Goal: Task Accomplishment & Management: Manage account settings

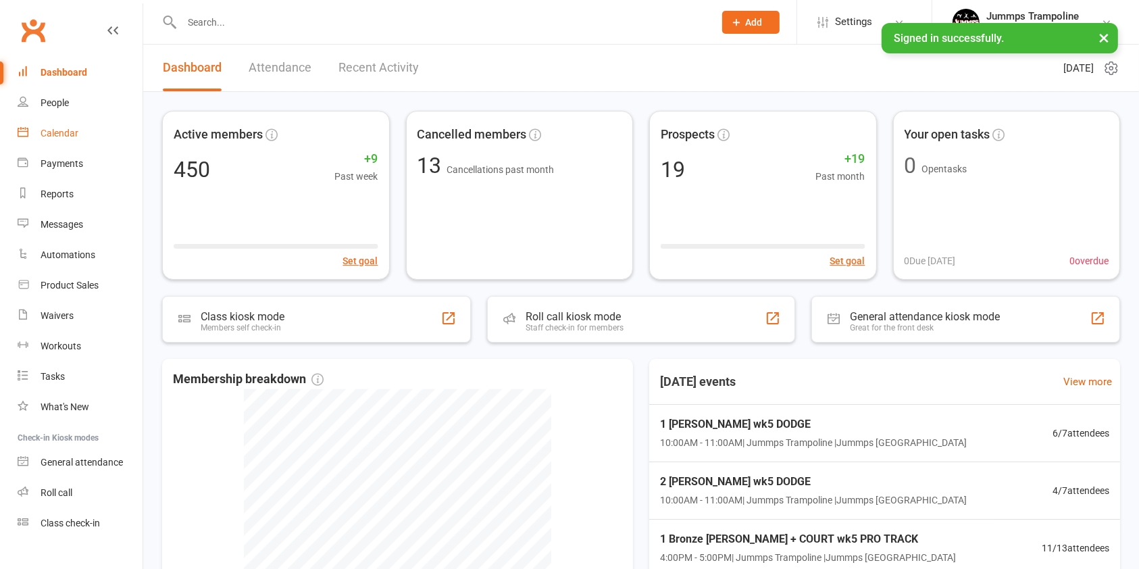
click at [64, 132] on div "Calendar" at bounding box center [60, 133] width 38 height 11
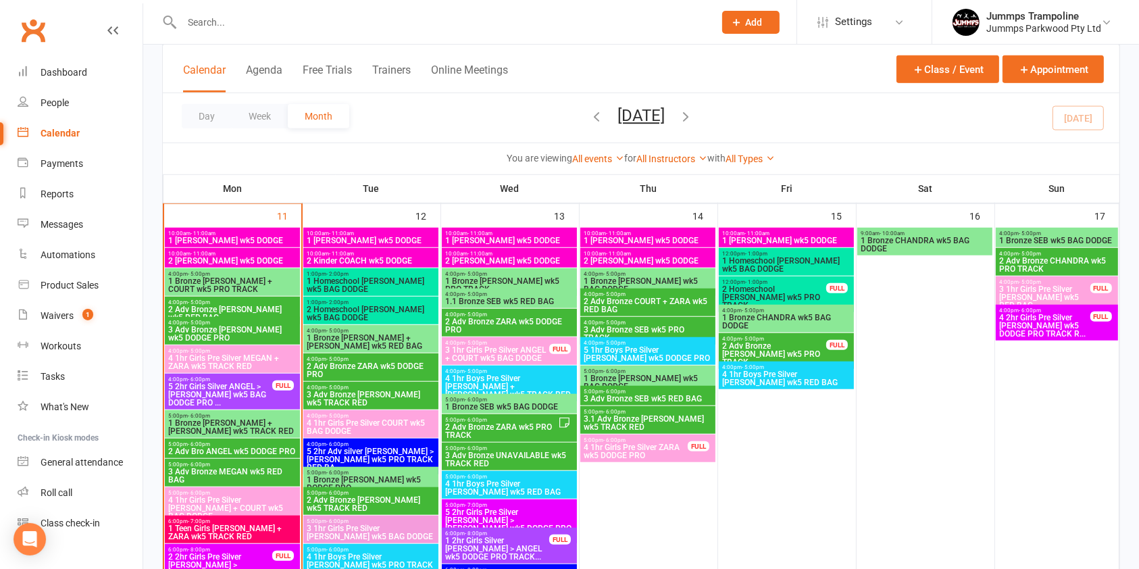
scroll to position [1043, 0]
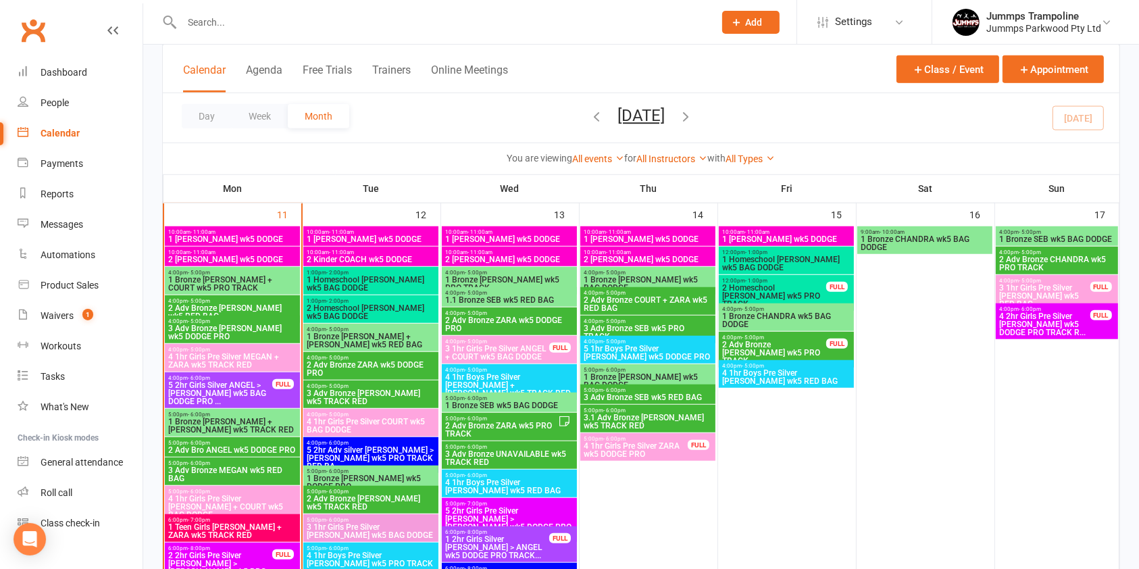
click at [259, 278] on span "1 Bronze [PERSON_NAME] + COURT wk5 PRO TRACK" at bounding box center [232, 284] width 130 height 16
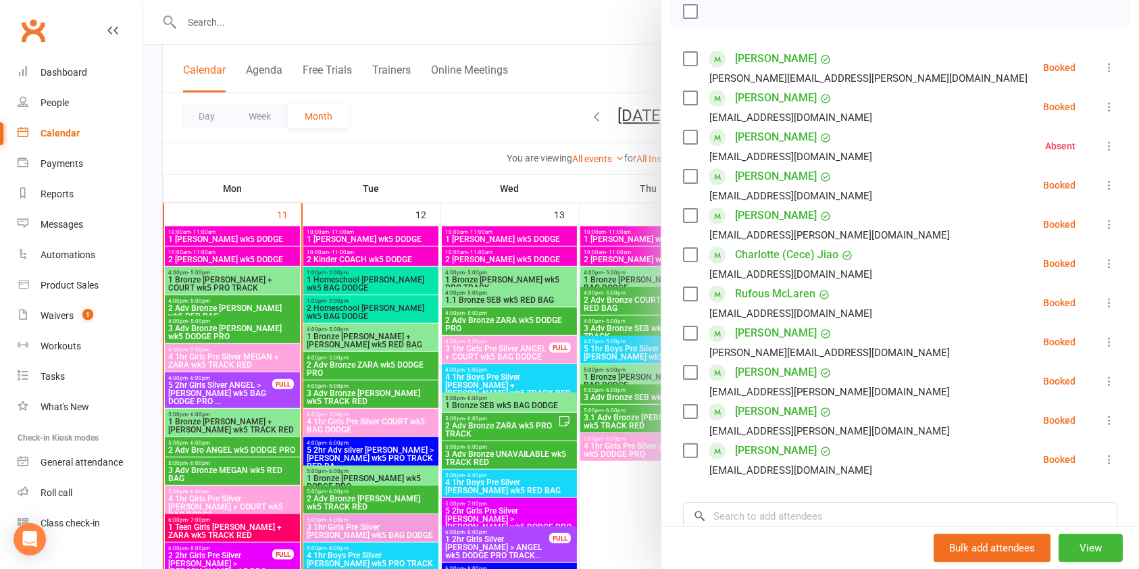
scroll to position [207, 0]
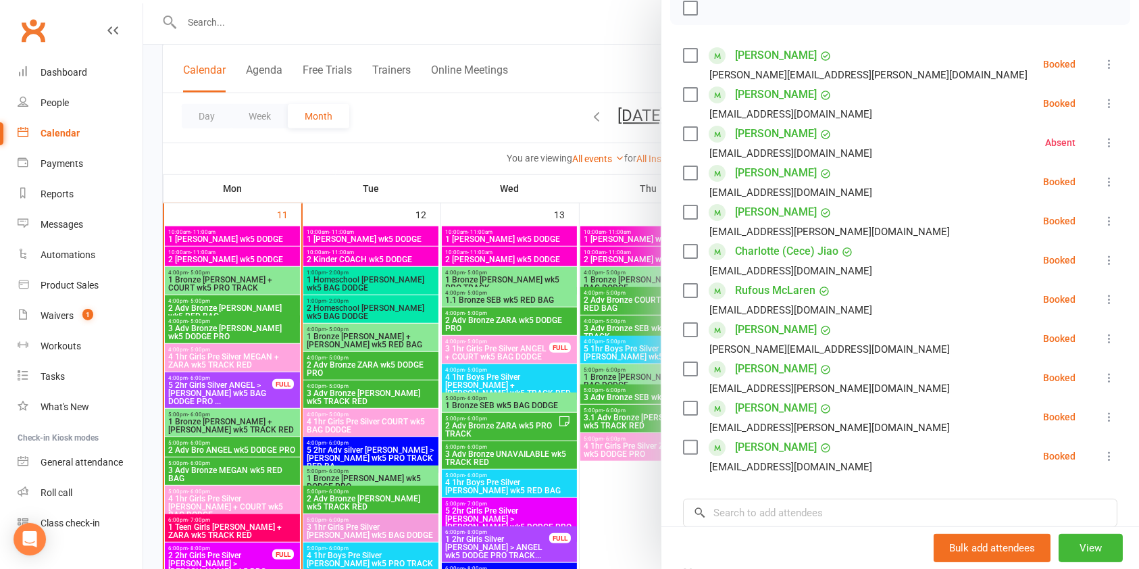
click at [268, 421] on div at bounding box center [640, 284] width 995 height 569
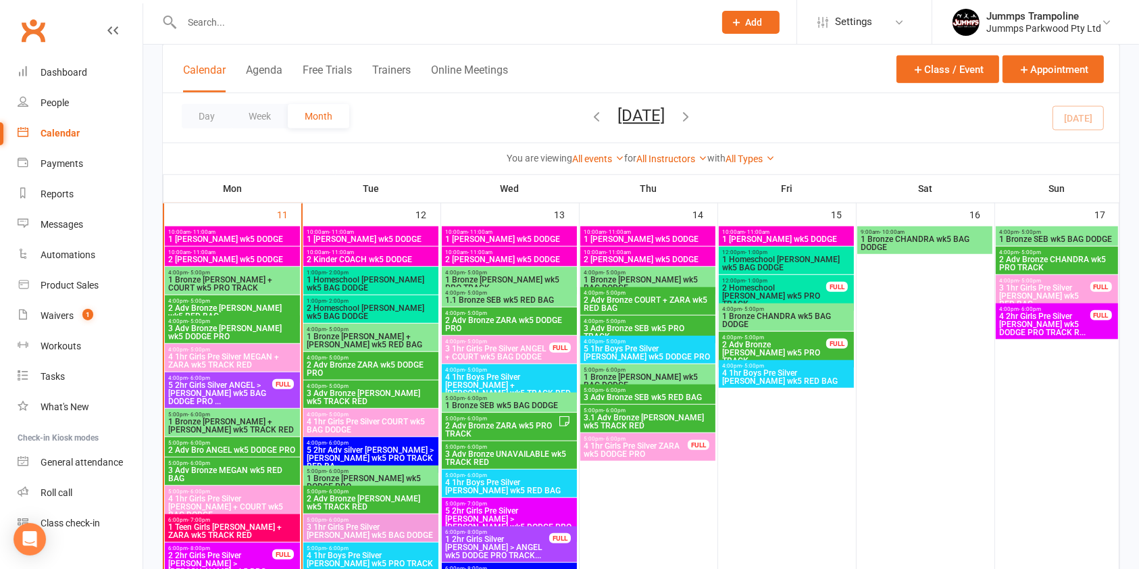
click at [262, 432] on span "1 Bronze [PERSON_NAME] + [PERSON_NAME] wk5 TRACK RED" at bounding box center [232, 425] width 130 height 16
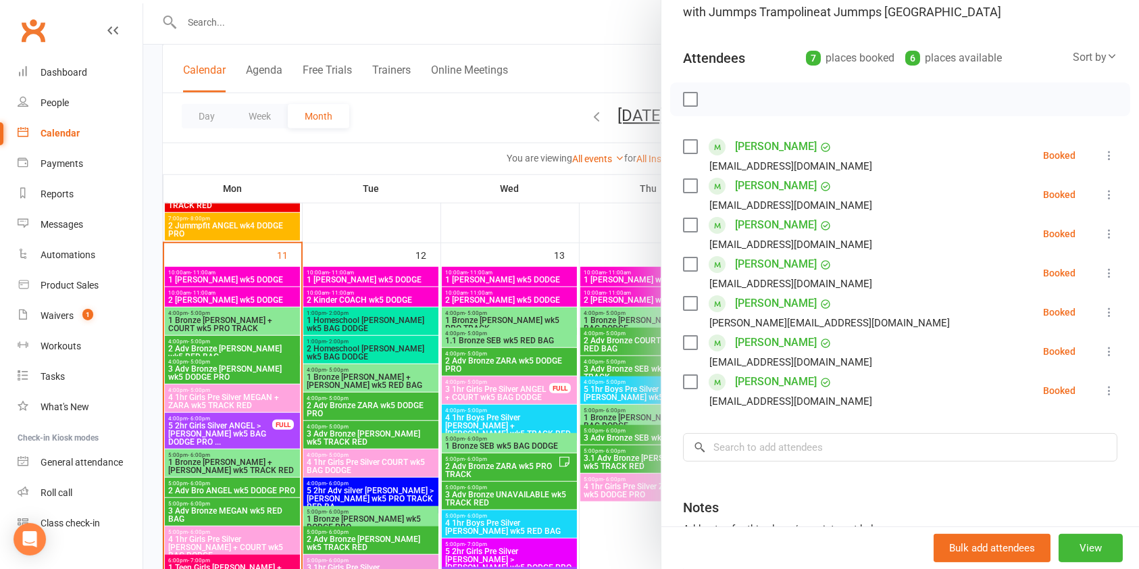
scroll to position [997, 0]
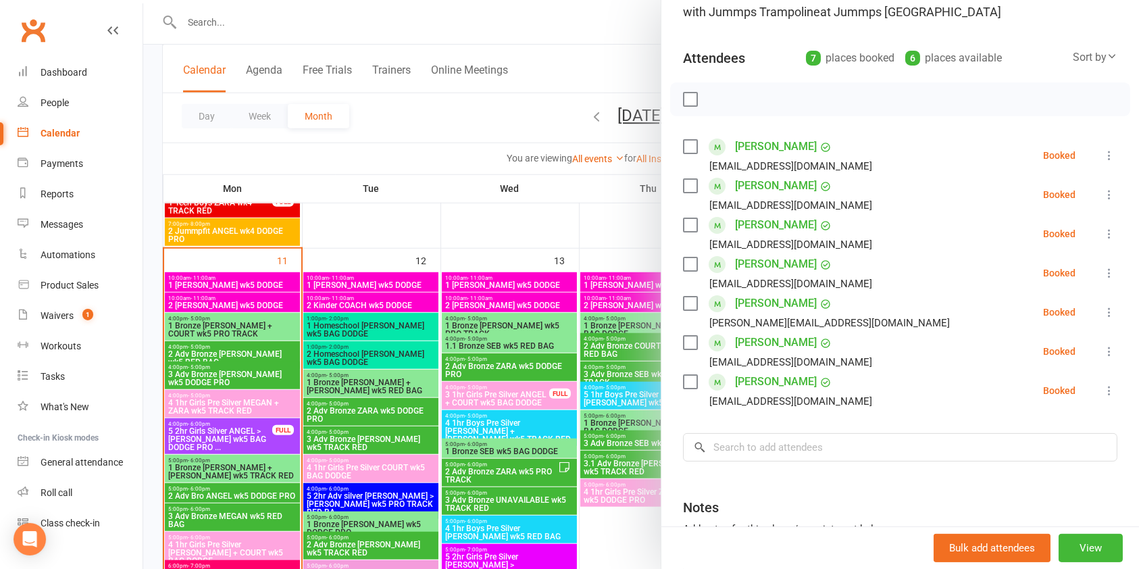
click at [250, 405] on div at bounding box center [640, 284] width 995 height 569
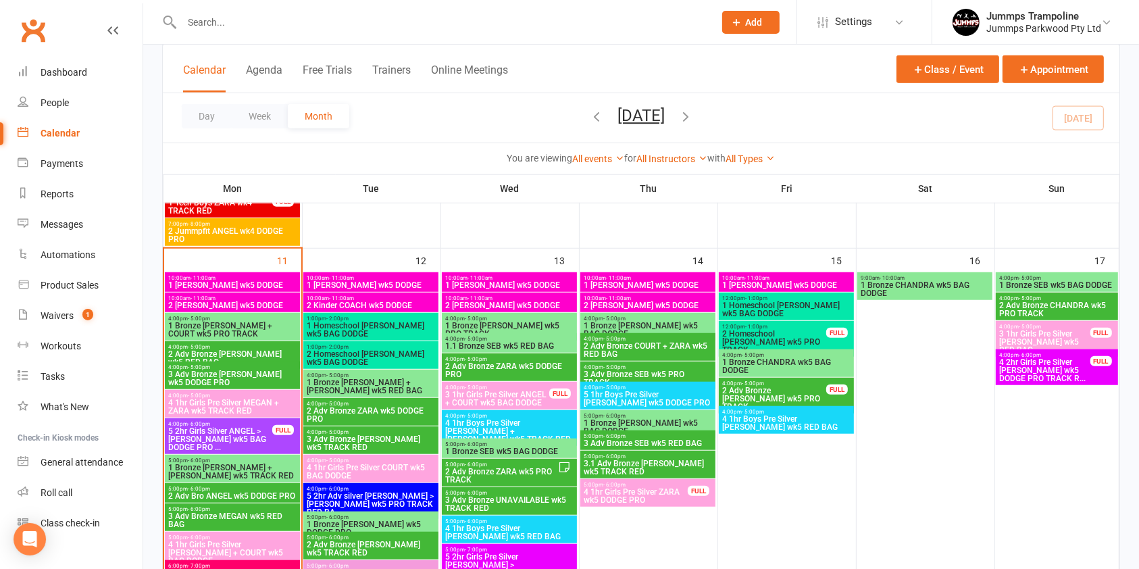
click at [256, 405] on span "4 1hr Girls Pre Silver MEGAN + ZARA wk5 TRACK RED" at bounding box center [232, 406] width 130 height 16
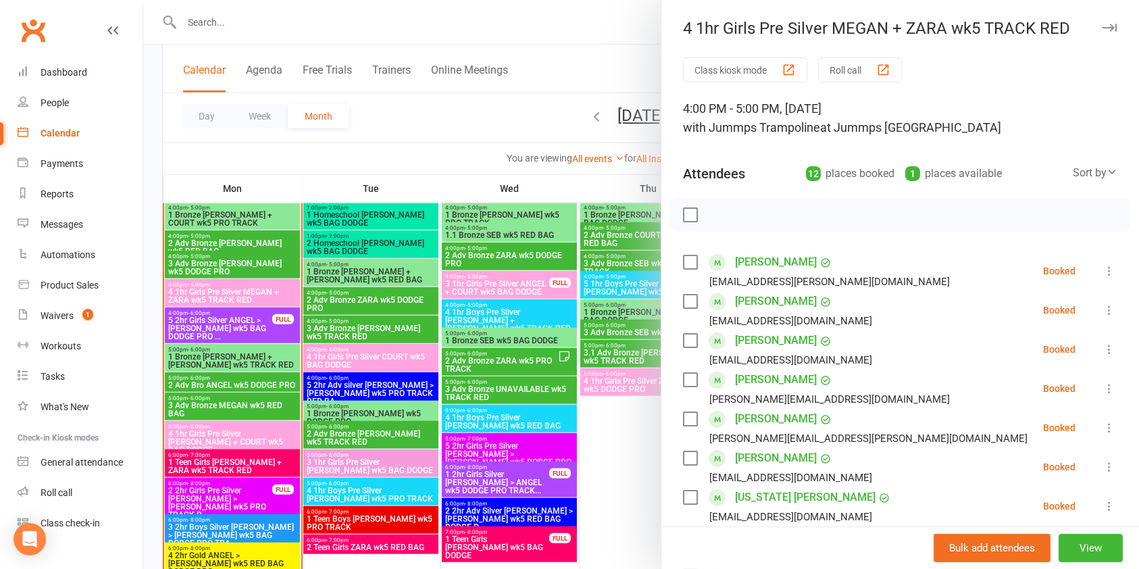
scroll to position [1129, 0]
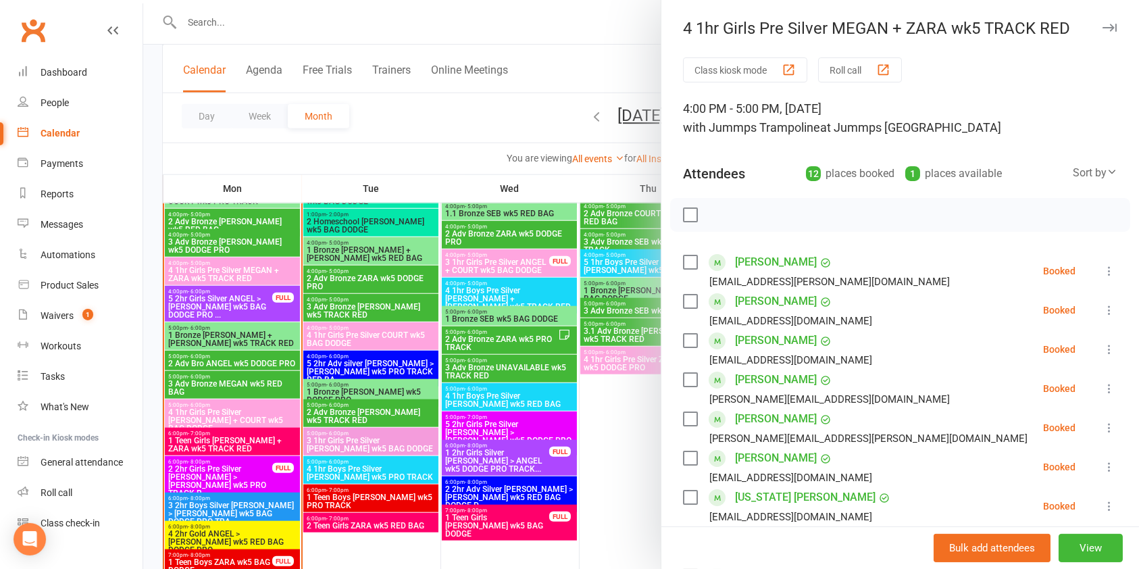
click at [266, 421] on div at bounding box center [640, 284] width 995 height 569
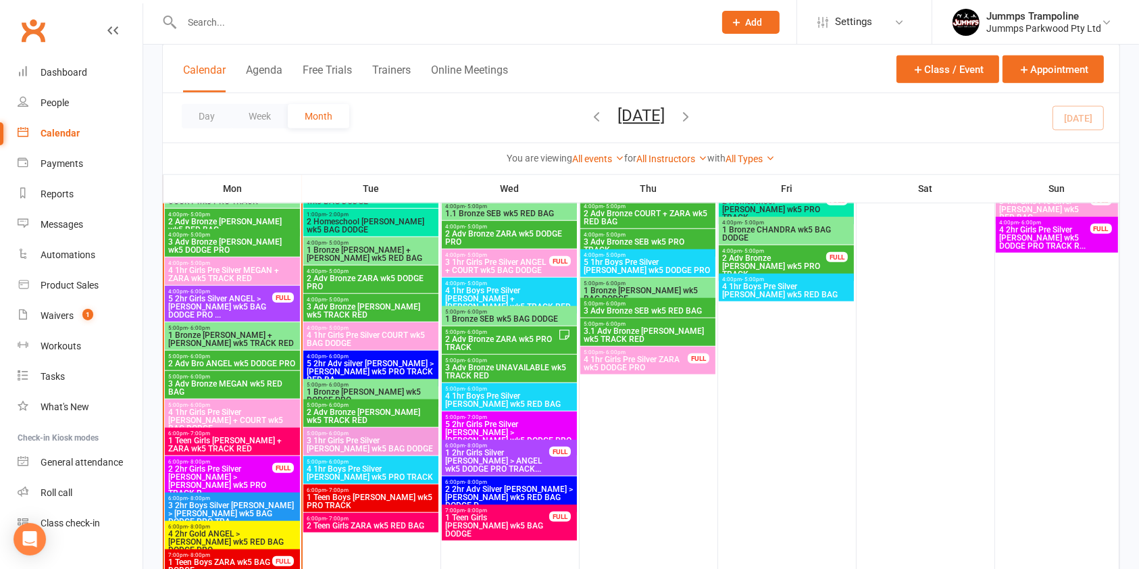
click at [266, 421] on span "4 1hr Girls Pre Silver [PERSON_NAME] + COURT wk5 BAG DODGE" at bounding box center [232, 420] width 130 height 24
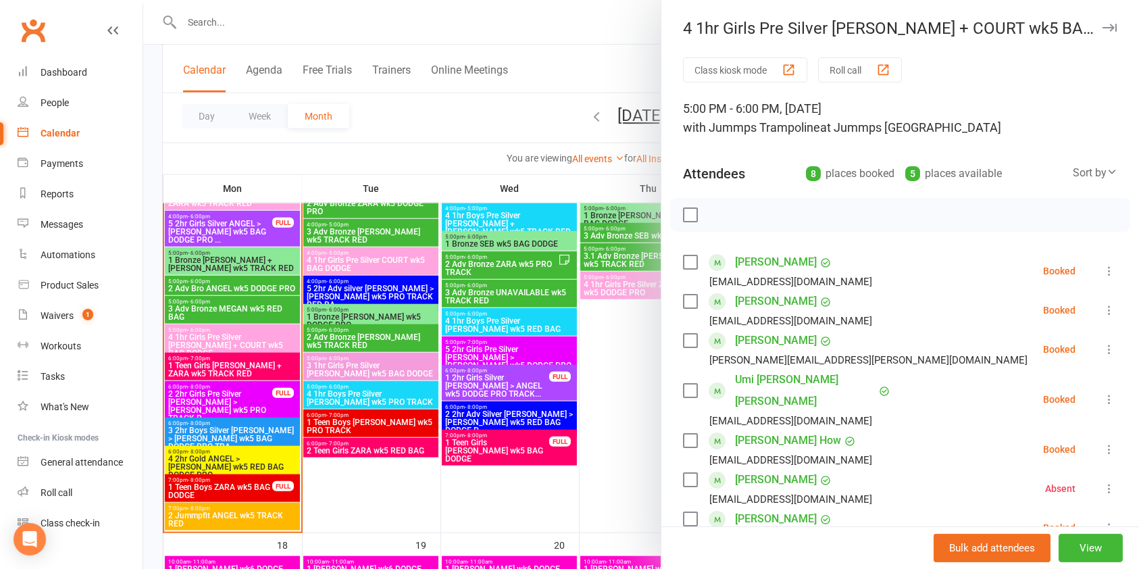
scroll to position [1205, 0]
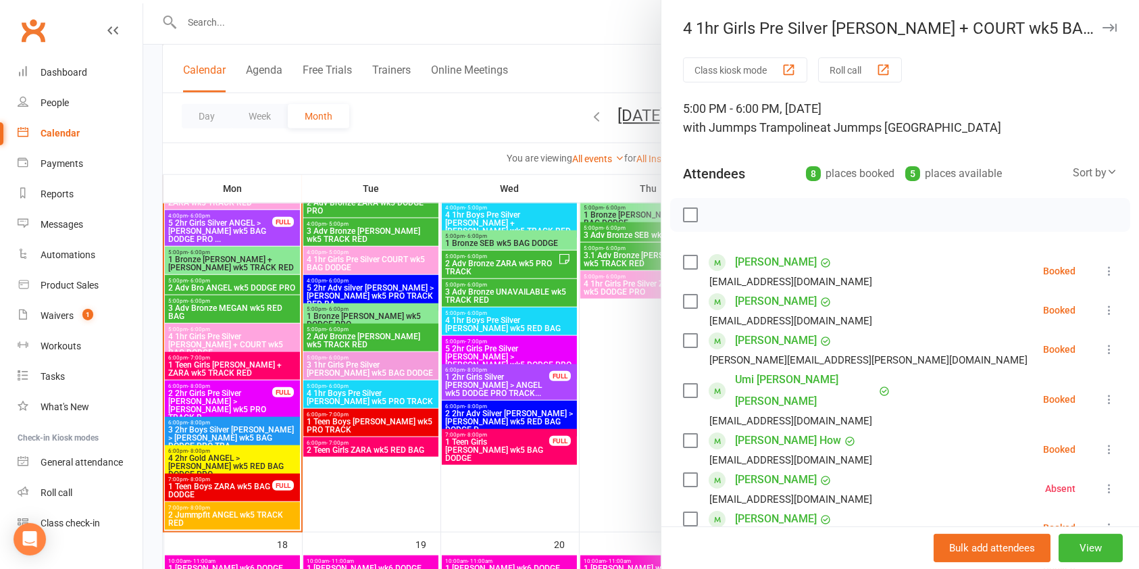
click at [1102, 28] on icon "button" at bounding box center [1109, 28] width 14 height 8
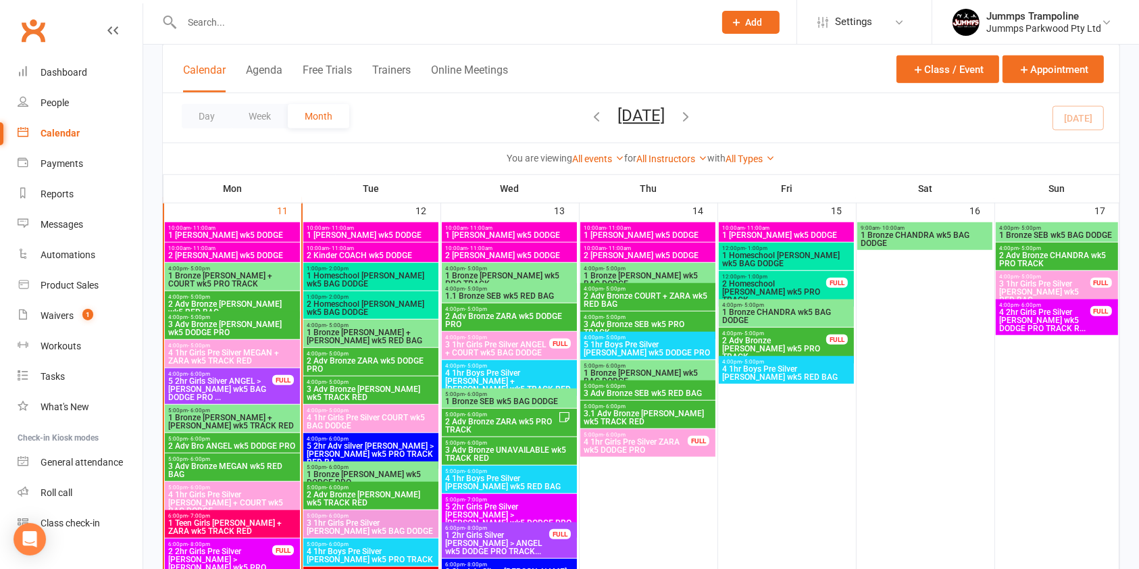
scroll to position [1041, 0]
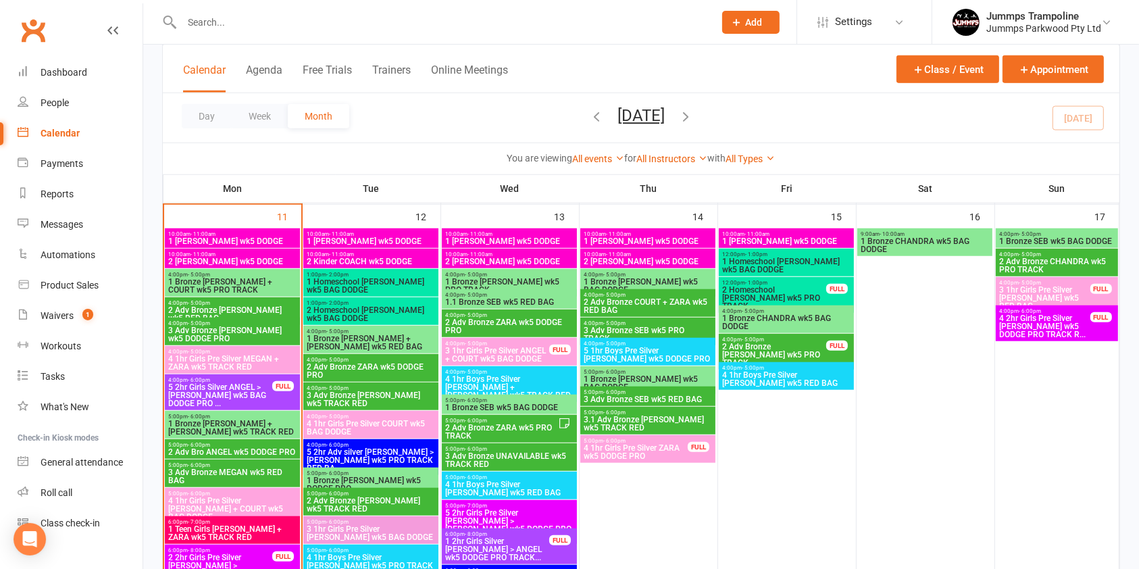
click at [265, 239] on span "1 [PERSON_NAME] wk5 DODGE" at bounding box center [232, 241] width 130 height 8
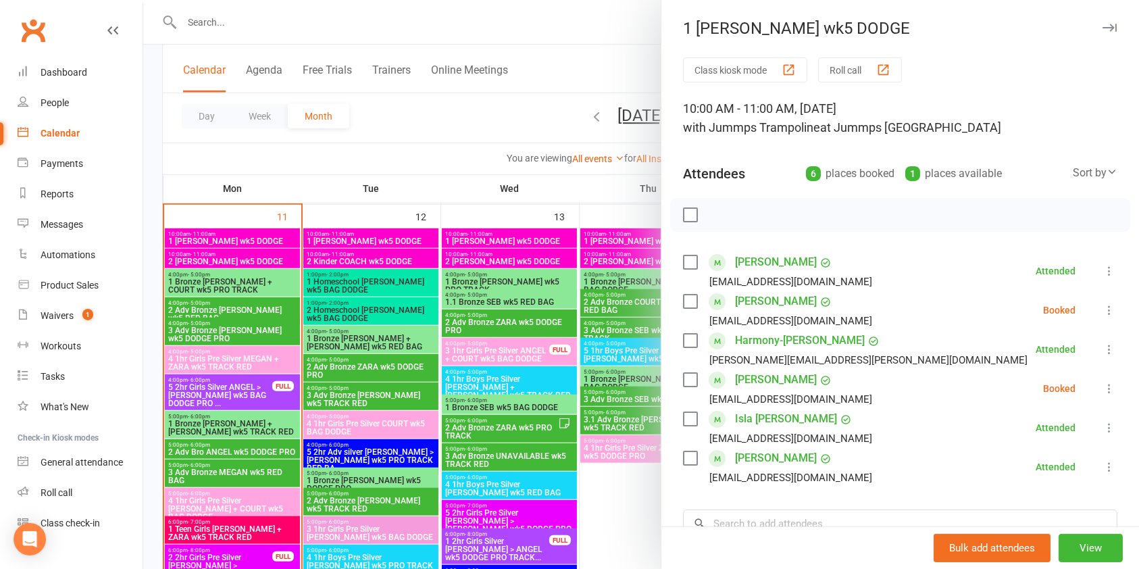
click at [282, 259] on div at bounding box center [640, 284] width 995 height 569
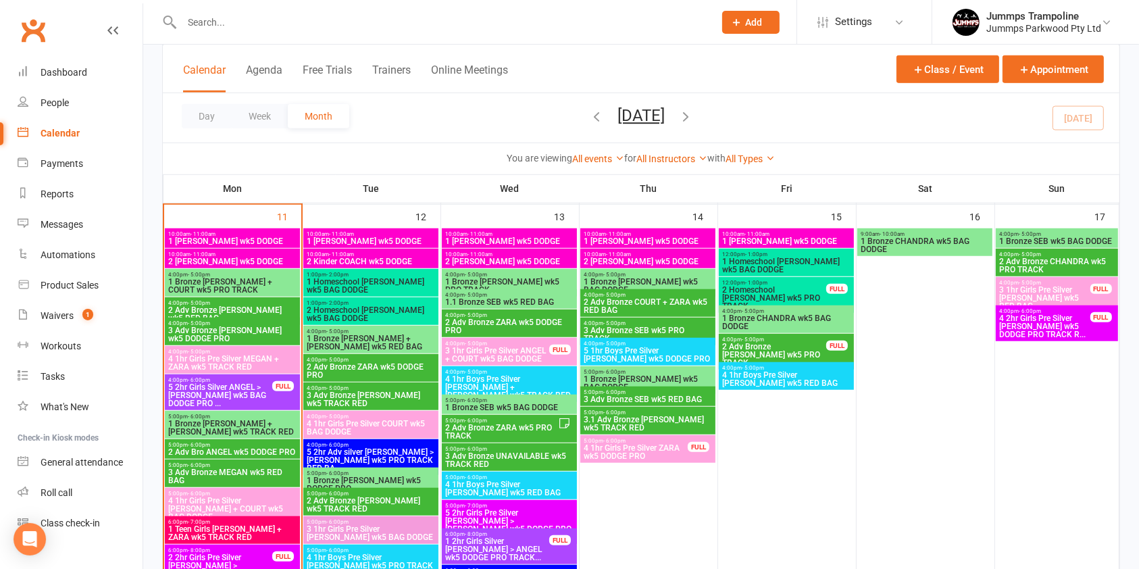
click at [269, 259] on span "2 [PERSON_NAME] wk5 DODGE" at bounding box center [232, 261] width 130 height 8
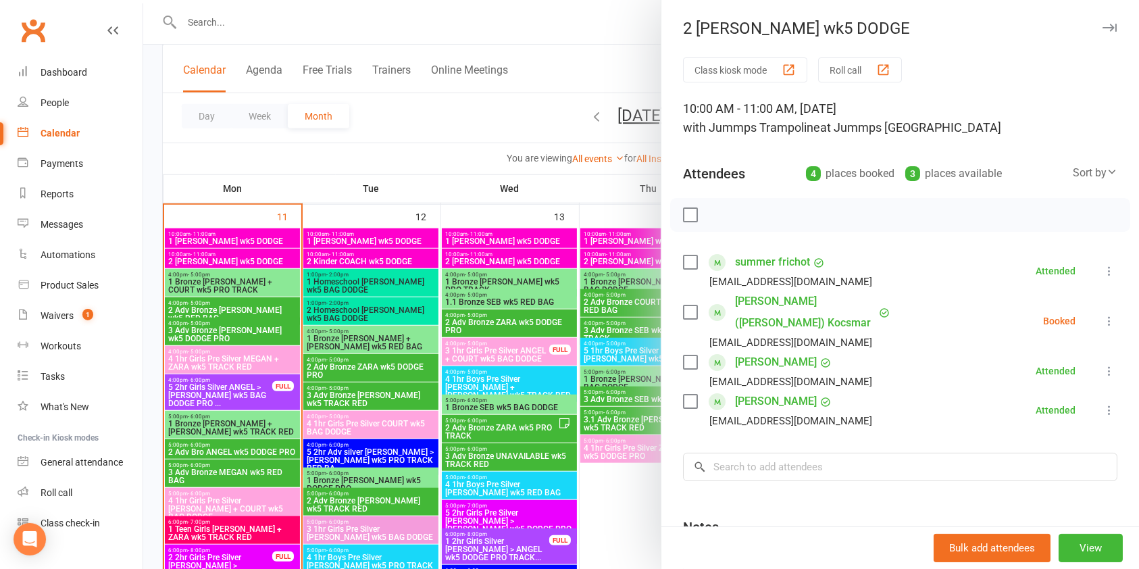
click at [270, 288] on div at bounding box center [640, 284] width 995 height 569
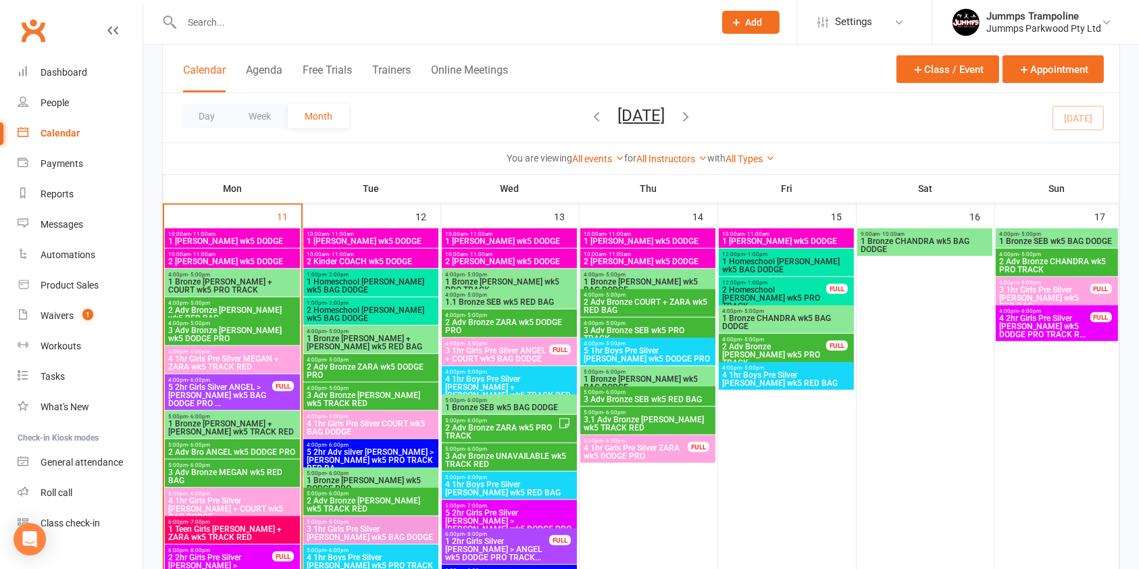
click at [264, 288] on span "1 Bronze [PERSON_NAME] + COURT wk5 PRO TRACK" at bounding box center [232, 286] width 130 height 16
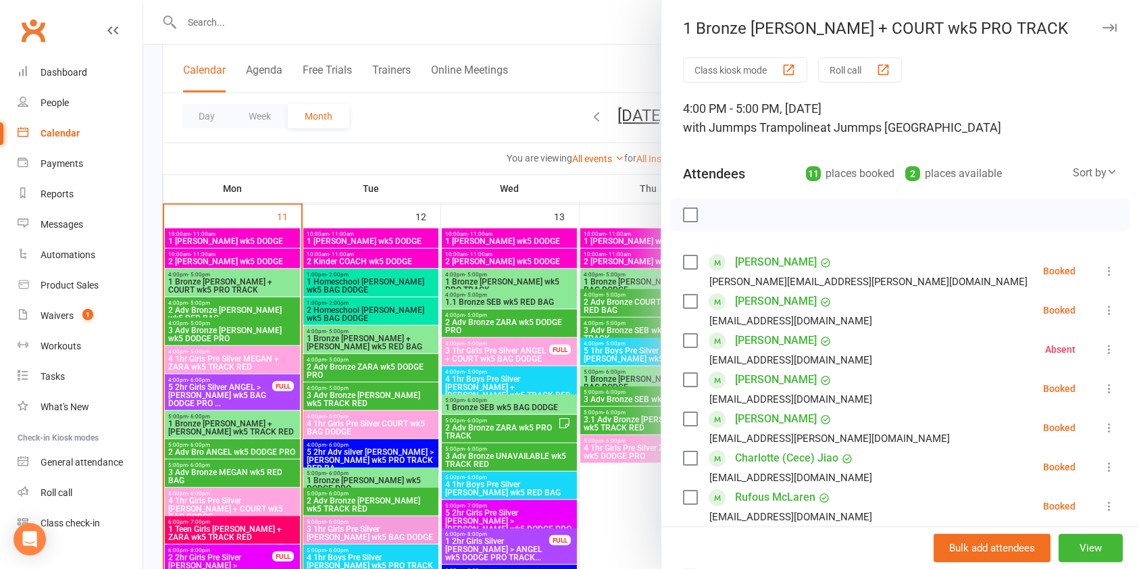
click at [263, 310] on div at bounding box center [640, 284] width 995 height 569
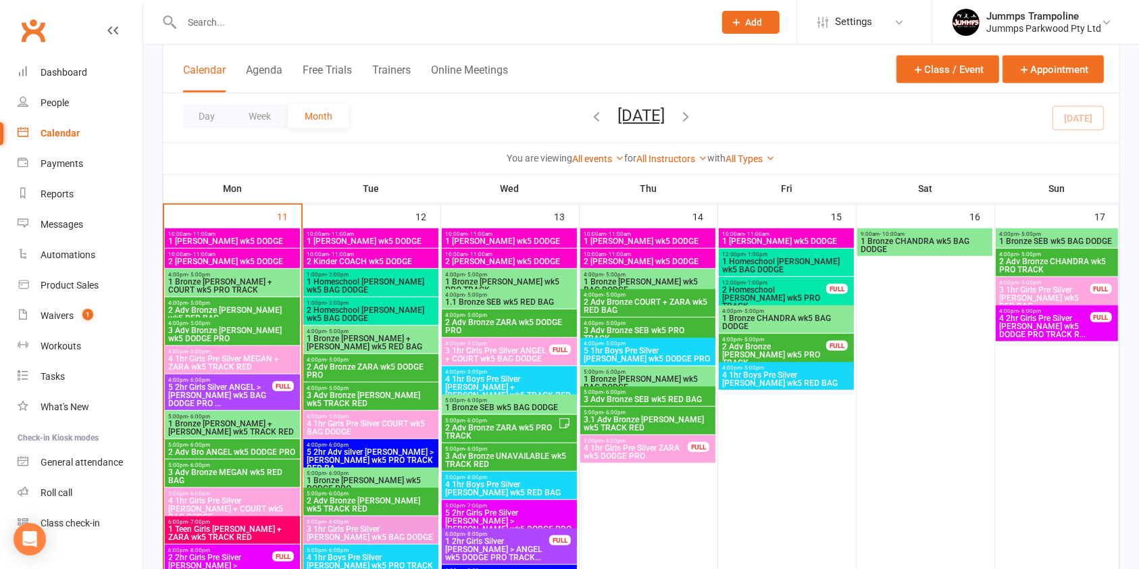
click at [257, 308] on span "2 Adv Bronze [PERSON_NAME] wk5 RED BAG" at bounding box center [232, 314] width 130 height 16
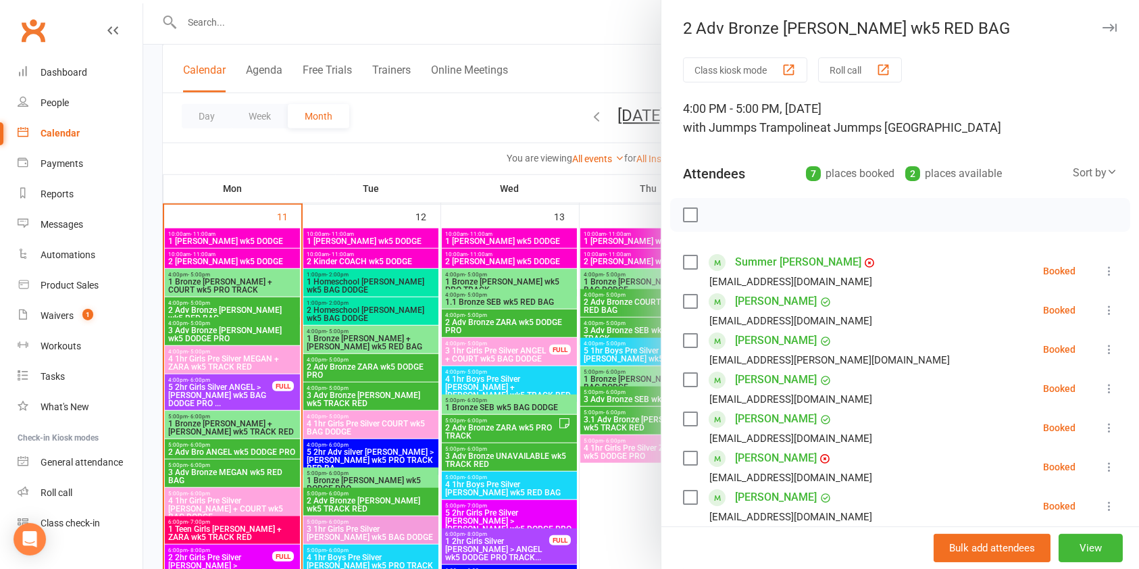
click at [271, 326] on div at bounding box center [640, 284] width 995 height 569
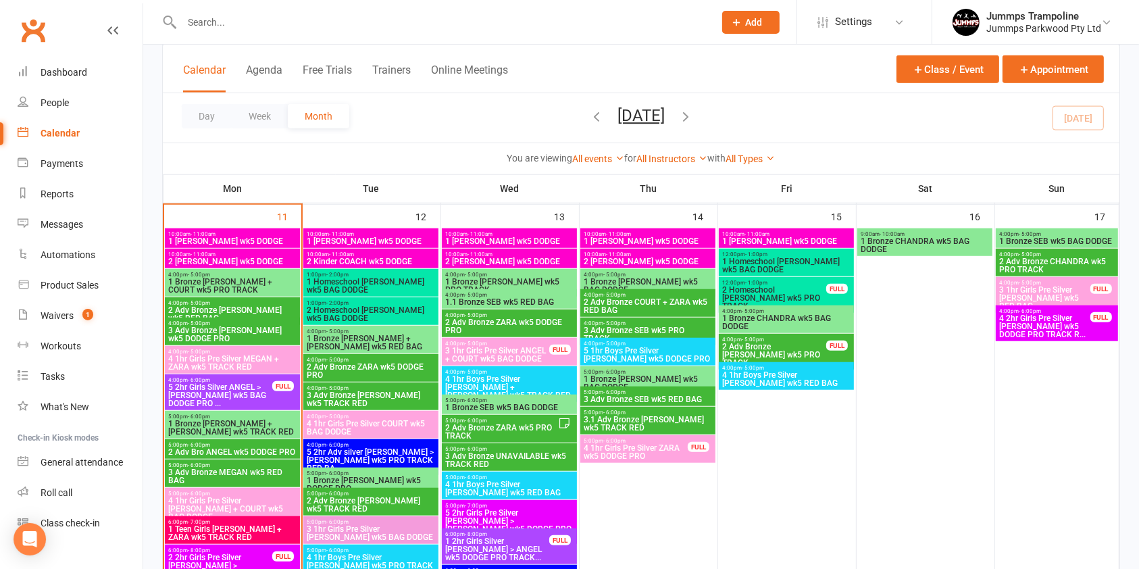
click at [265, 328] on span "3 Adv Bronze [PERSON_NAME] wk5 DODGE PRO" at bounding box center [232, 334] width 130 height 16
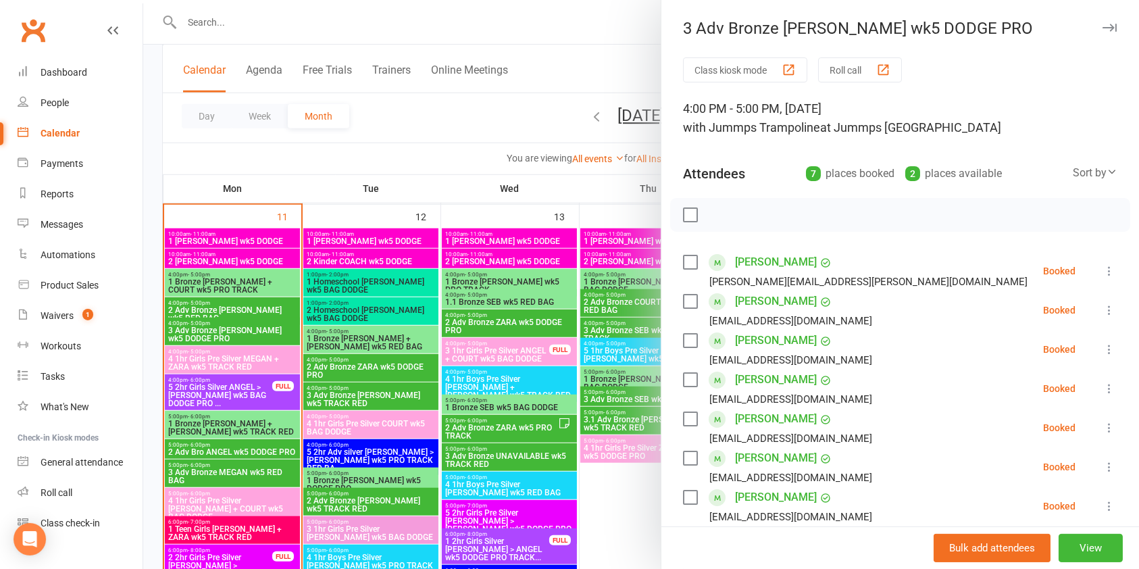
click at [256, 363] on div at bounding box center [640, 284] width 995 height 569
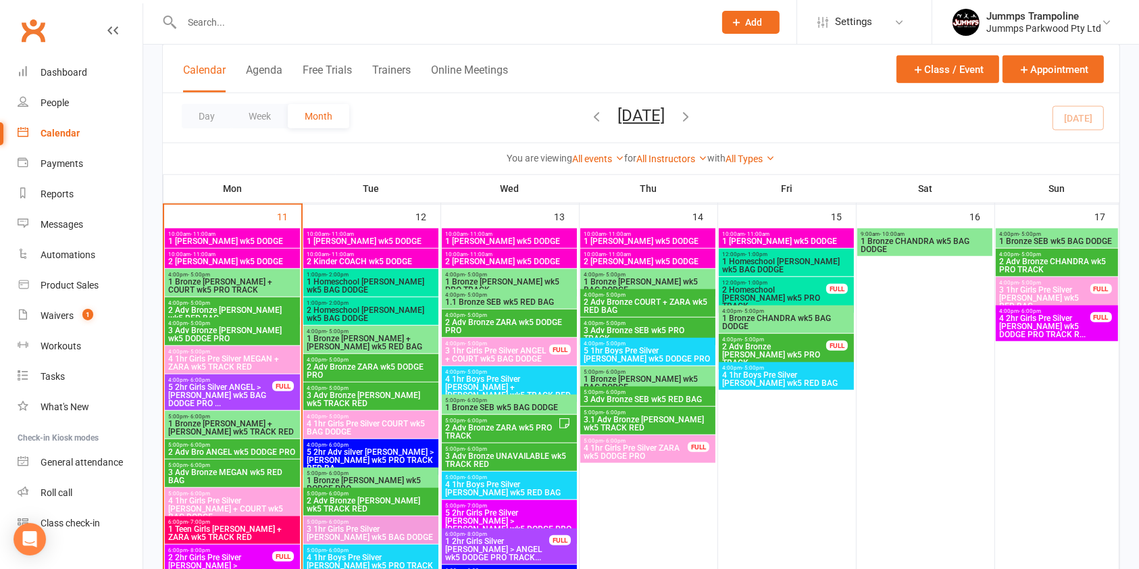
click at [256, 363] on span "4 1hr Girls Pre Silver MEGAN + ZARA wk5 TRACK RED" at bounding box center [232, 363] width 130 height 16
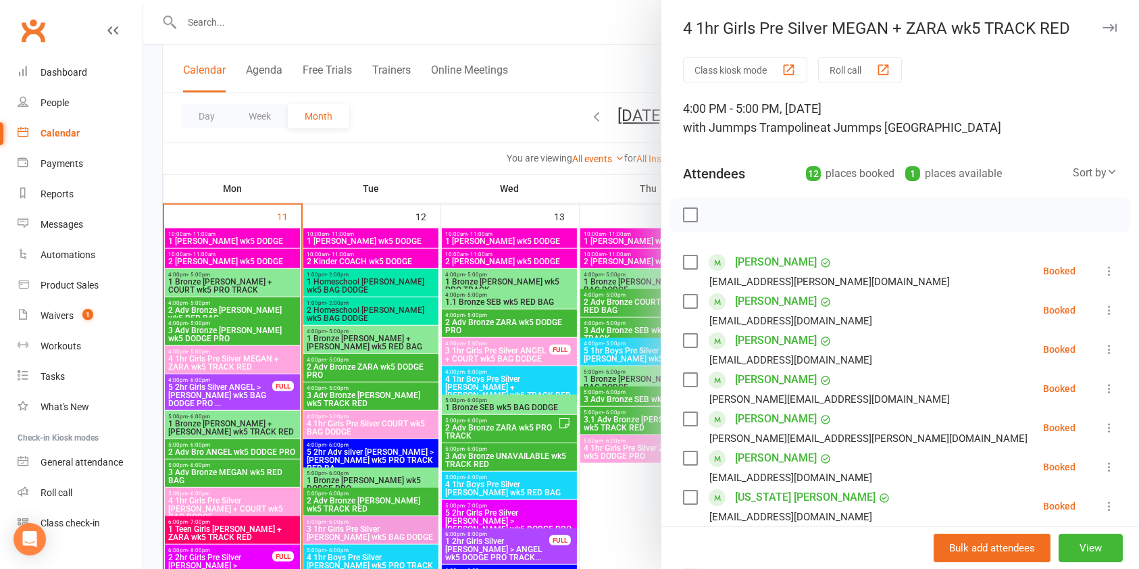
click at [246, 393] on div at bounding box center [640, 284] width 995 height 569
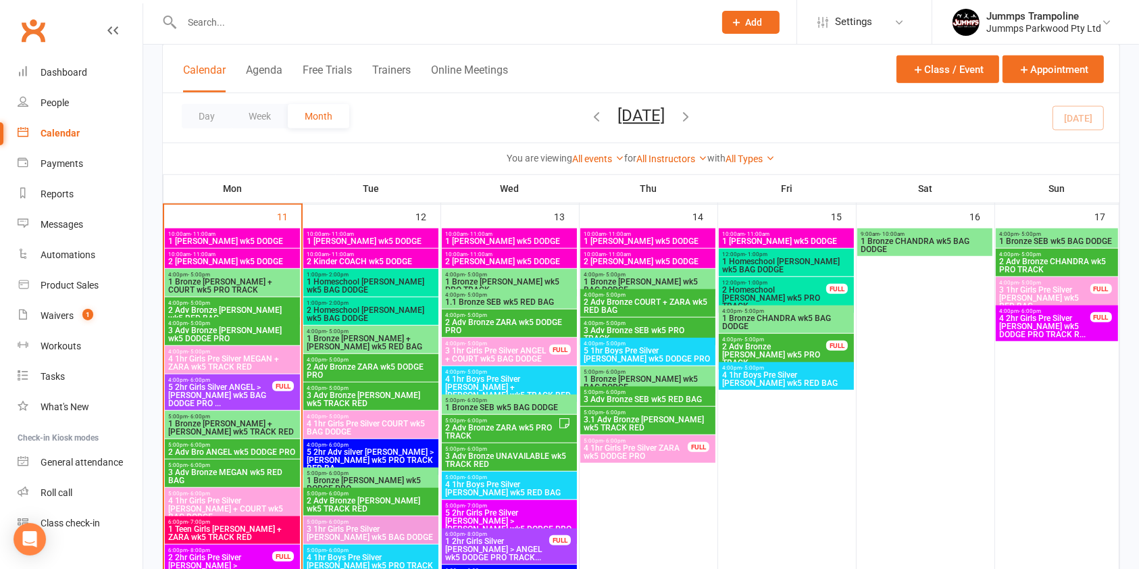
click at [230, 397] on span "5 2hr Girls Silver ANGEL > [PERSON_NAME] wk5 BAG DODGE PRO ..." at bounding box center [219, 395] width 105 height 24
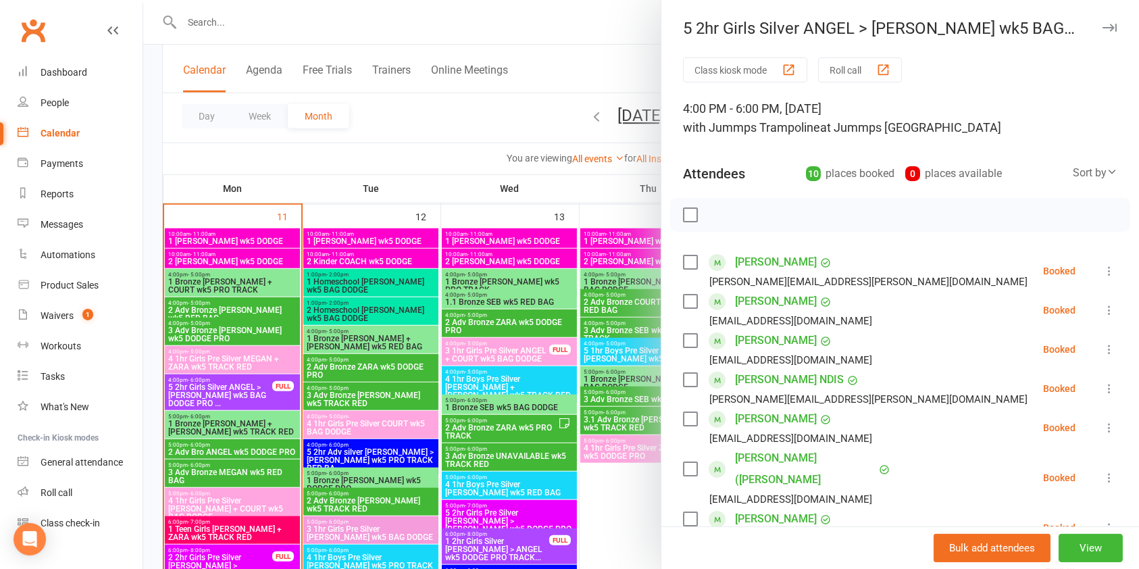
click at [246, 430] on div at bounding box center [640, 284] width 995 height 569
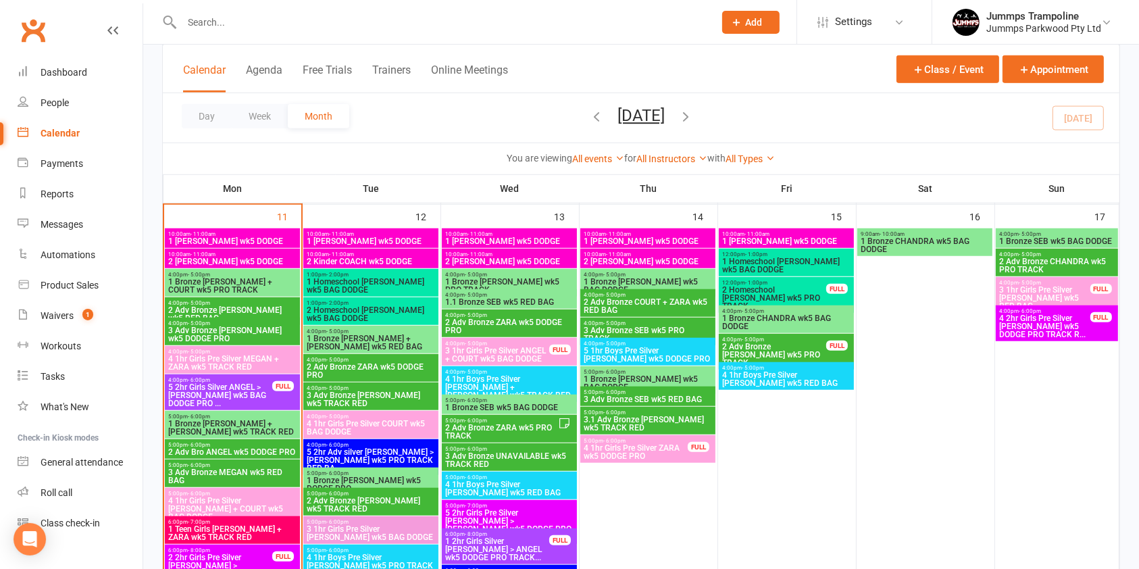
click at [215, 424] on span "1 Bronze [PERSON_NAME] + [PERSON_NAME] wk5 TRACK RED" at bounding box center [232, 427] width 130 height 16
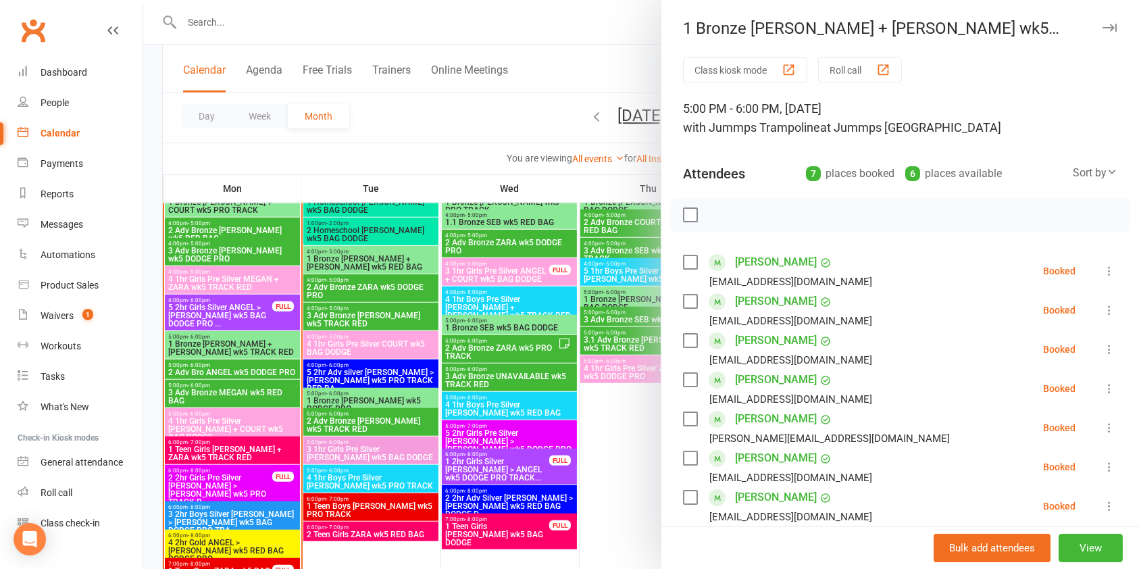
scroll to position [1124, 0]
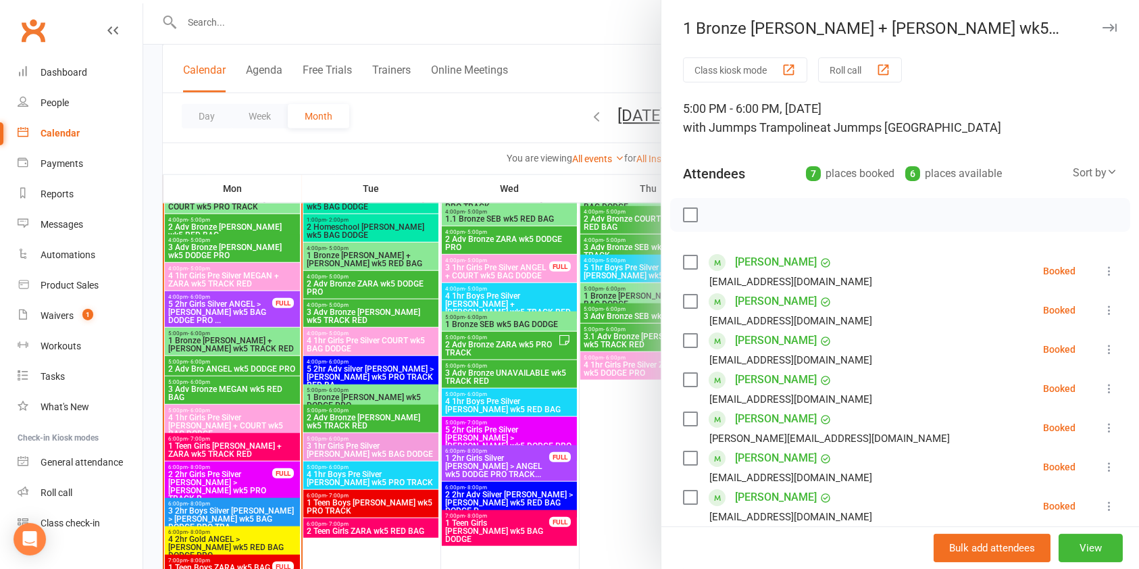
click at [274, 365] on div at bounding box center [640, 284] width 995 height 569
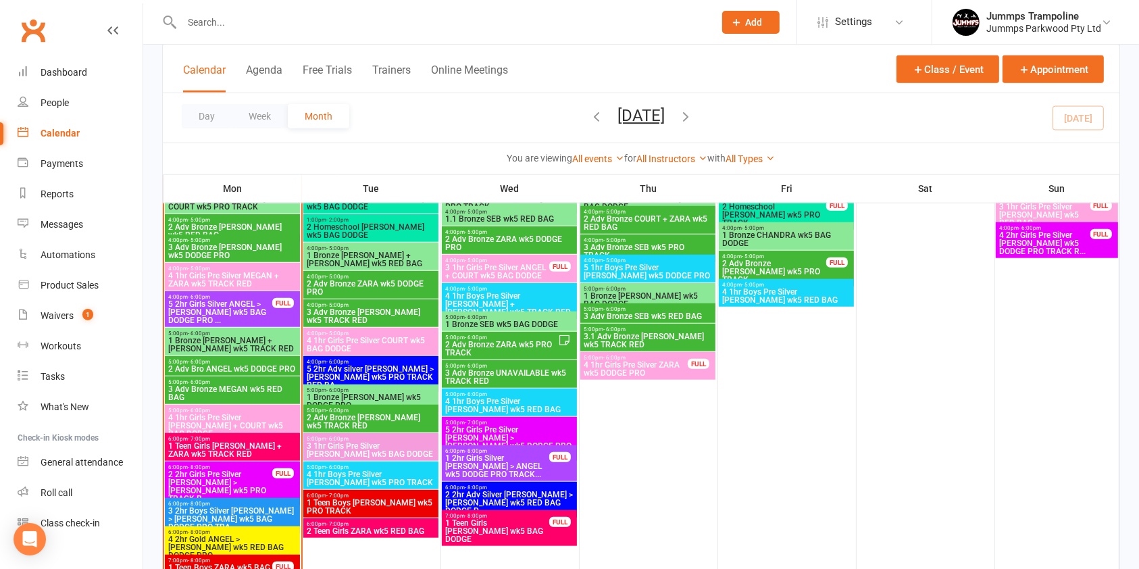
click at [267, 366] on span "2 Adv Bro ANGEL wk5 DODGE PRO" at bounding box center [232, 369] width 130 height 8
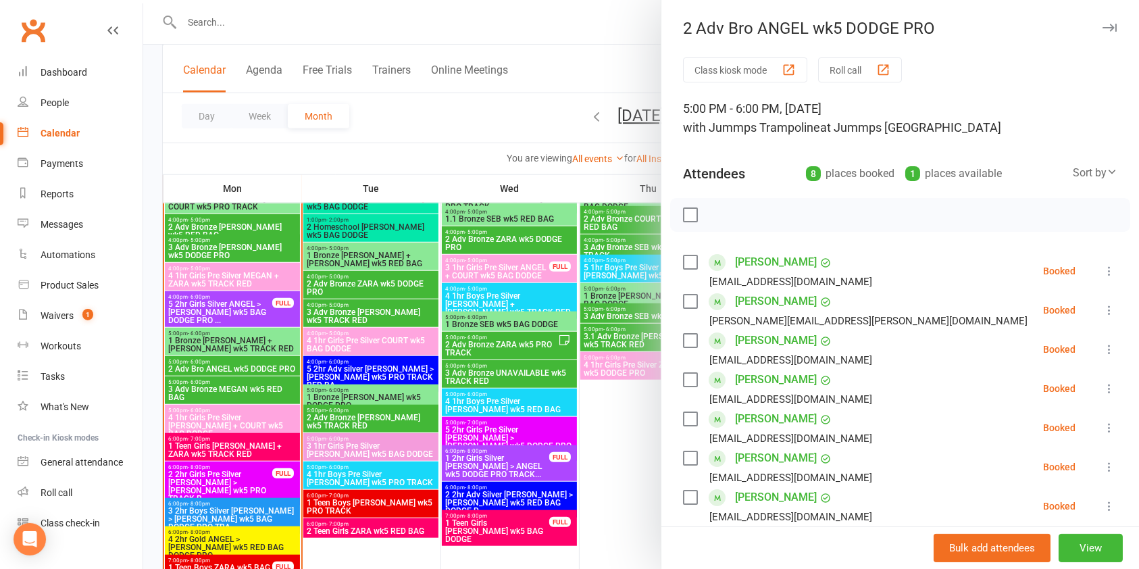
click at [258, 384] on div at bounding box center [640, 284] width 995 height 569
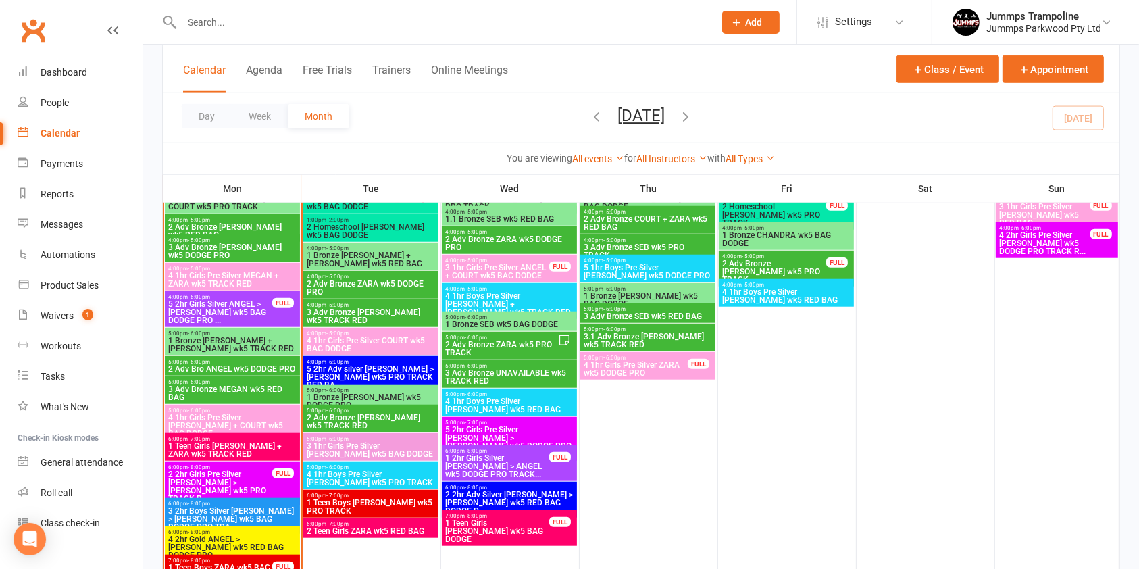
click at [241, 390] on span "3 Adv Bronze MEGAN wk5 RED BAG" at bounding box center [232, 393] width 130 height 16
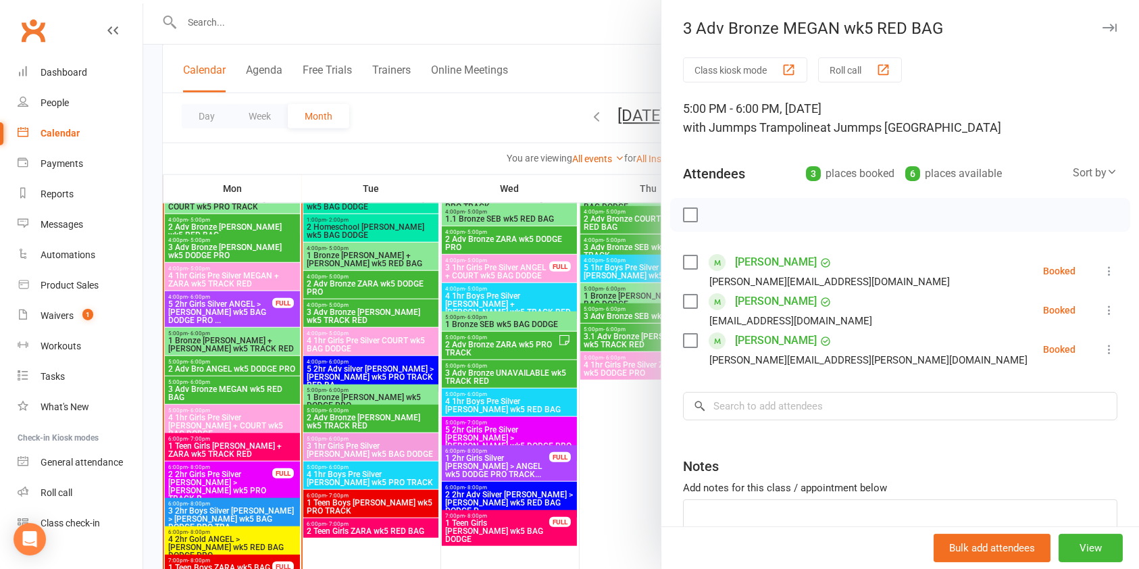
click at [259, 416] on div at bounding box center [640, 284] width 995 height 569
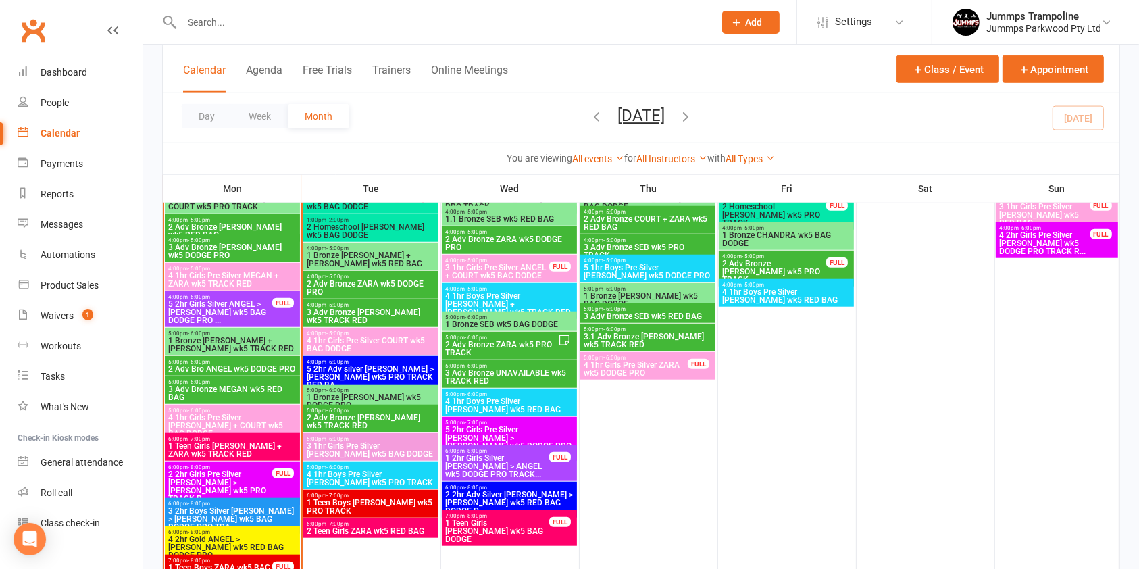
click at [249, 419] on span "4 1hr Girls Pre Silver [PERSON_NAME] + COURT wk5 BAG DODGE" at bounding box center [232, 425] width 130 height 24
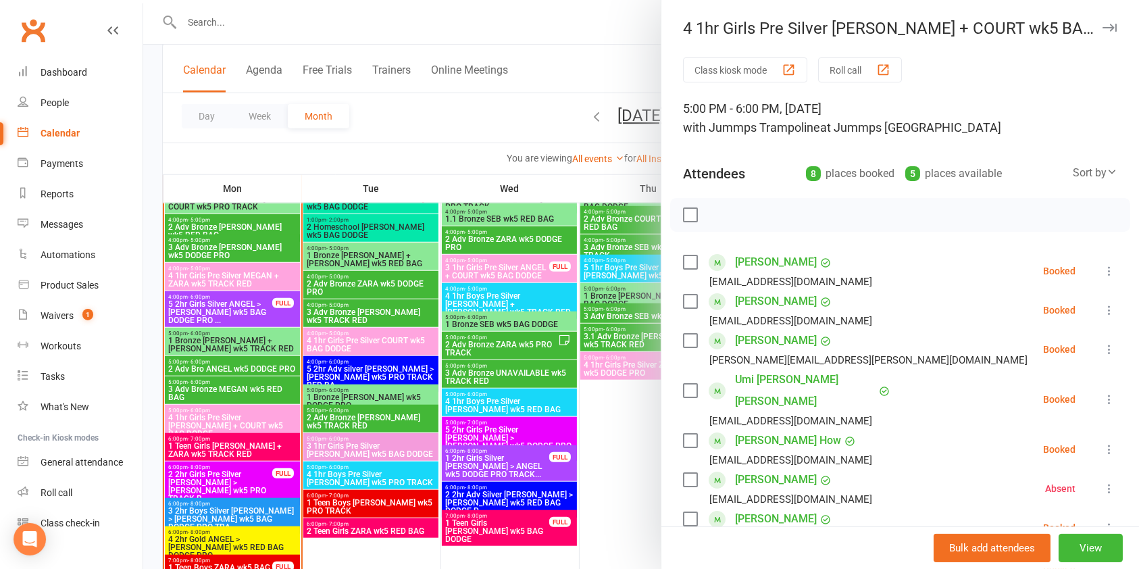
click at [265, 450] on div at bounding box center [640, 284] width 995 height 569
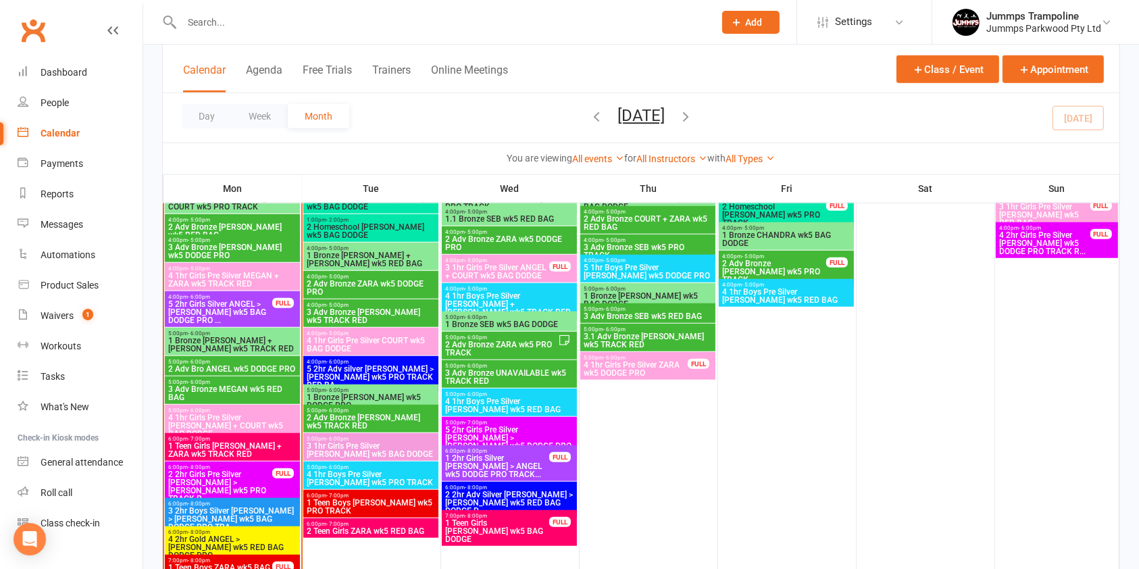
click at [244, 450] on span "1 Teen Girls [PERSON_NAME] + ZARA wk5 TRACK RED" at bounding box center [232, 450] width 130 height 16
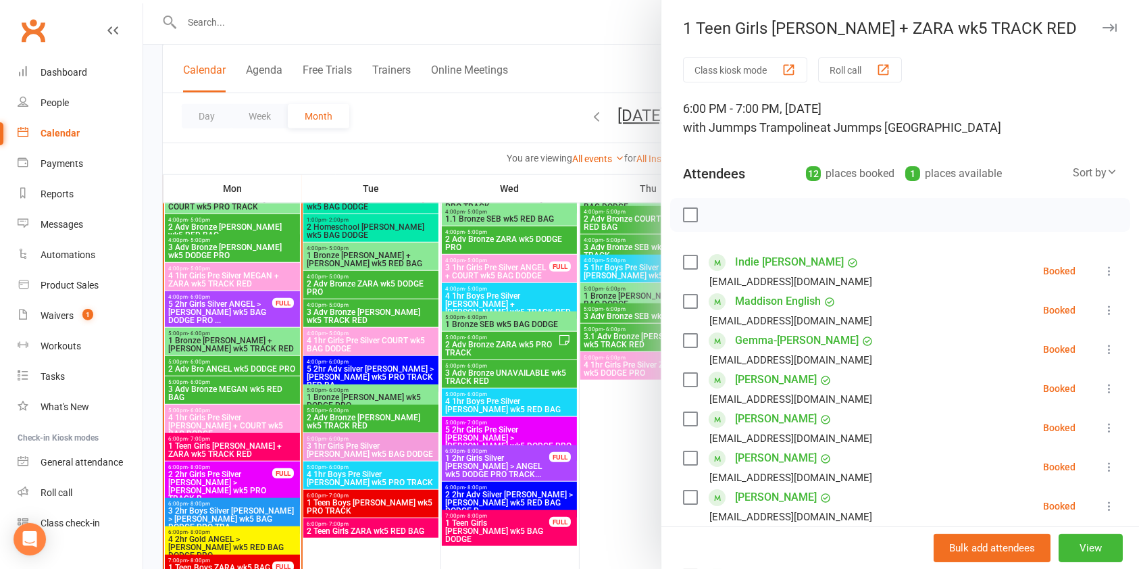
scroll to position [1165, 0]
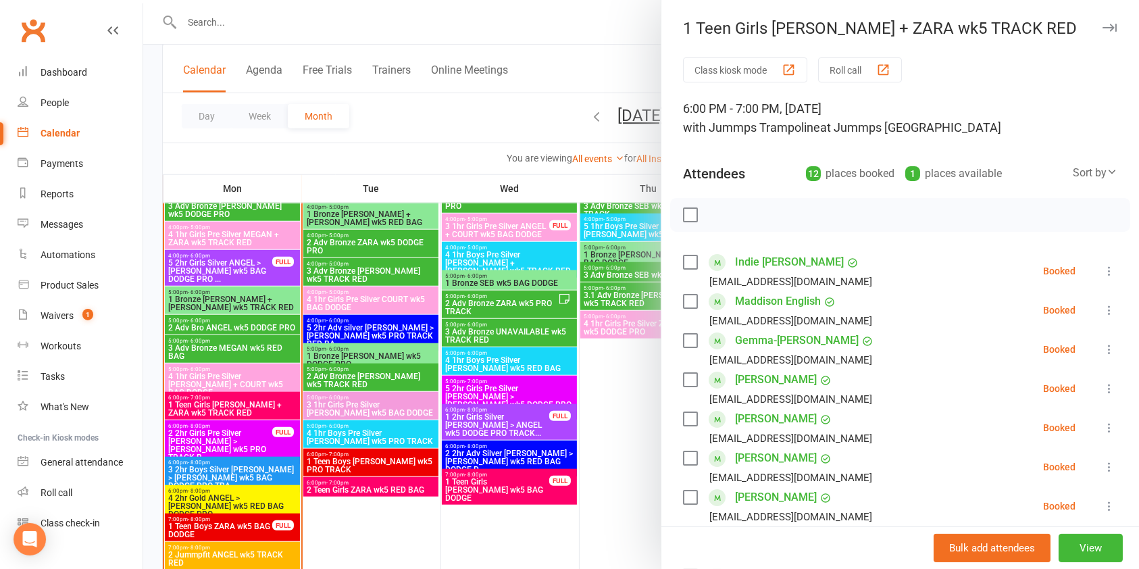
click at [211, 424] on div at bounding box center [640, 284] width 995 height 569
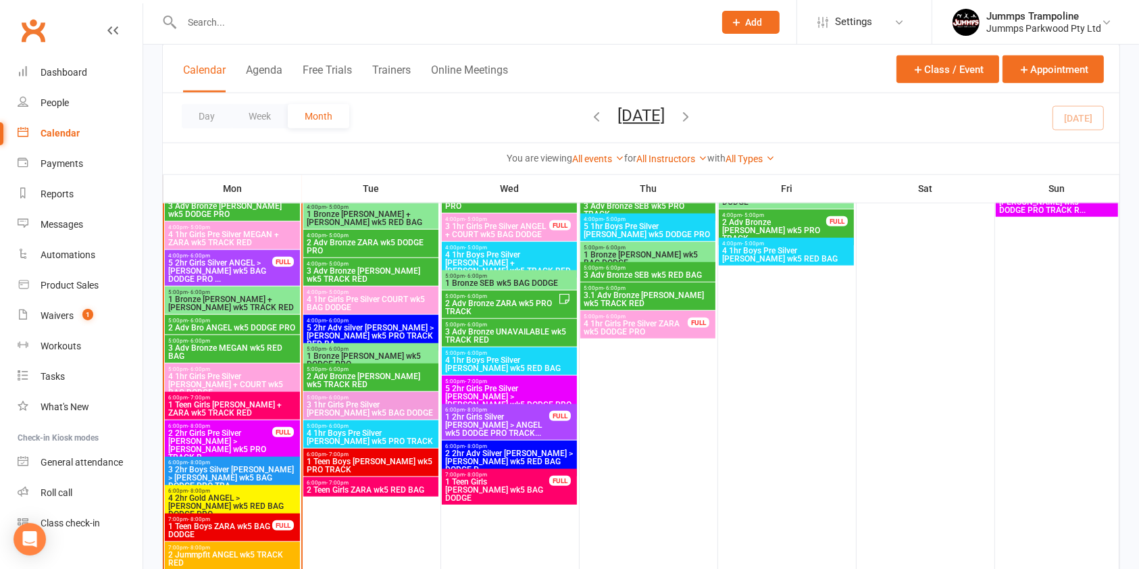
click at [247, 433] on span "2 2hr Girls Pre Silver [PERSON_NAME] > [PERSON_NAME] wk5 PRO TRACK R..." at bounding box center [219, 445] width 105 height 32
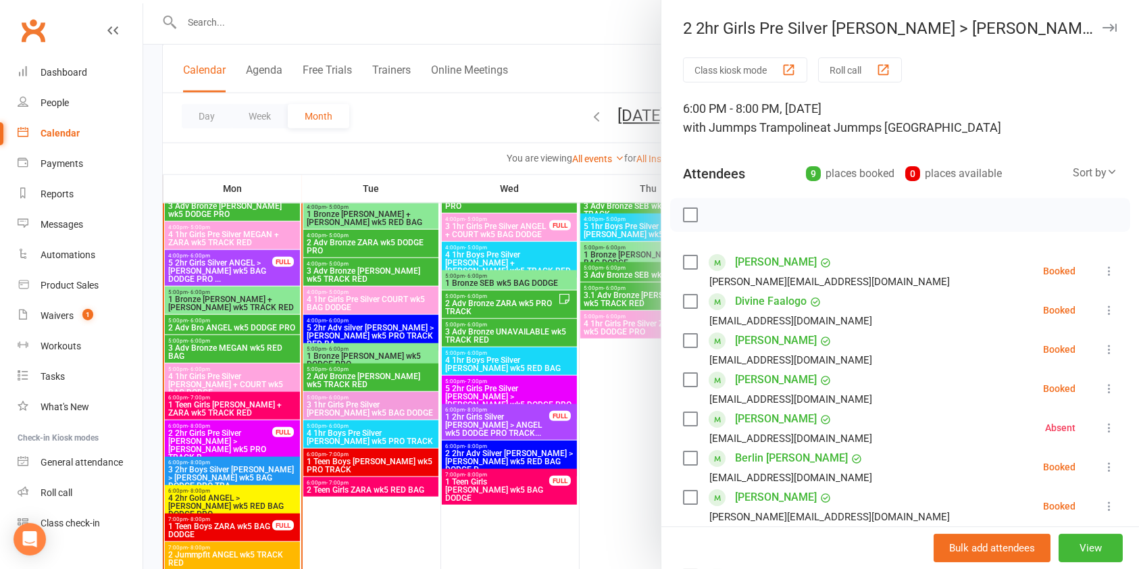
click at [241, 471] on div at bounding box center [640, 284] width 995 height 569
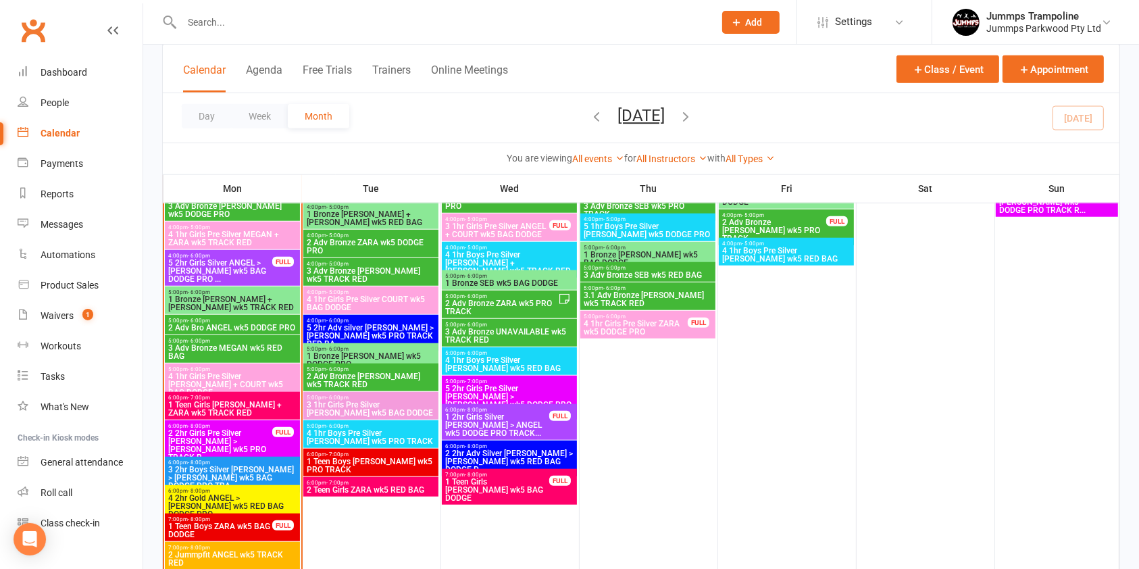
click at [211, 473] on span "3 2hr Boys Silver [PERSON_NAME] > [PERSON_NAME] wk5 BAG DODGE PRO TRA..." at bounding box center [232, 477] width 130 height 24
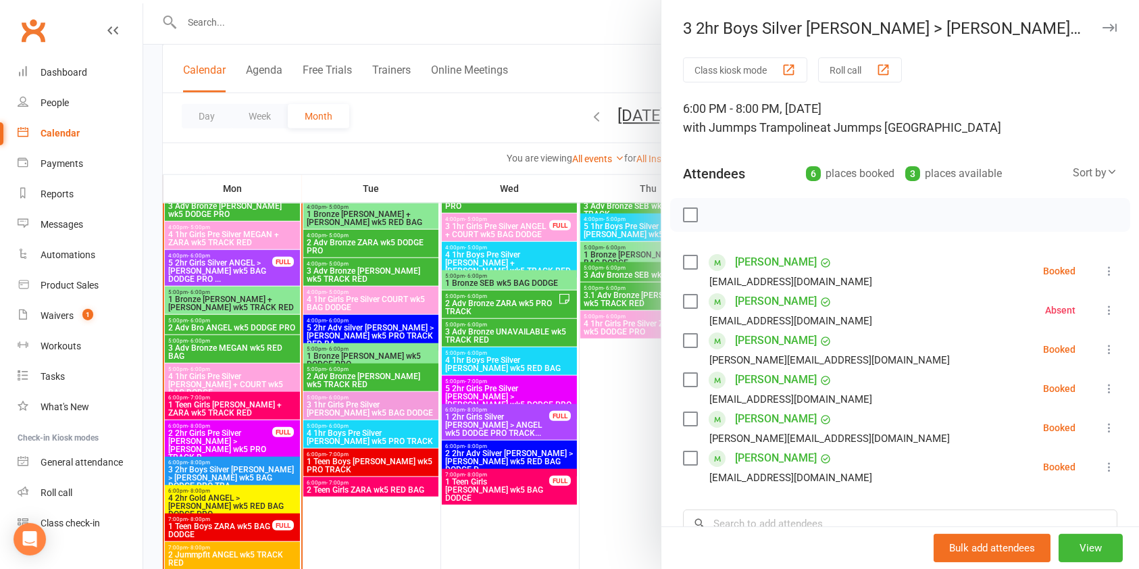
click at [274, 489] on div at bounding box center [640, 284] width 995 height 569
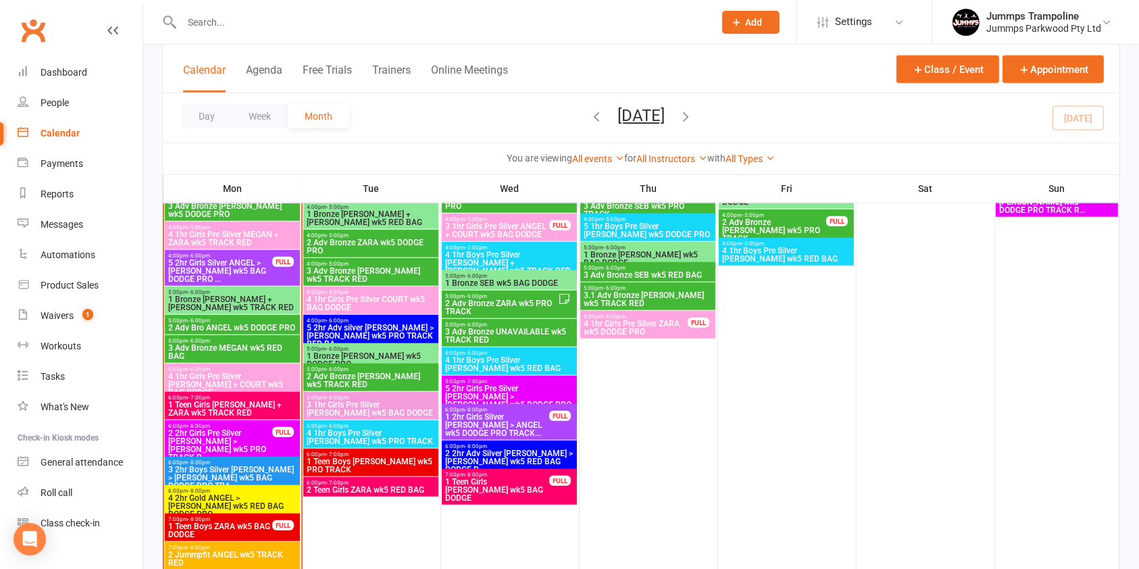
click at [253, 497] on span "4 2hr Gold ANGEL > [PERSON_NAME] wk5 RED BAG DODGE PRO" at bounding box center [232, 506] width 130 height 24
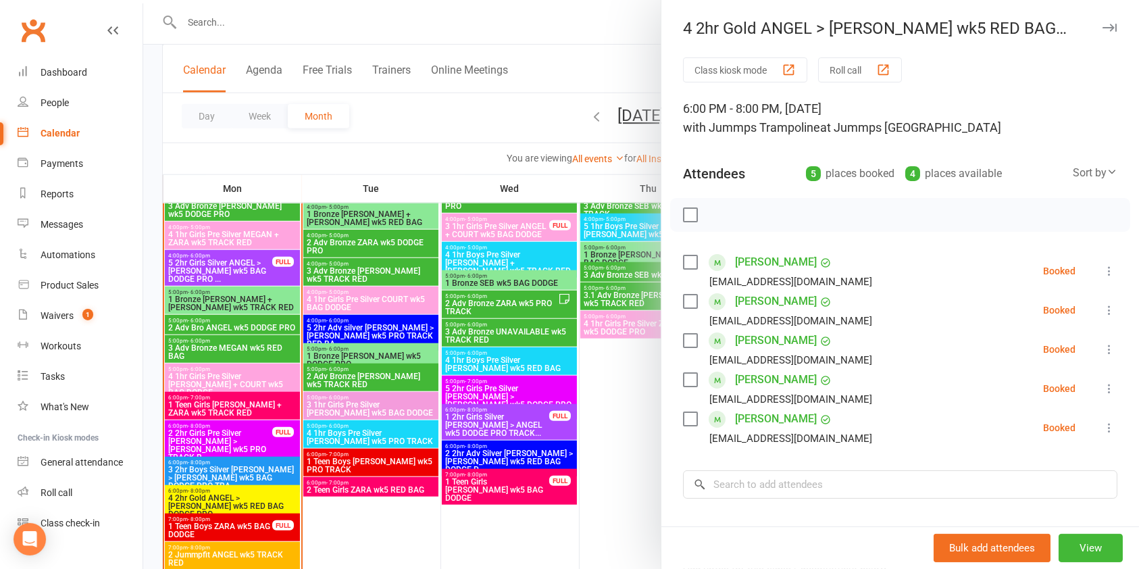
click at [228, 517] on div at bounding box center [640, 284] width 995 height 569
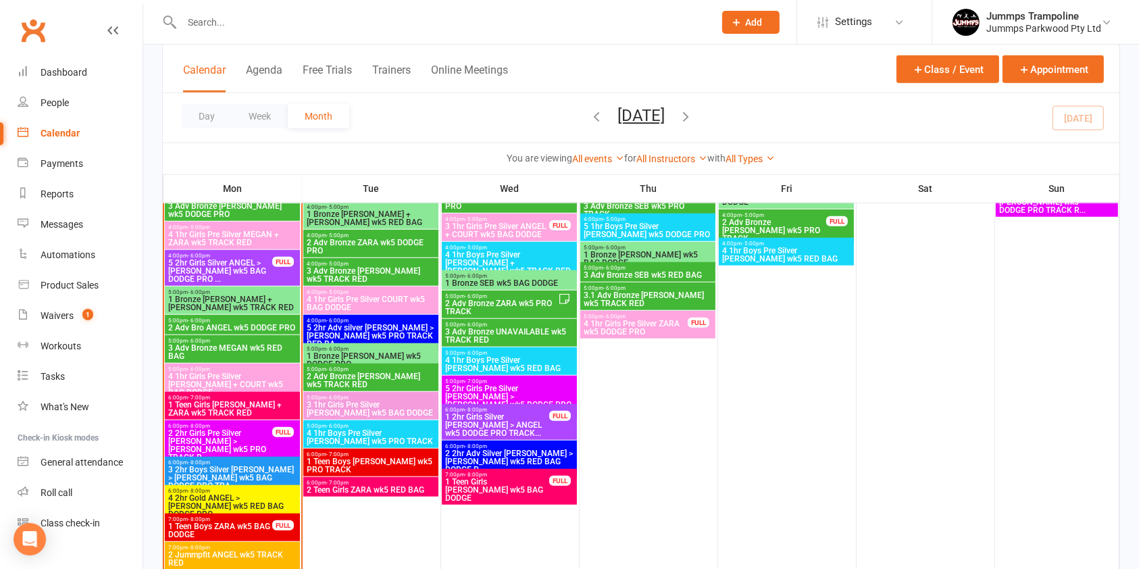
click at [223, 522] on span "1 Teen Boys ZARA wk5 BAG DODGE" at bounding box center [219, 530] width 105 height 16
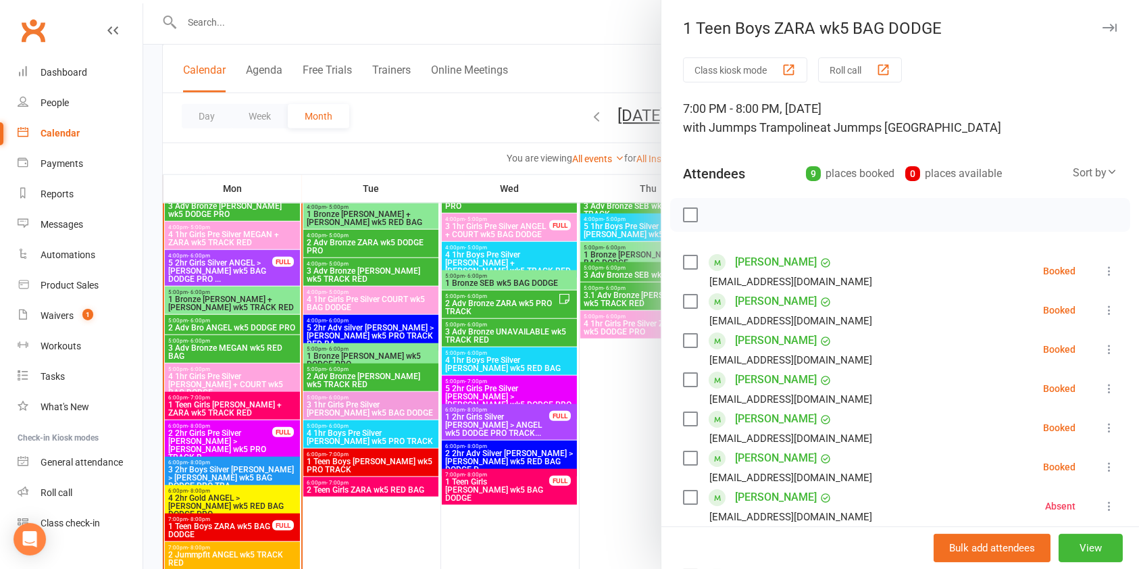
scroll to position [1197, 0]
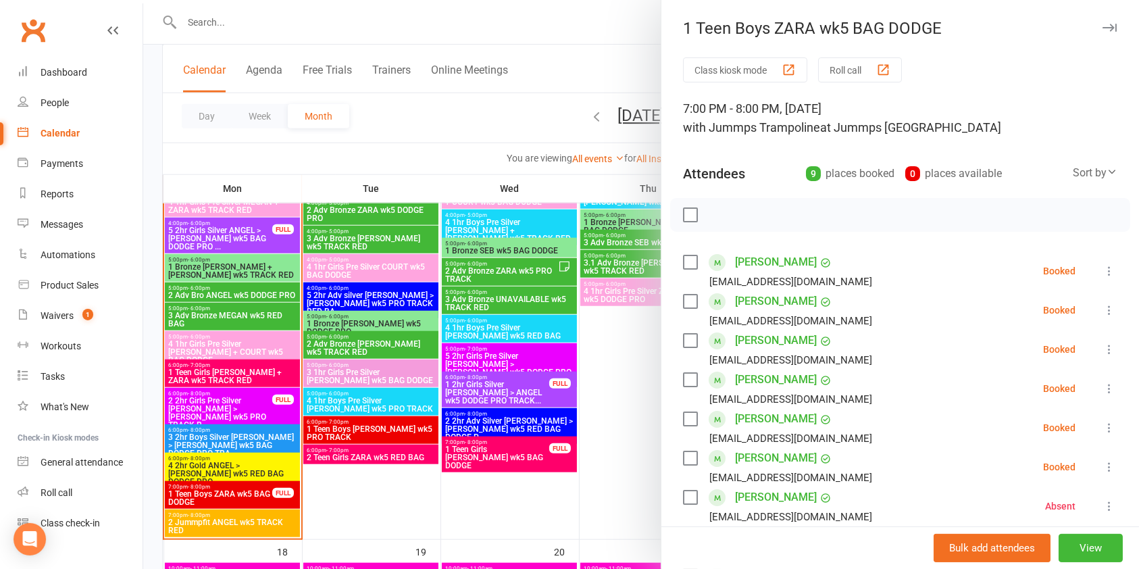
click at [236, 517] on div at bounding box center [640, 284] width 995 height 569
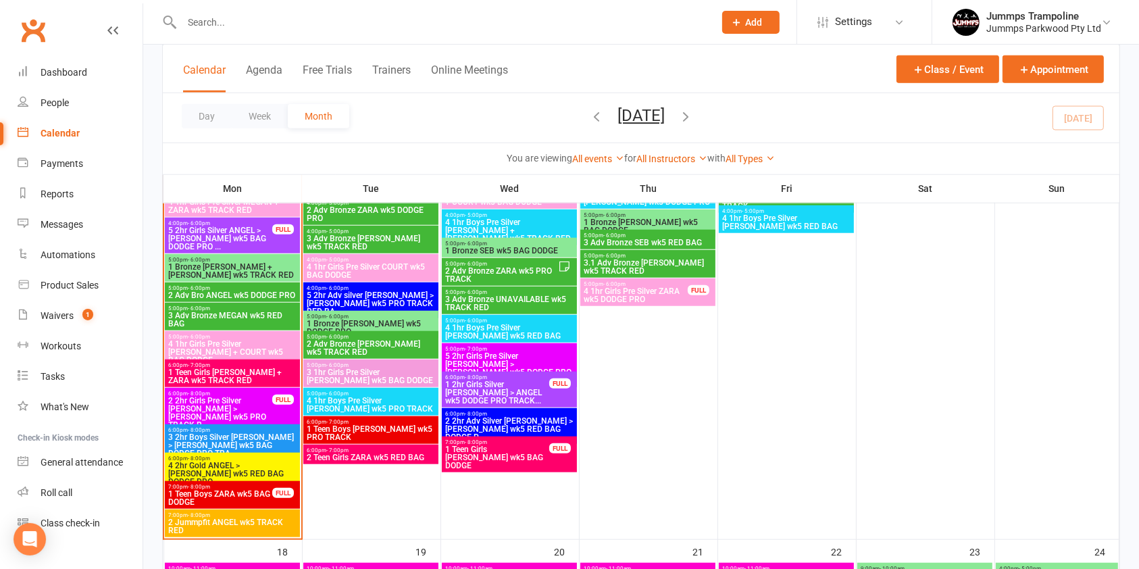
click at [229, 521] on span "2 Jummpfit ANGEL wk5 TRACK RED" at bounding box center [232, 526] width 130 height 16
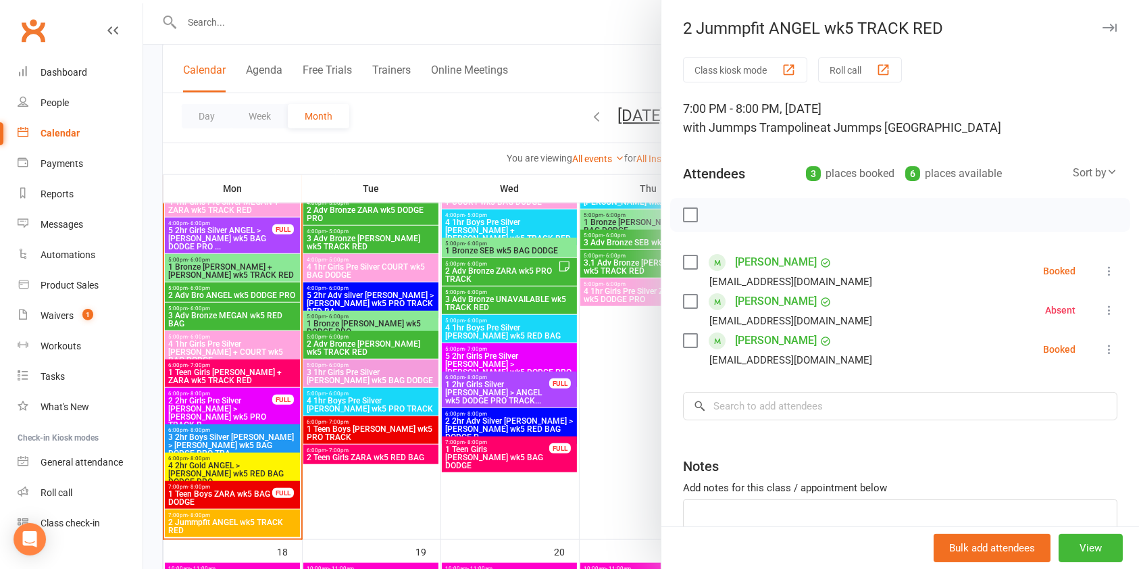
click at [1102, 25] on icon "button" at bounding box center [1109, 28] width 14 height 8
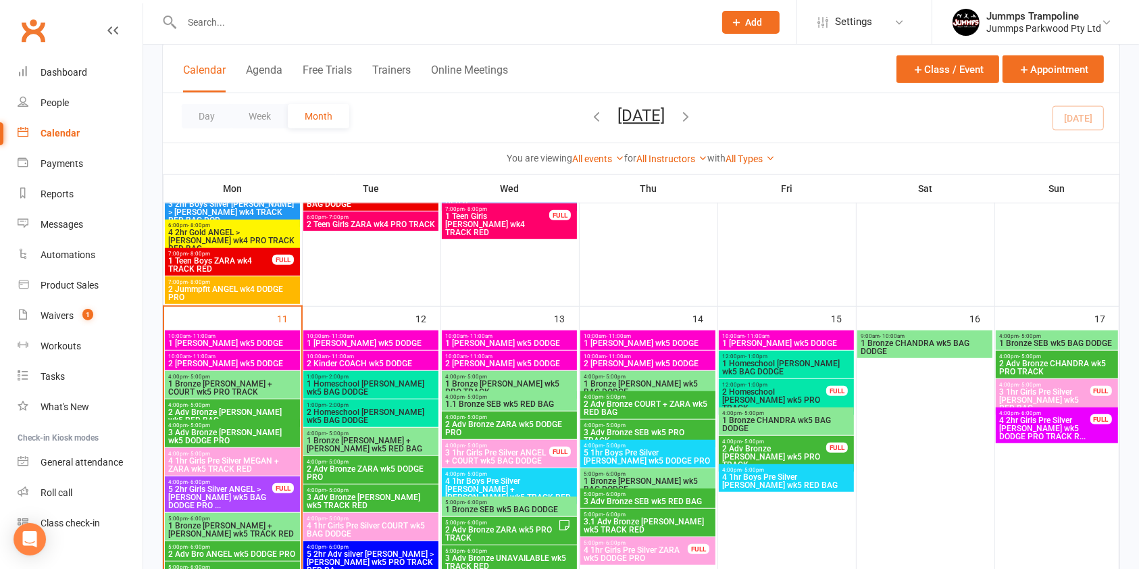
scroll to position [952, 0]
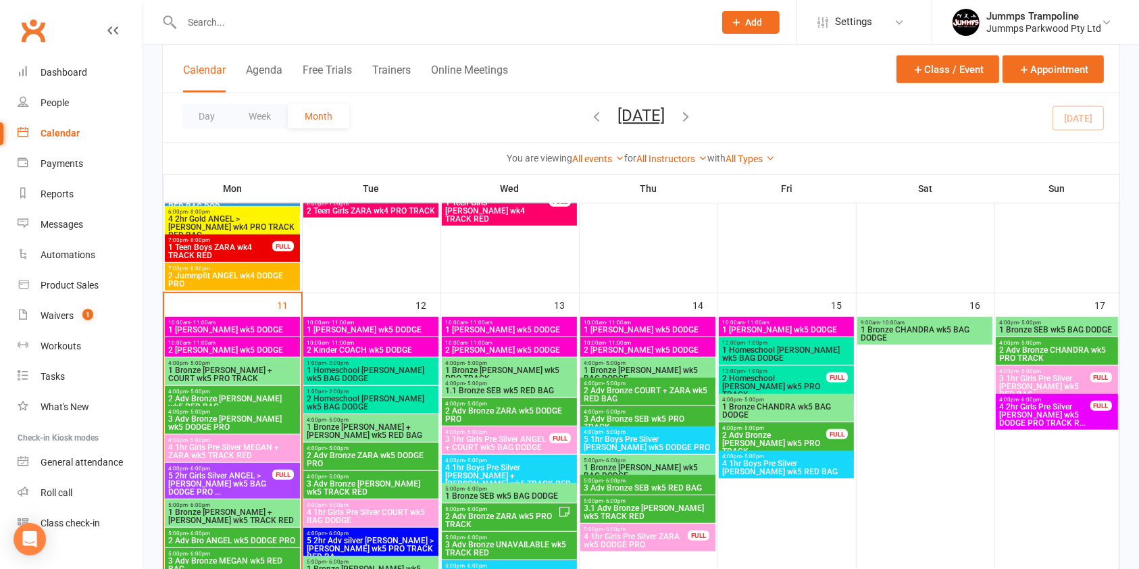
click at [407, 327] on span "1 [PERSON_NAME] wk5 DODGE" at bounding box center [371, 330] width 130 height 8
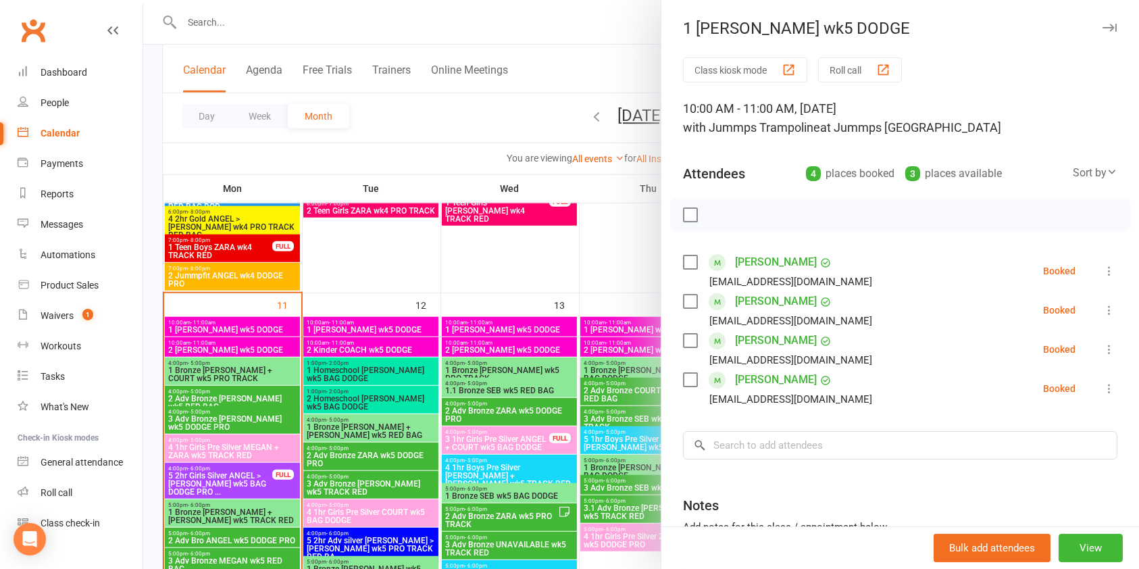
click at [413, 348] on div at bounding box center [640, 284] width 995 height 569
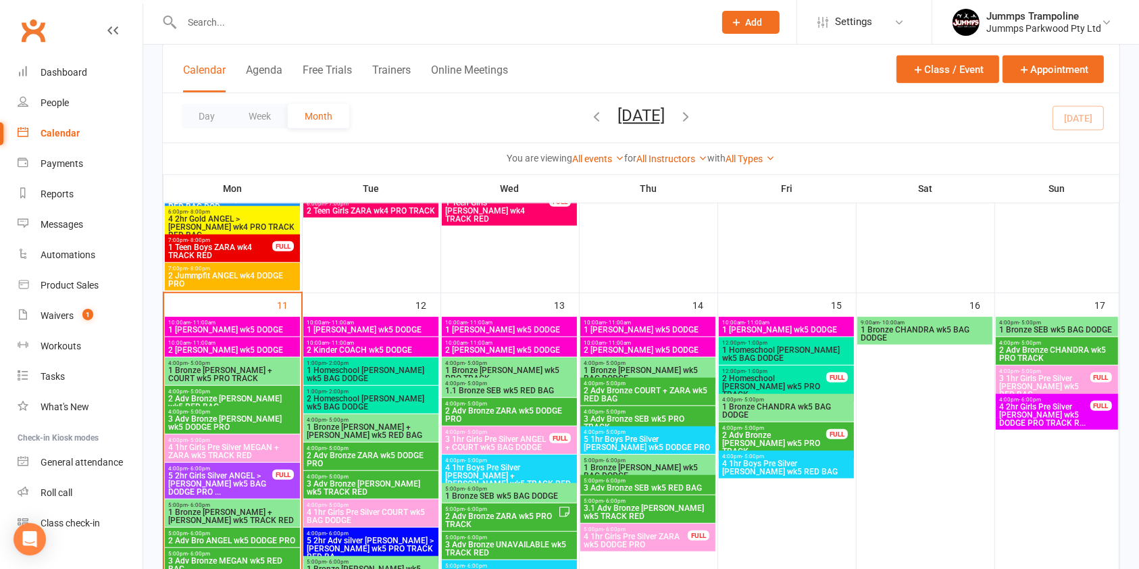
click at [407, 351] on span "2 Kinder COACH wk5 DODGE" at bounding box center [371, 350] width 130 height 8
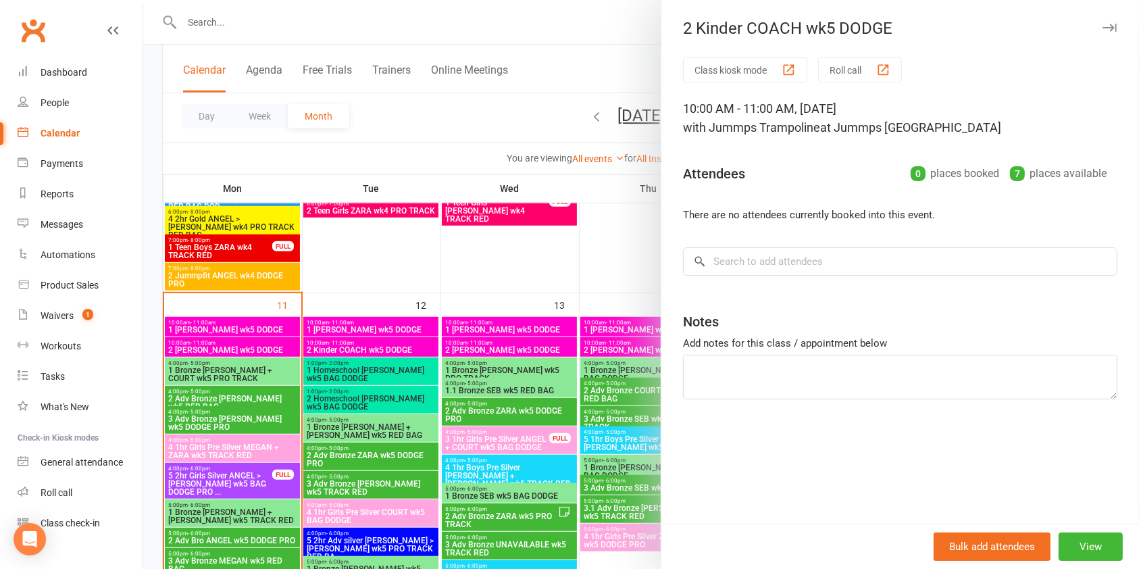
click at [403, 428] on div at bounding box center [640, 284] width 995 height 569
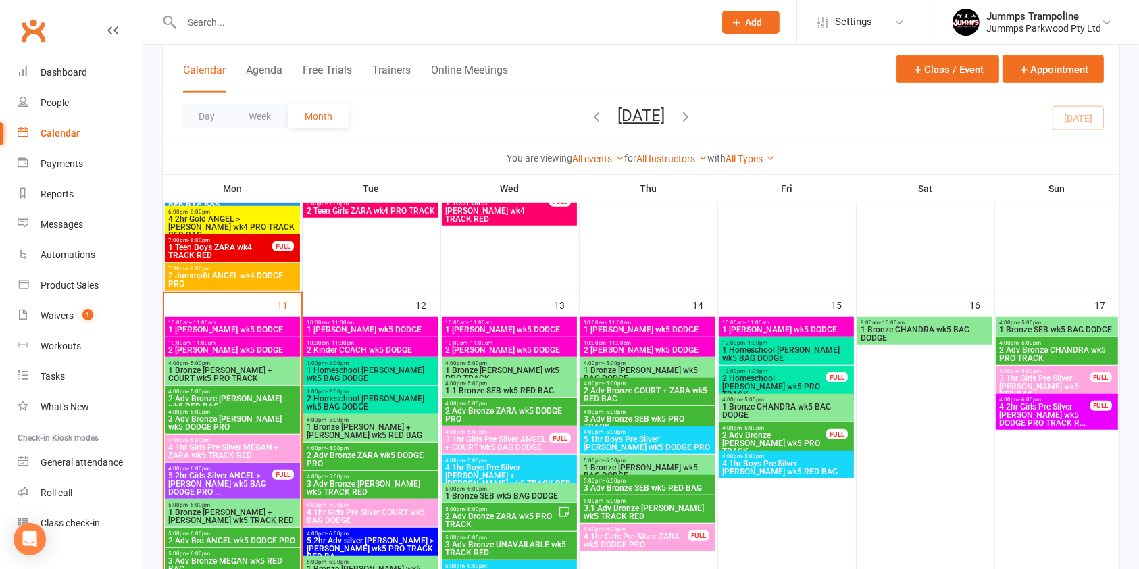
click at [394, 427] on span "1 Bronze [PERSON_NAME] + [PERSON_NAME] wk5 RED BAG" at bounding box center [371, 431] width 130 height 16
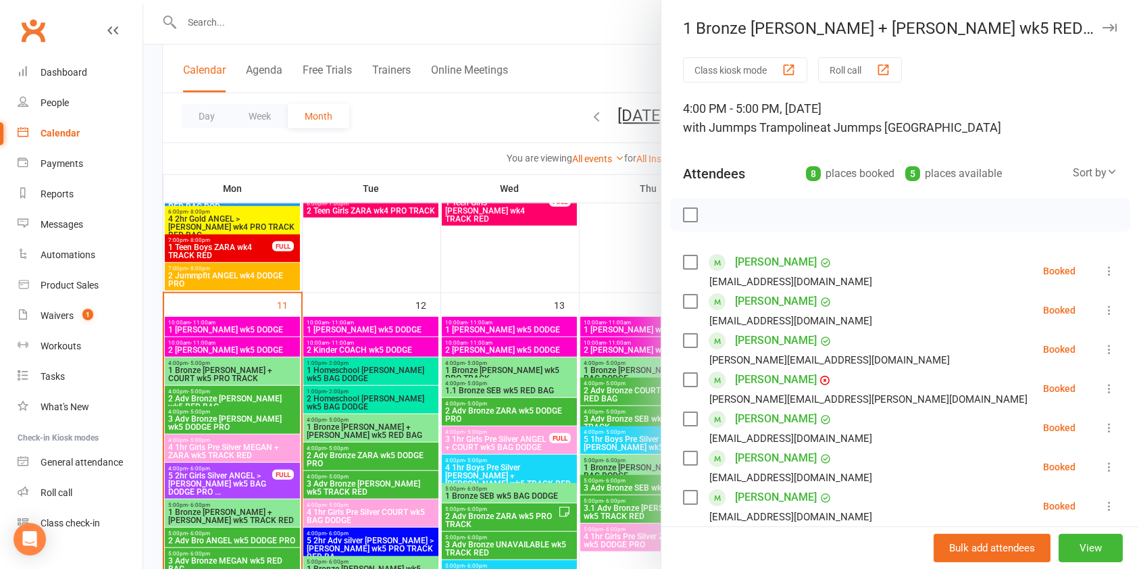
click at [400, 451] on div at bounding box center [640, 284] width 995 height 569
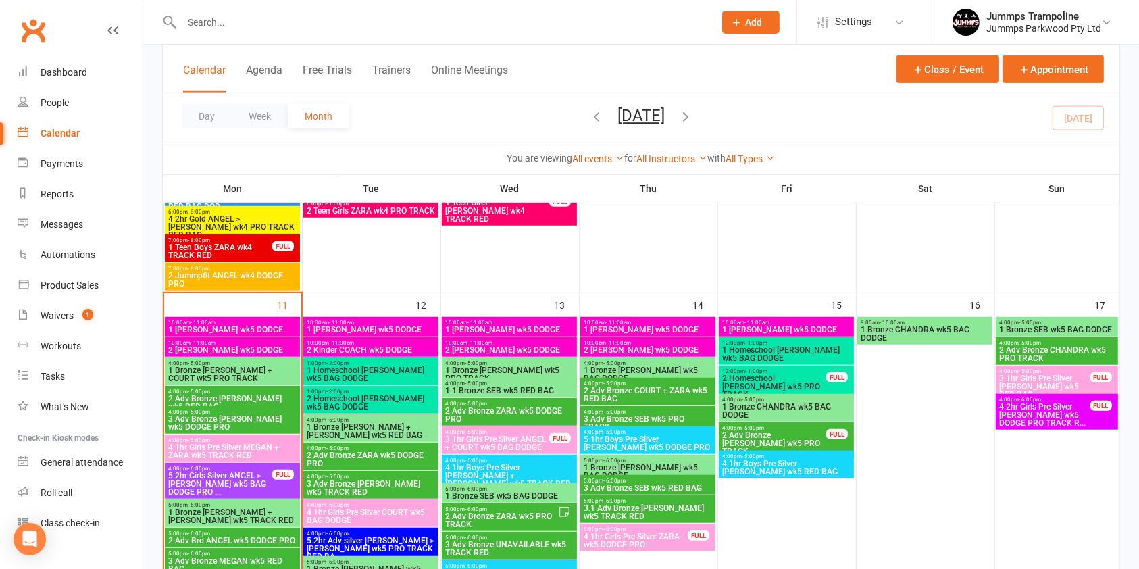
click at [388, 453] on span "2 Adv Bronze ZARA wk5 DODGE PRO" at bounding box center [371, 459] width 130 height 16
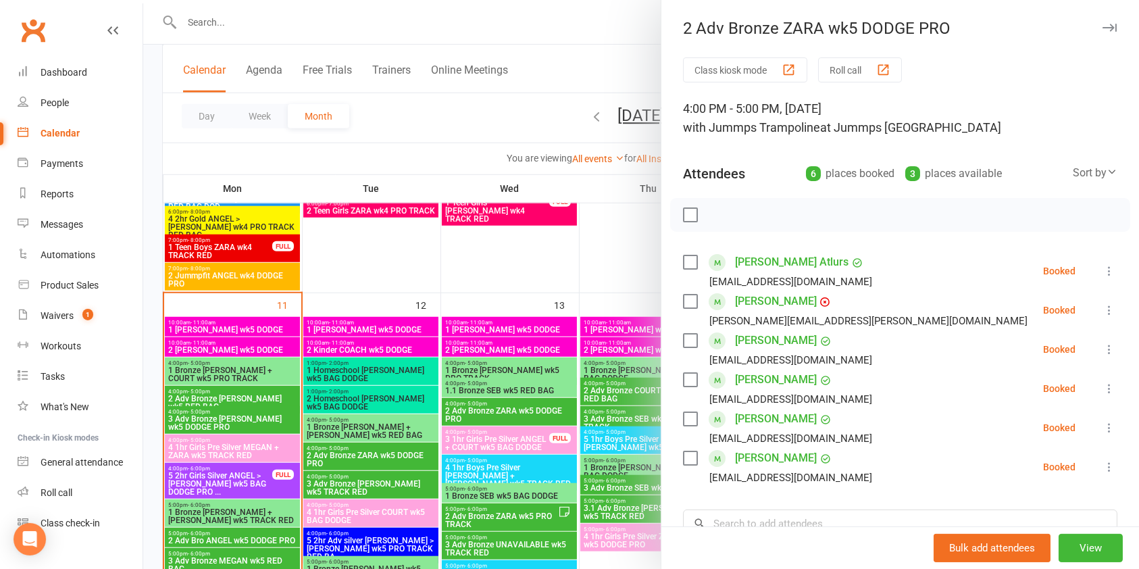
click at [398, 485] on div at bounding box center [640, 284] width 995 height 569
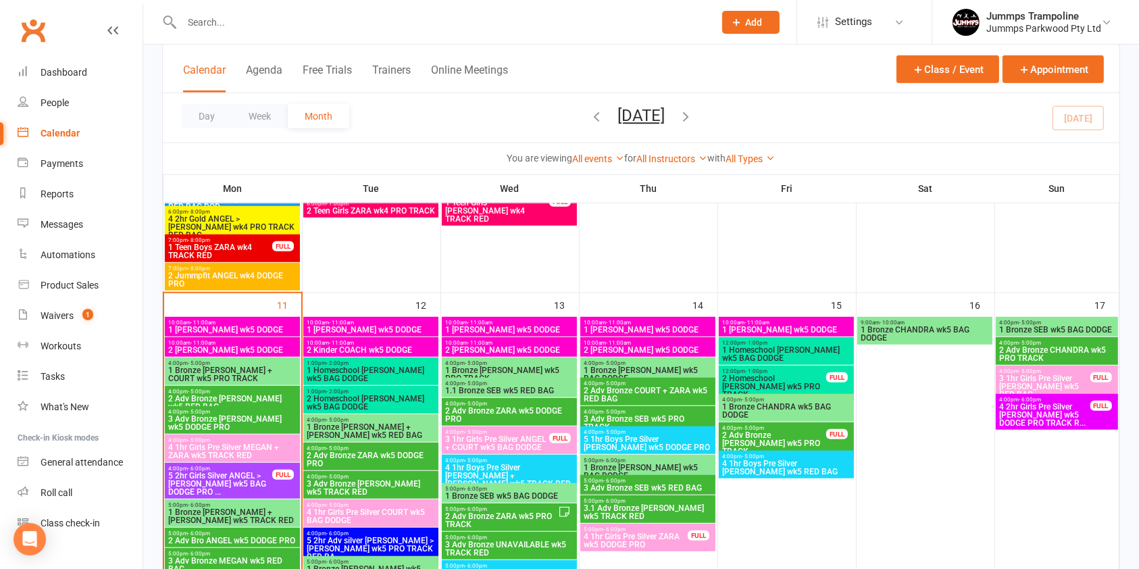
click at [388, 486] on span "3 Adv Bronze [PERSON_NAME] wk5 TRACK RED" at bounding box center [371, 487] width 130 height 16
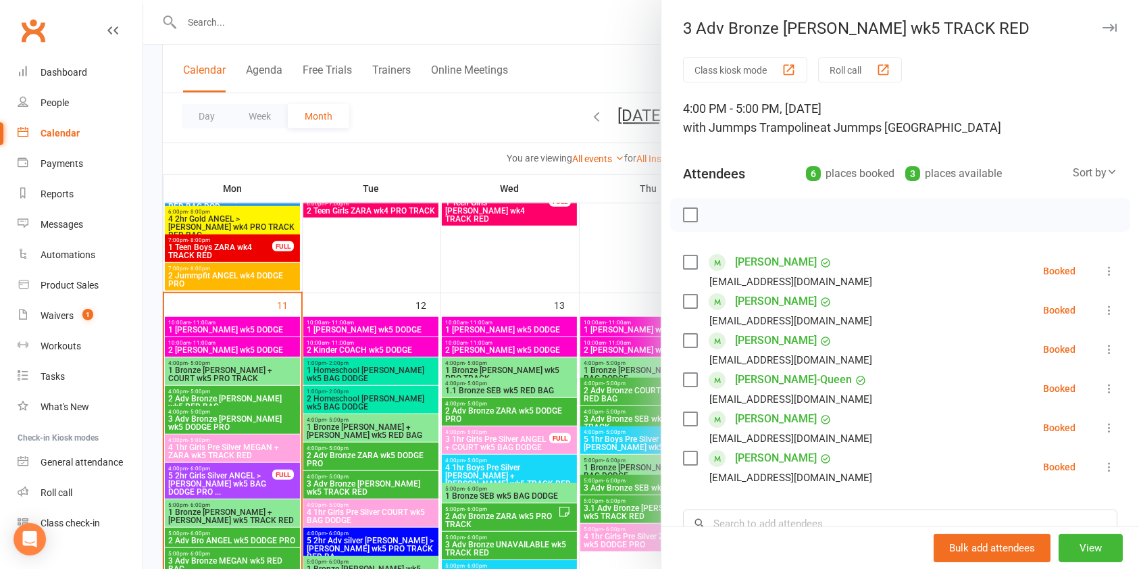
click at [411, 513] on div at bounding box center [640, 284] width 995 height 569
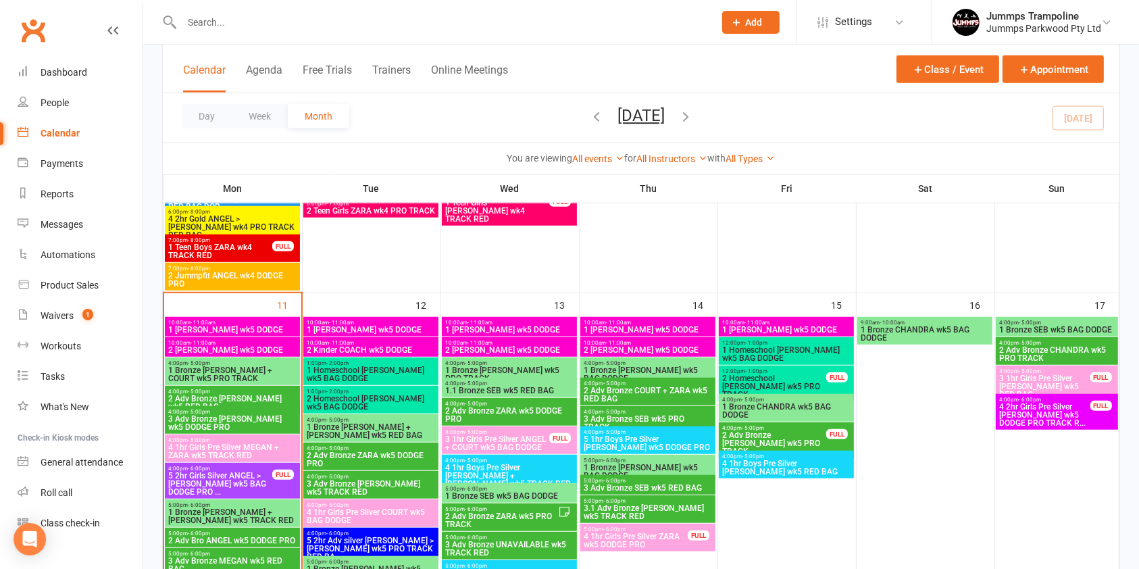
click at [410, 513] on span "4 1hr Girls Pre Silver COURT wk5 BAG DODGE" at bounding box center [371, 516] width 130 height 16
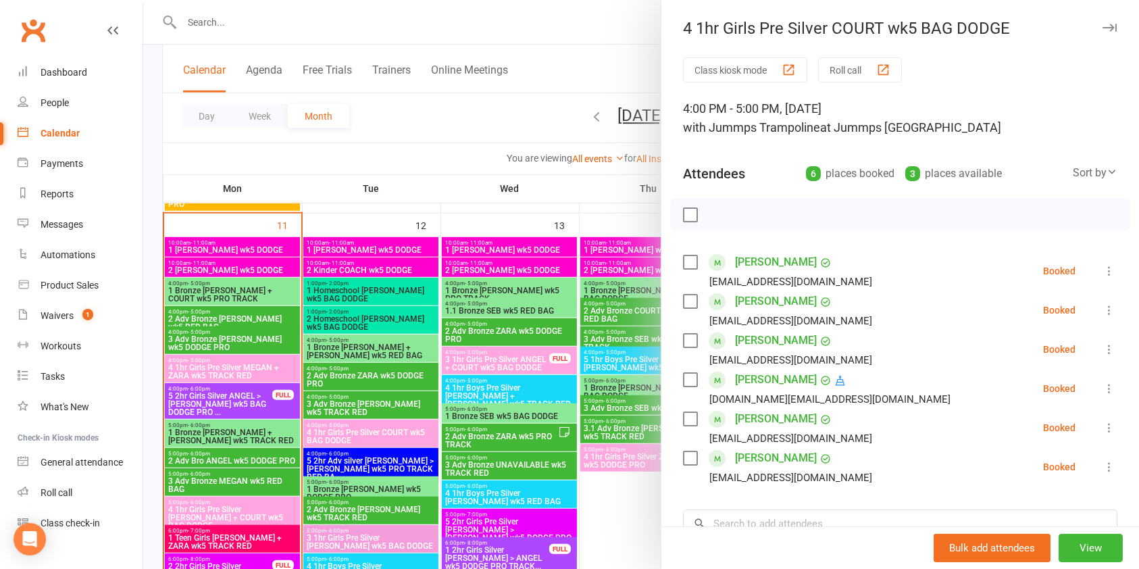
scroll to position [1033, 0]
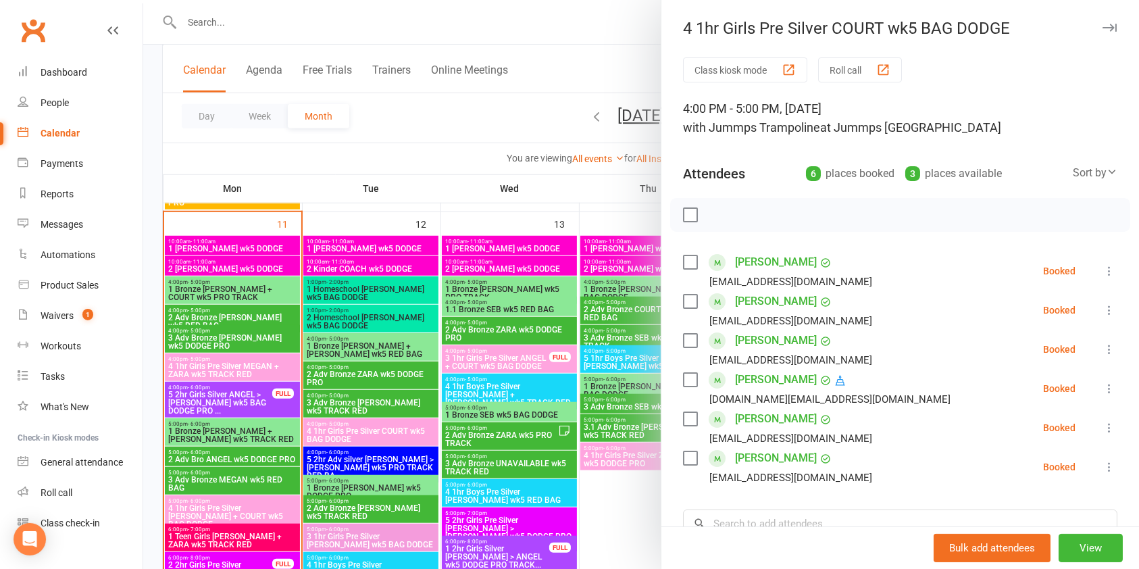
click at [405, 459] on div at bounding box center [640, 284] width 995 height 569
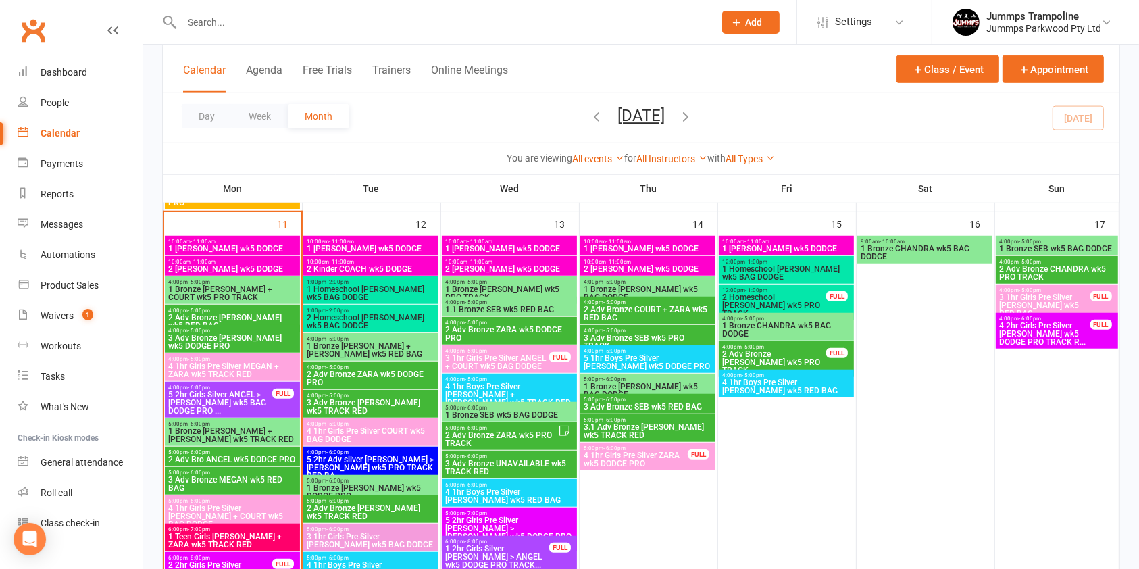
click at [395, 460] on span "5 2hr Adv silver [PERSON_NAME] > [PERSON_NAME] wk5 PRO TRACK RED BA..." at bounding box center [371, 467] width 130 height 24
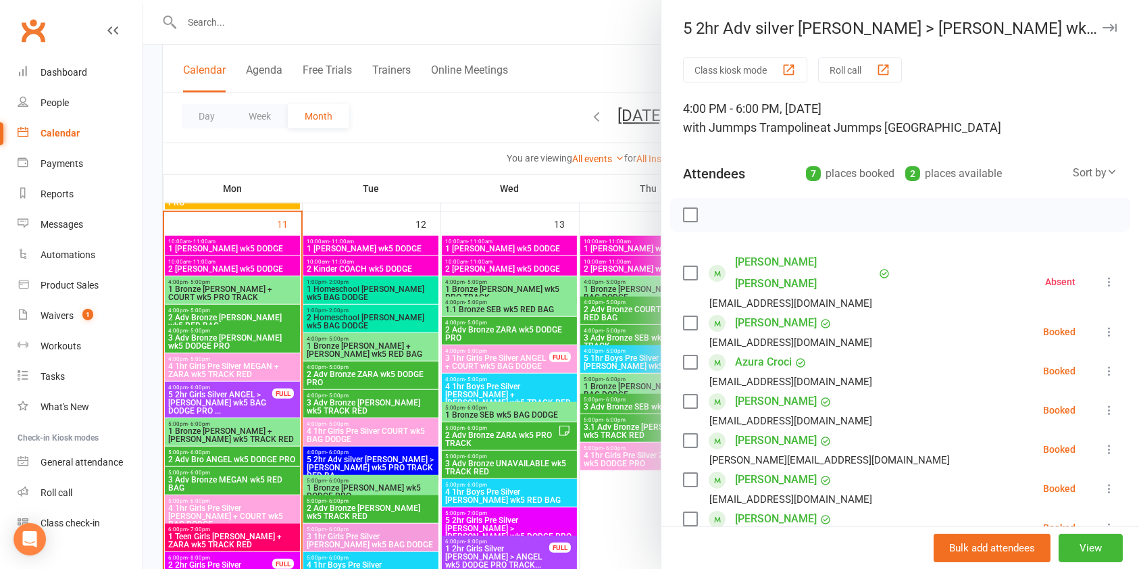
click at [400, 492] on div at bounding box center [640, 284] width 995 height 569
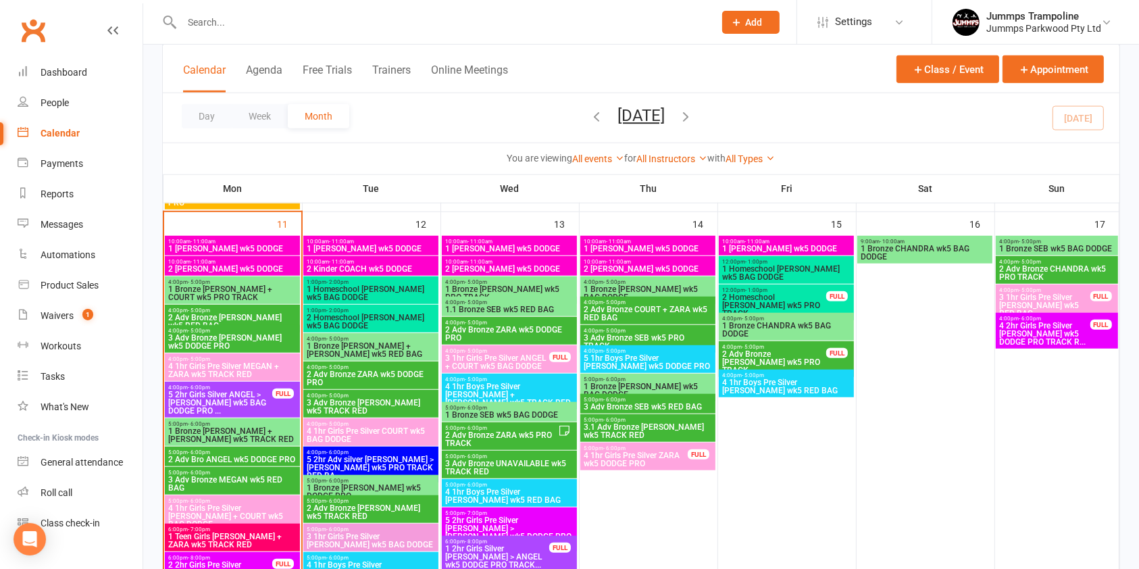
click at [386, 491] on div "5:00pm - 6:00pm 1 Bronze [PERSON_NAME] wk5 DODGE PRO" at bounding box center [370, 489] width 135 height 28
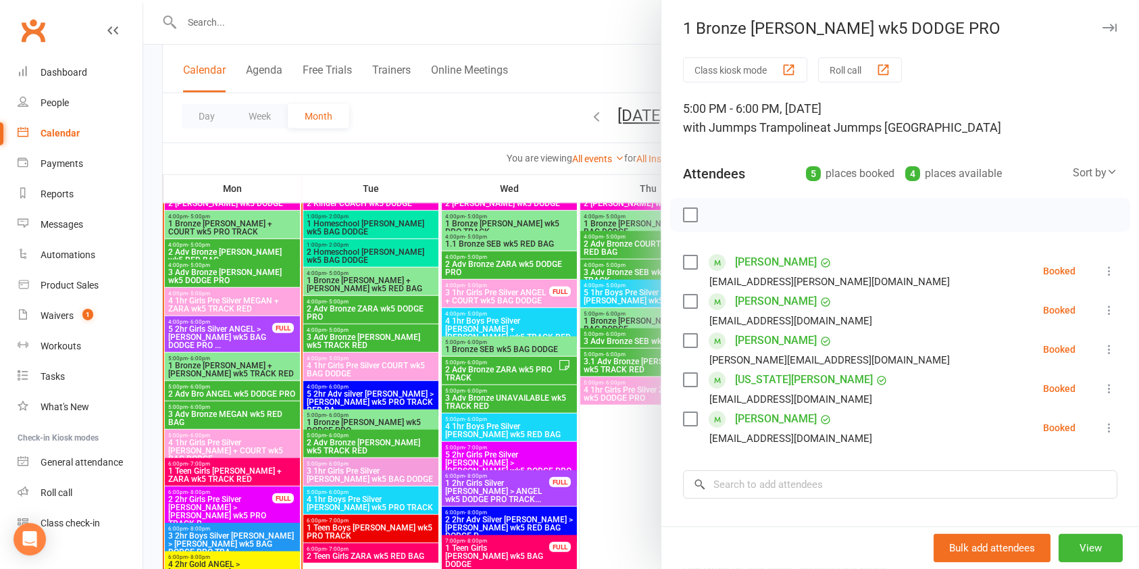
scroll to position [1102, 0]
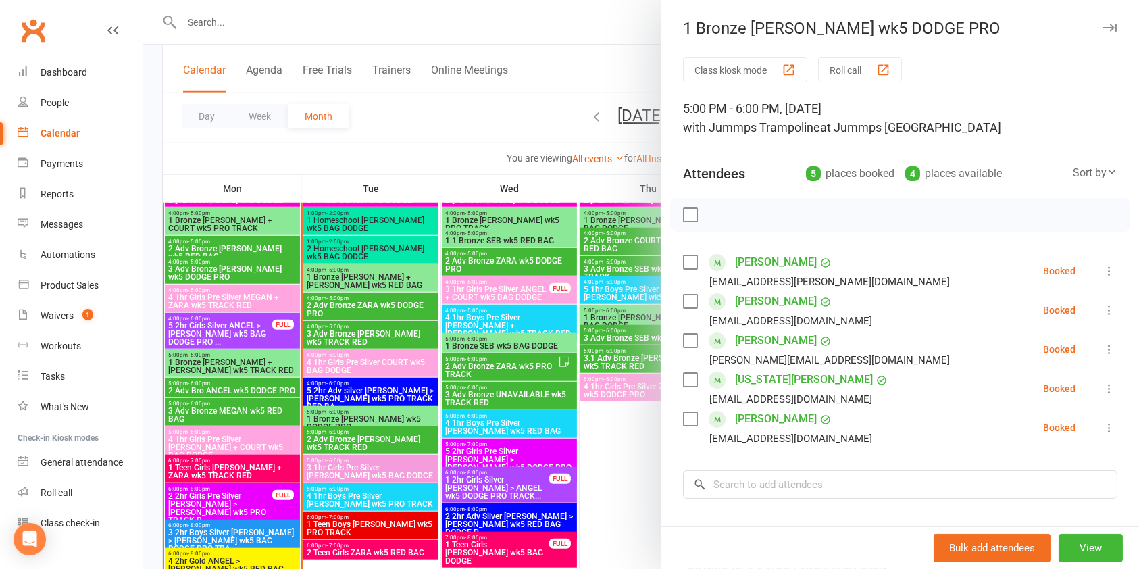
click at [413, 440] on div at bounding box center [640, 284] width 995 height 569
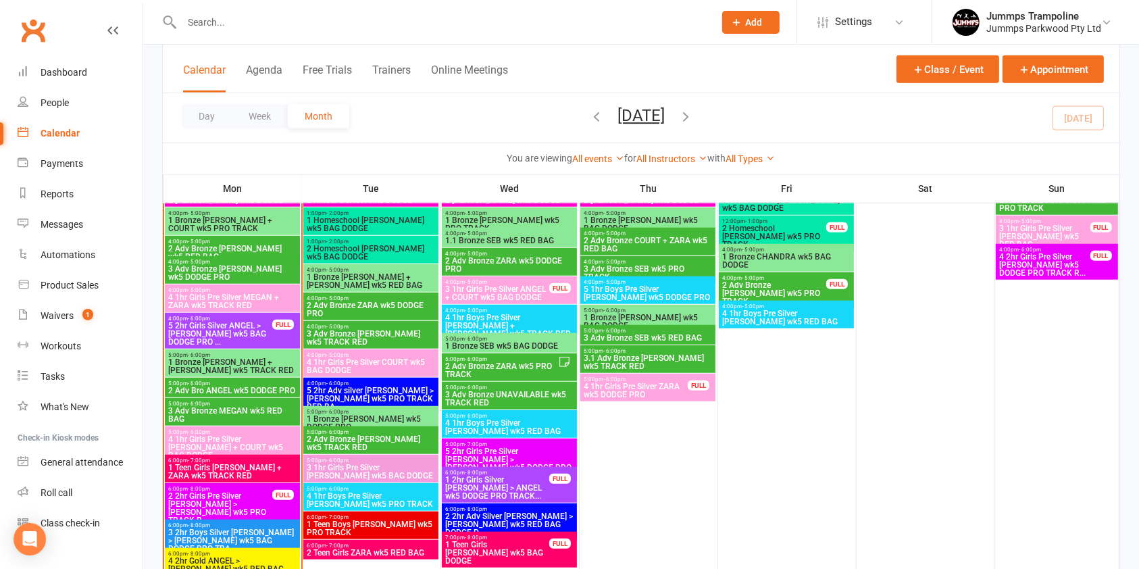
click at [403, 440] on span "2 Adv Bronze [PERSON_NAME] wk5 TRACK RED" at bounding box center [371, 443] width 130 height 16
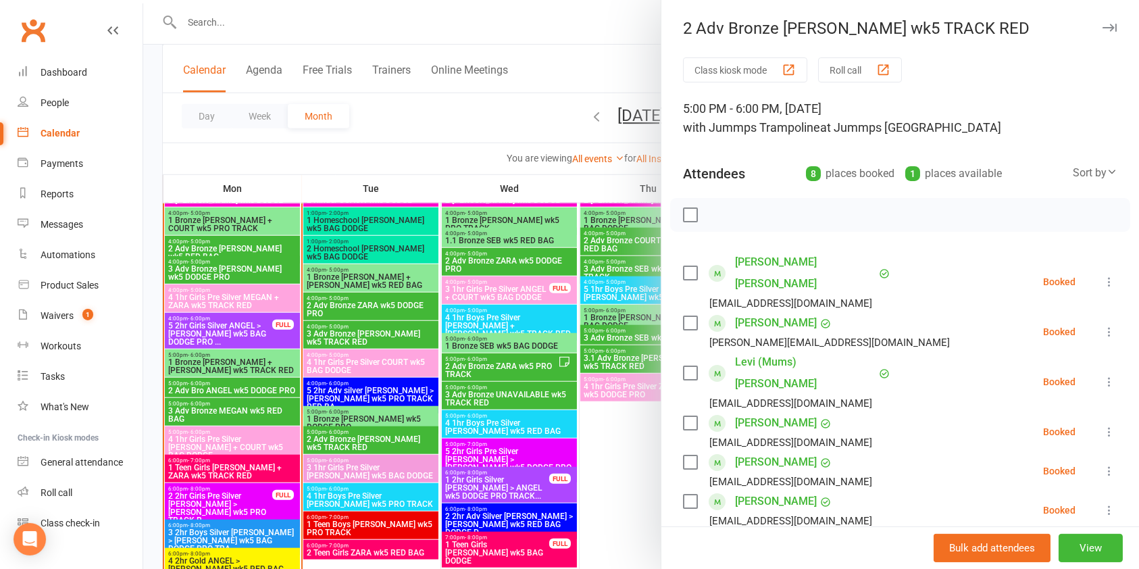
click at [396, 467] on div at bounding box center [640, 284] width 995 height 569
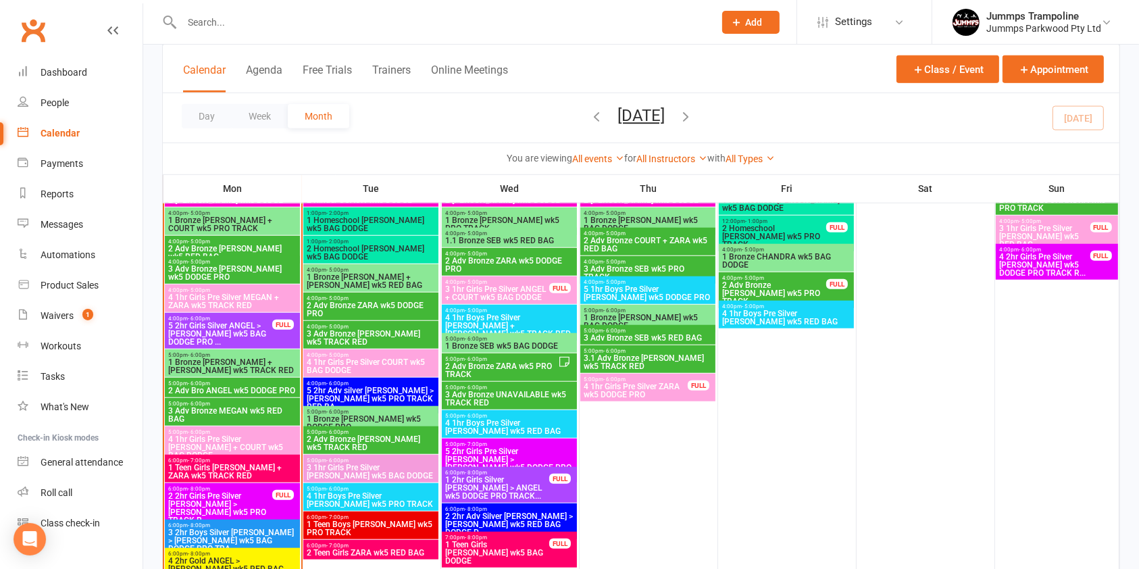
click at [391, 470] on span "3 1hr Girls Pre Silver [PERSON_NAME] wk5 BAG DODGE" at bounding box center [371, 471] width 130 height 16
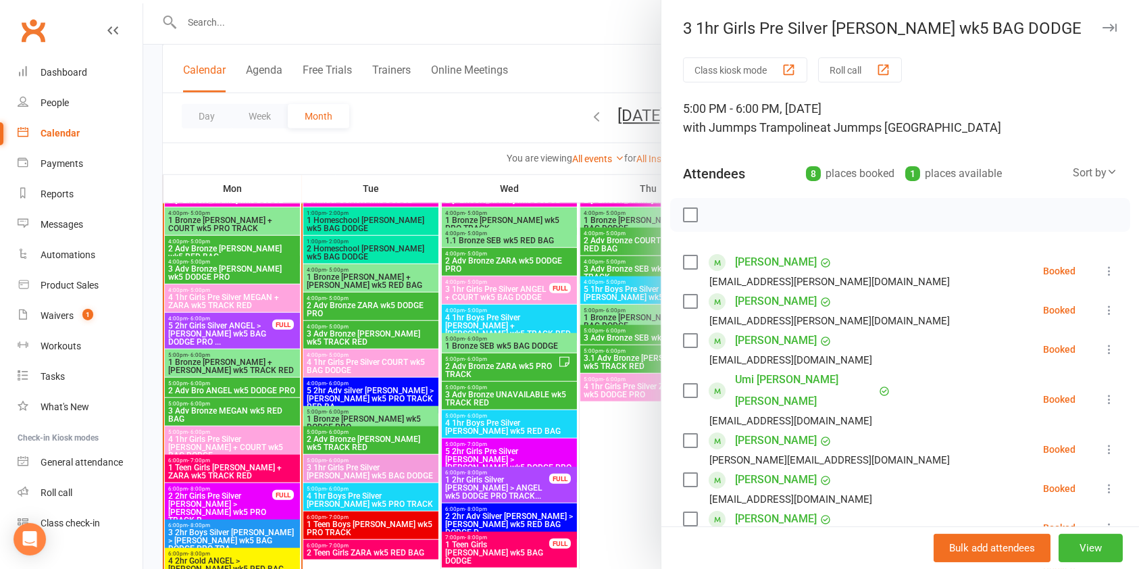
click at [405, 502] on div at bounding box center [640, 284] width 995 height 569
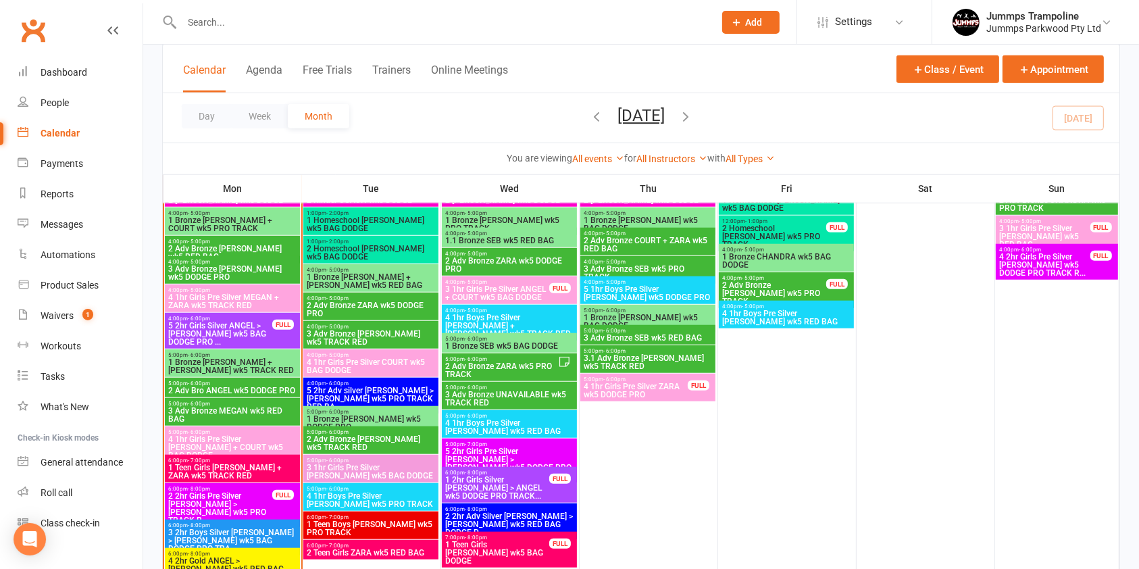
click at [394, 502] on span "4 1hr Boys Pre Silver [PERSON_NAME] wk5 PRO TRACK" at bounding box center [371, 500] width 130 height 16
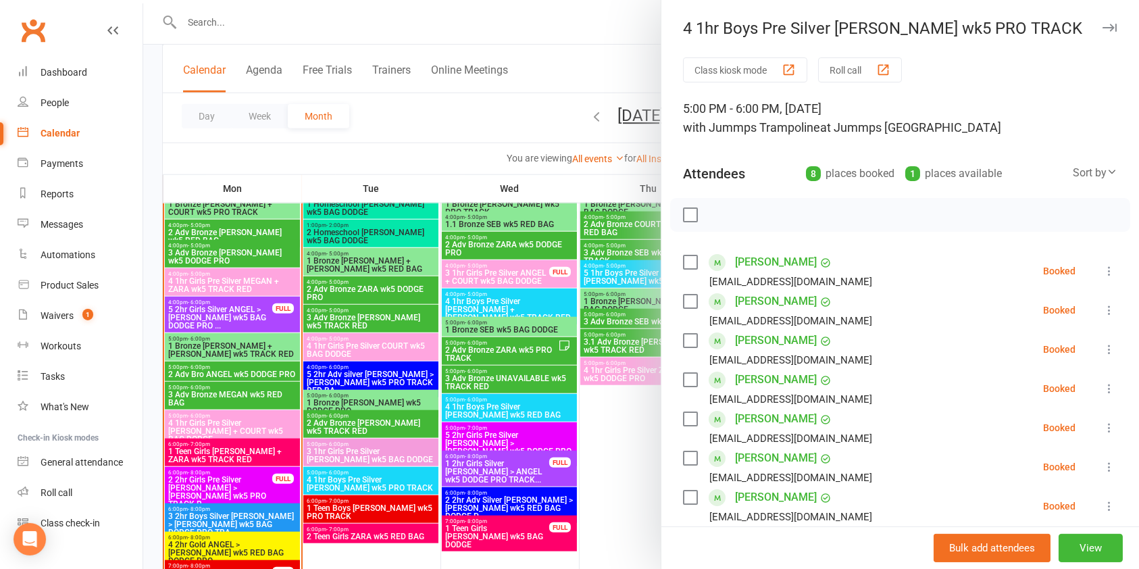
scroll to position [1120, 0]
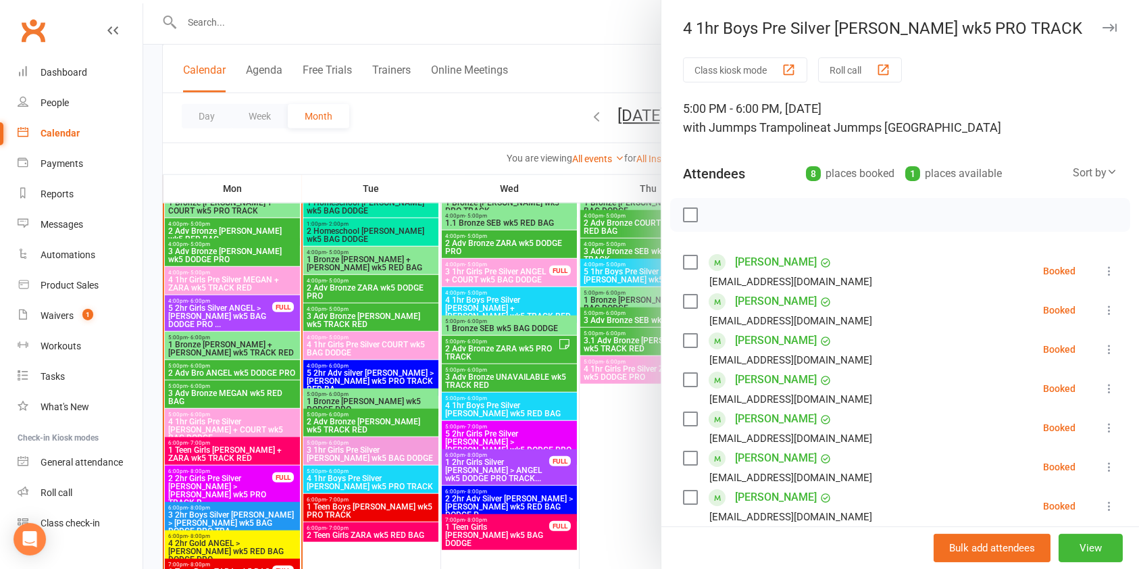
click at [389, 514] on div at bounding box center [640, 284] width 995 height 569
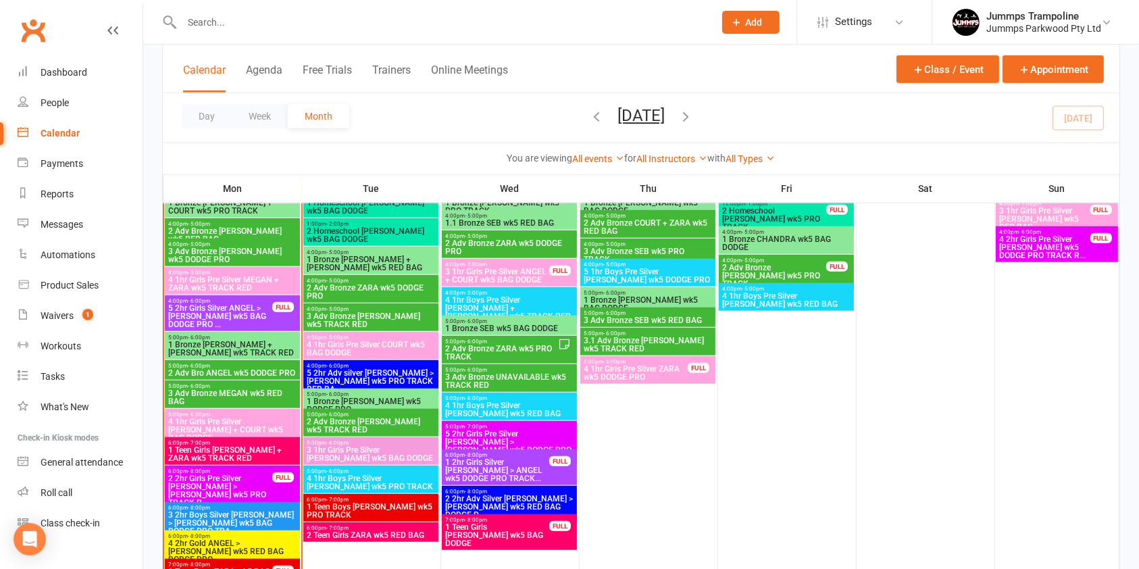
click at [378, 513] on span "1 Teen Boys [PERSON_NAME] wk5 PRO TRACK" at bounding box center [371, 510] width 130 height 16
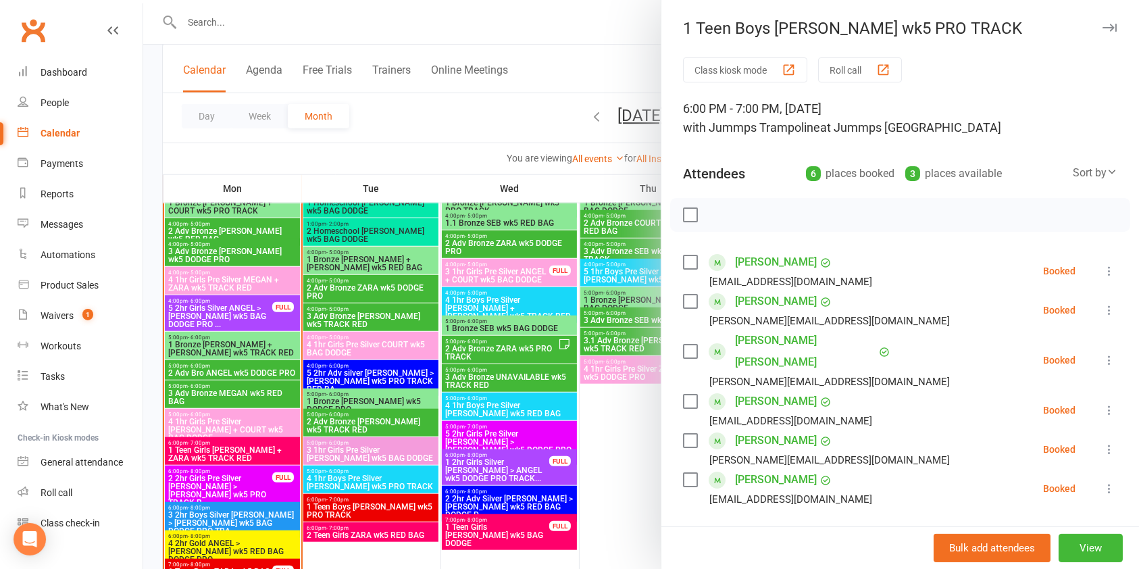
click at [393, 526] on div at bounding box center [640, 284] width 995 height 569
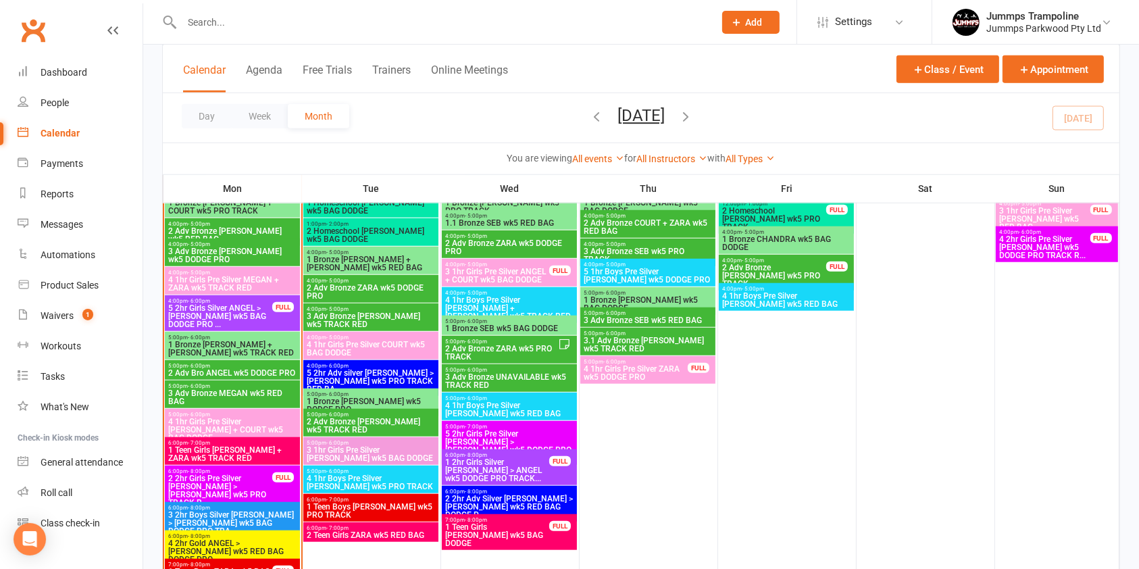
click at [386, 527] on span "6:00pm - 7:00pm" at bounding box center [371, 528] width 130 height 6
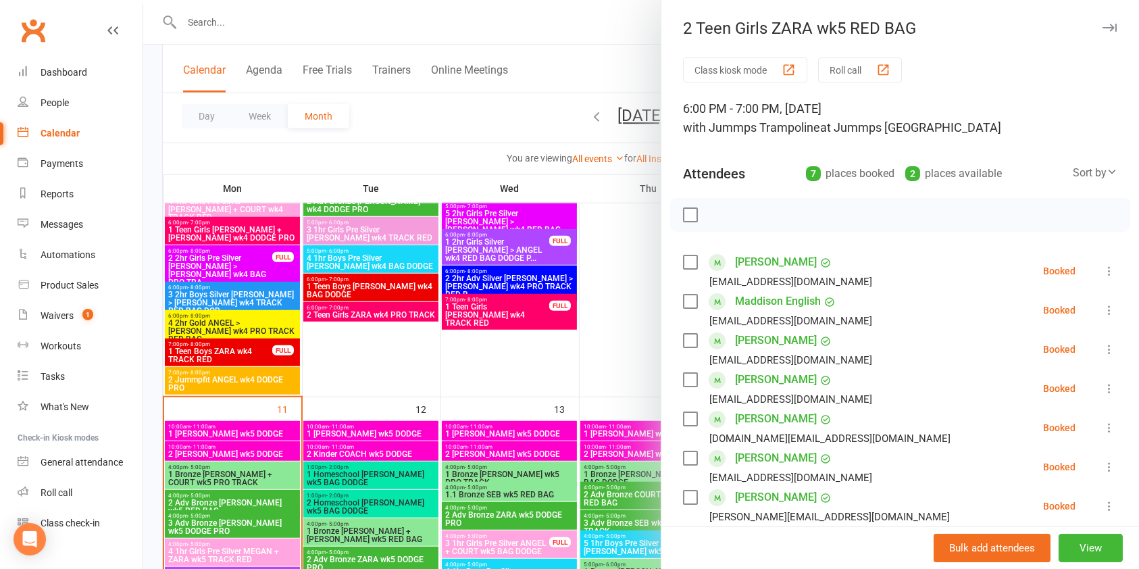
scroll to position [848, 0]
click at [500, 433] on div at bounding box center [640, 284] width 995 height 569
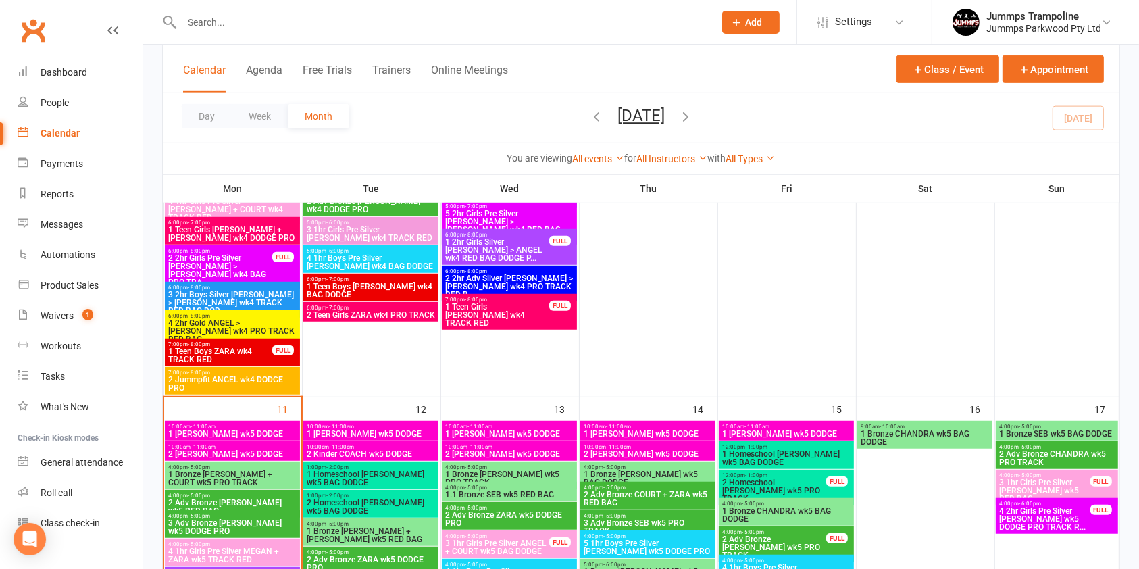
click at [482, 436] on span "1 [PERSON_NAME] wk5 DODGE" at bounding box center [509, 434] width 130 height 8
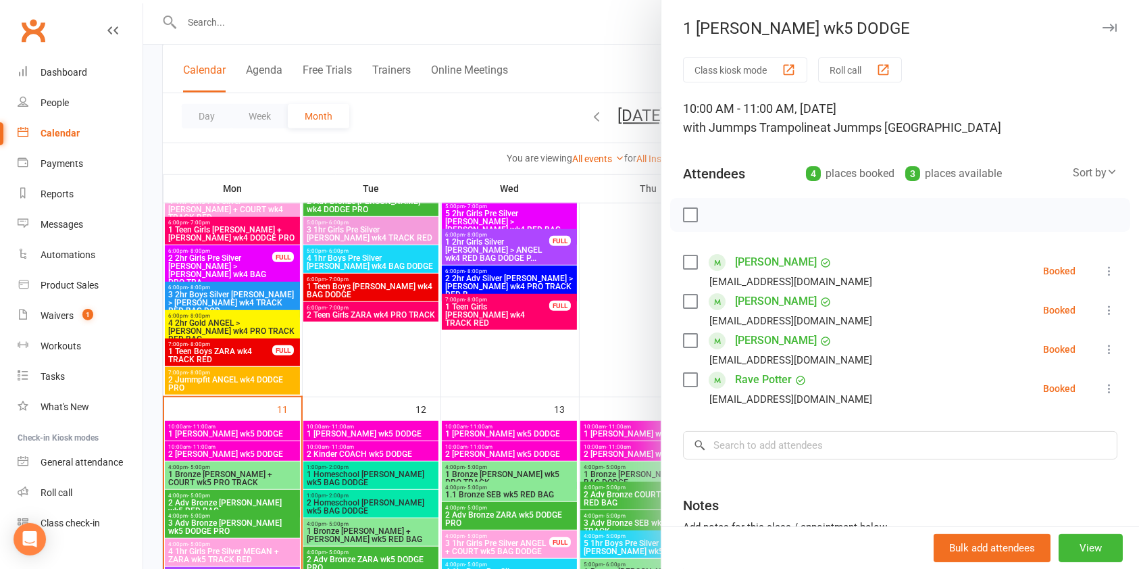
click at [496, 451] on div at bounding box center [640, 284] width 995 height 569
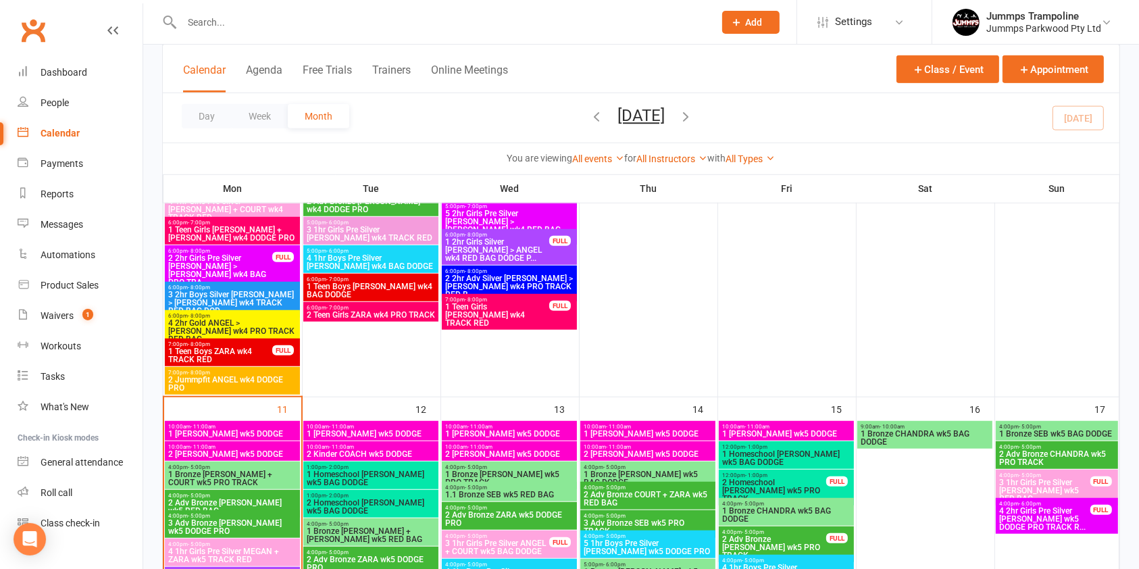
click at [495, 451] on span "2 [PERSON_NAME] wk5 DODGE" at bounding box center [509, 454] width 130 height 8
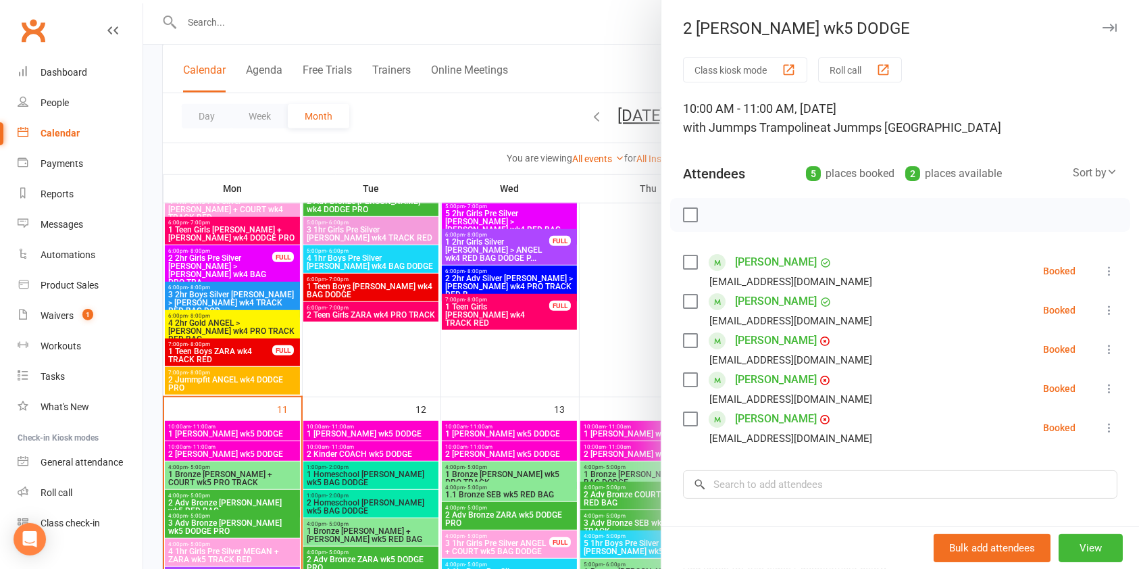
click at [521, 473] on div at bounding box center [640, 284] width 995 height 569
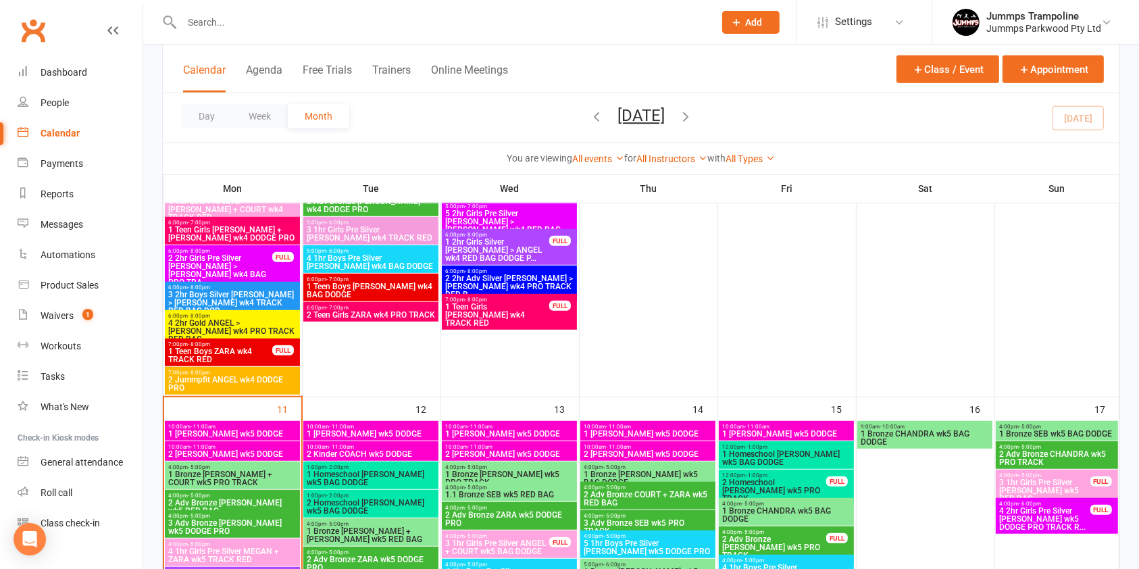
click at [502, 474] on span "1 Bronze [PERSON_NAME] wk5 PRO TRACK" at bounding box center [509, 478] width 130 height 16
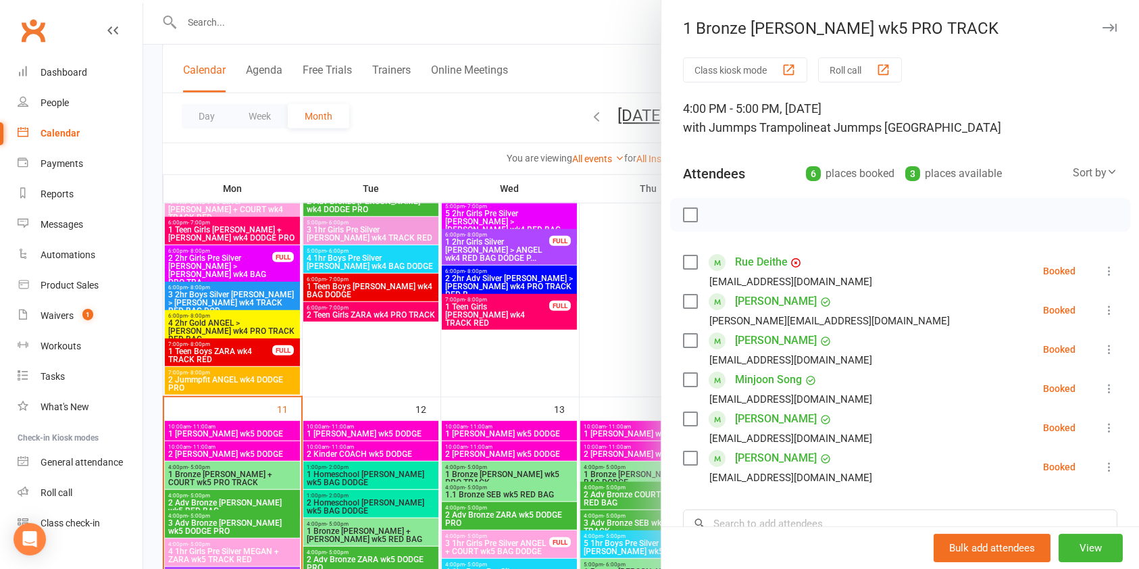
click at [549, 487] on div at bounding box center [640, 284] width 995 height 569
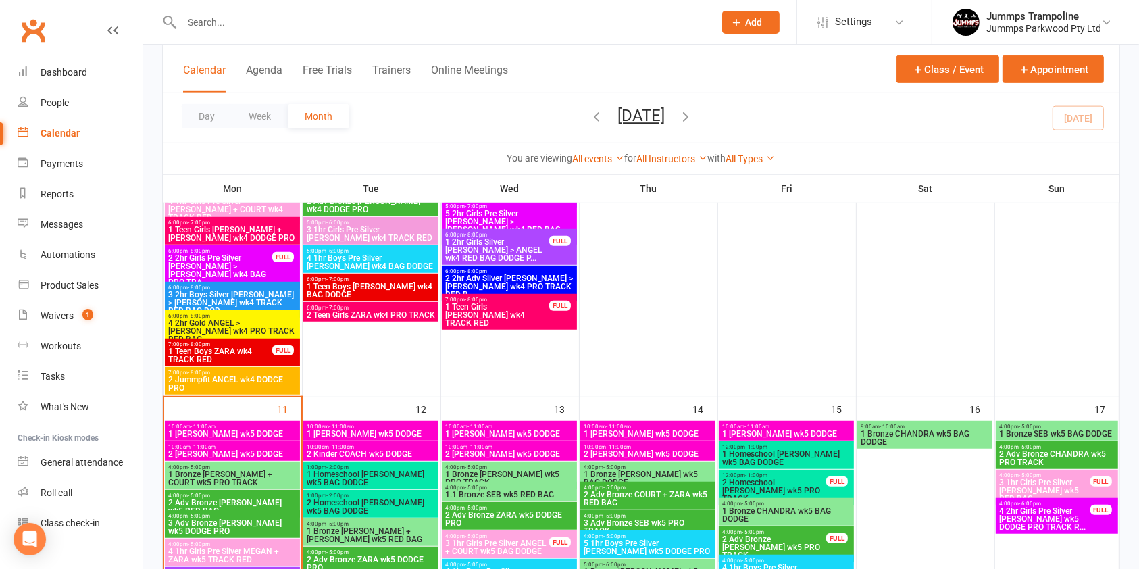
click at [538, 493] on span "1.1 Bronze SEB wk5 RED BAG" at bounding box center [509, 494] width 130 height 8
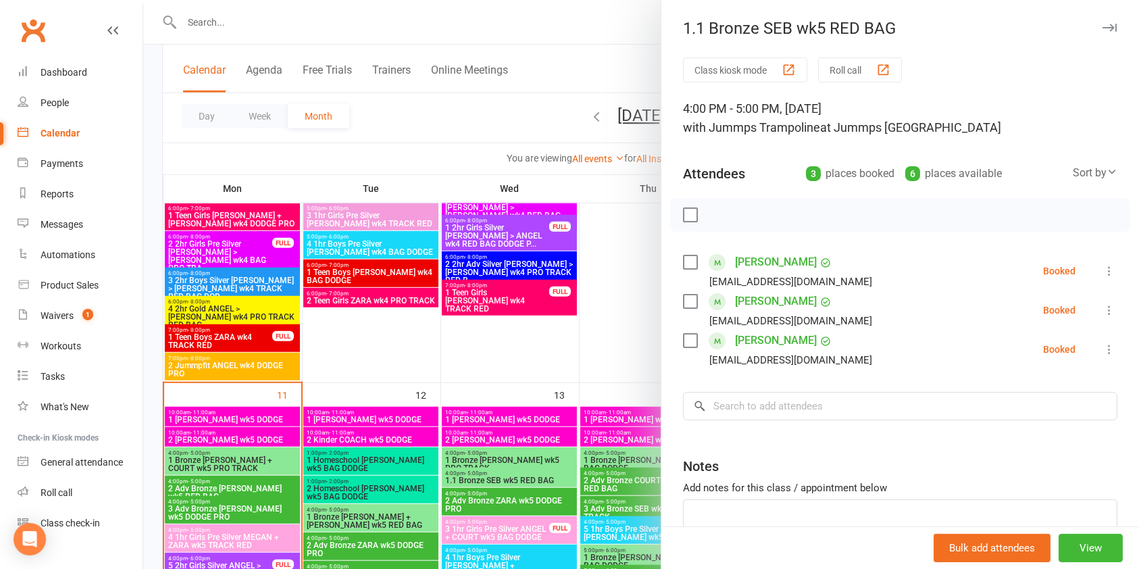
scroll to position [863, 0]
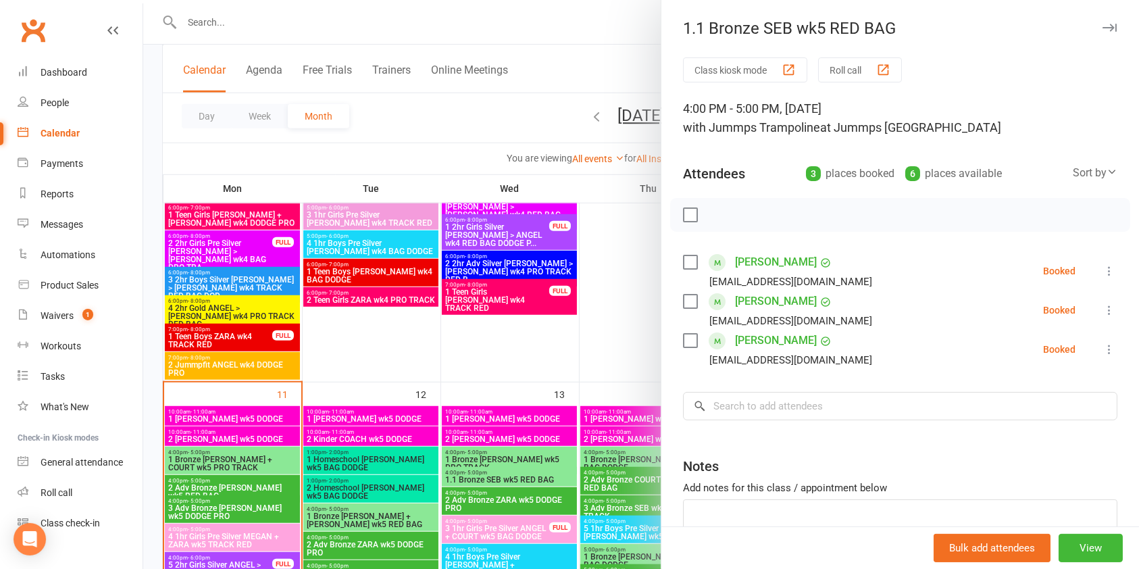
click at [512, 504] on div at bounding box center [640, 284] width 995 height 569
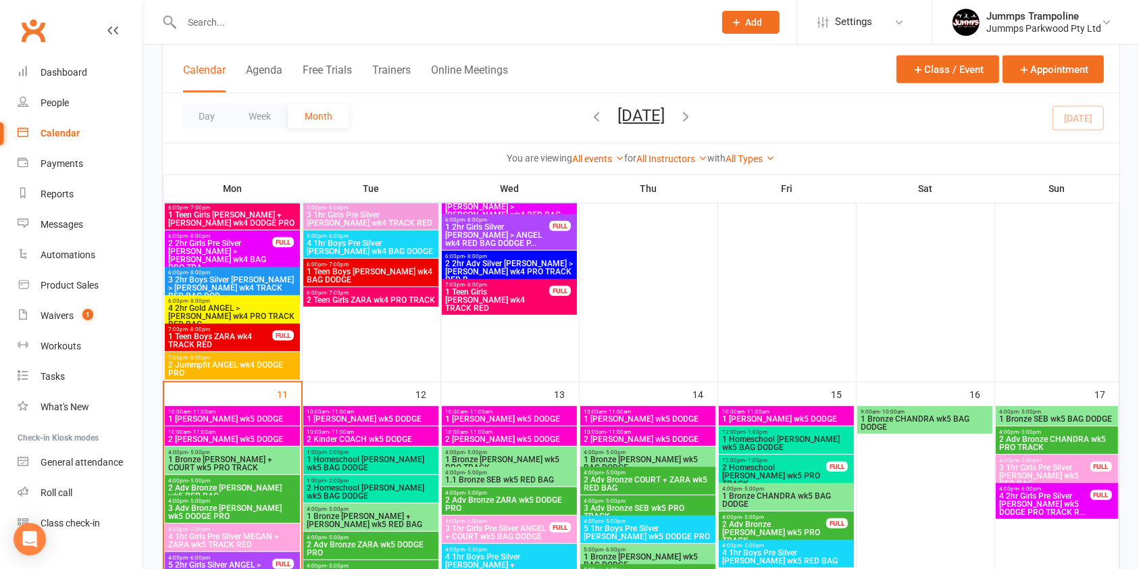
click at [508, 504] on span "2 Adv Bronze ZARA wk5 DODGE PRO" at bounding box center [509, 504] width 130 height 16
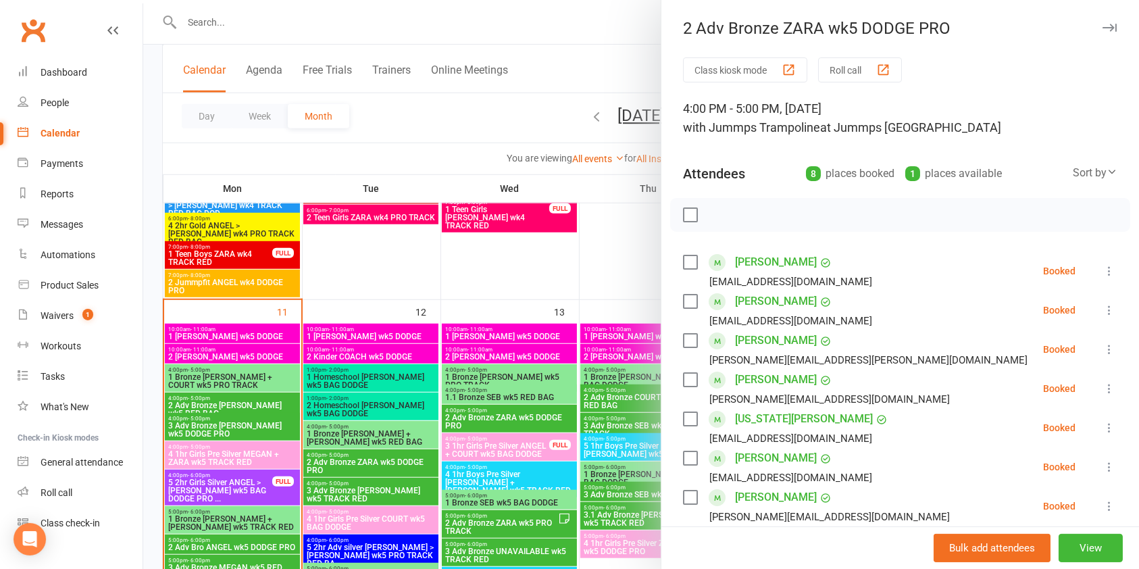
scroll to position [950, 0]
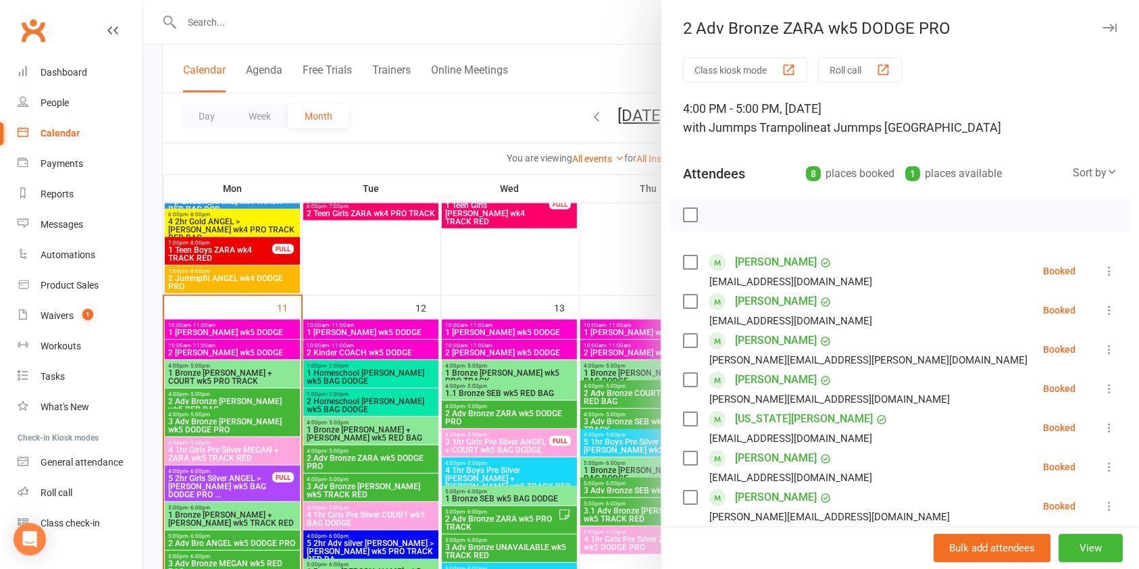
click at [540, 471] on div at bounding box center [640, 284] width 995 height 569
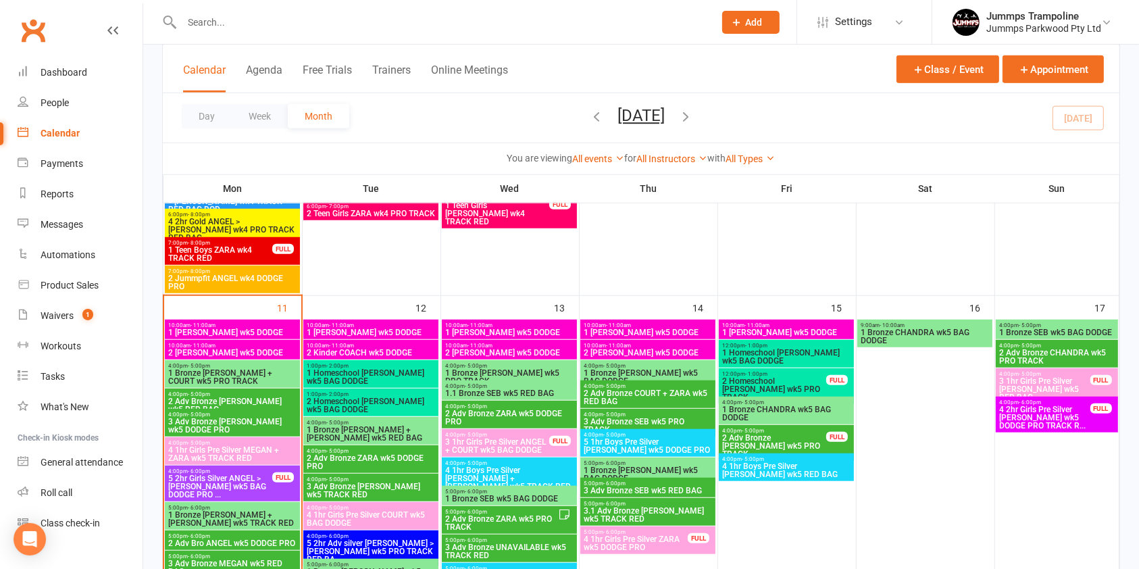
click at [538, 472] on span "4 1hr Boys Pre Silver [PERSON_NAME] + [PERSON_NAME] wk5 TRACK RED" at bounding box center [509, 478] width 130 height 24
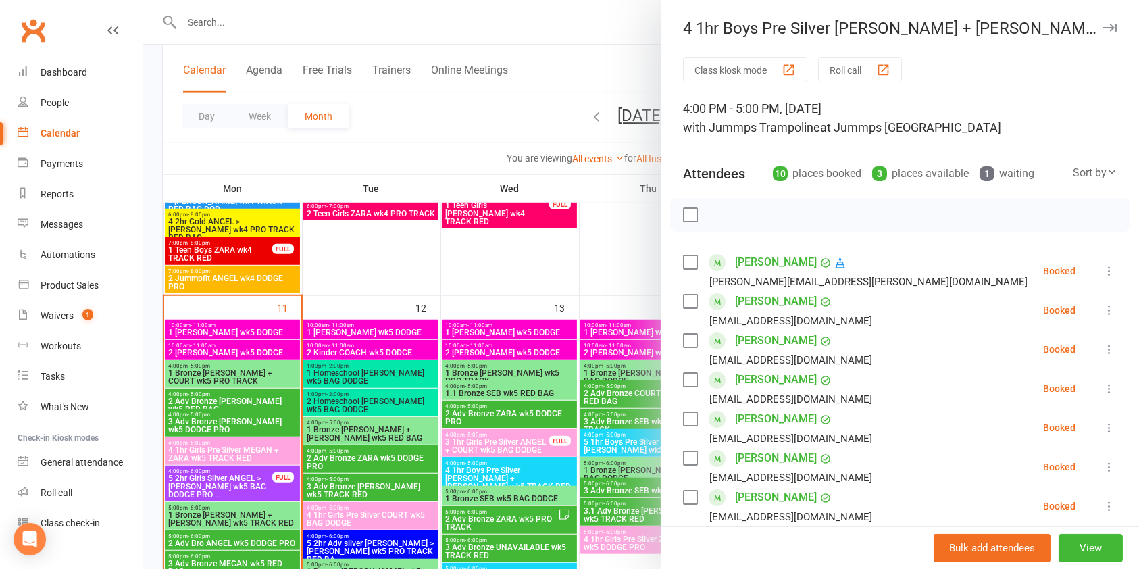
click at [494, 434] on div at bounding box center [640, 284] width 995 height 569
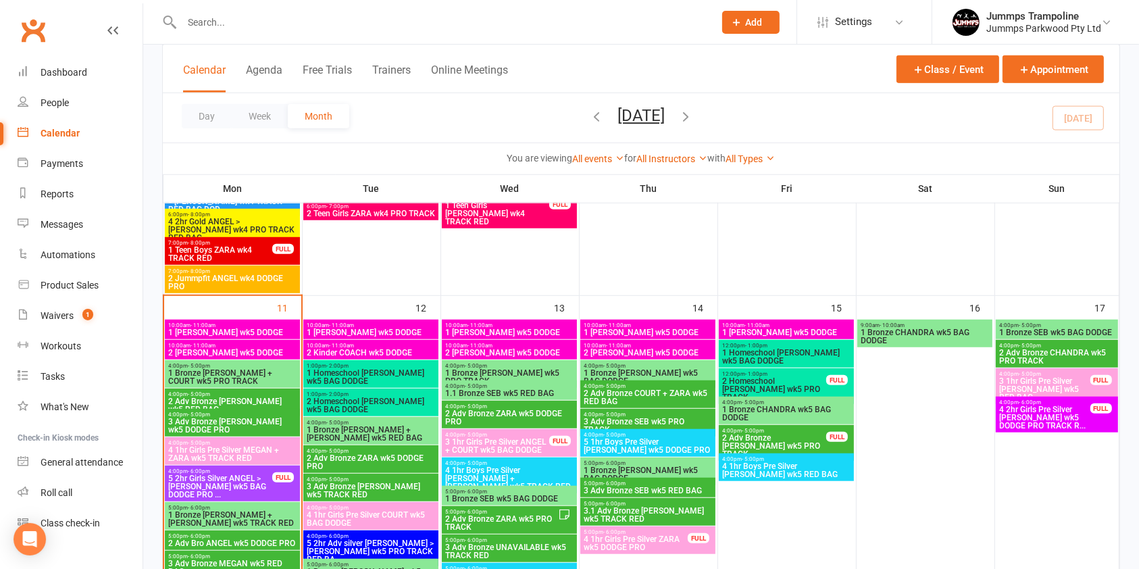
click at [487, 438] on span "3 1hr Girls Pre Silver ANGEL + COURT wk5 BAG DODGE" at bounding box center [496, 446] width 105 height 16
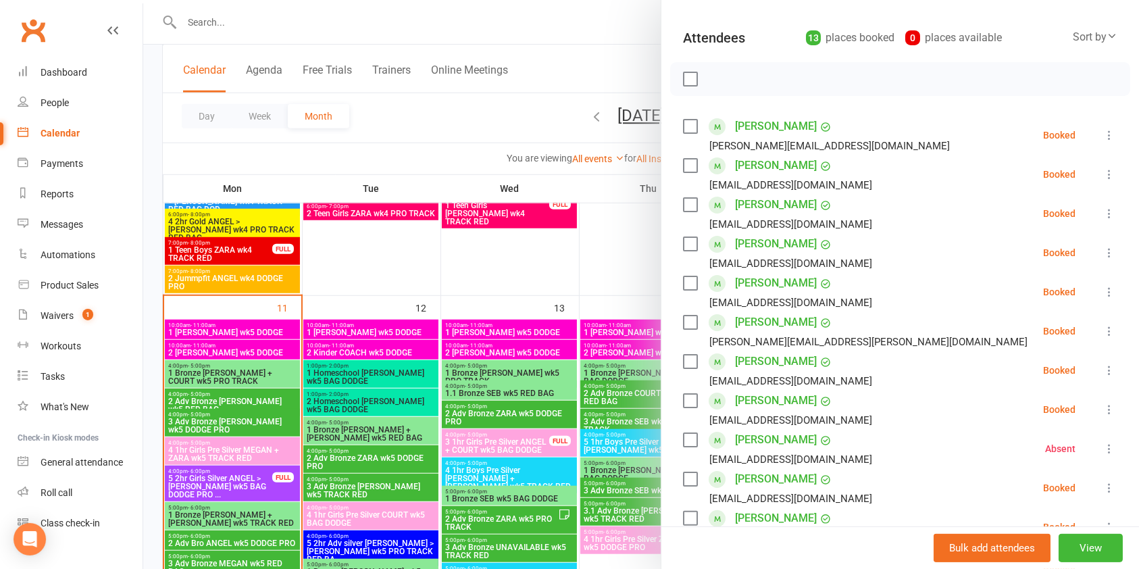
scroll to position [103, 0]
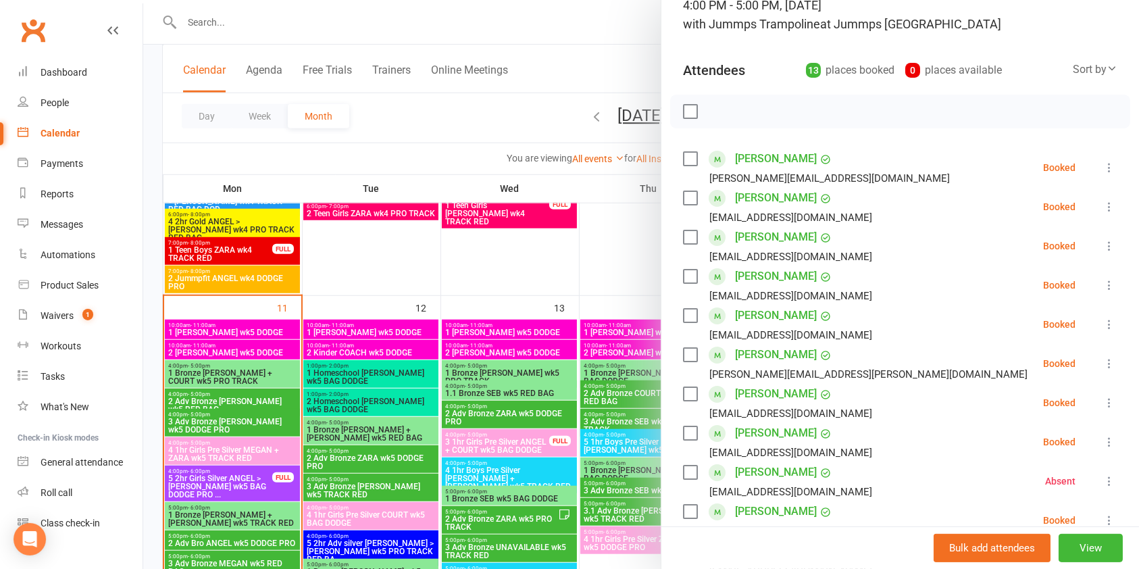
click at [530, 486] on div at bounding box center [640, 284] width 995 height 569
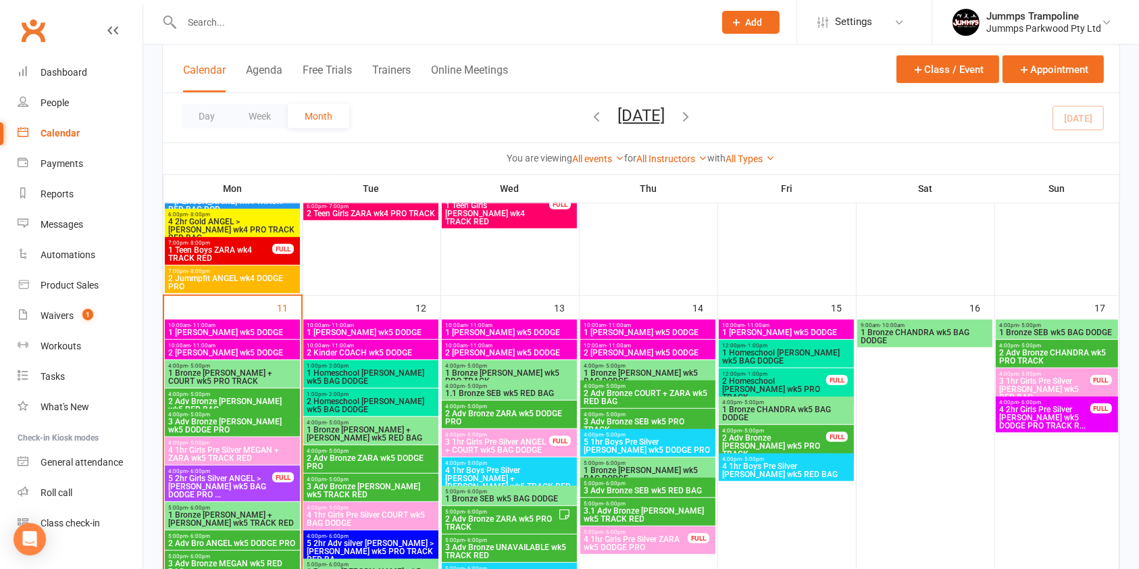
click at [513, 494] on span "1 Bronze SEB wk5 BAG DODGE" at bounding box center [509, 498] width 130 height 8
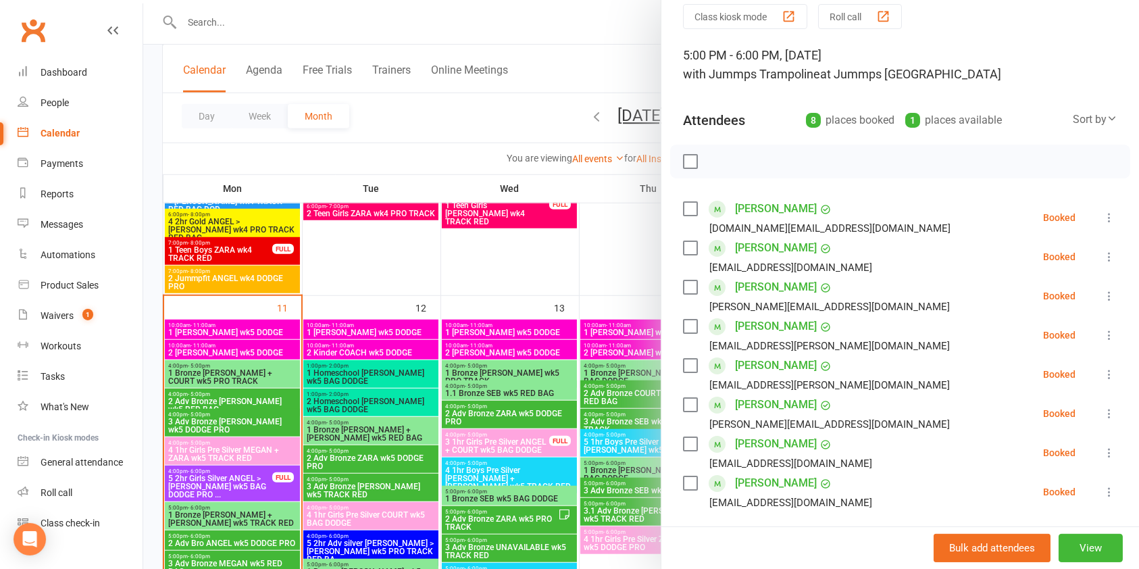
scroll to position [66, 0]
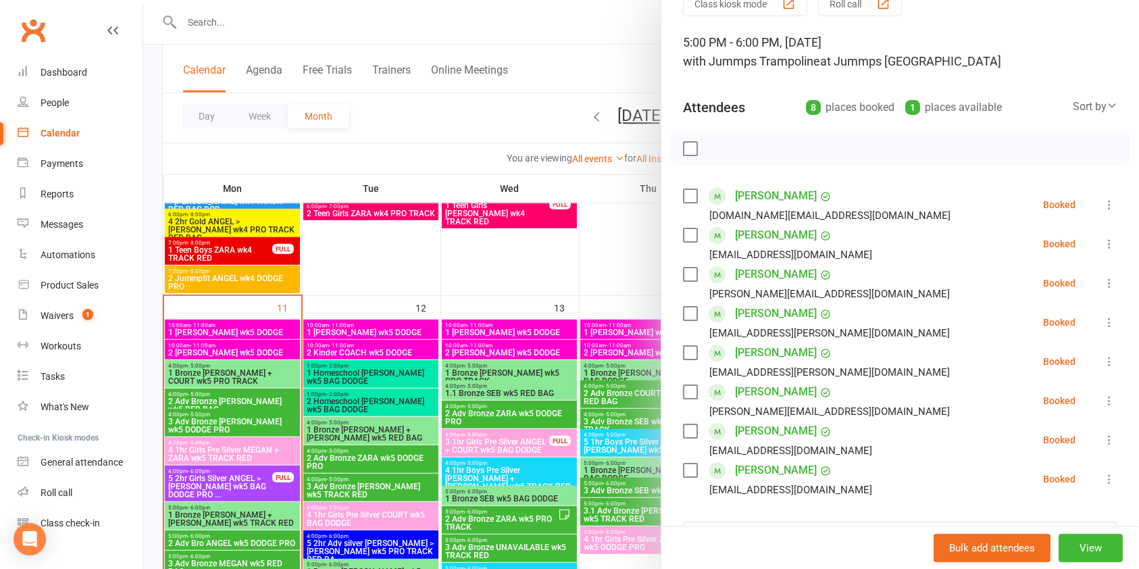
click at [524, 511] on div at bounding box center [640, 284] width 995 height 569
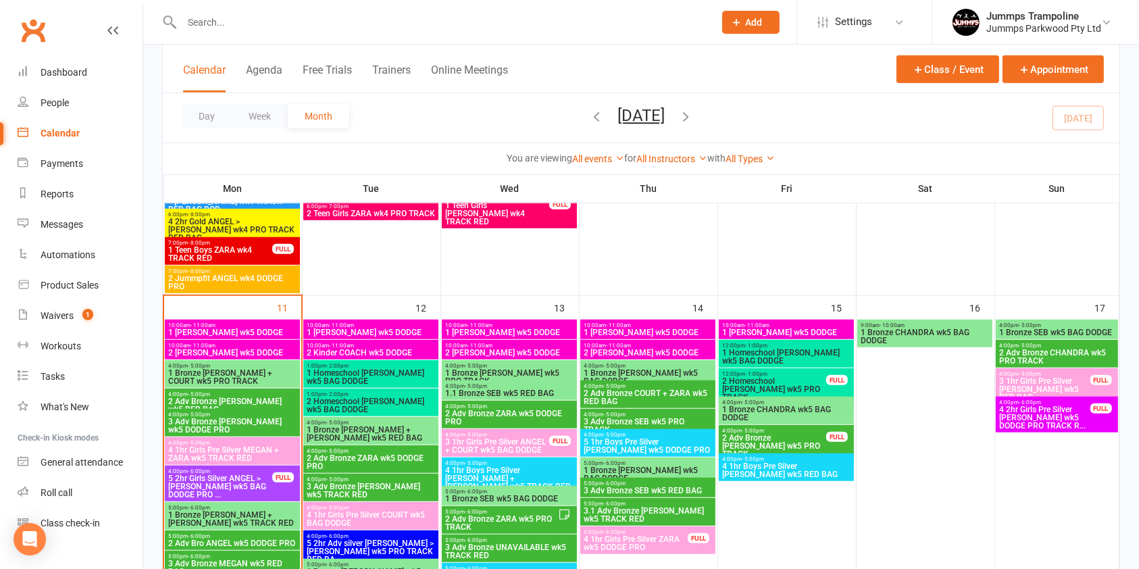
click at [502, 521] on span "2 Adv Bronze ZARA wk5 PRO TRACK" at bounding box center [500, 523] width 113 height 16
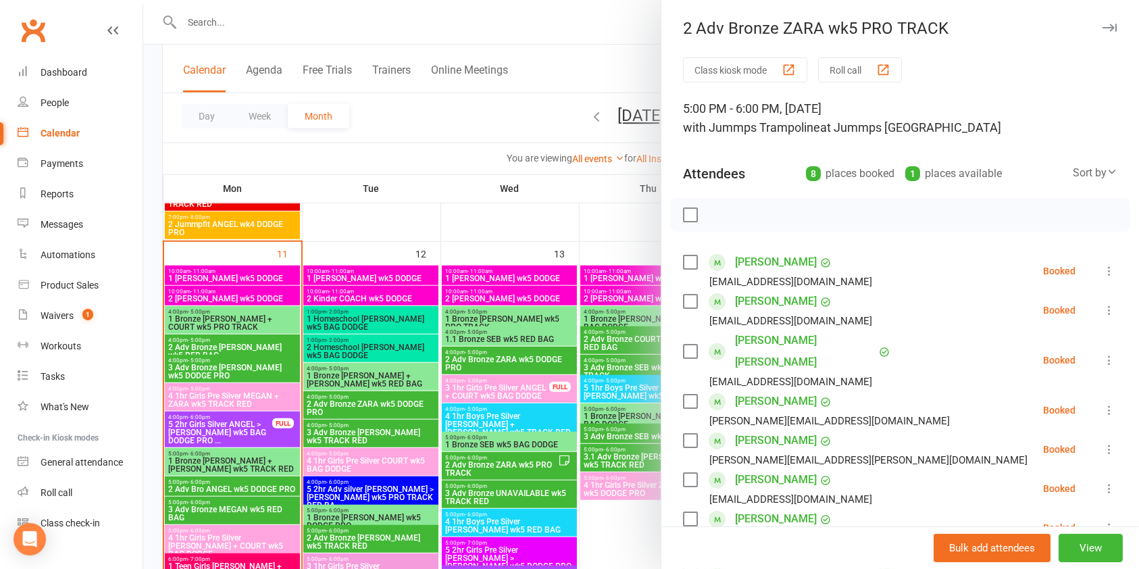
scroll to position [1009, 0]
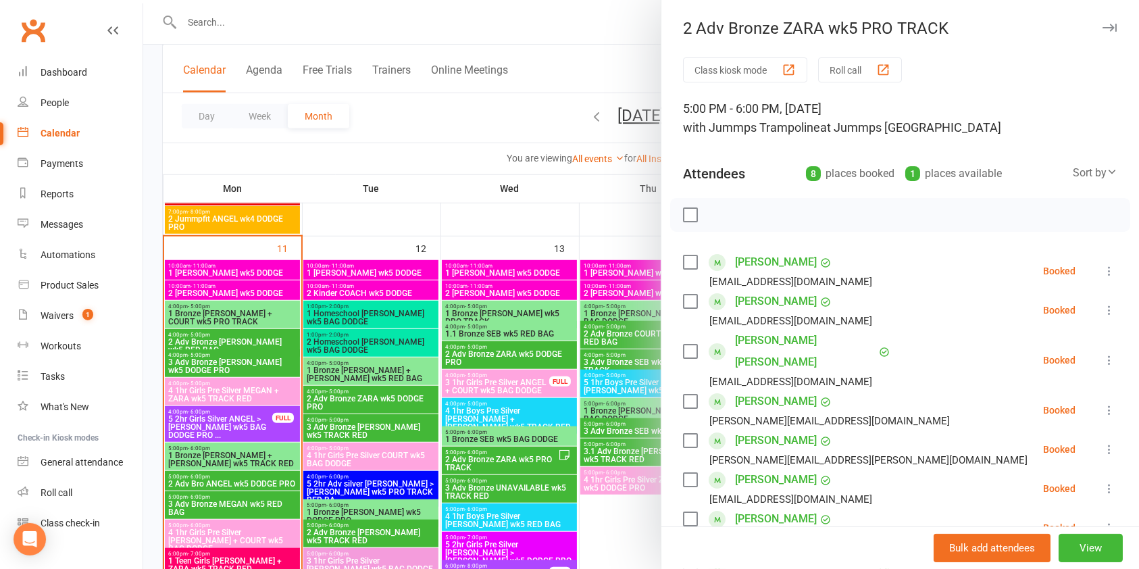
click at [518, 492] on div at bounding box center [640, 284] width 995 height 569
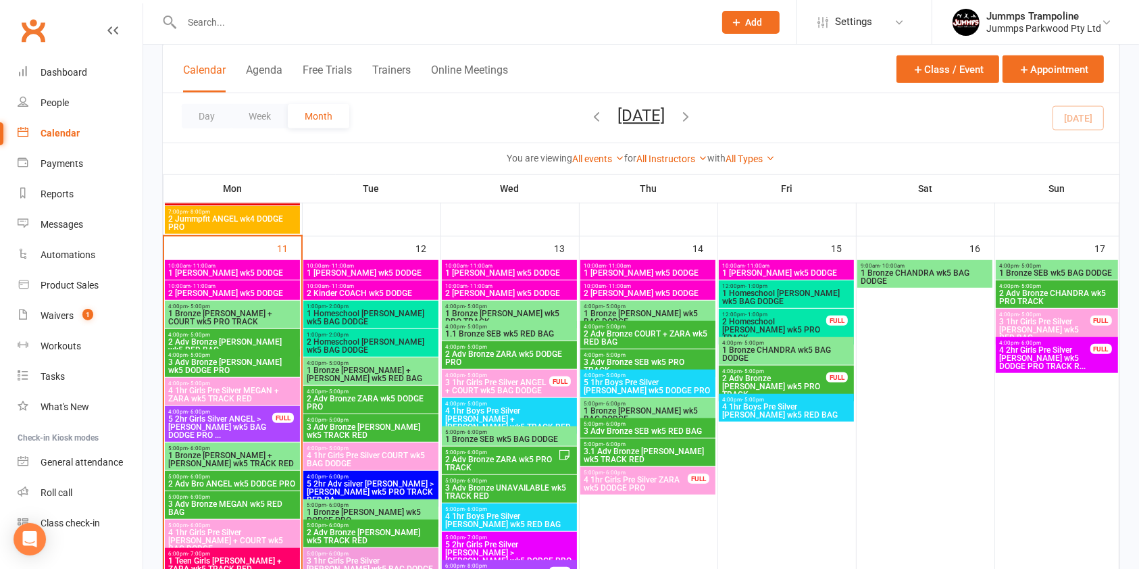
click at [515, 490] on span "3 Adv Bronze UNAVAILABLE wk5 TRACK RED" at bounding box center [509, 492] width 130 height 16
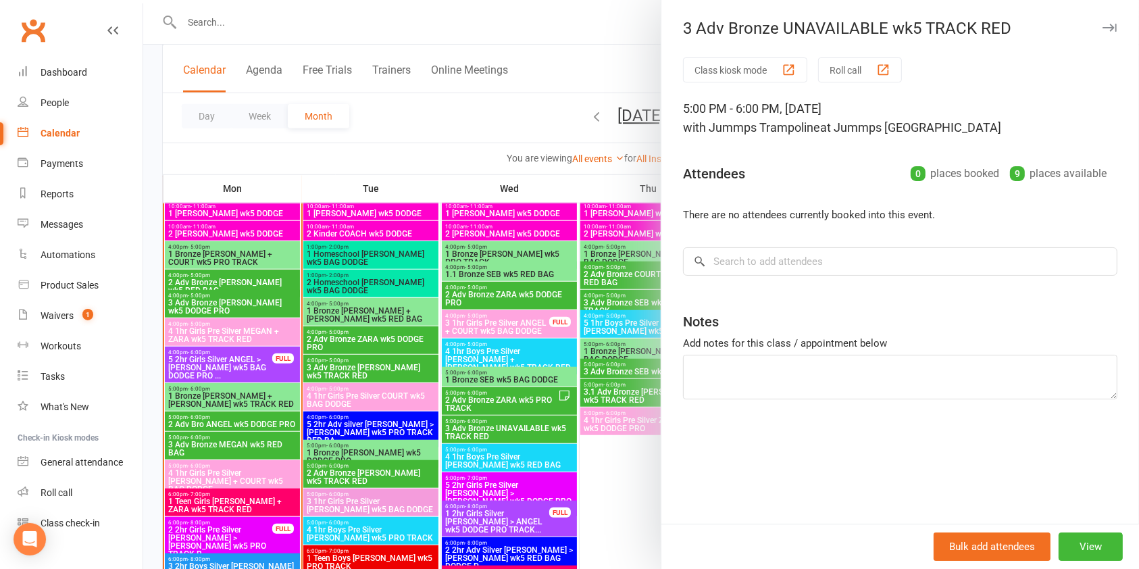
scroll to position [1070, 0]
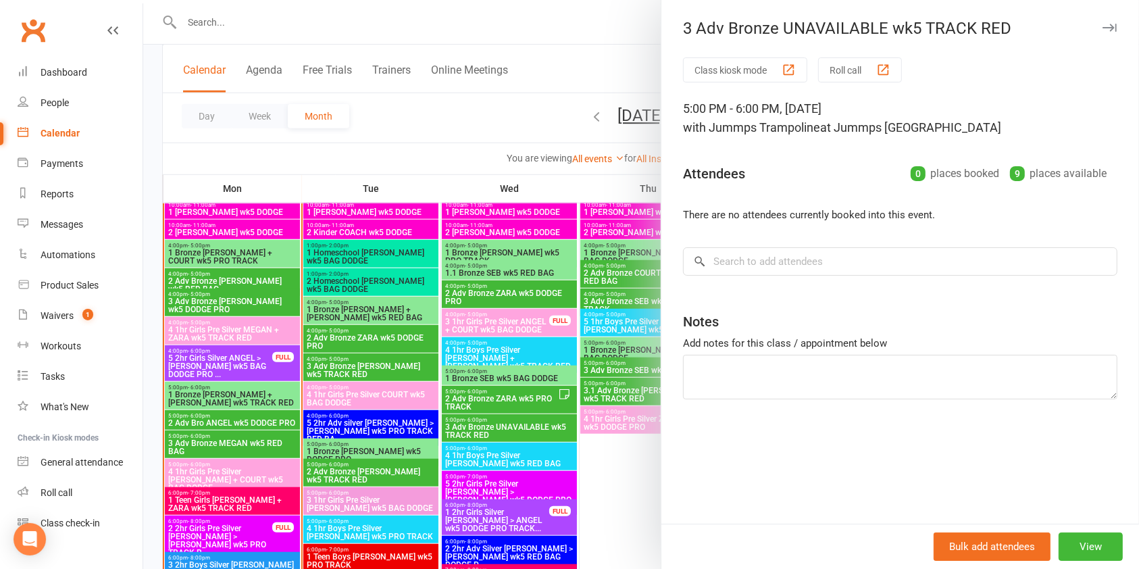
click at [542, 452] on div at bounding box center [640, 284] width 995 height 569
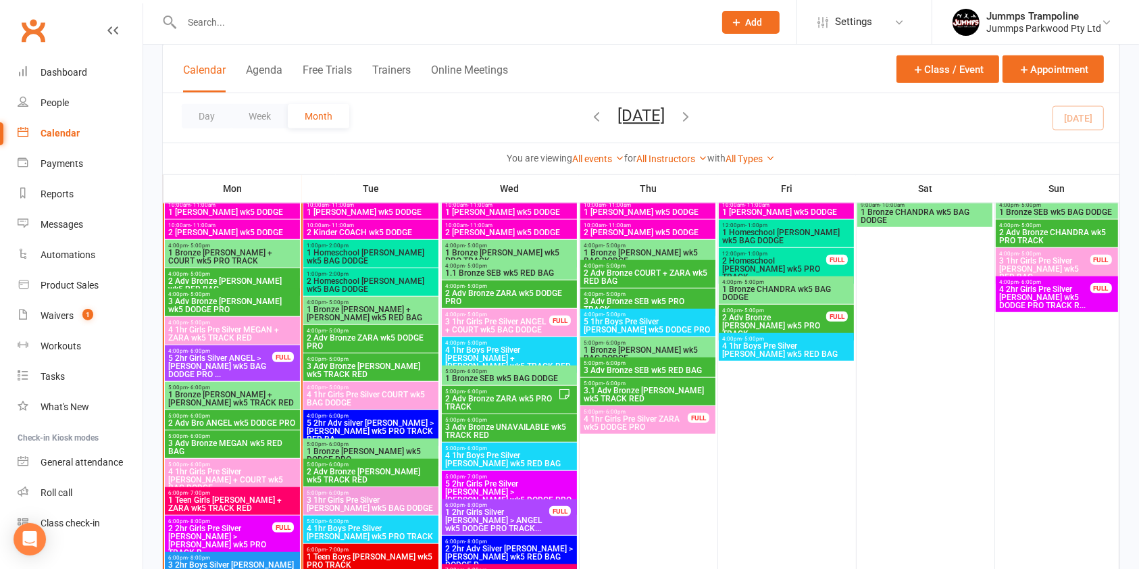
click at [508, 461] on span "4 1hr Boys Pre Silver [PERSON_NAME] wk5 RED BAG" at bounding box center [509, 459] width 130 height 16
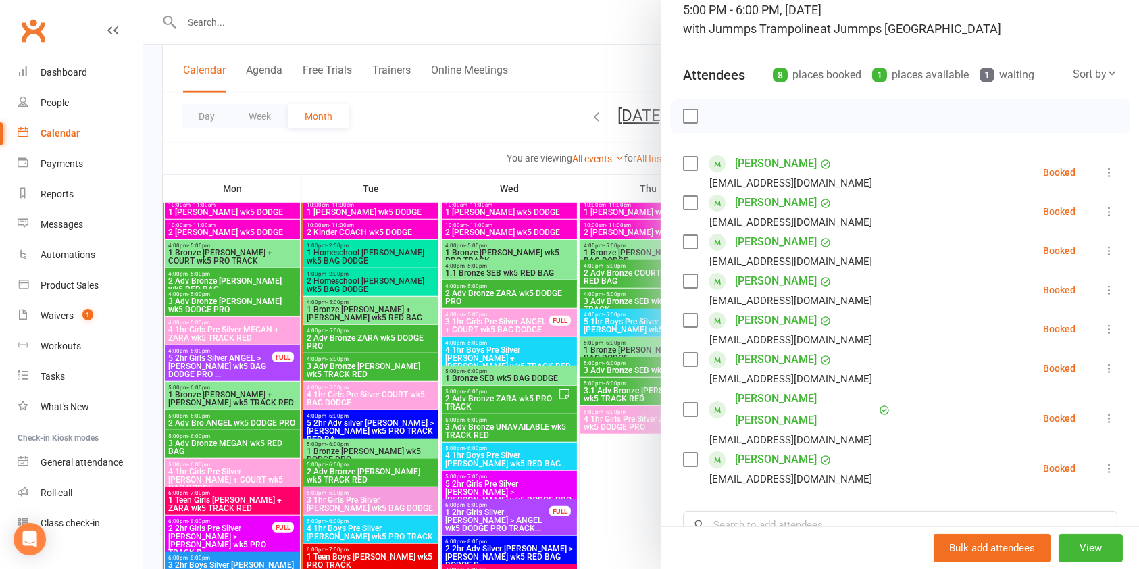
scroll to position [103, 0]
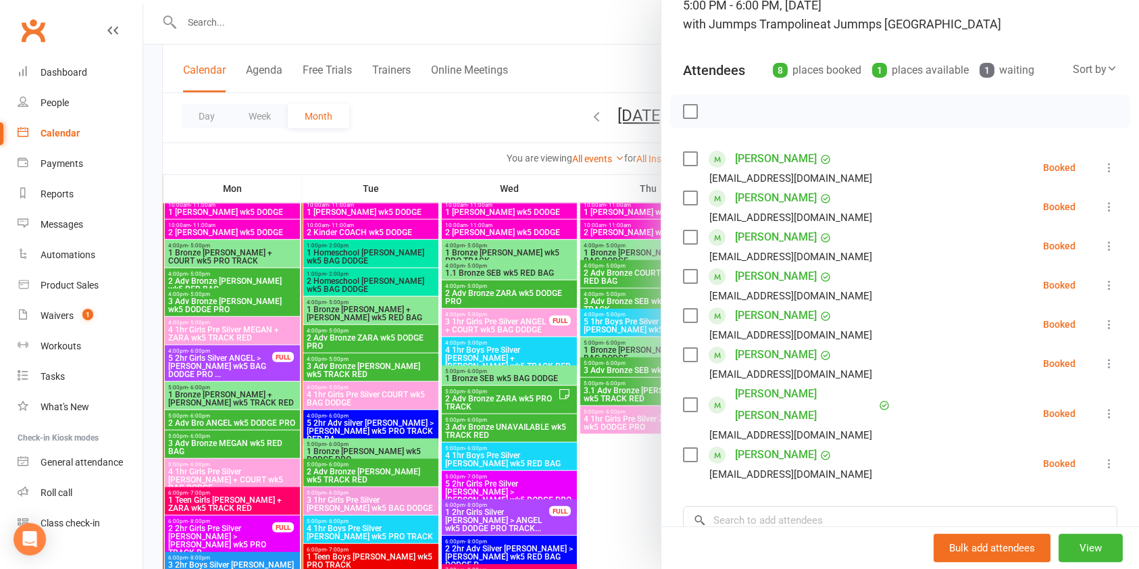
click at [979, 68] on div "1" at bounding box center [986, 70] width 15 height 15
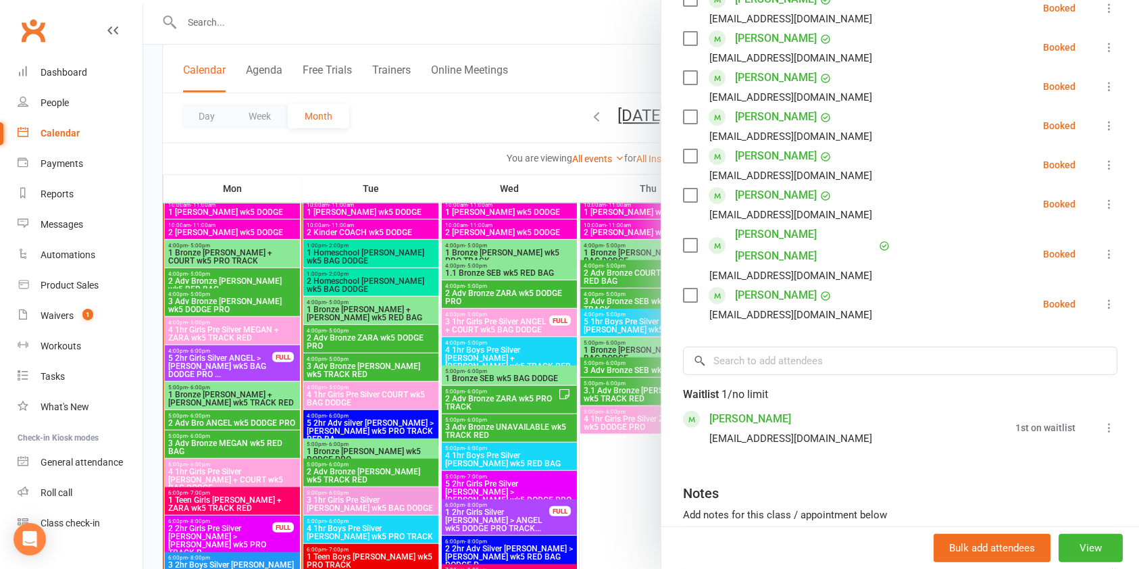
scroll to position [288, 0]
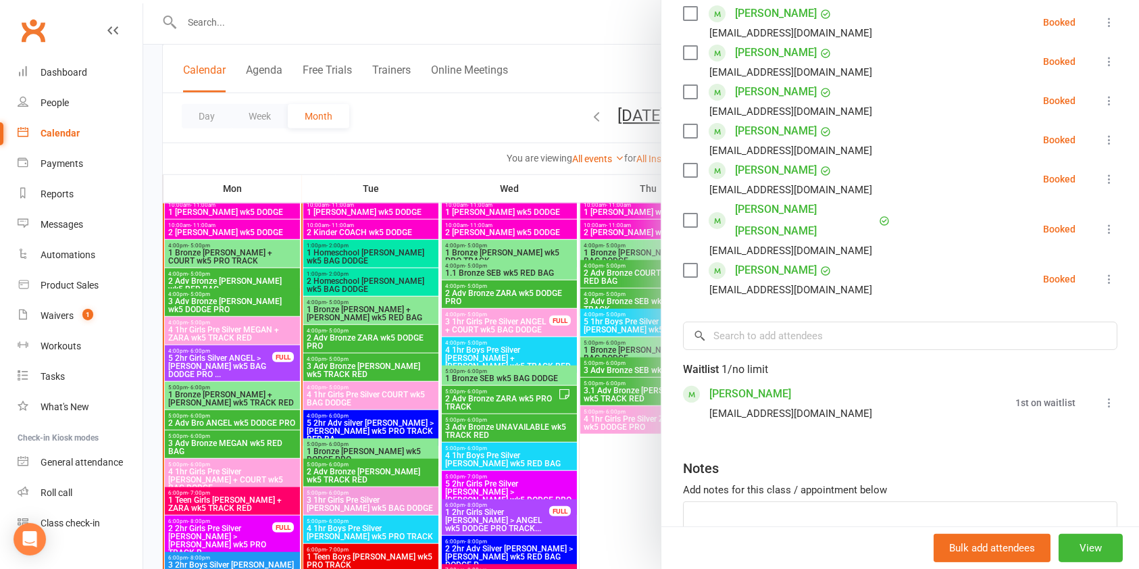
click at [1102, 396] on icon at bounding box center [1109, 403] width 14 height 14
click at [1004, 442] on link "Remove" at bounding box center [1035, 455] width 162 height 27
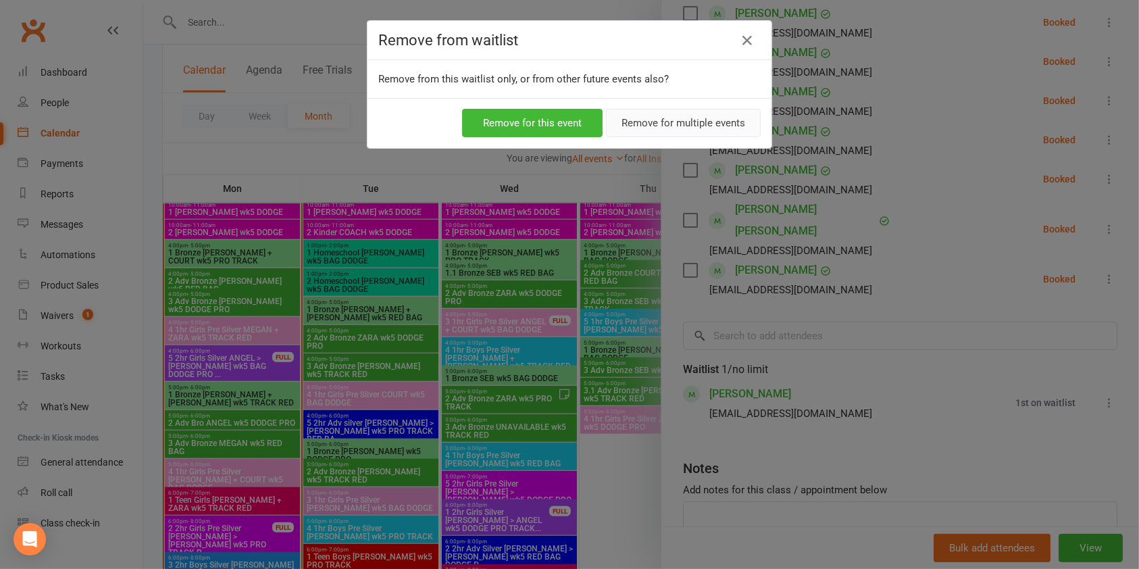
click at [682, 120] on button "Remove for multiple events" at bounding box center [683, 123] width 155 height 28
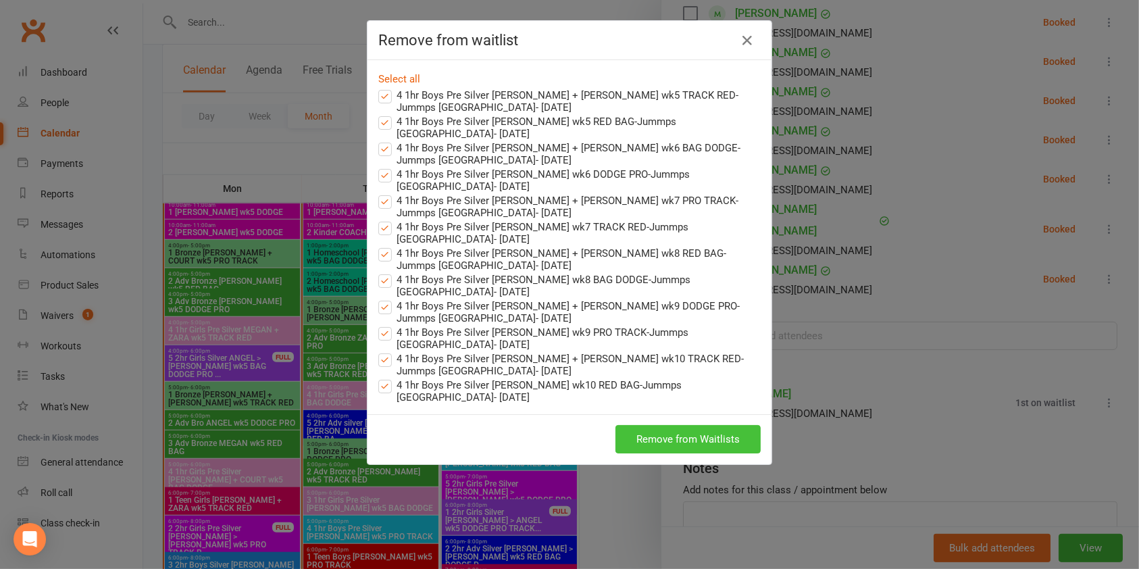
click at [716, 429] on button "Remove from Waitlists" at bounding box center [687, 439] width 145 height 28
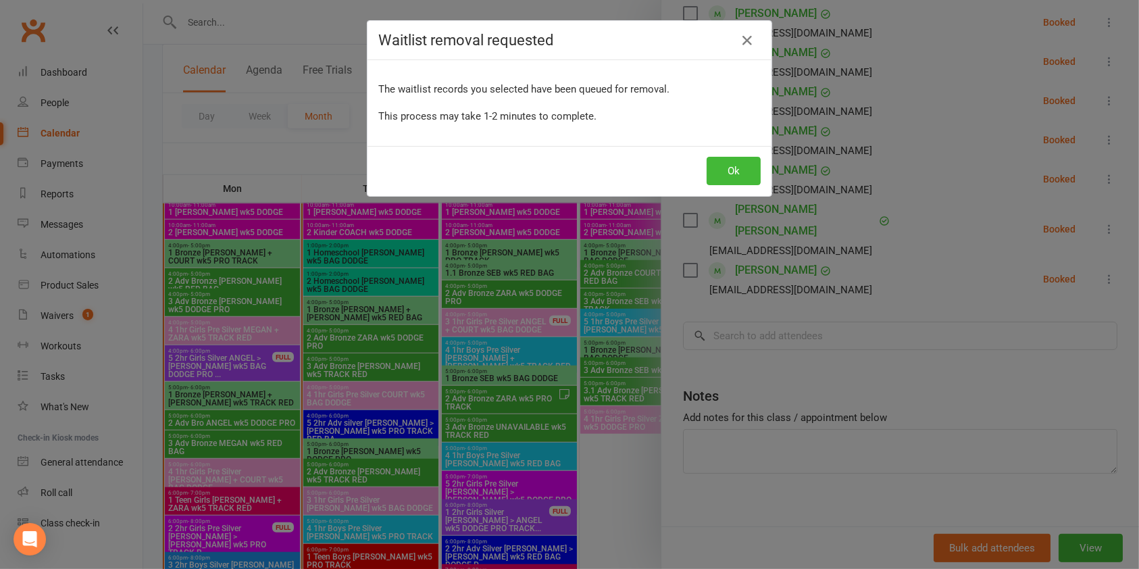
scroll to position [281, 0]
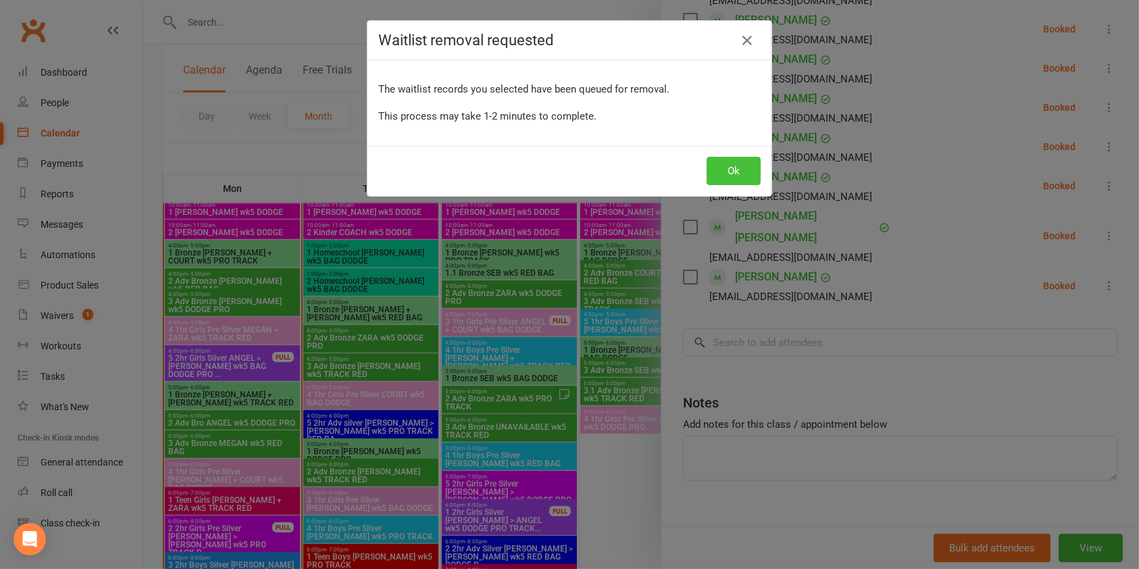
click at [723, 165] on button "Ok" at bounding box center [733, 171] width 54 height 28
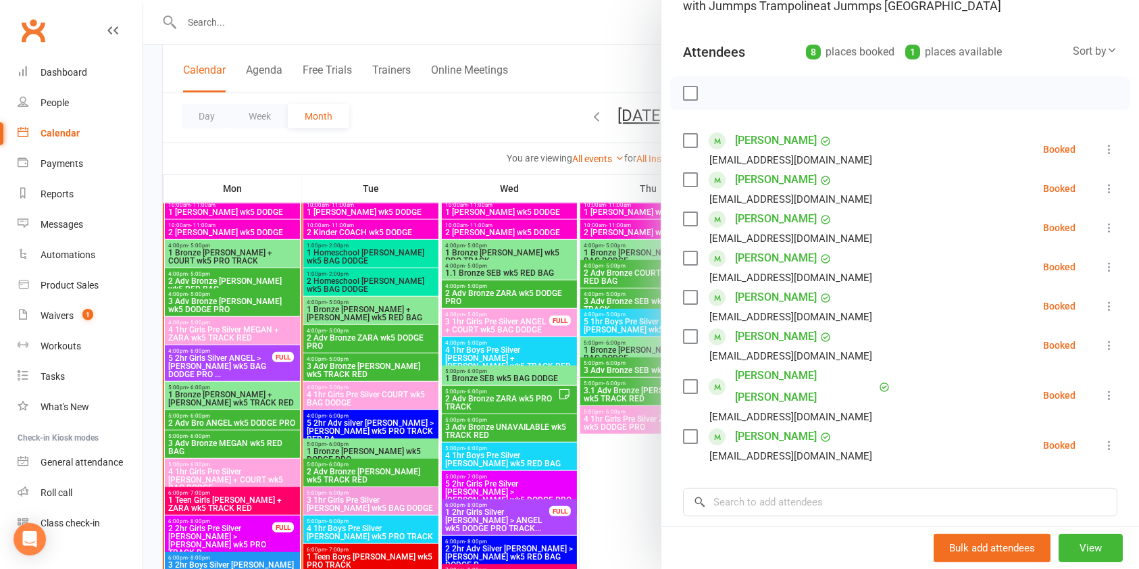
scroll to position [0, 0]
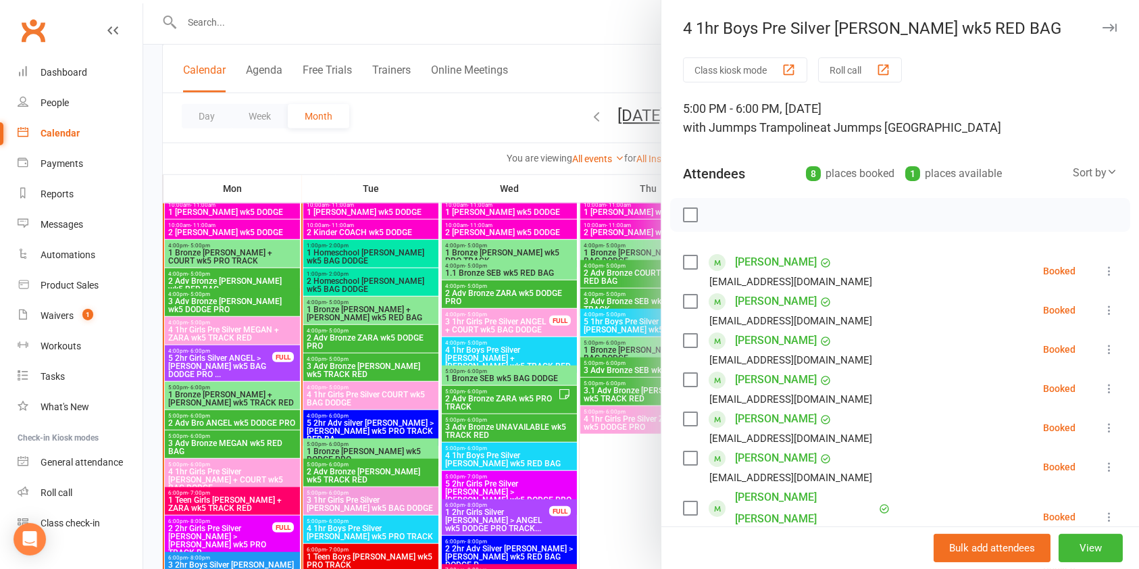
click at [1101, 32] on button "button" at bounding box center [1109, 28] width 16 height 16
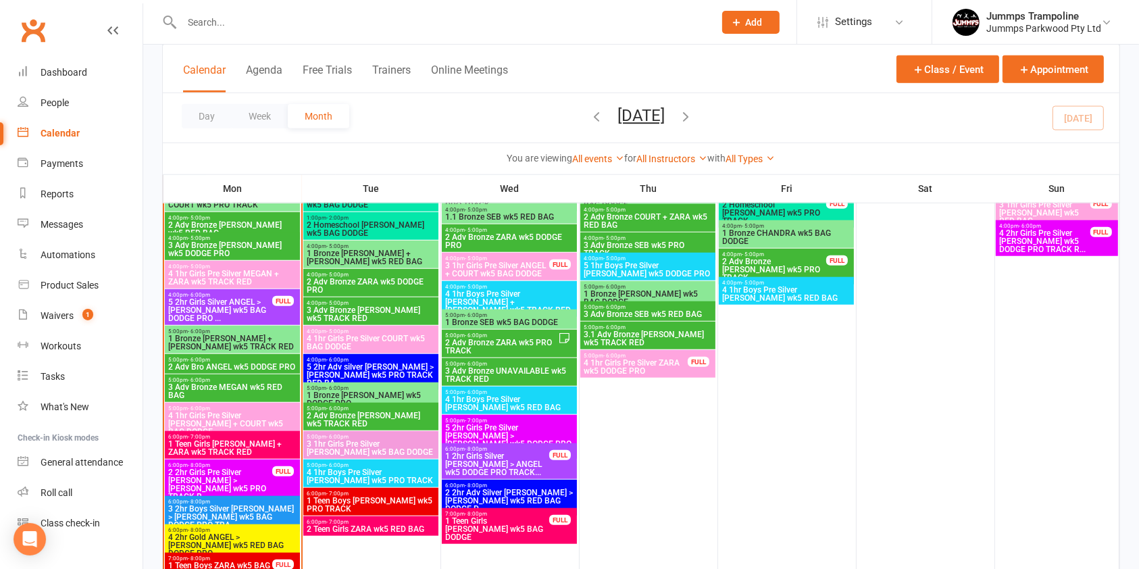
scroll to position [1129, 0]
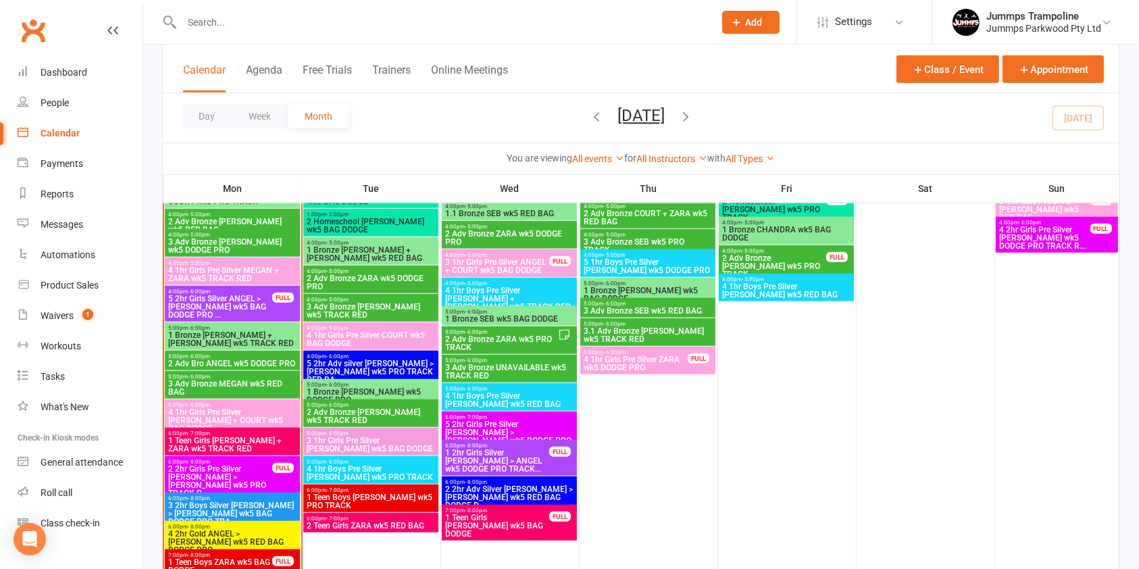
click at [509, 424] on span "5 2hr Girls Pre Silver [PERSON_NAME] > [PERSON_NAME] wk5 DODGE PRO TR..." at bounding box center [509, 436] width 130 height 32
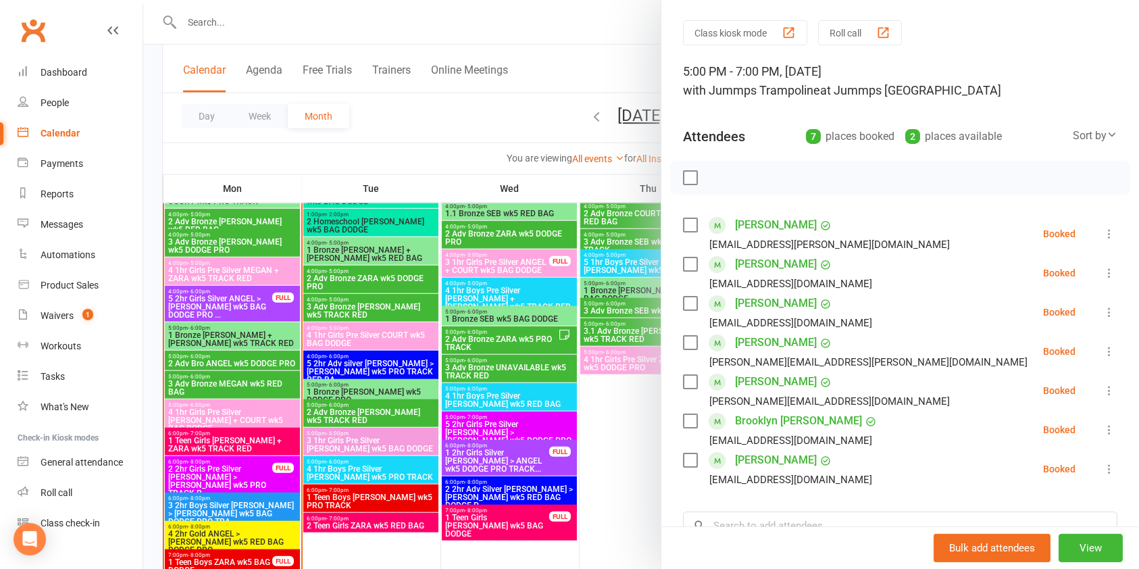
scroll to position [54, 0]
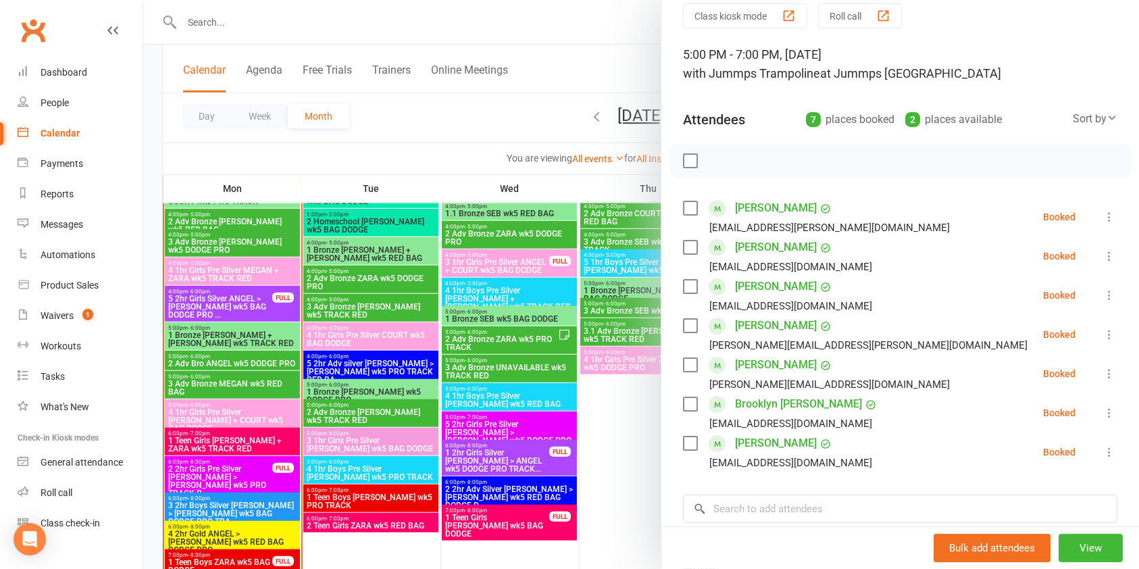
click at [952, 284] on li "[PERSON_NAME] [PERSON_NAME][EMAIL_ADDRESS][DOMAIN_NAME] Booked More info Remove…" at bounding box center [900, 295] width 434 height 39
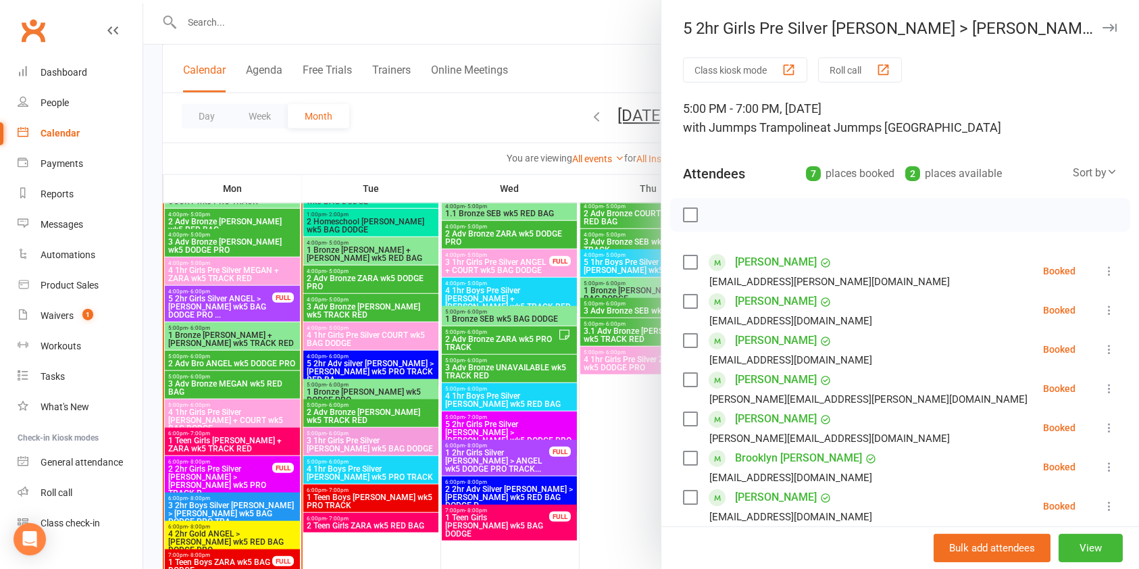
click at [1102, 26] on icon "button" at bounding box center [1109, 28] width 14 height 8
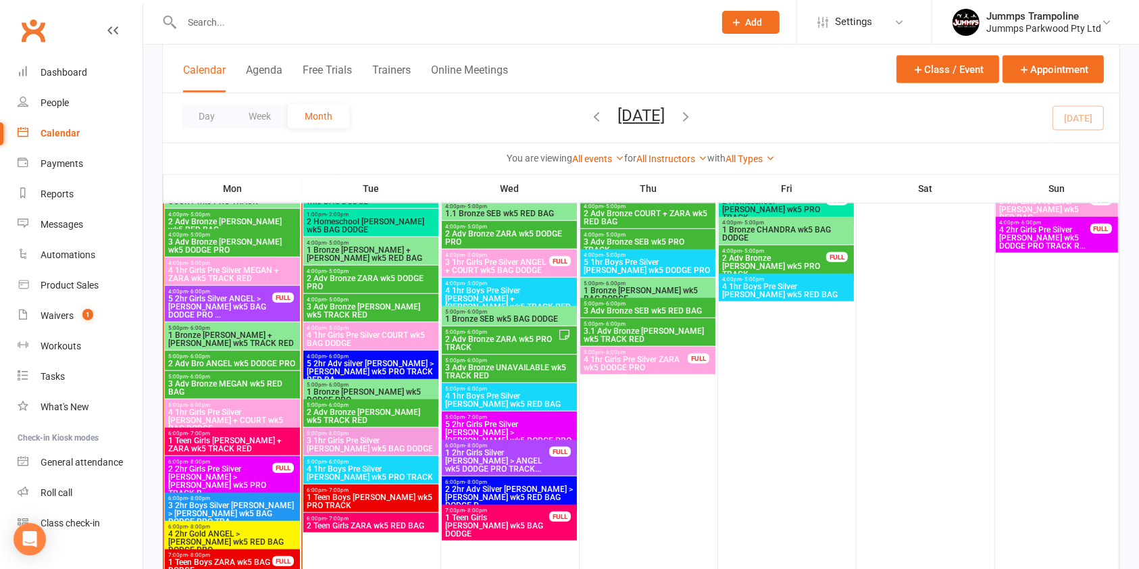
click at [496, 423] on span "5 2hr Girls Pre Silver [PERSON_NAME] > [PERSON_NAME] wk5 DODGE PRO TR..." at bounding box center [509, 436] width 130 height 32
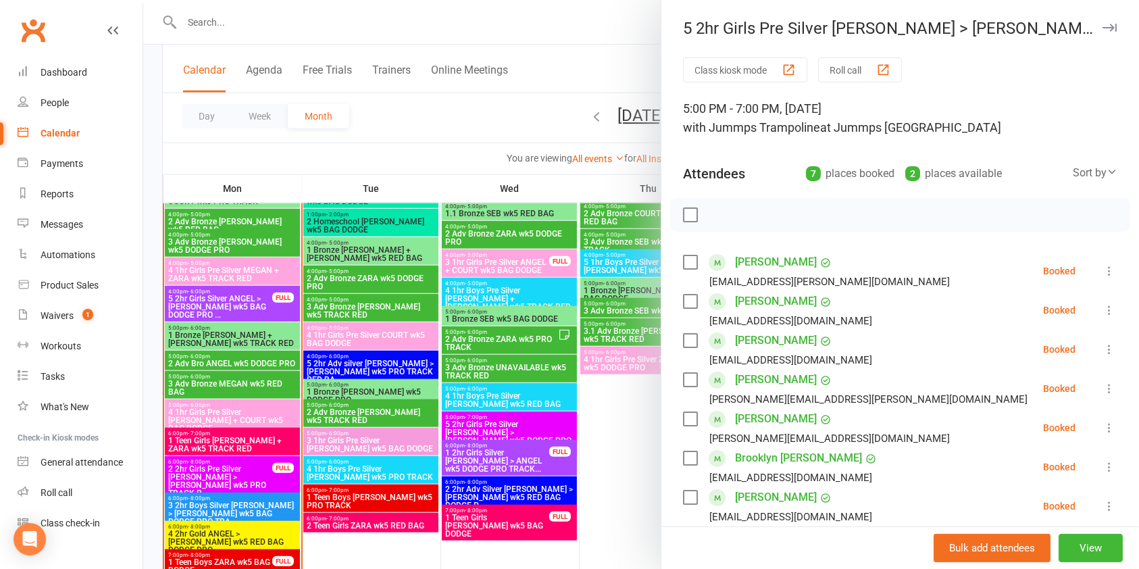
click at [1101, 20] on button "button" at bounding box center [1109, 28] width 16 height 16
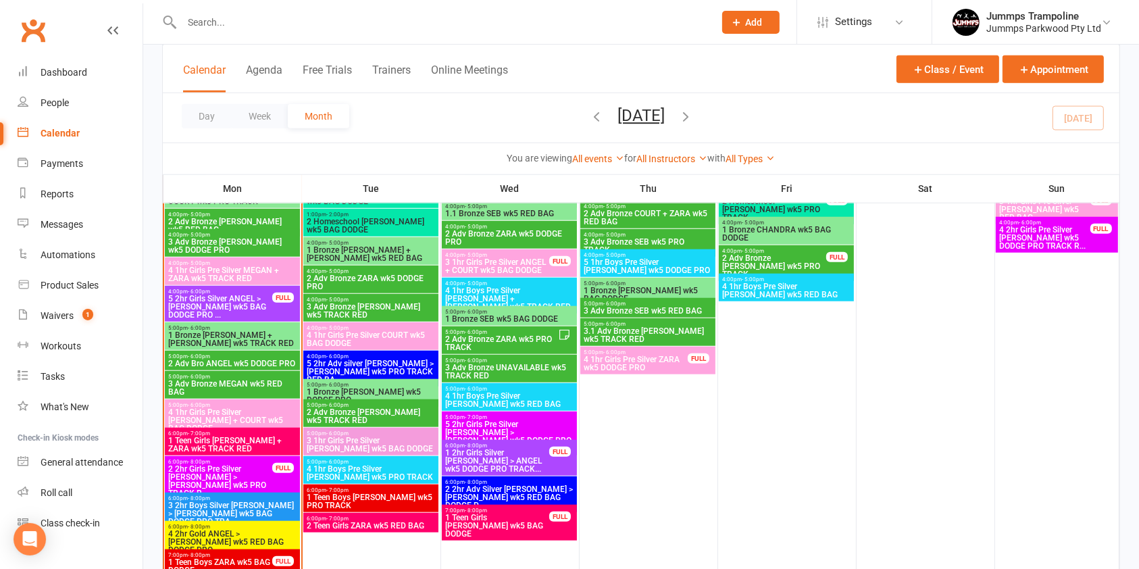
click at [518, 460] on span "1 2hr Girls Silver [PERSON_NAME] > ANGEL wk5 DODGE PRO TRACK..." at bounding box center [496, 460] width 105 height 24
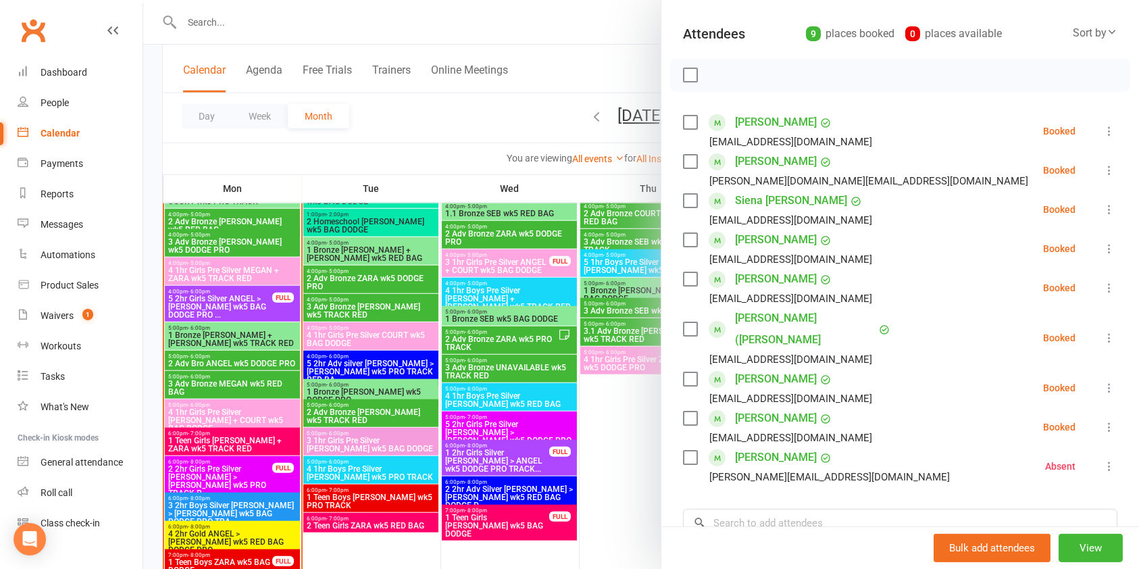
scroll to position [141, 0]
click at [513, 486] on div at bounding box center [640, 284] width 995 height 569
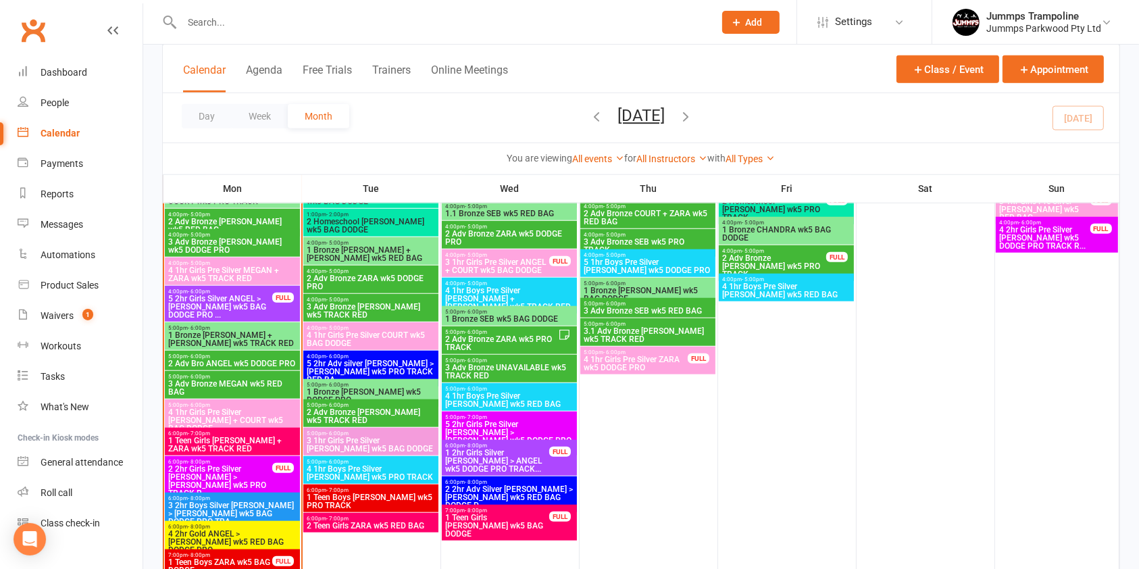
click at [505, 490] on span "2 2hr Adv Silver [PERSON_NAME] > [PERSON_NAME] wk5 RED BAG DODGE P..." at bounding box center [509, 497] width 130 height 24
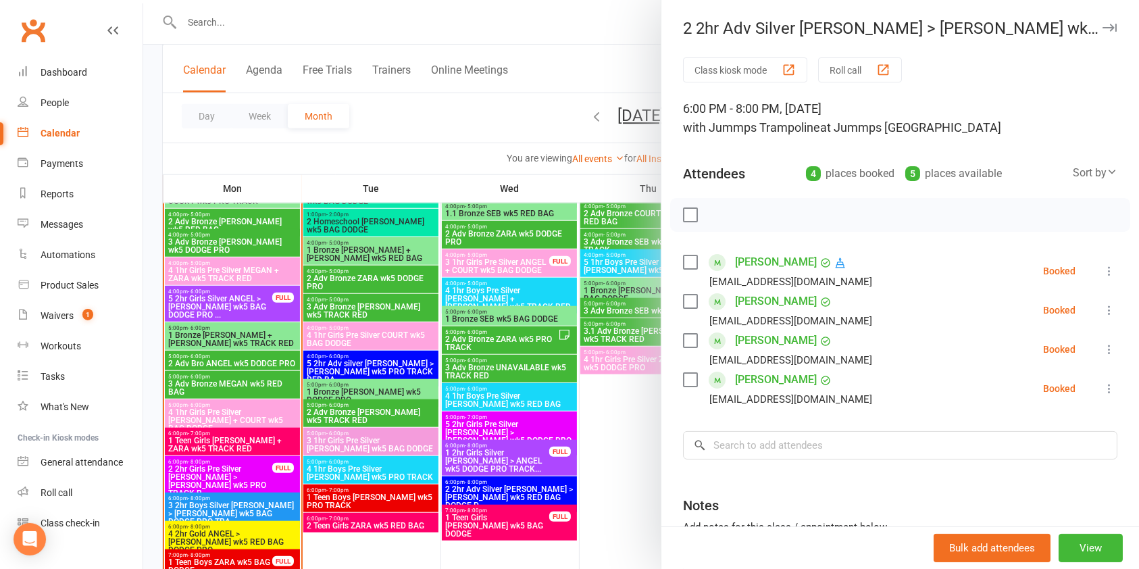
click at [486, 524] on div at bounding box center [640, 284] width 995 height 569
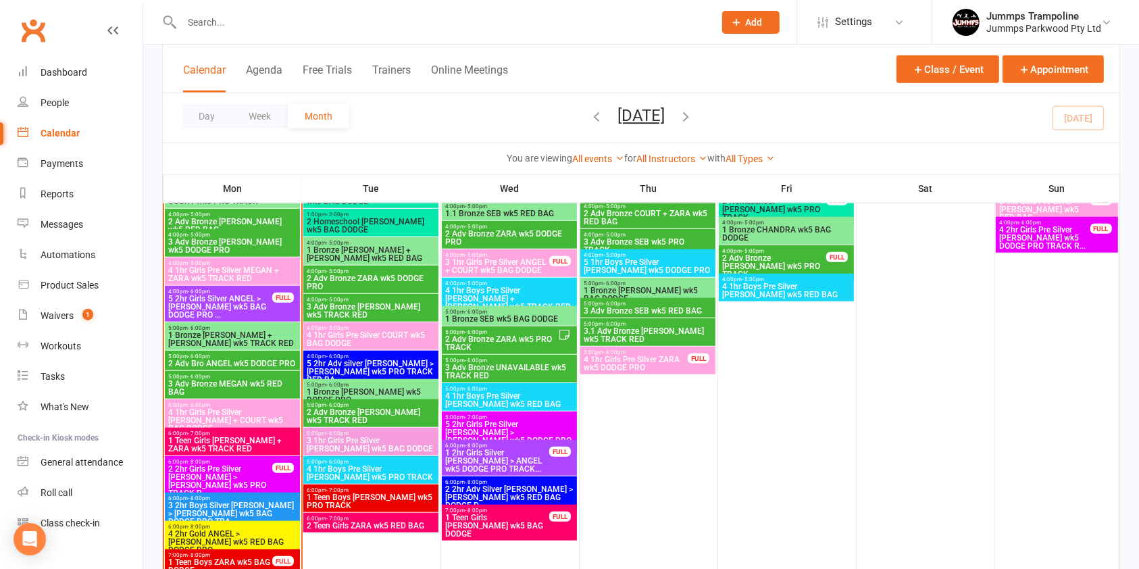
click at [513, 520] on span "1 Teen Girls [PERSON_NAME] wk5 BAG DODGE" at bounding box center [496, 525] width 105 height 24
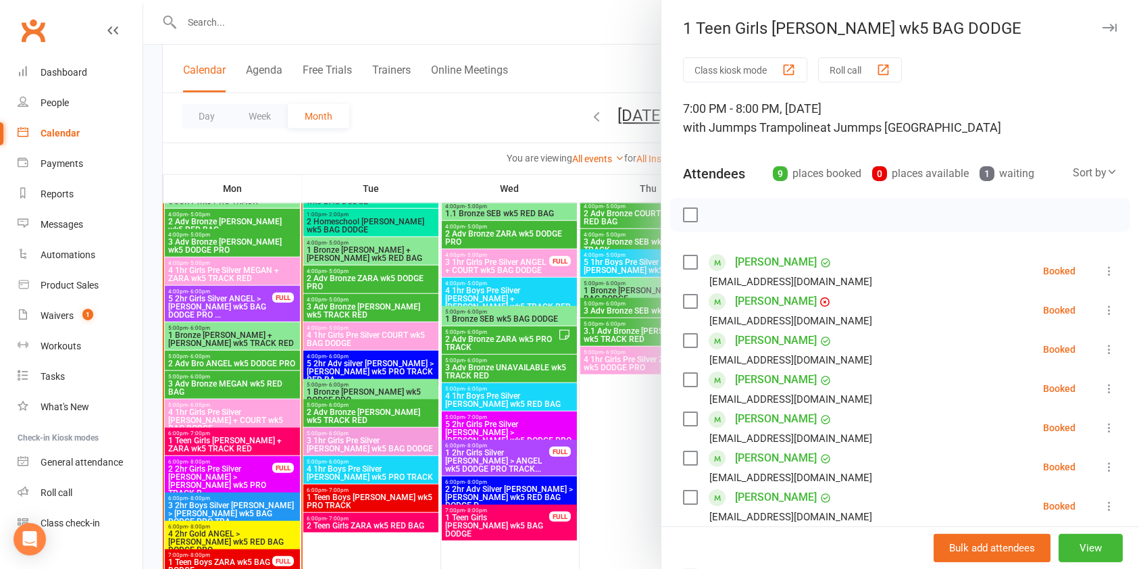
click at [1102, 29] on icon "button" at bounding box center [1109, 28] width 14 height 8
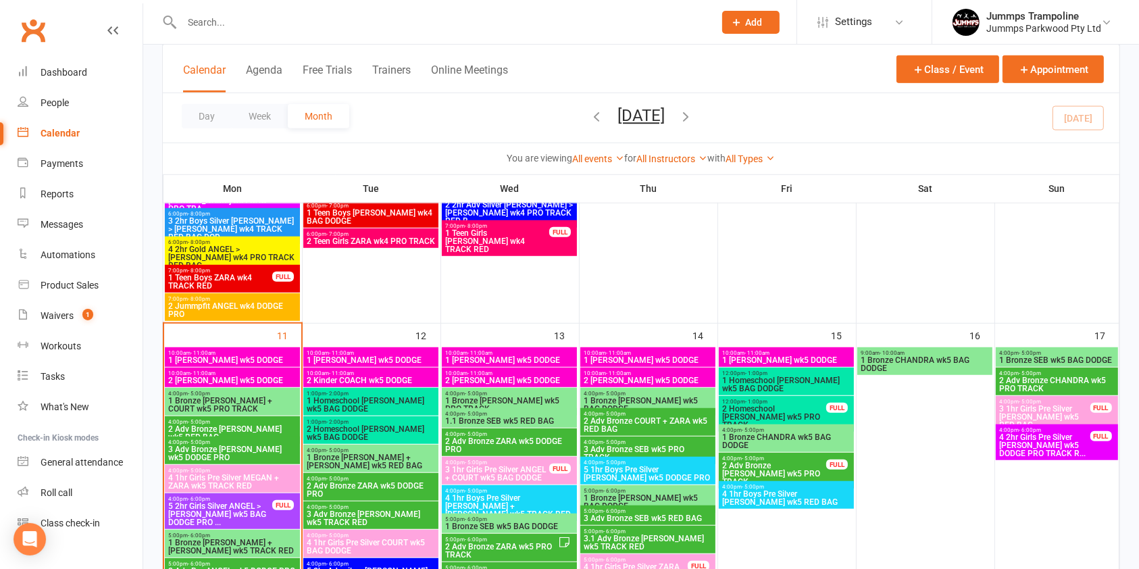
scroll to position [920, 0]
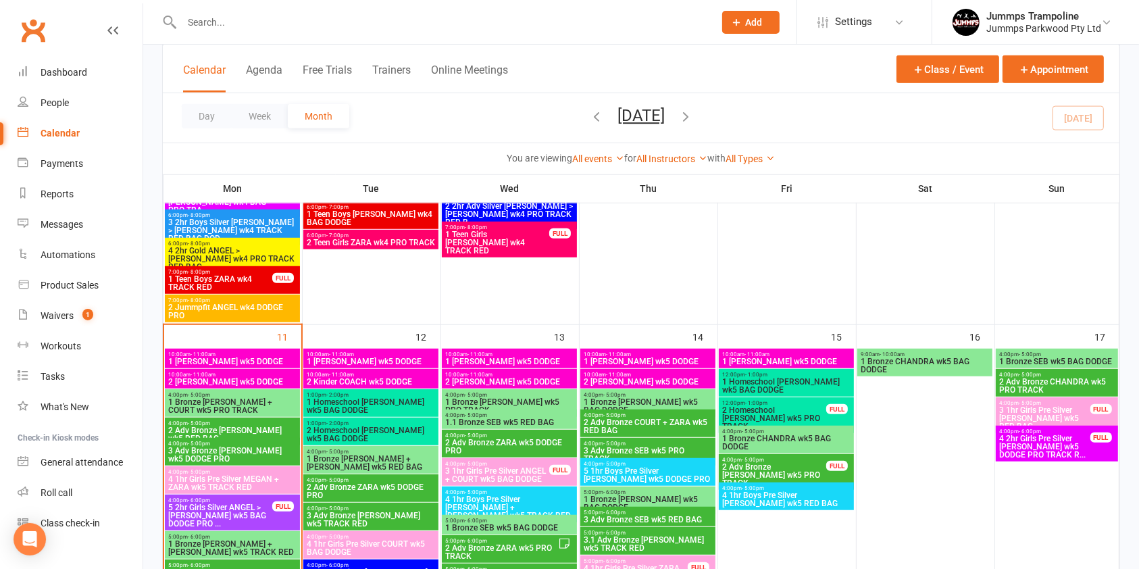
click at [686, 358] on span "1 [PERSON_NAME] wk5 DODGE" at bounding box center [648, 361] width 130 height 8
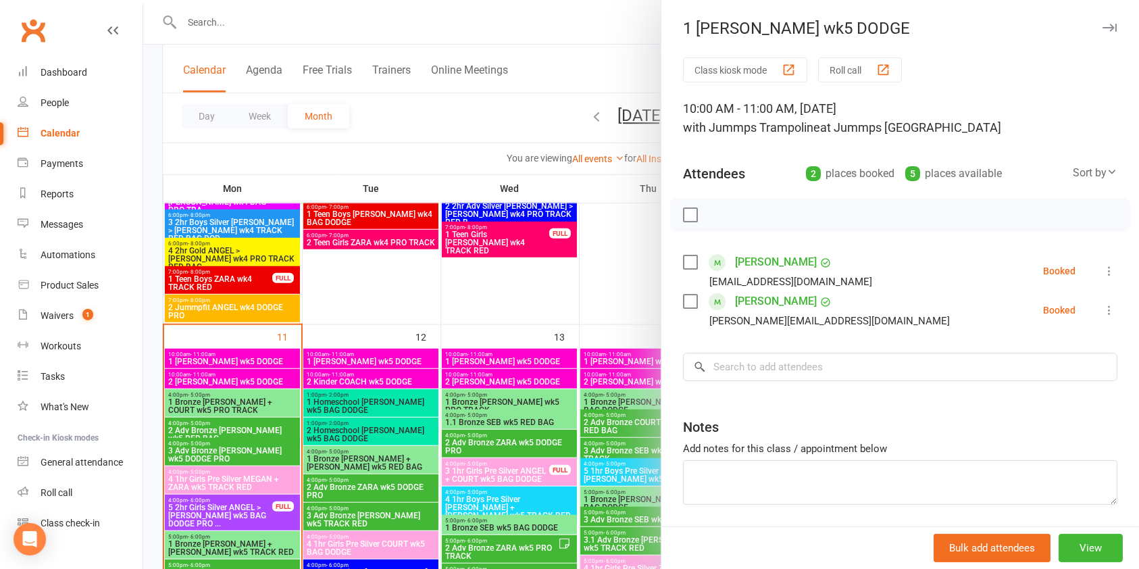
click at [610, 386] on div at bounding box center [640, 284] width 995 height 569
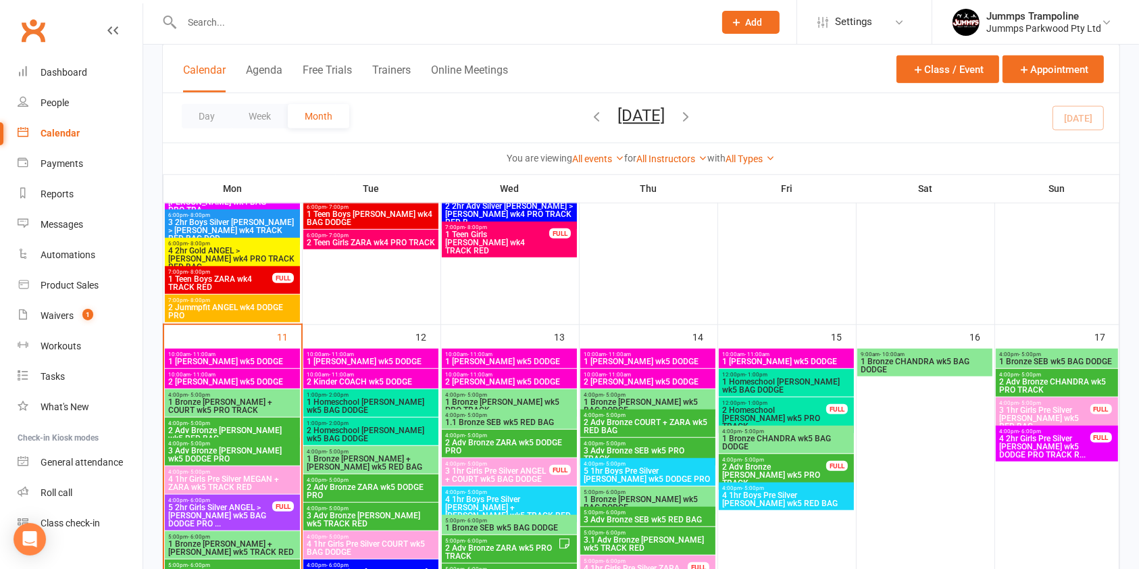
click at [619, 386] on div "10:00am - 11:00am 2 [PERSON_NAME] wk5 DODGE" at bounding box center [647, 379] width 135 height 20
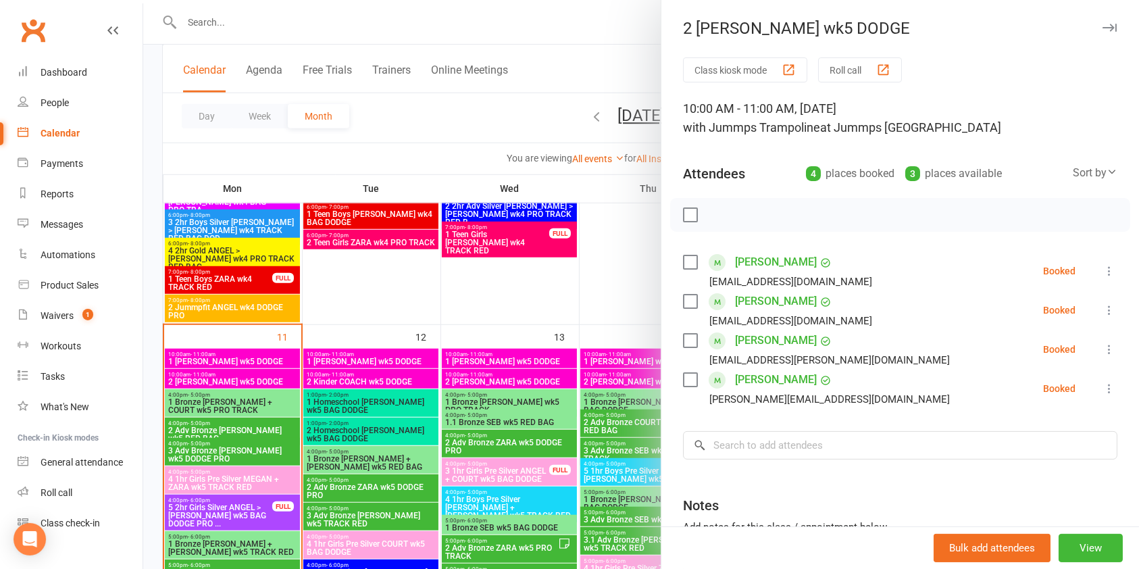
click at [1102, 27] on icon "button" at bounding box center [1109, 28] width 14 height 8
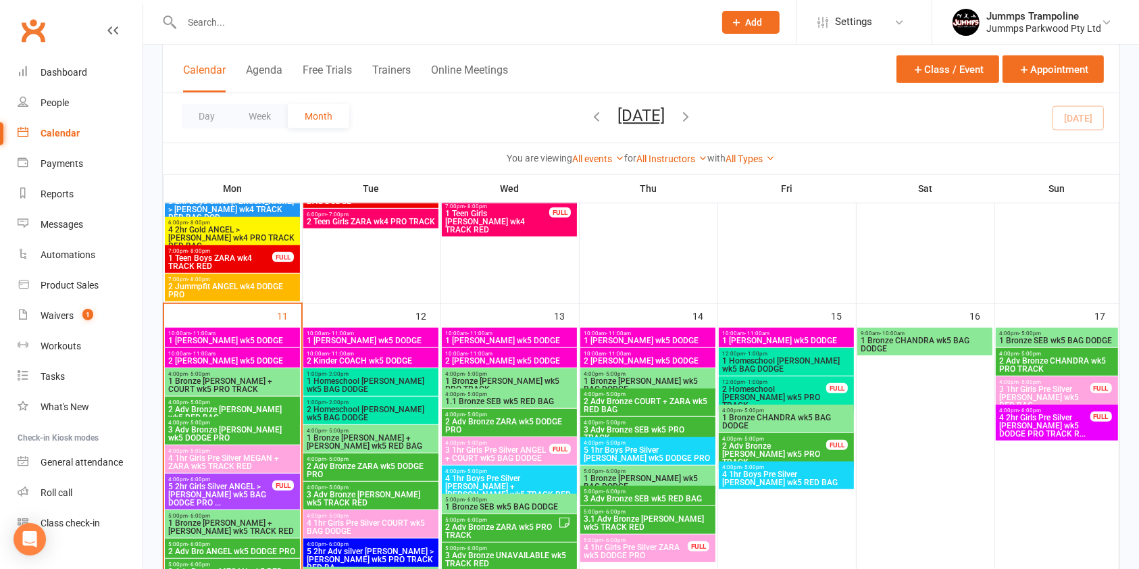
scroll to position [942, 0]
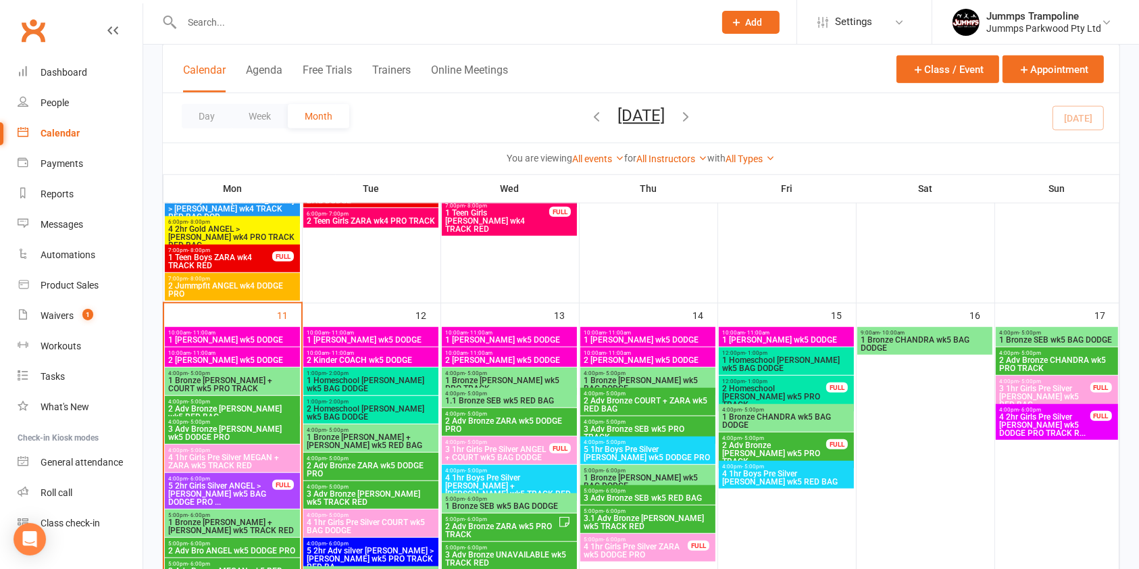
click at [690, 381] on span "1 Bronze [PERSON_NAME] wk5 BAG DODGE" at bounding box center [648, 384] width 130 height 16
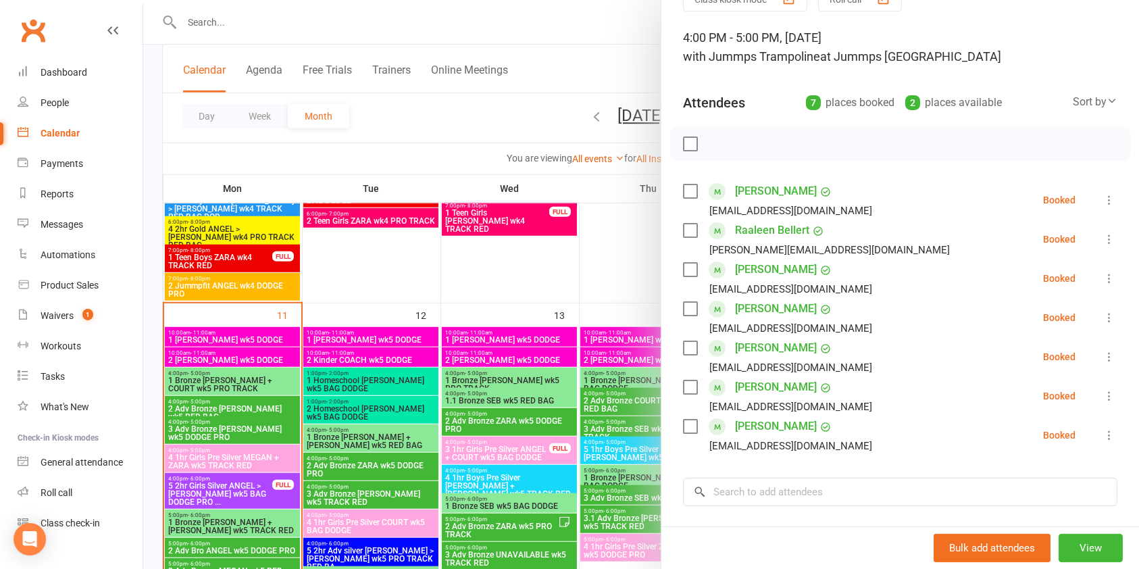
scroll to position [72, 0]
click at [618, 403] on div at bounding box center [640, 284] width 995 height 569
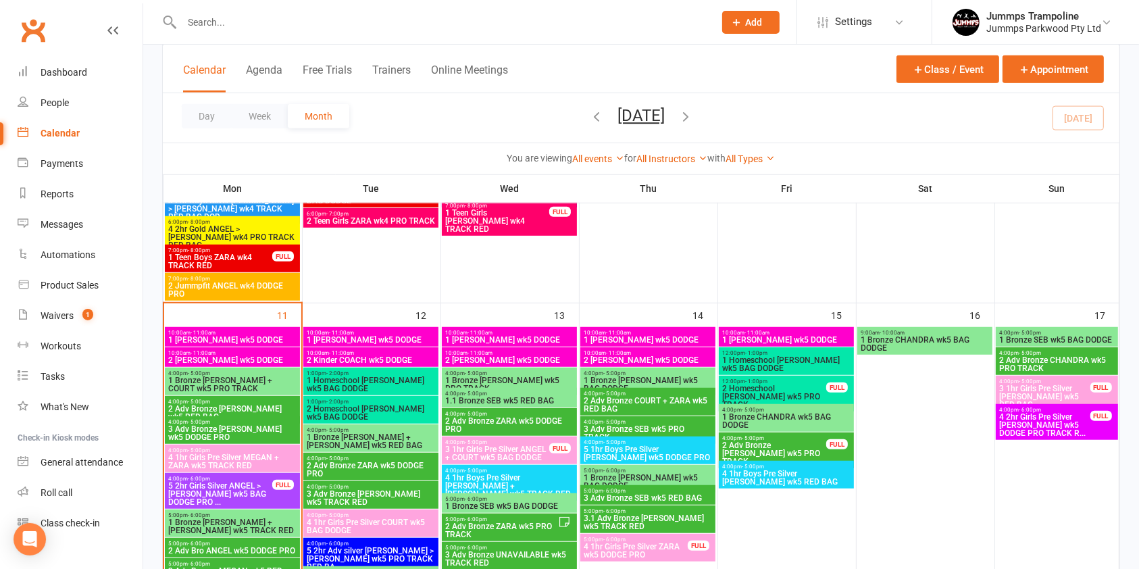
click at [617, 402] on span "2 Adv Bronze COURT + ZARA wk5 RED BAG" at bounding box center [648, 404] width 130 height 16
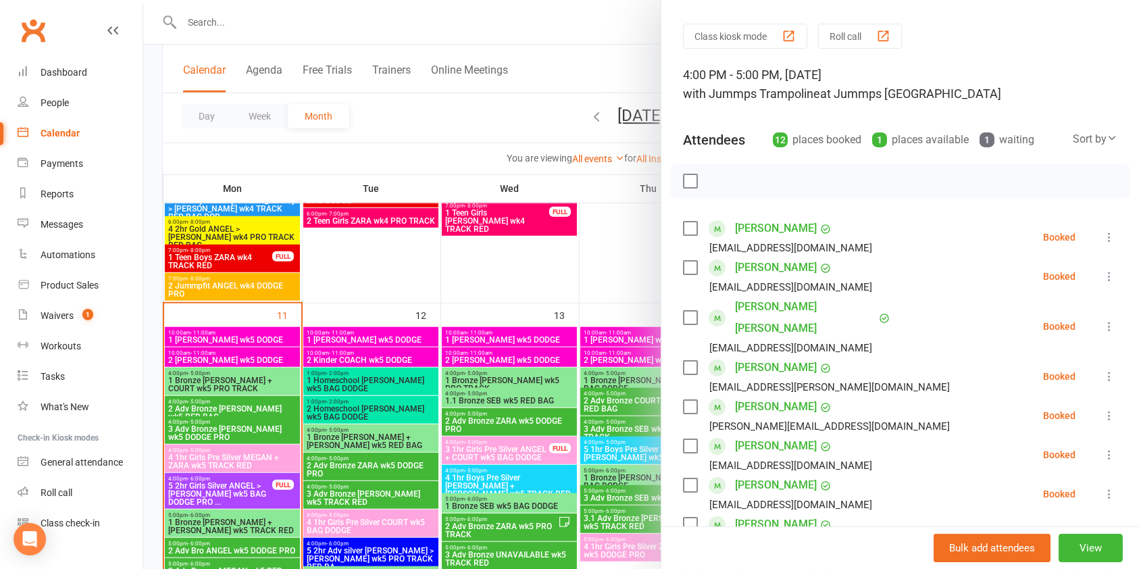
scroll to position [0, 0]
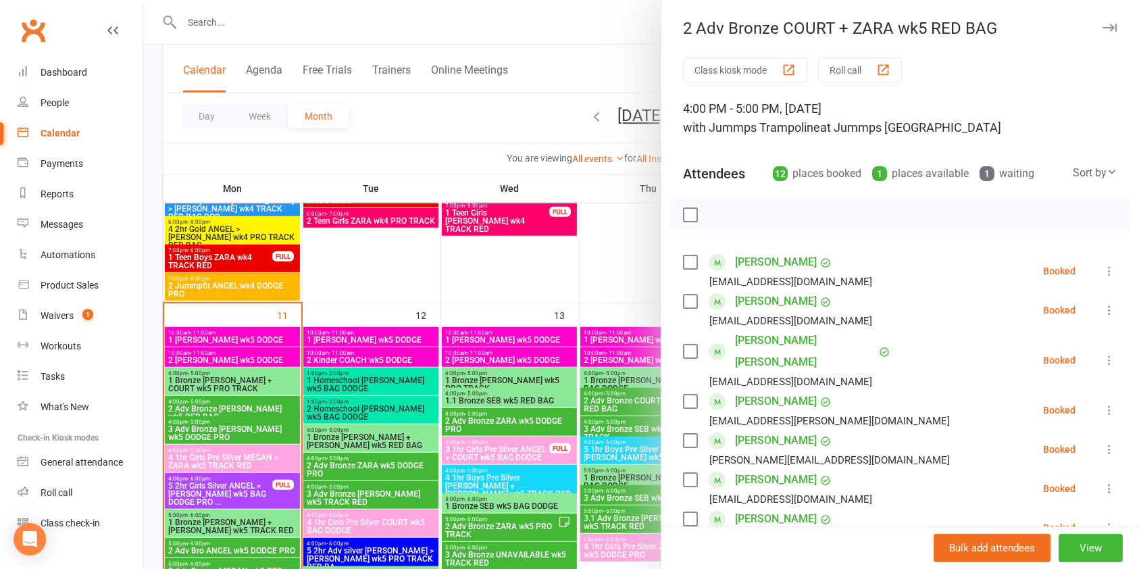
click at [1101, 22] on button "button" at bounding box center [1109, 28] width 16 height 16
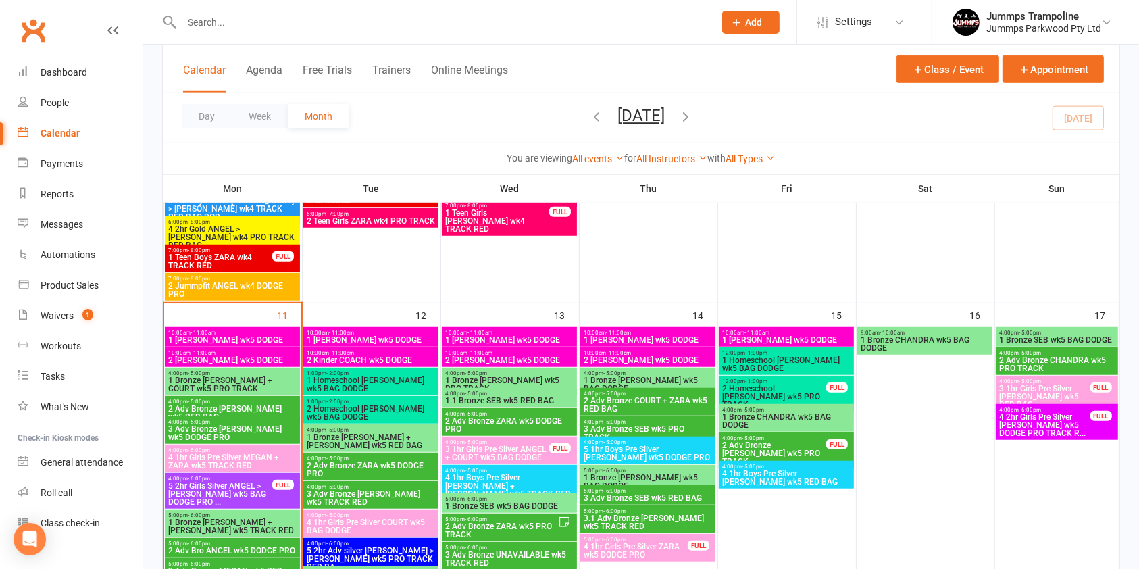
click at [697, 426] on span "3 Adv Bronze SEB wk5 PRO TRACK" at bounding box center [648, 433] width 130 height 16
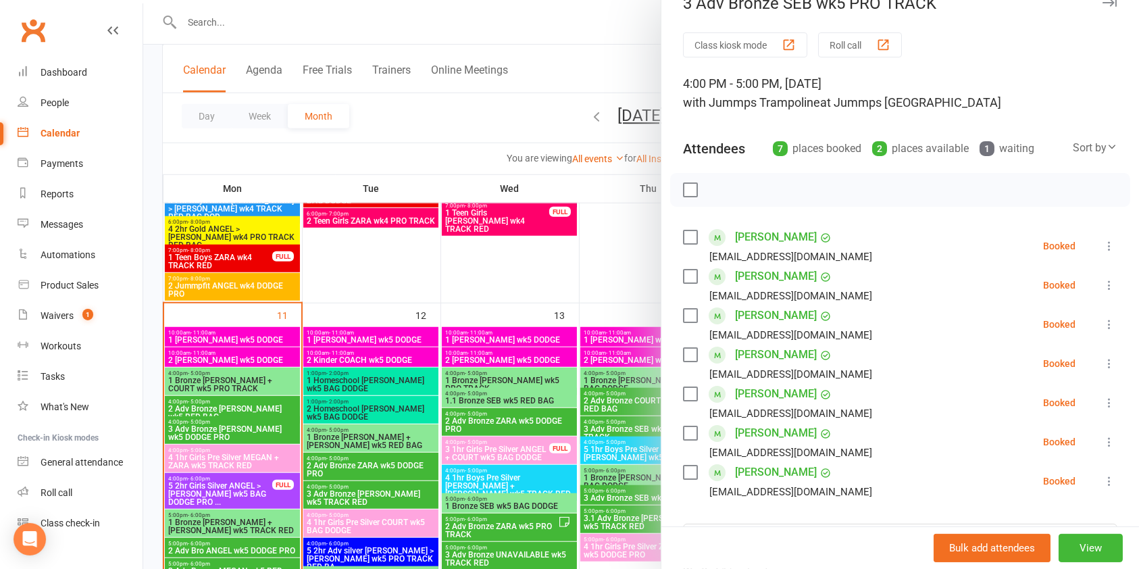
scroll to position [23, 0]
click at [1101, 8] on button "button" at bounding box center [1109, 5] width 16 height 16
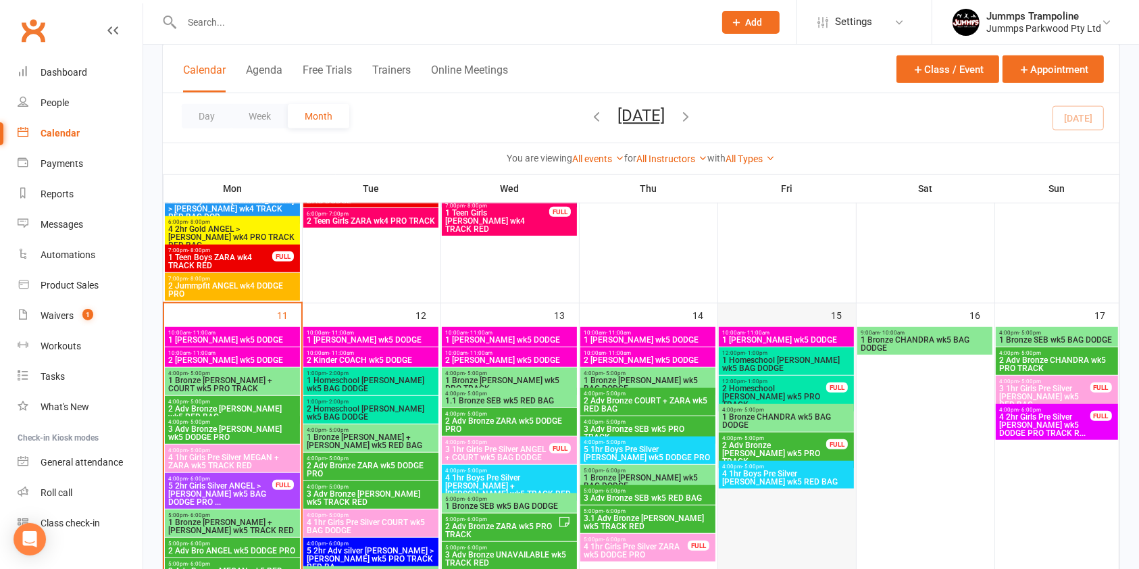
scroll to position [1029, 0]
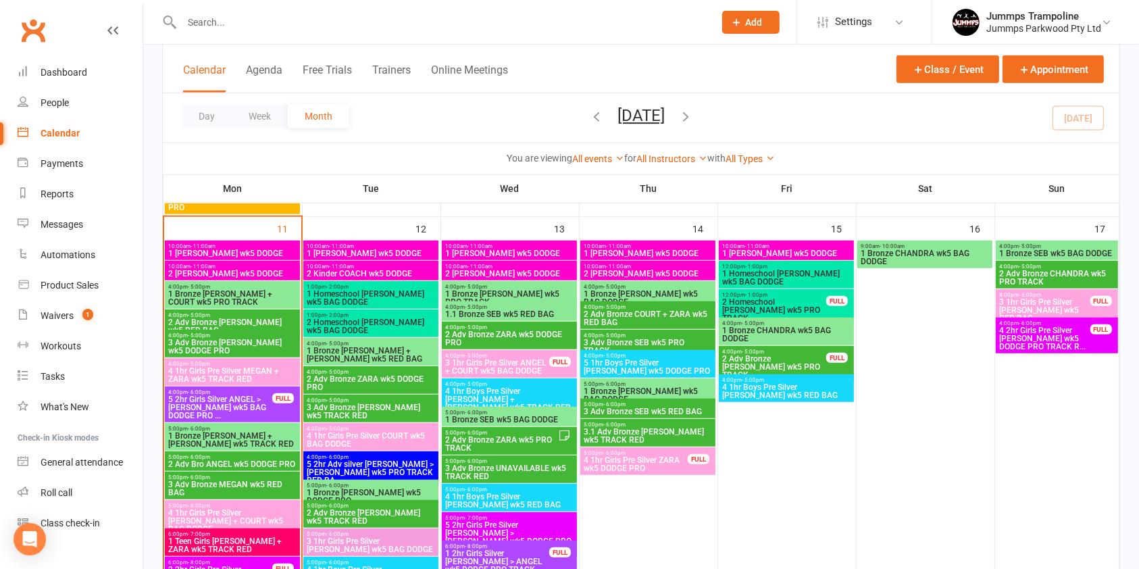
click at [663, 361] on span "5 1hr Boys Pre Silver [PERSON_NAME] wk5 DODGE PRO" at bounding box center [648, 367] width 130 height 16
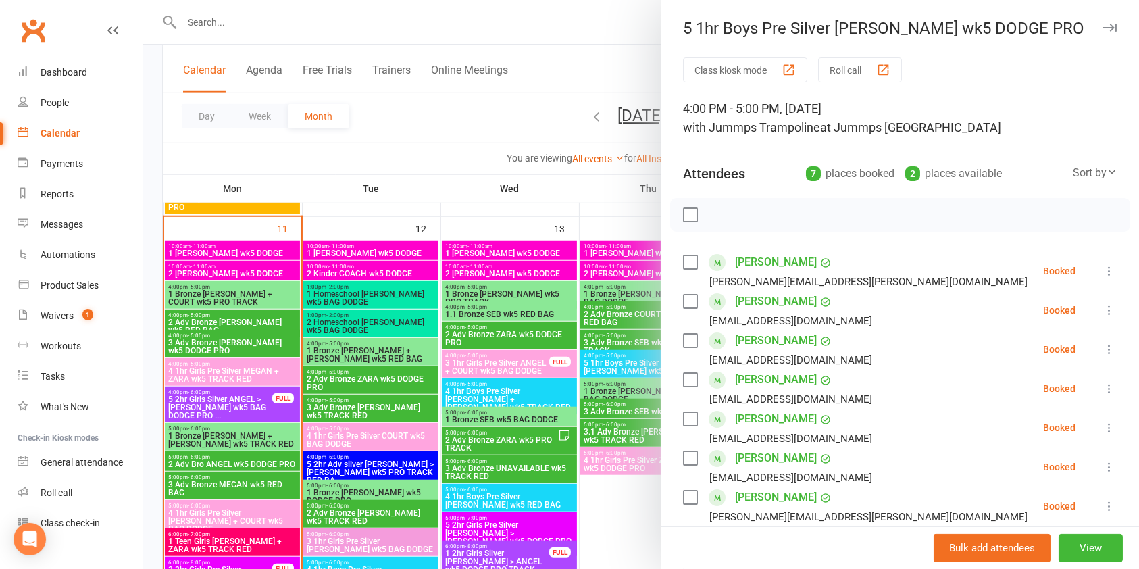
click at [1102, 30] on icon "button" at bounding box center [1109, 28] width 14 height 8
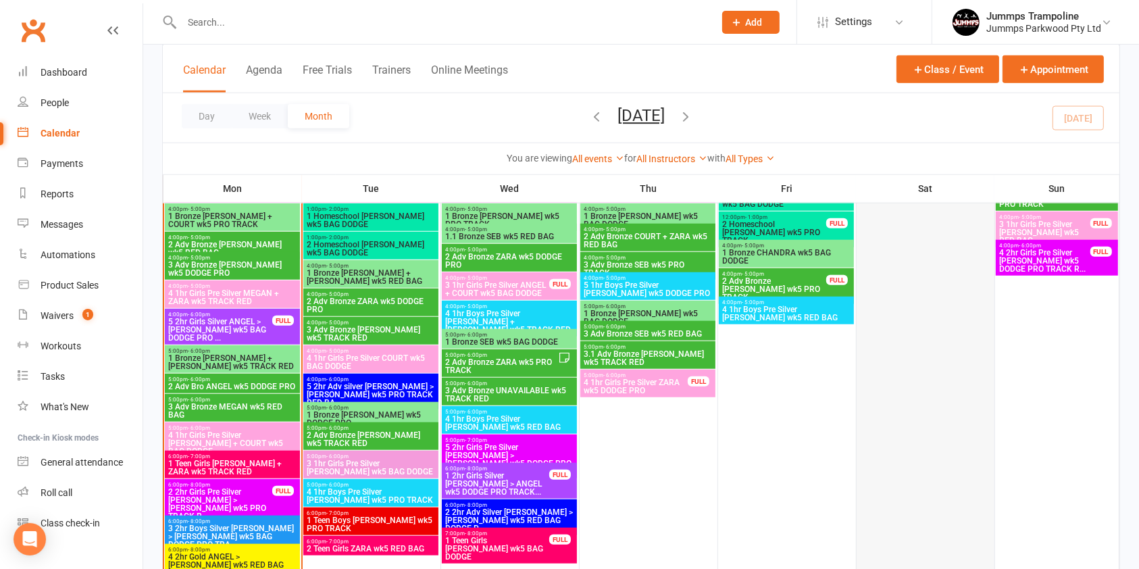
scroll to position [1097, 0]
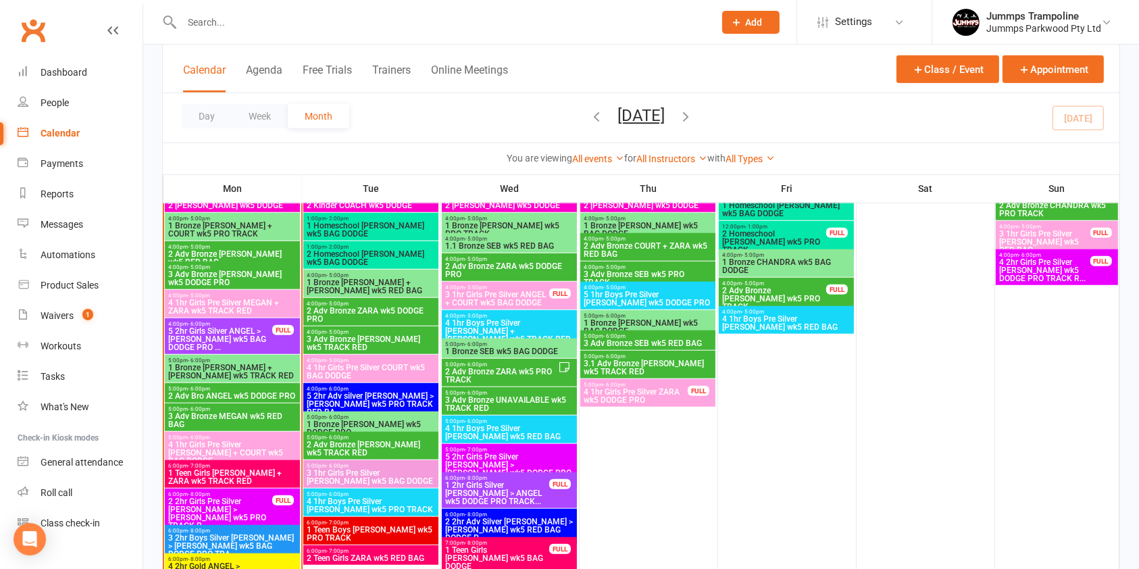
click at [676, 321] on span "1 Bronze [PERSON_NAME] wk5 BAG DODGE" at bounding box center [648, 327] width 130 height 16
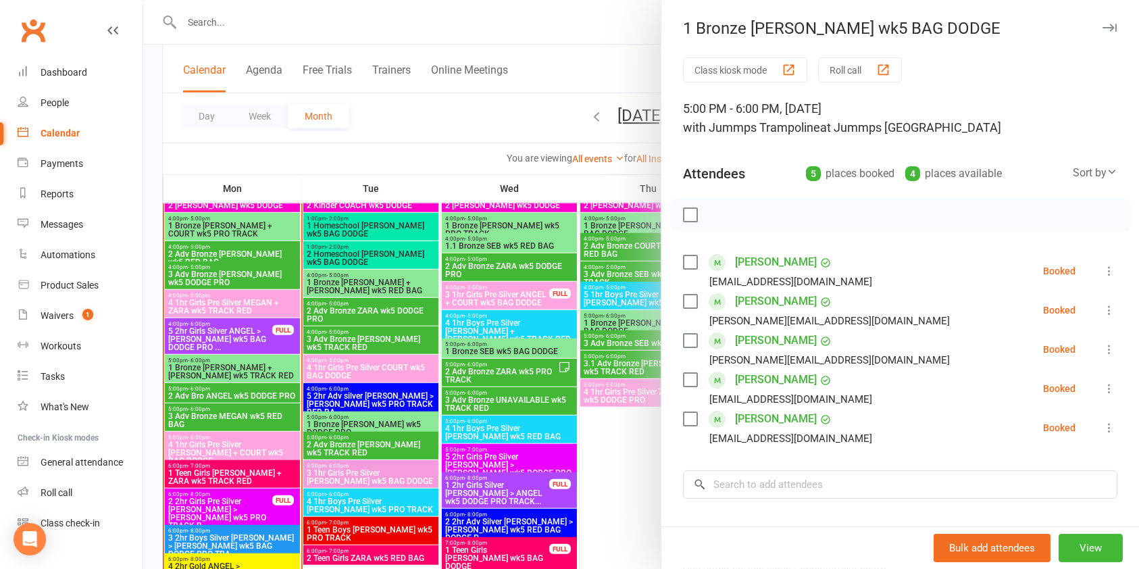
click at [629, 346] on div at bounding box center [640, 284] width 995 height 569
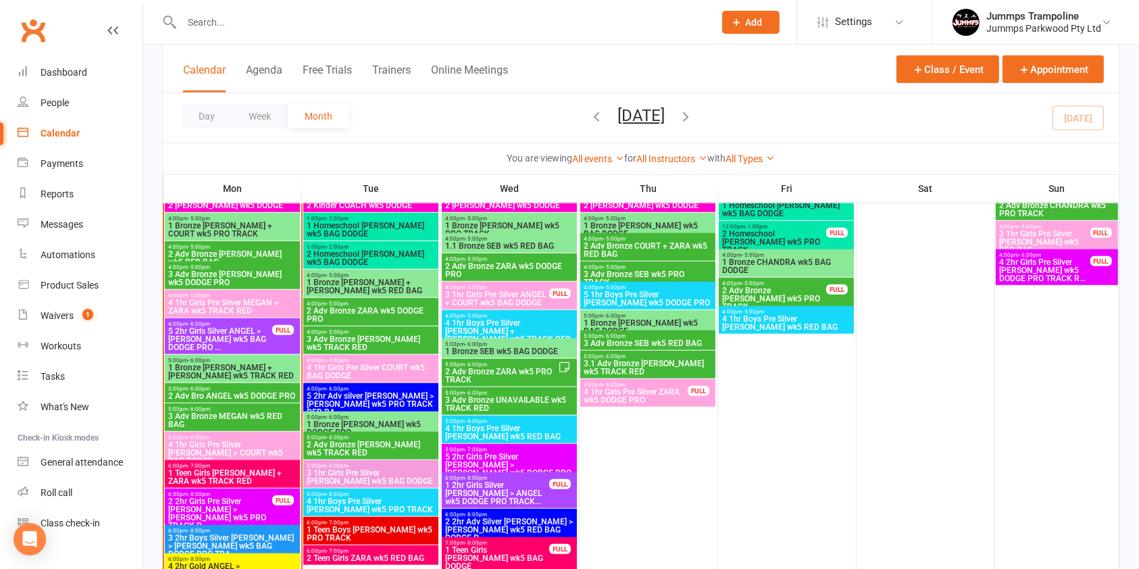
click at [685, 339] on span "3 Adv Bronze SEB wk5 RED BAG" at bounding box center [648, 343] width 130 height 8
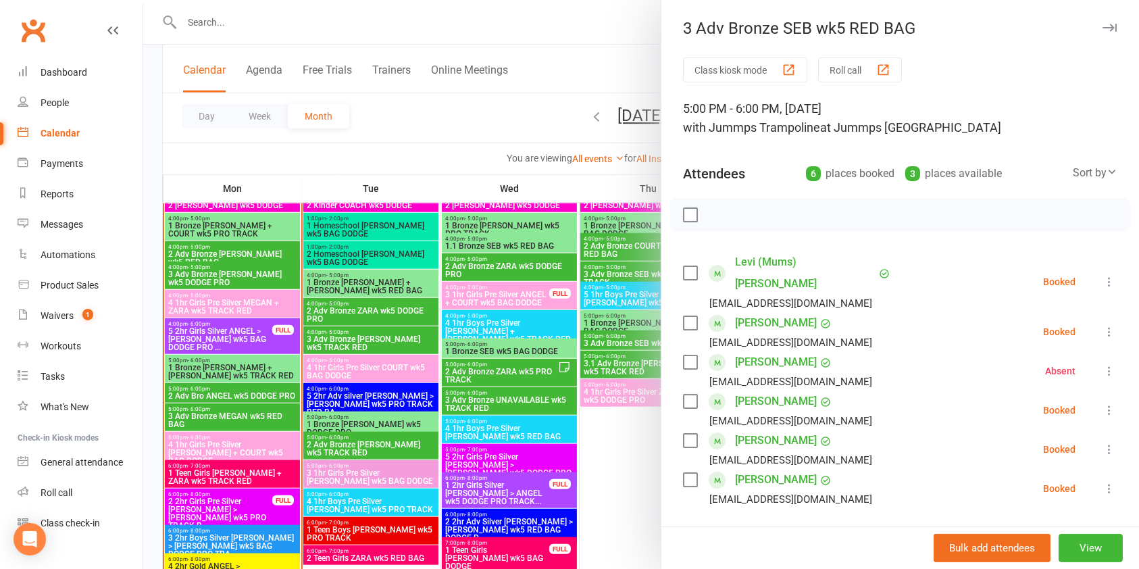
click at [637, 359] on div at bounding box center [640, 284] width 995 height 569
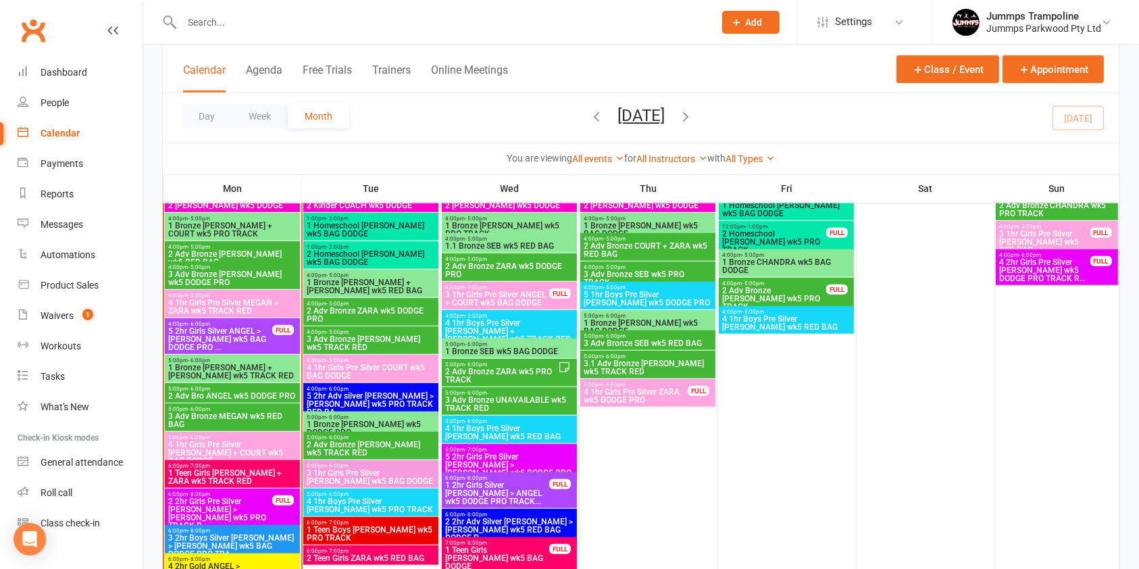
click at [637, 362] on span "3.1 Adv Bronze [PERSON_NAME] wk5 TRACK RED" at bounding box center [648, 367] width 130 height 16
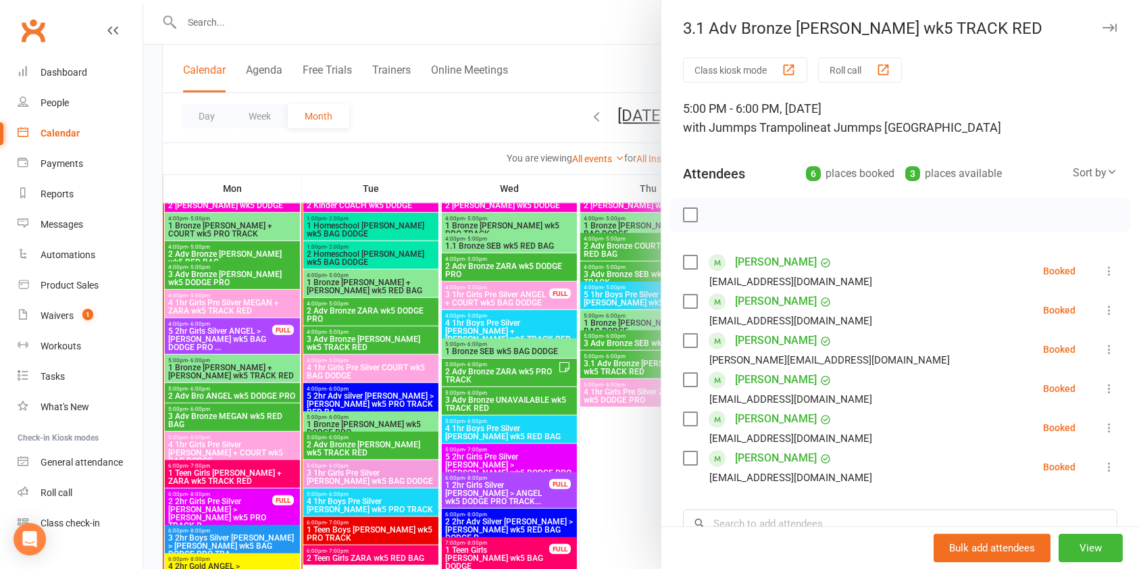
click at [616, 393] on div at bounding box center [640, 284] width 995 height 569
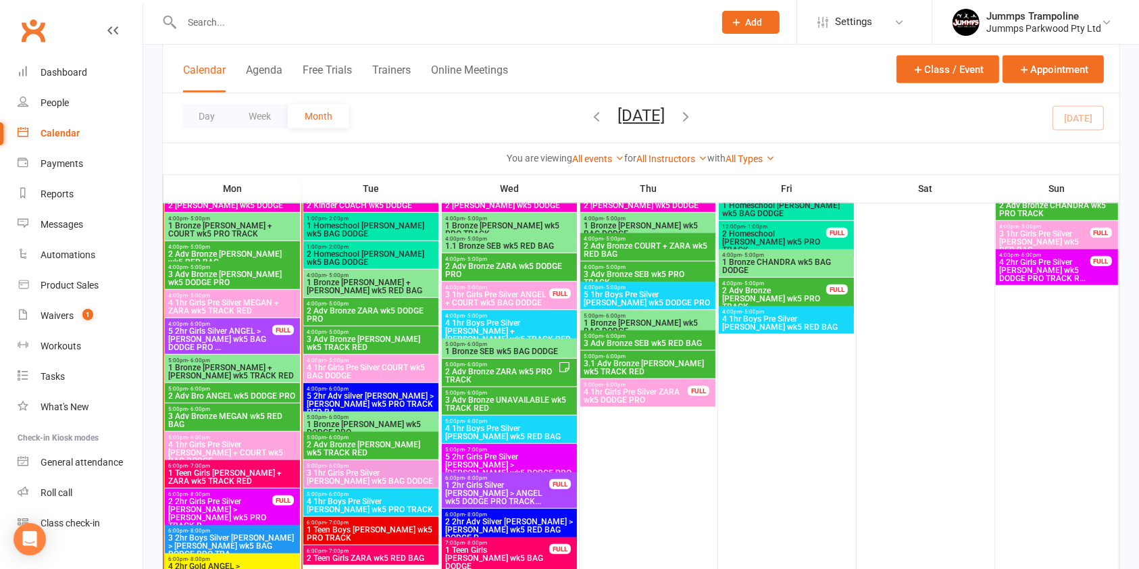
click at [611, 394] on span "4 1hr Girls Pre Silver ZARA wk5 DODGE PRO" at bounding box center [635, 396] width 105 height 16
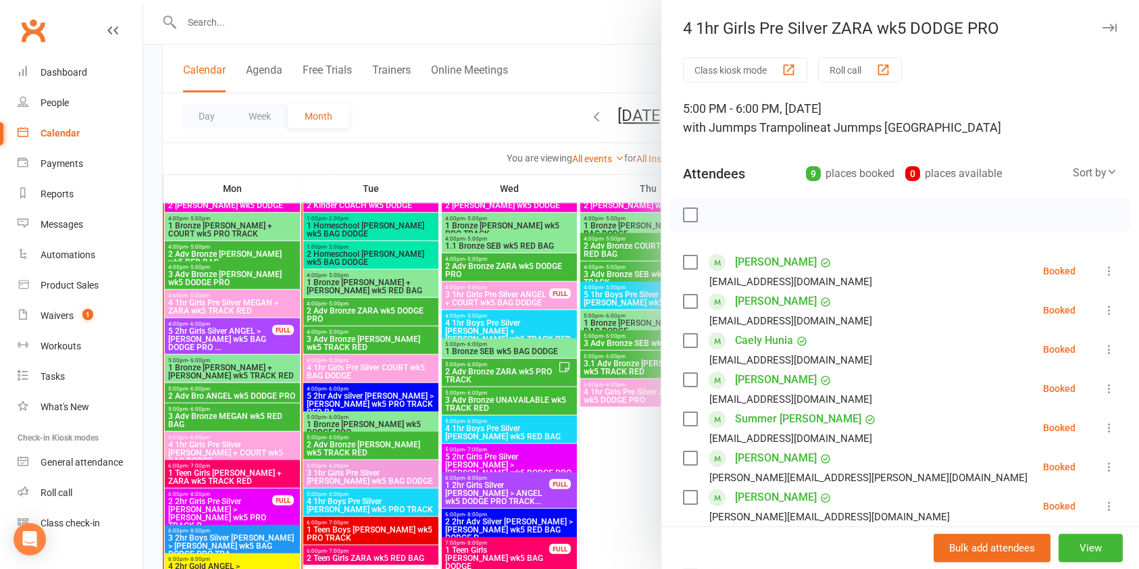
click at [1101, 32] on button "button" at bounding box center [1109, 28] width 16 height 16
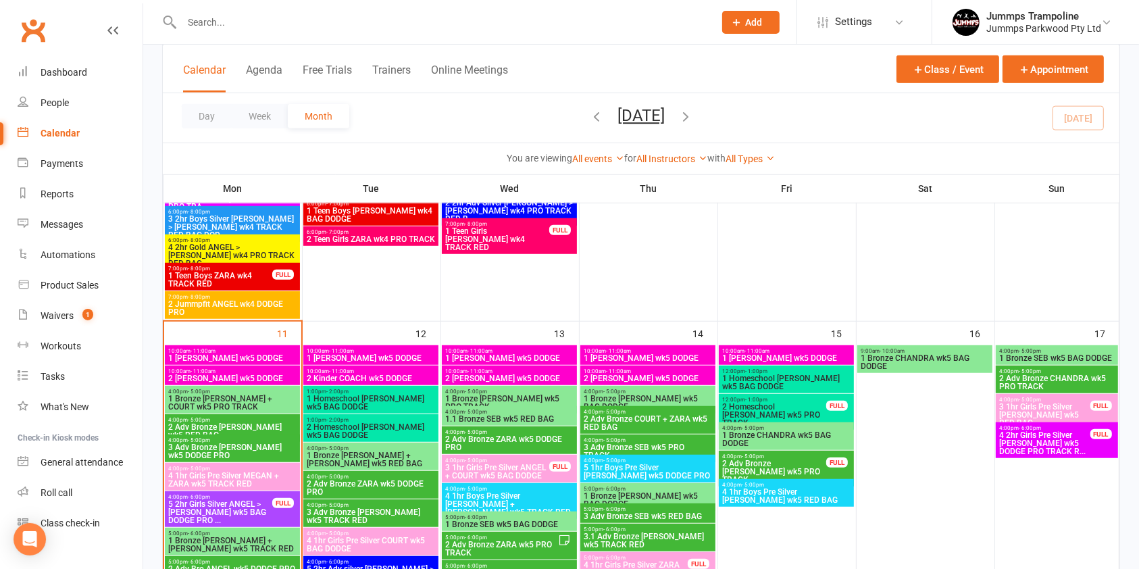
scroll to position [929, 0]
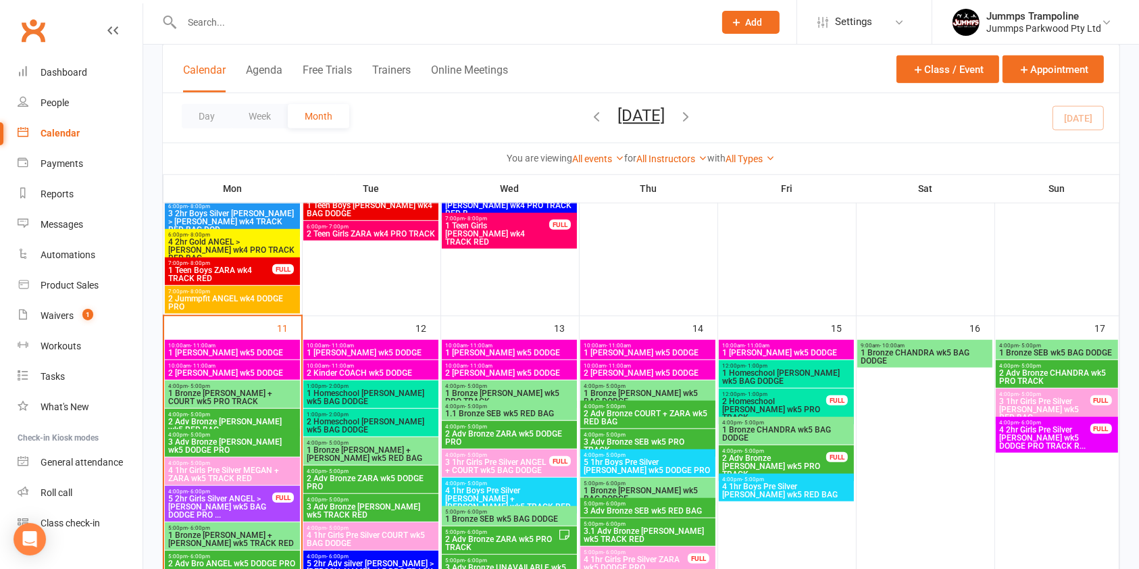
click at [812, 350] on span "1 [PERSON_NAME] wk5 DODGE" at bounding box center [786, 352] width 130 height 8
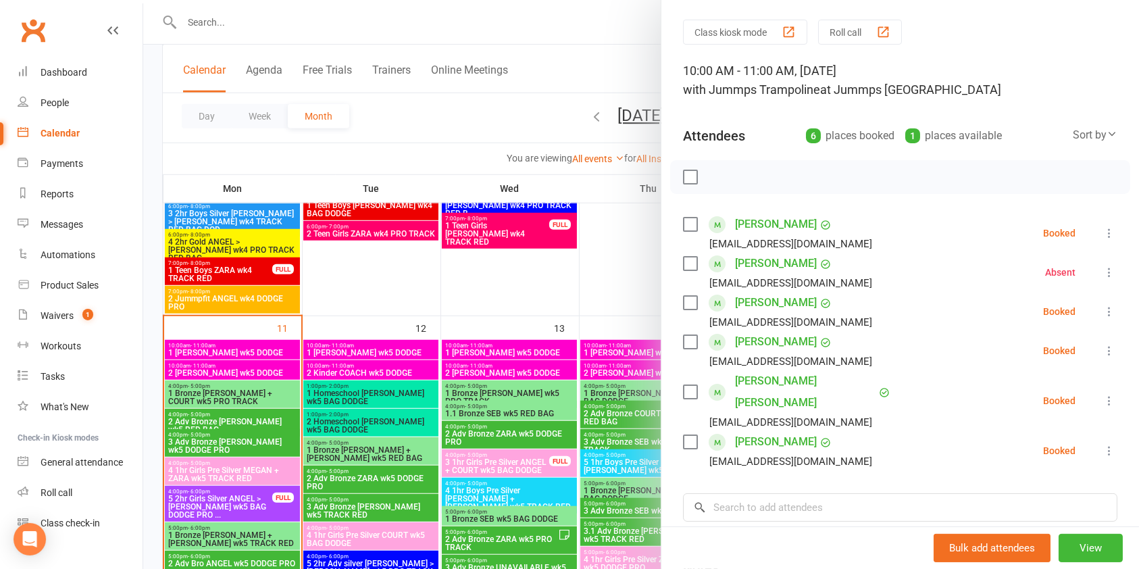
scroll to position [0, 0]
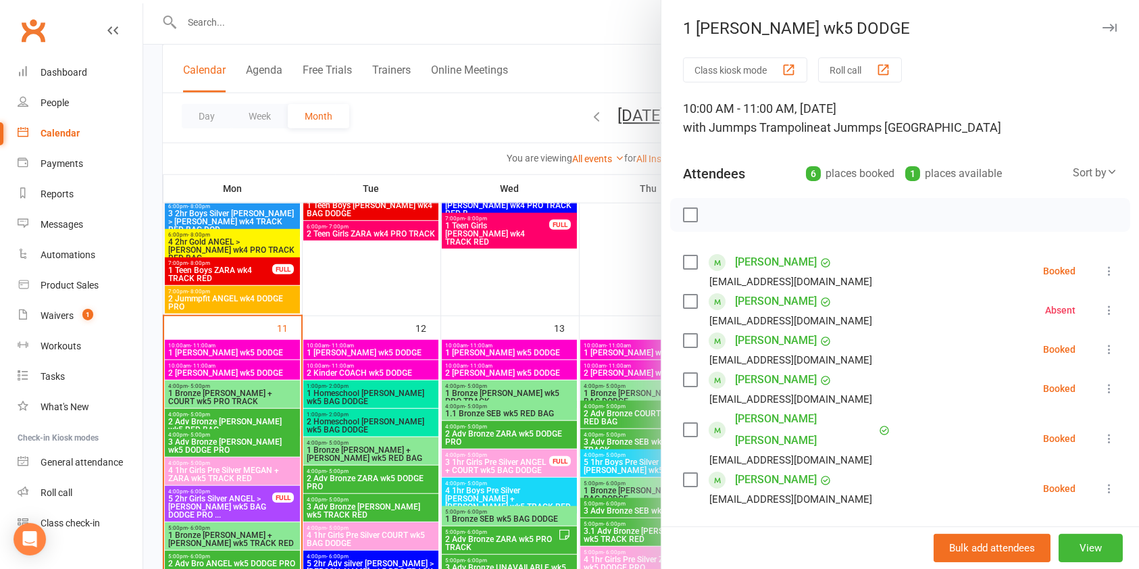
click at [1102, 30] on icon "button" at bounding box center [1109, 28] width 14 height 8
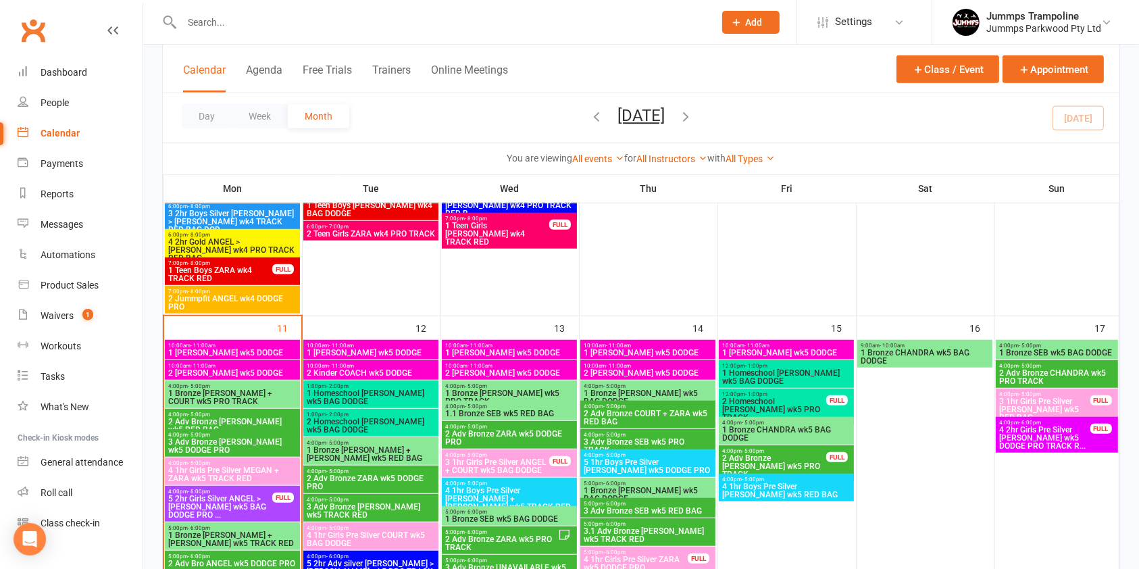
click at [792, 373] on span "1 Homeschool [PERSON_NAME] wk5 BAG DODGE" at bounding box center [786, 377] width 130 height 16
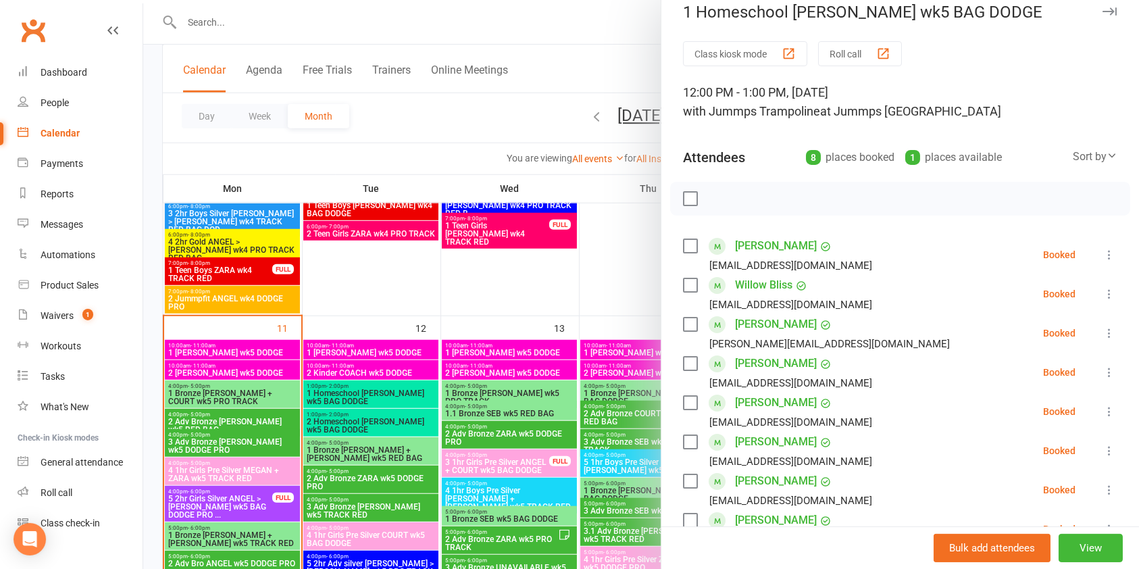
scroll to position [16, 0]
click at [1102, 13] on icon "button" at bounding box center [1109, 12] width 14 height 8
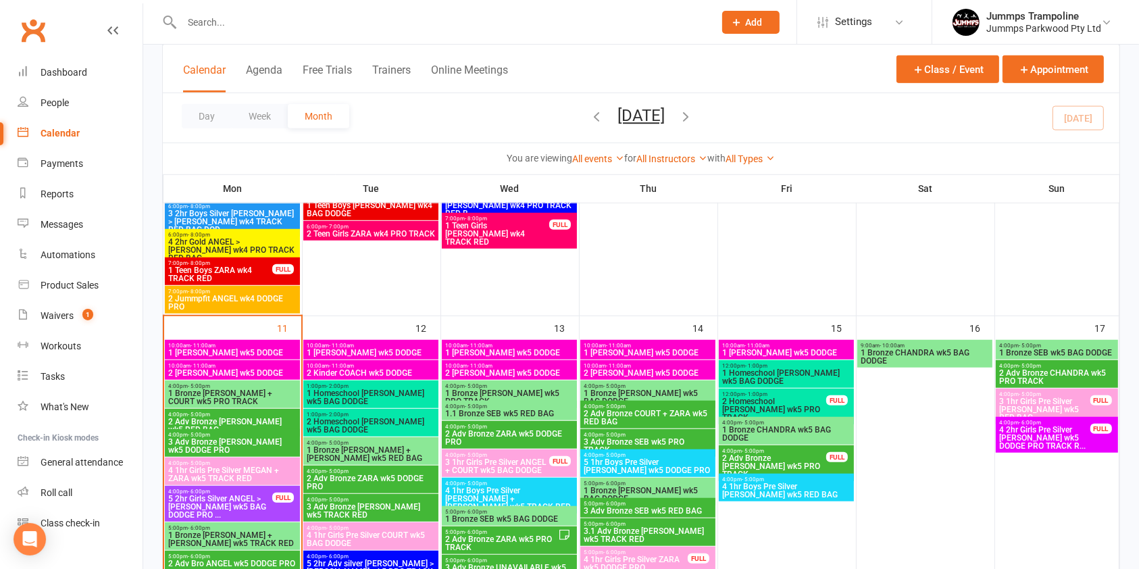
click at [764, 405] on span "2 Homeschool [PERSON_NAME] wk5 PRO TRACK" at bounding box center [773, 409] width 105 height 24
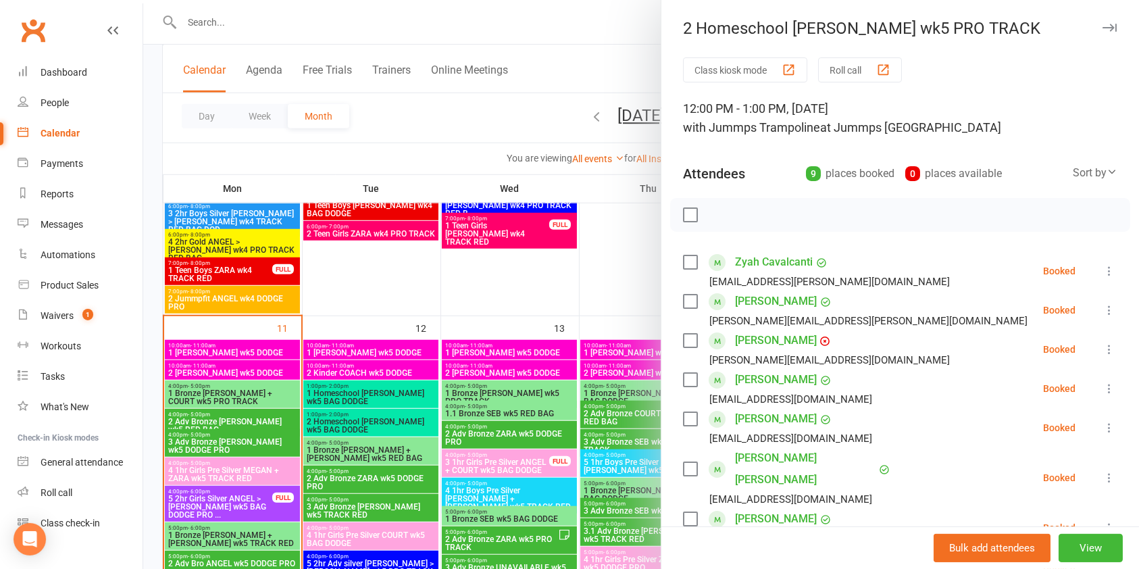
click at [1064, 35] on div "2 Homeschool [PERSON_NAME] wk5 PRO TRACK" at bounding box center [899, 28] width 477 height 19
click at [1102, 24] on icon "button" at bounding box center [1109, 28] width 14 height 8
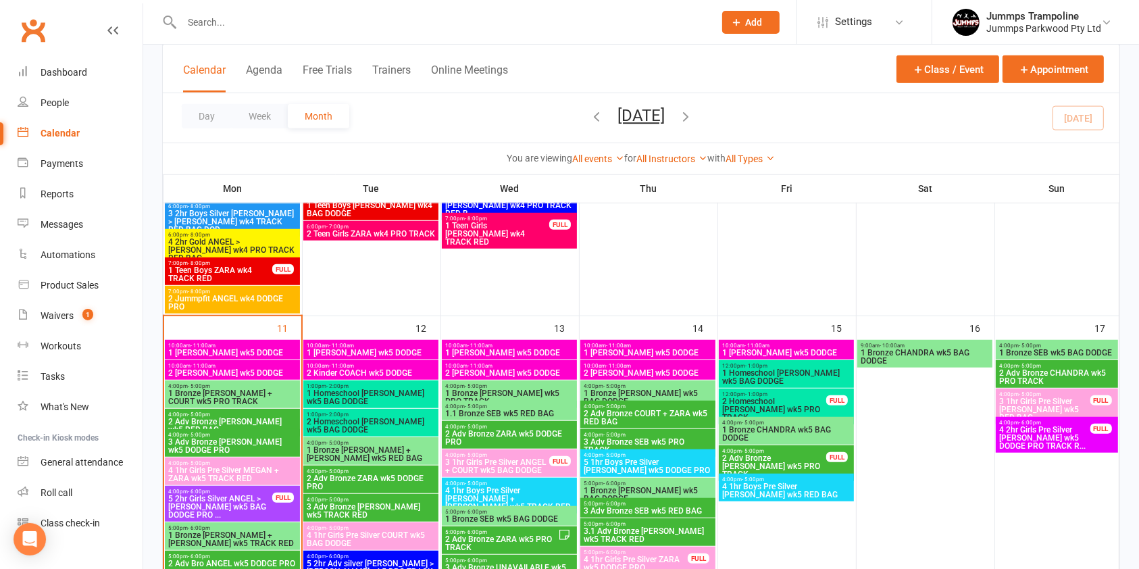
click at [835, 431] on span "1 Bronze CHANDRA wk5 BAG DODGE" at bounding box center [786, 433] width 130 height 16
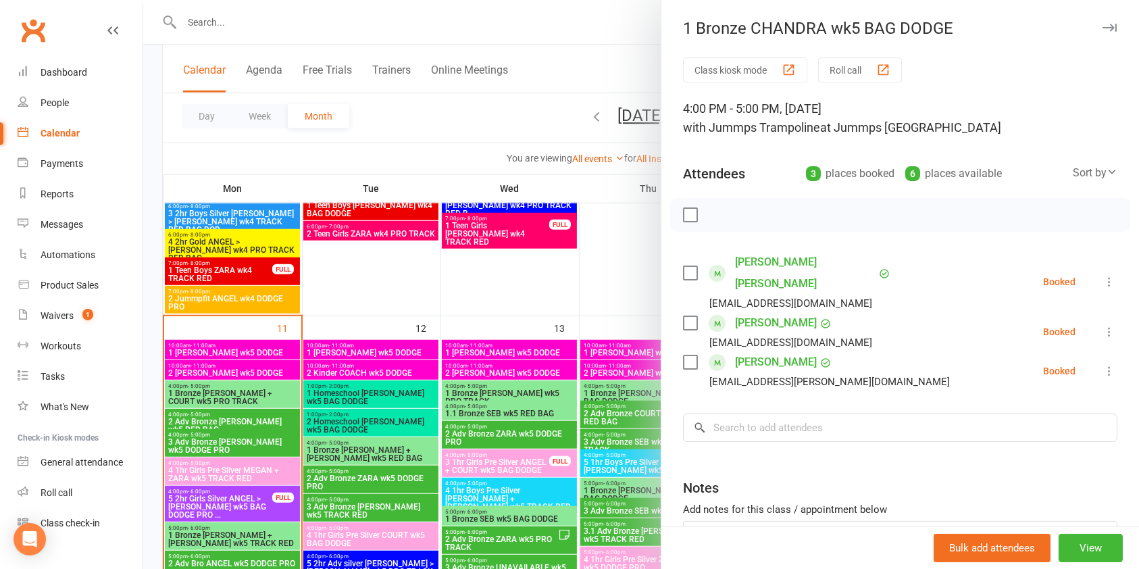
click at [1102, 28] on icon "button" at bounding box center [1109, 28] width 14 height 8
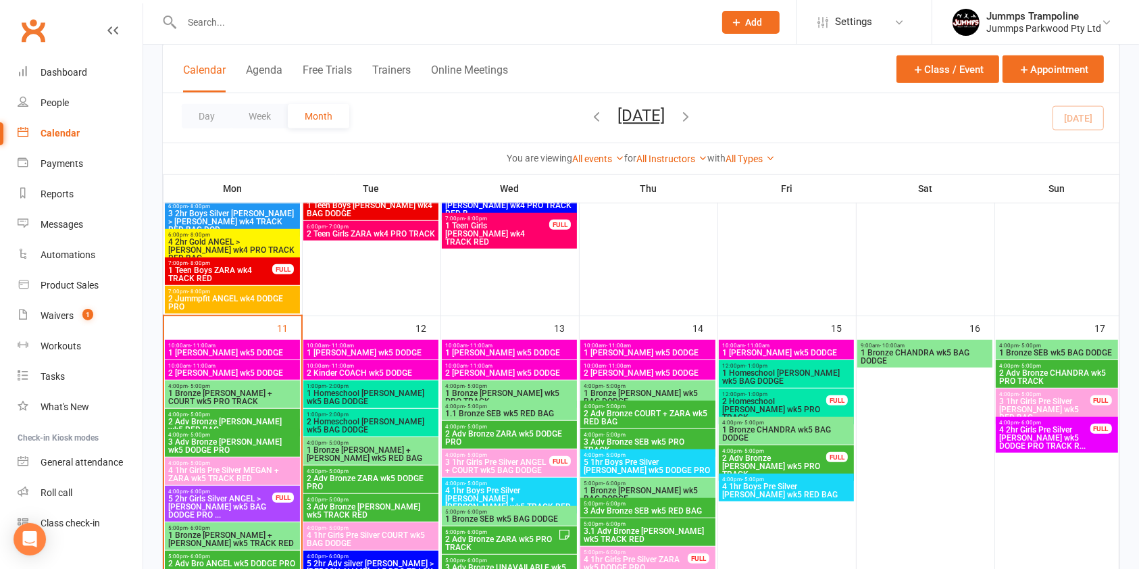
click at [802, 483] on span "4 1hr Boys Pre Silver [PERSON_NAME] wk5 RED BAG" at bounding box center [786, 490] width 130 height 16
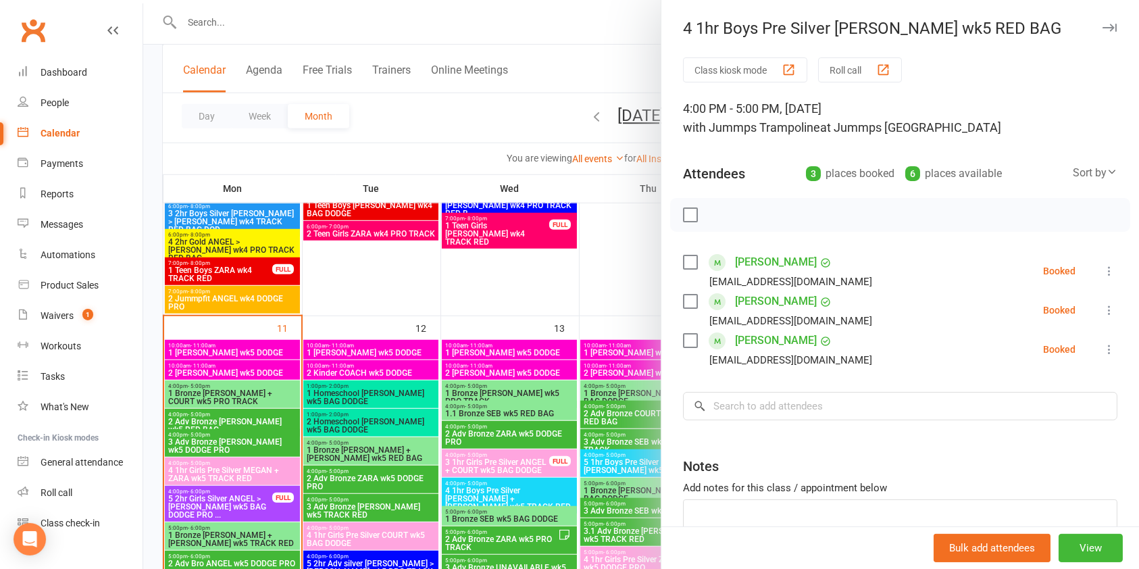
click at [1084, 36] on div "4 1hr Boys Pre Silver [PERSON_NAME] wk5 RED BAG" at bounding box center [899, 28] width 477 height 19
click at [1102, 24] on icon "button" at bounding box center [1109, 28] width 14 height 8
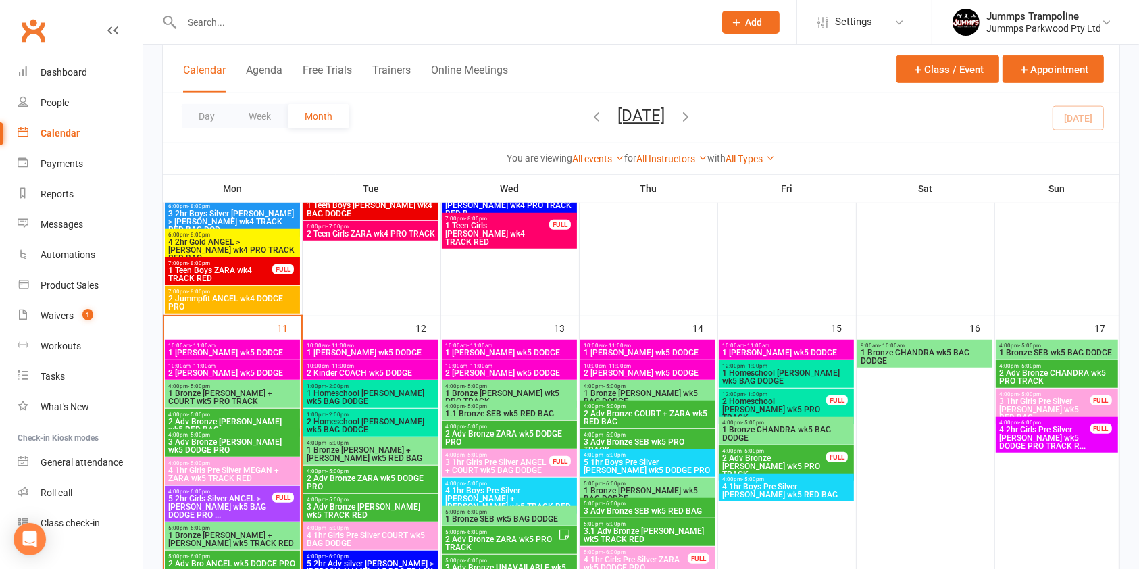
click at [952, 353] on span "1 Bronze CHANDRA wk5 BAG DODGE" at bounding box center [925, 356] width 130 height 16
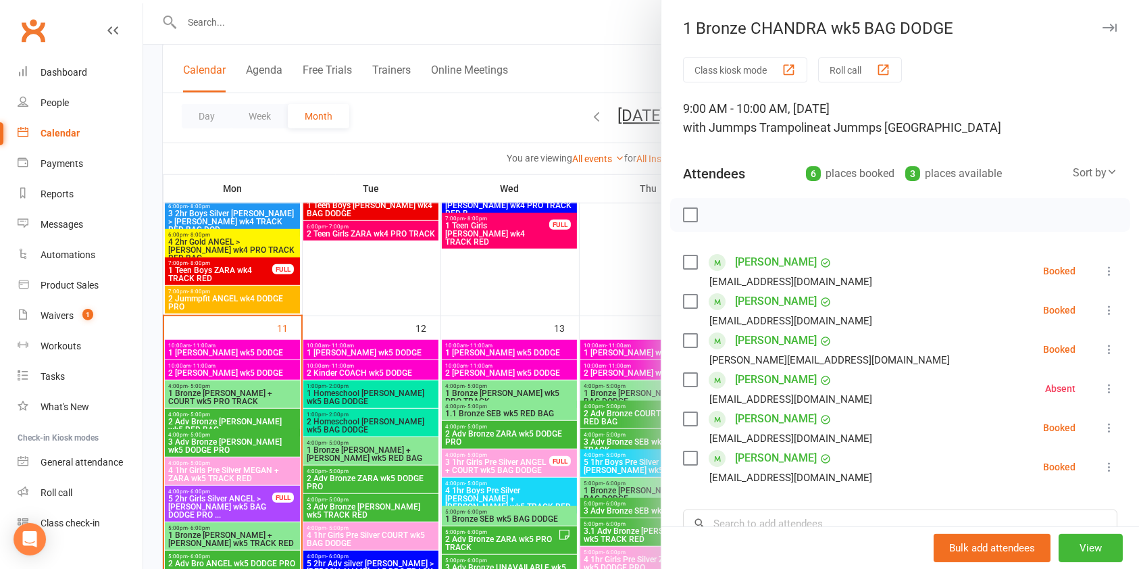
click at [1102, 29] on icon "button" at bounding box center [1109, 28] width 14 height 8
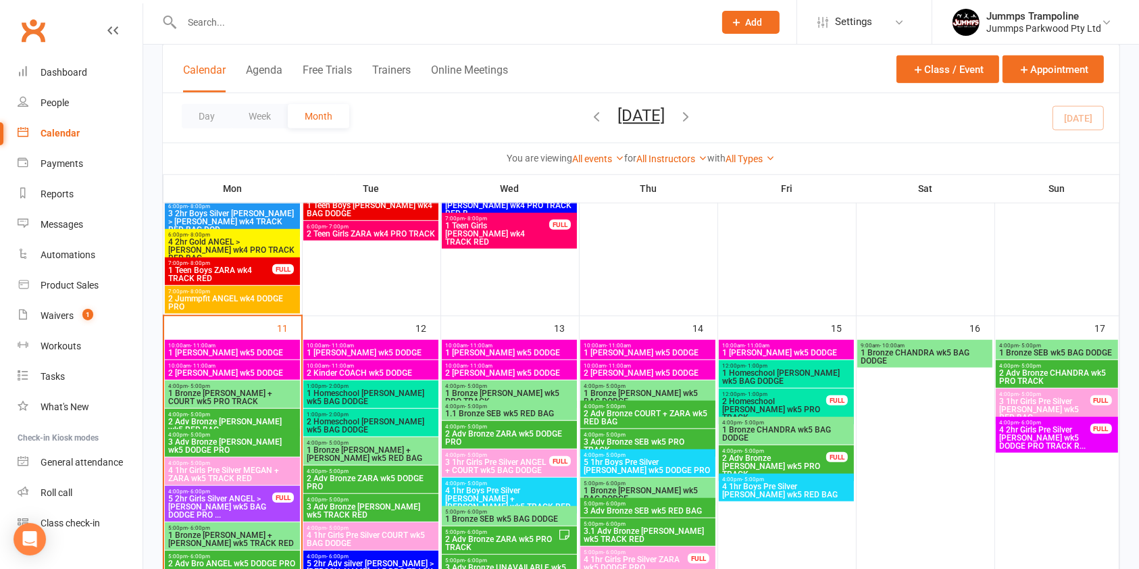
click at [1051, 348] on span "1 Bronze SEB wk5 BAG DODGE" at bounding box center [1056, 352] width 116 height 8
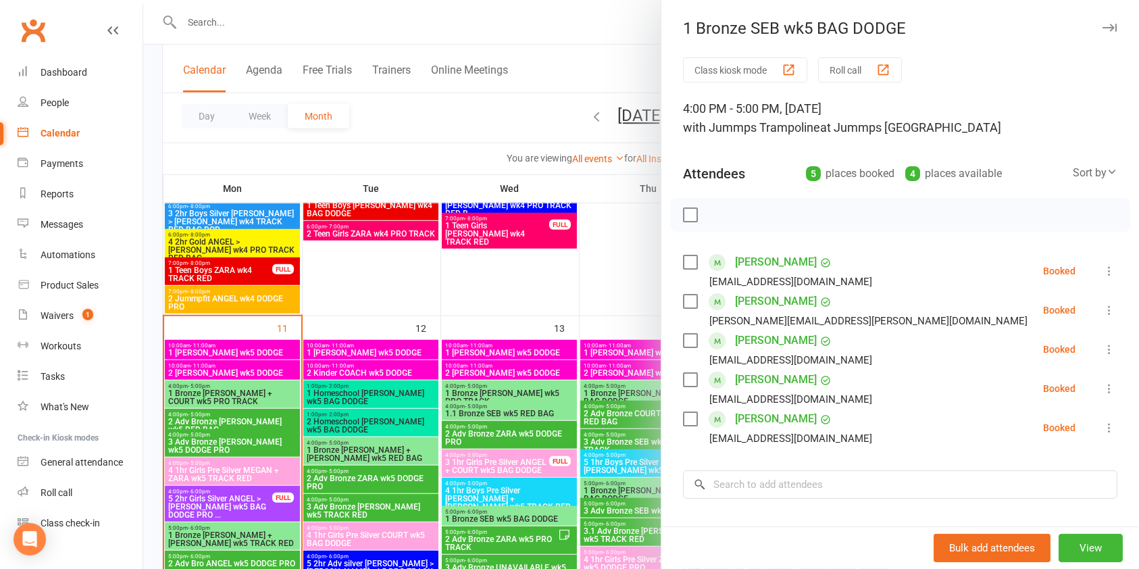
click at [1102, 24] on icon "button" at bounding box center [1109, 28] width 14 height 8
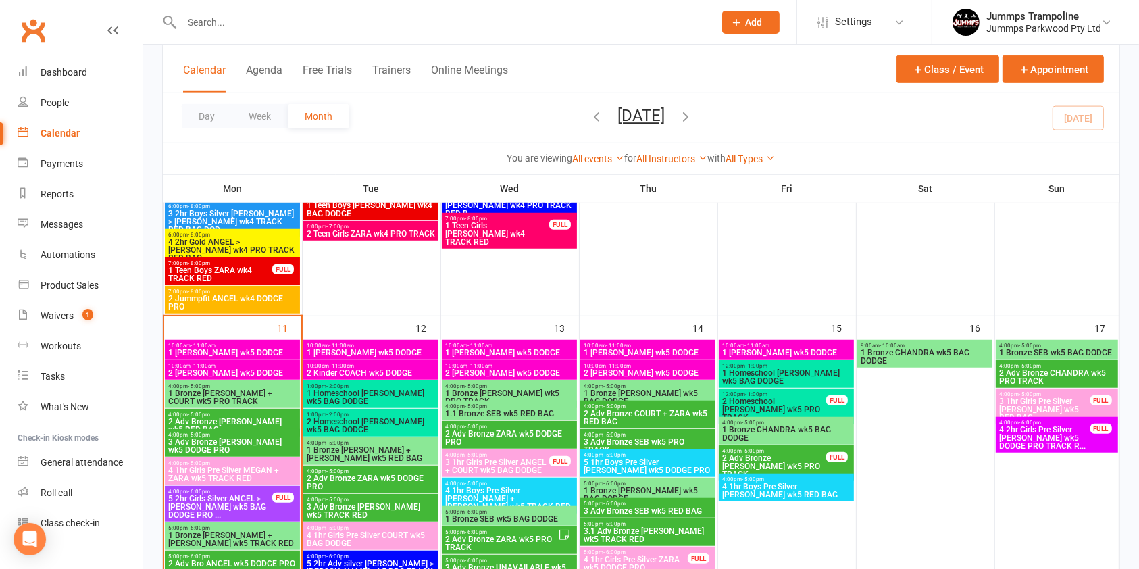
click at [1048, 371] on span "2 Adv Bronze CHANDRA wk5 PRO TRACK" at bounding box center [1056, 377] width 116 height 16
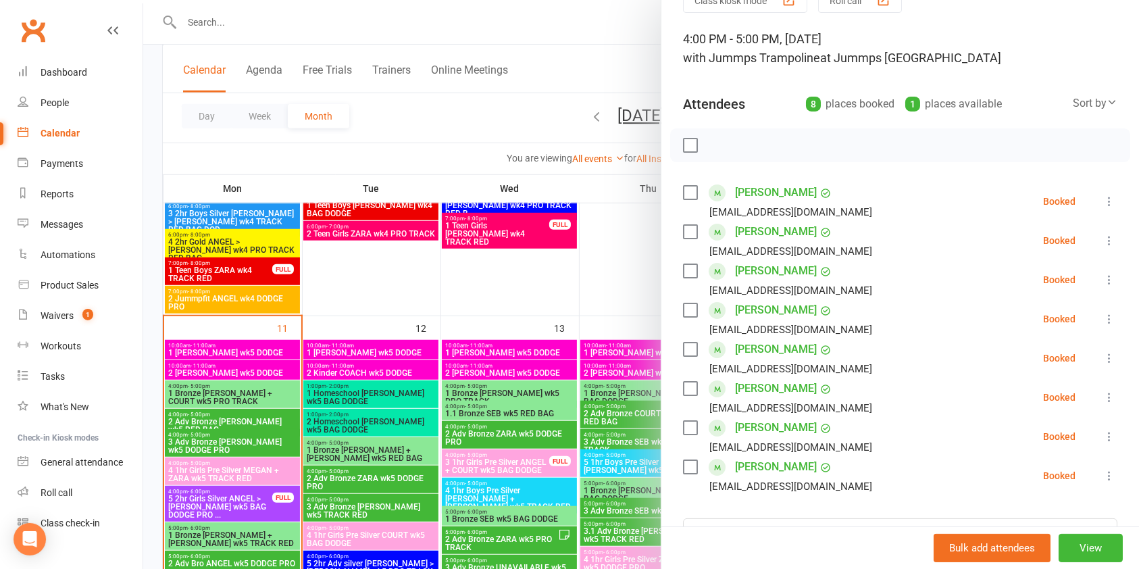
scroll to position [0, 0]
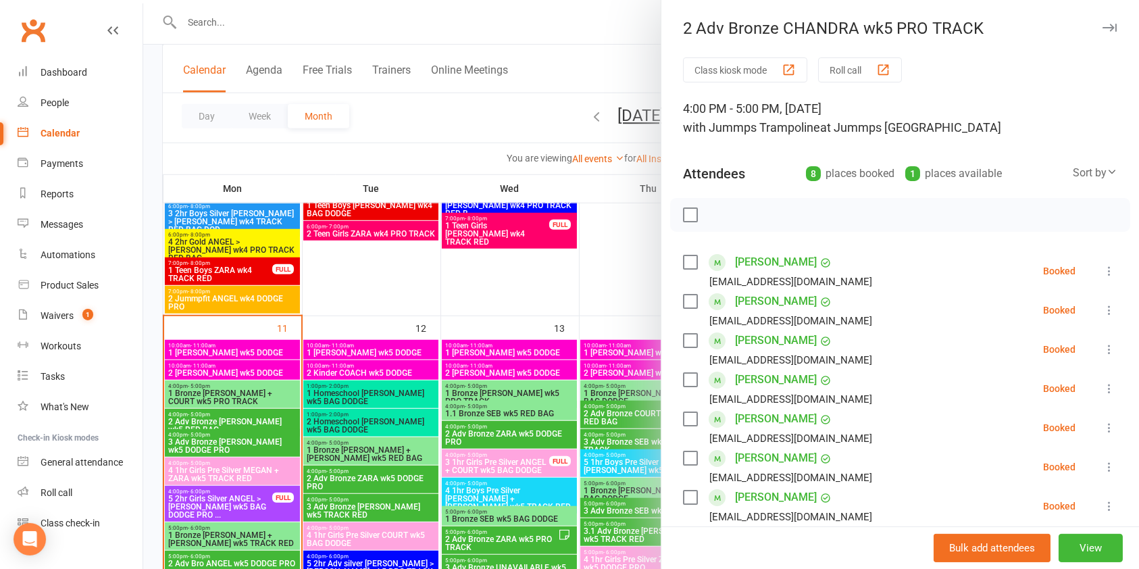
click at [1102, 28] on icon "button" at bounding box center [1109, 28] width 14 height 8
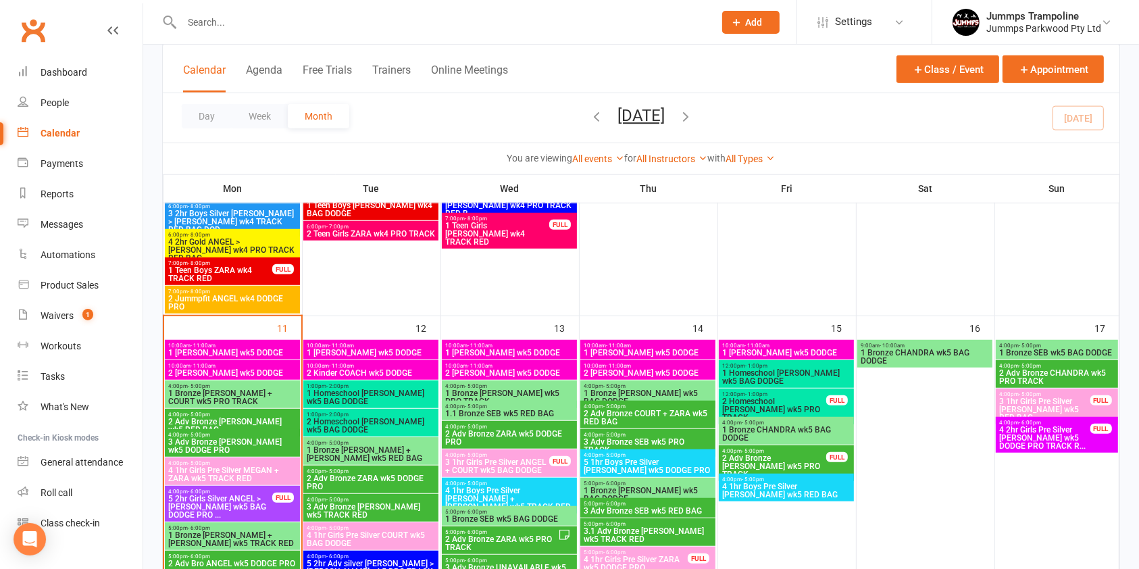
click at [1070, 394] on span "4:00pm - 5:00pm" at bounding box center [1044, 394] width 92 height 6
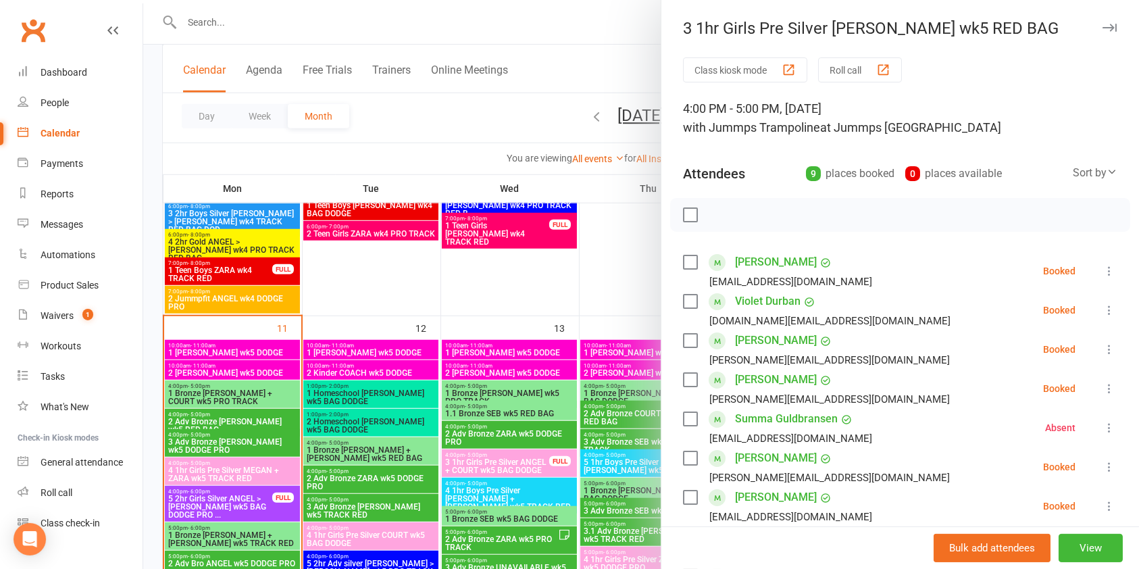
click at [1102, 29] on icon "button" at bounding box center [1109, 28] width 14 height 8
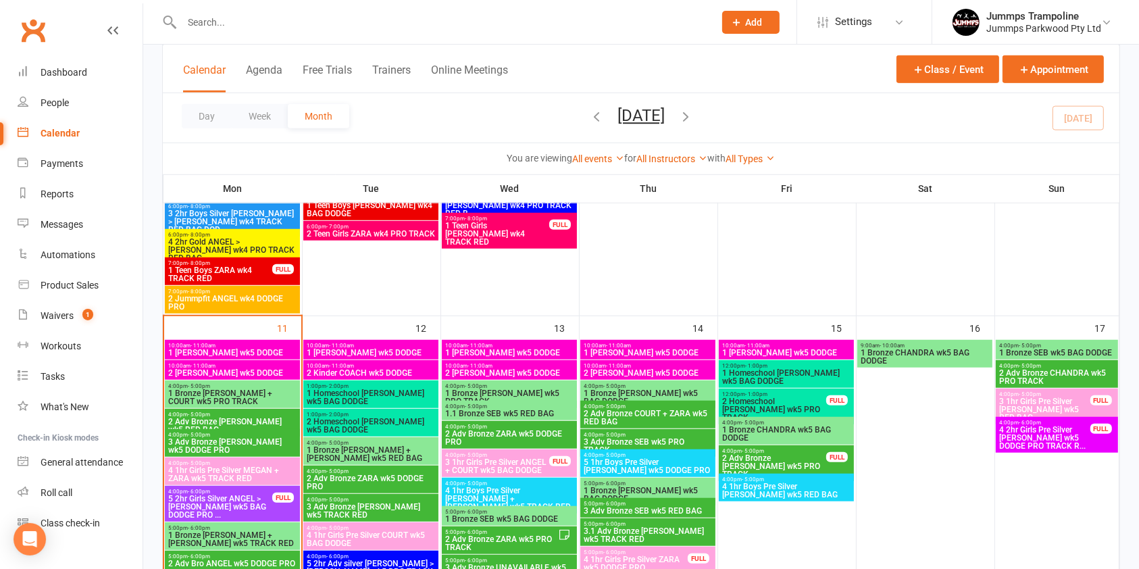
click at [1064, 430] on span "4 2hr Girls Pre Silver [PERSON_NAME] wk5 DODGE PRO TRACK R..." at bounding box center [1044, 437] width 92 height 24
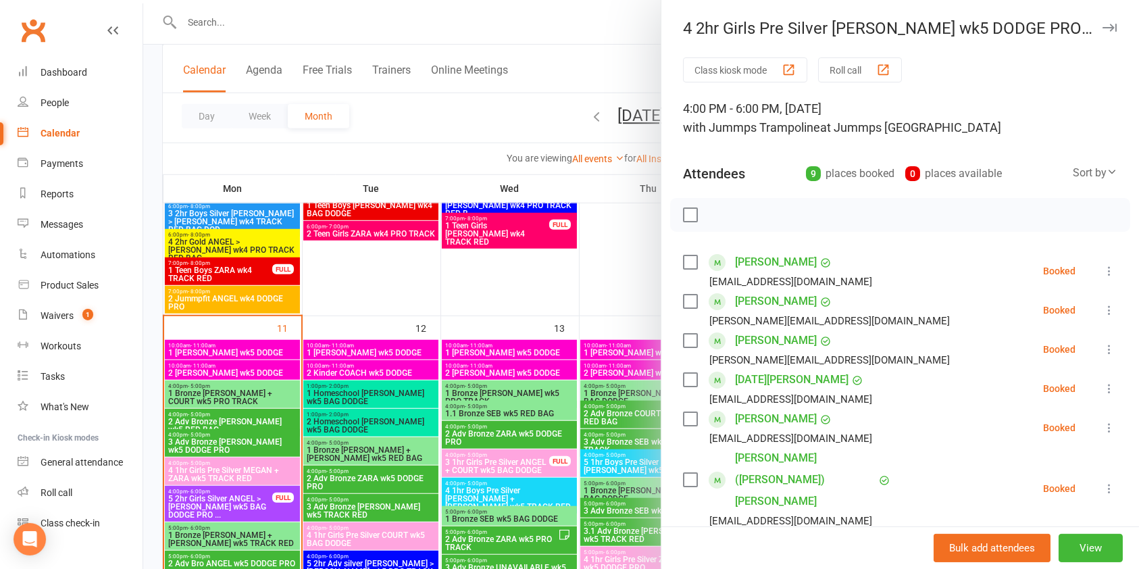
click at [1102, 30] on icon "button" at bounding box center [1109, 28] width 14 height 8
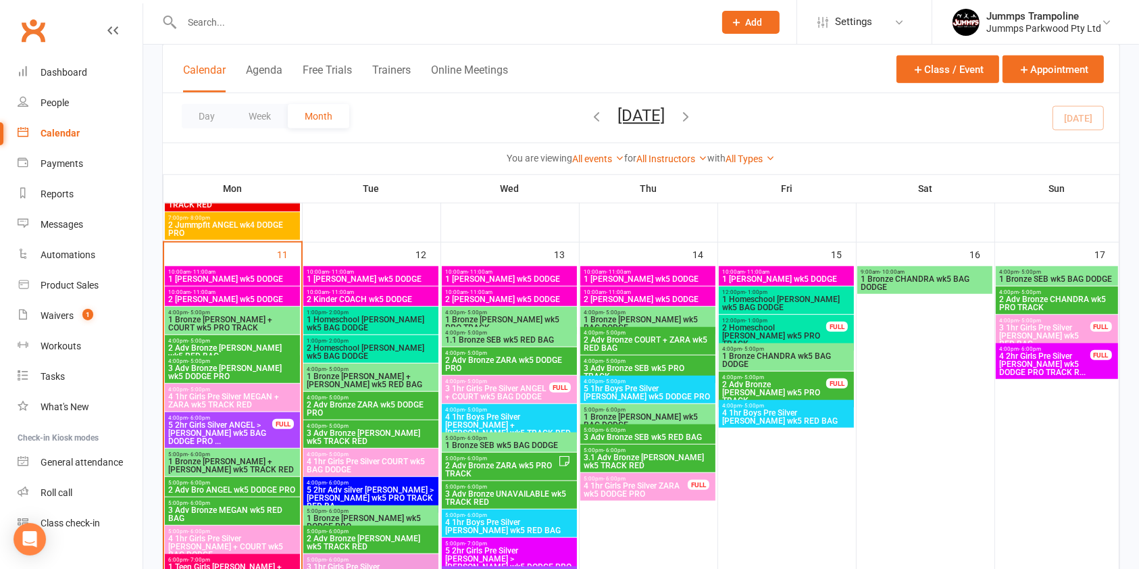
scroll to position [1004, 0]
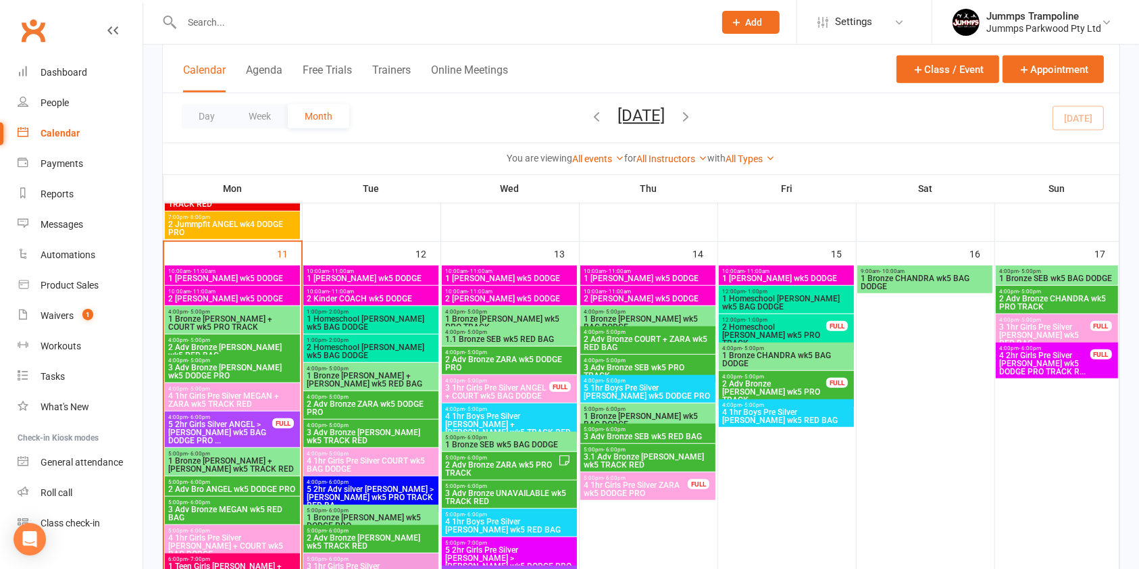
click at [384, 318] on span "1 Homeschool [PERSON_NAME] wk5 BAG DODGE" at bounding box center [371, 323] width 130 height 16
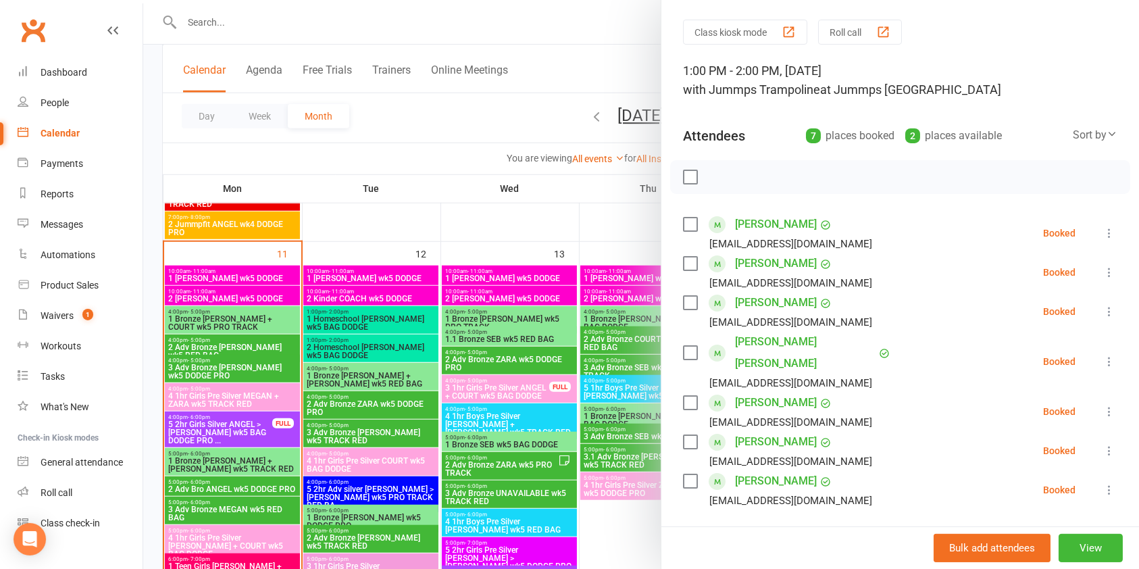
scroll to position [0, 0]
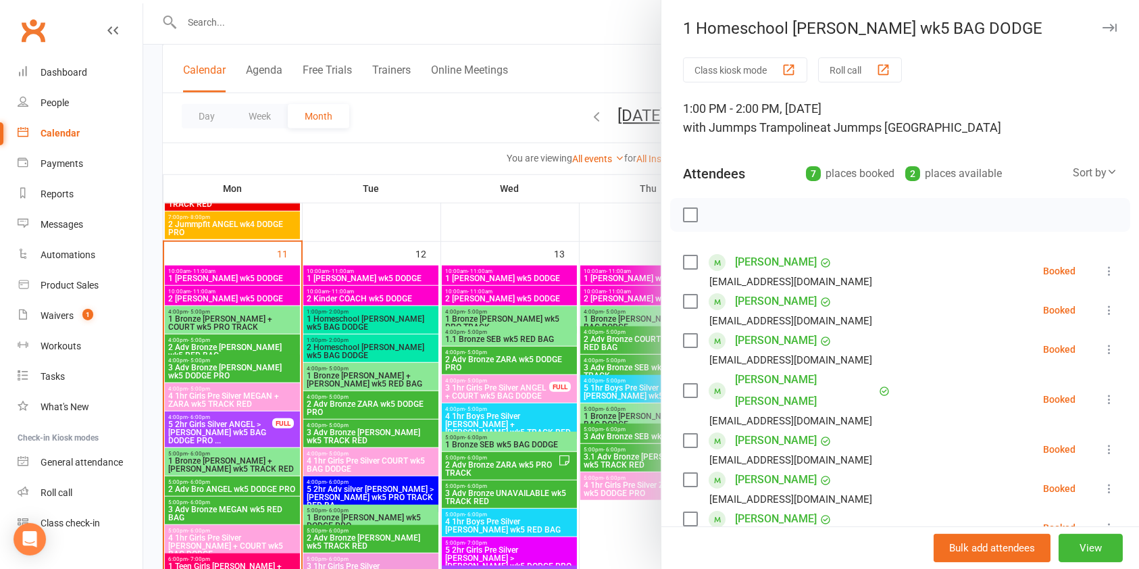
click at [1102, 27] on icon "button" at bounding box center [1109, 28] width 14 height 8
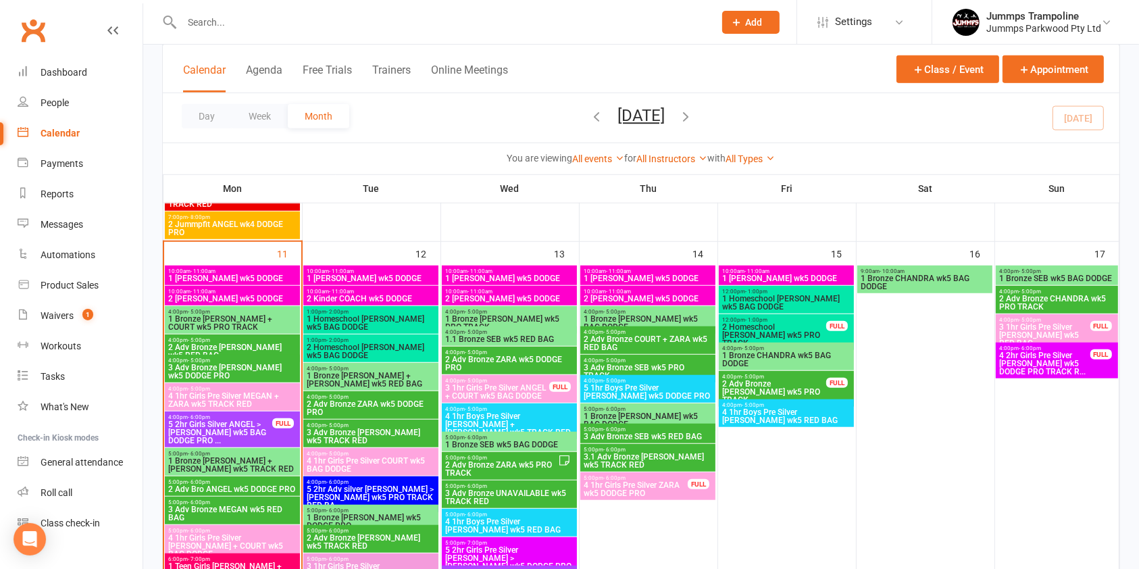
click at [793, 325] on span "2 Homeschool [PERSON_NAME] wk5 PRO TRACK" at bounding box center [773, 335] width 105 height 24
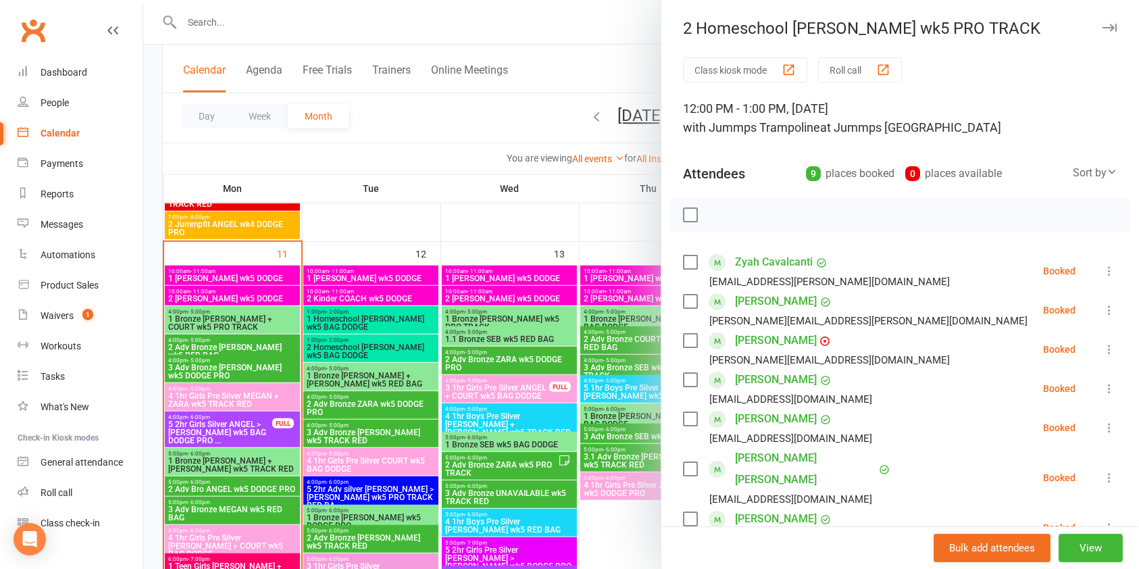
click at [1102, 24] on icon "button" at bounding box center [1109, 28] width 14 height 8
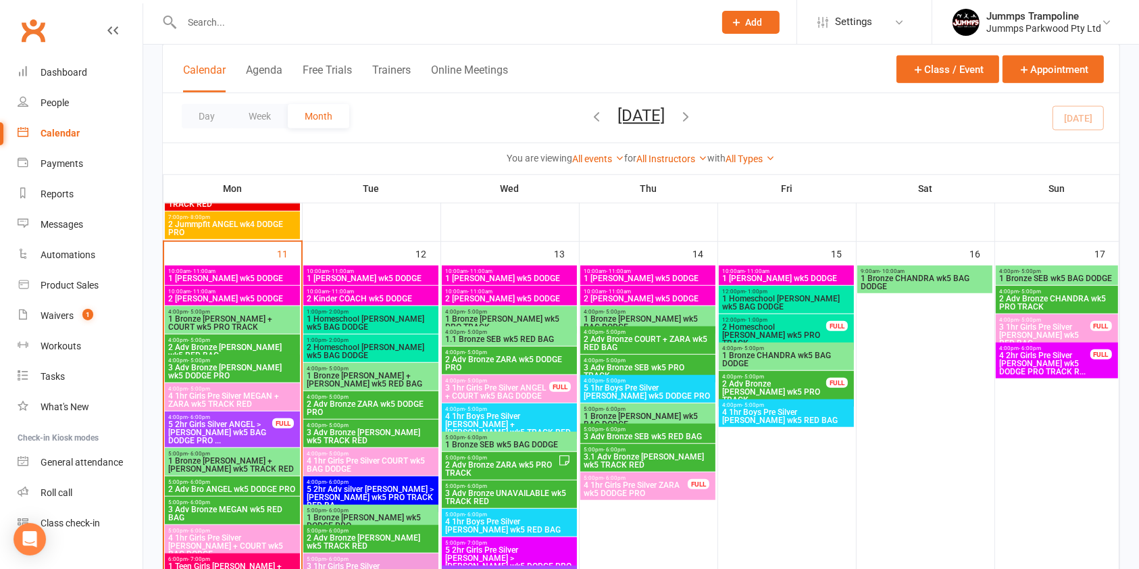
click at [416, 346] on span "2 Homeschool [PERSON_NAME] wk5 BAG DODGE" at bounding box center [371, 351] width 130 height 16
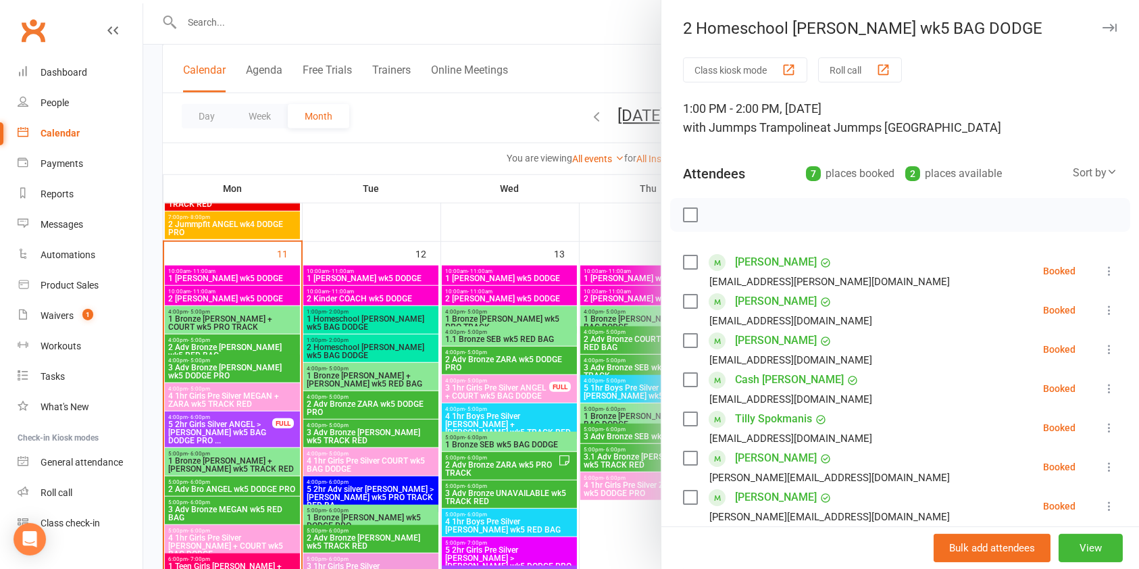
click at [254, 26] on div at bounding box center [640, 284] width 995 height 569
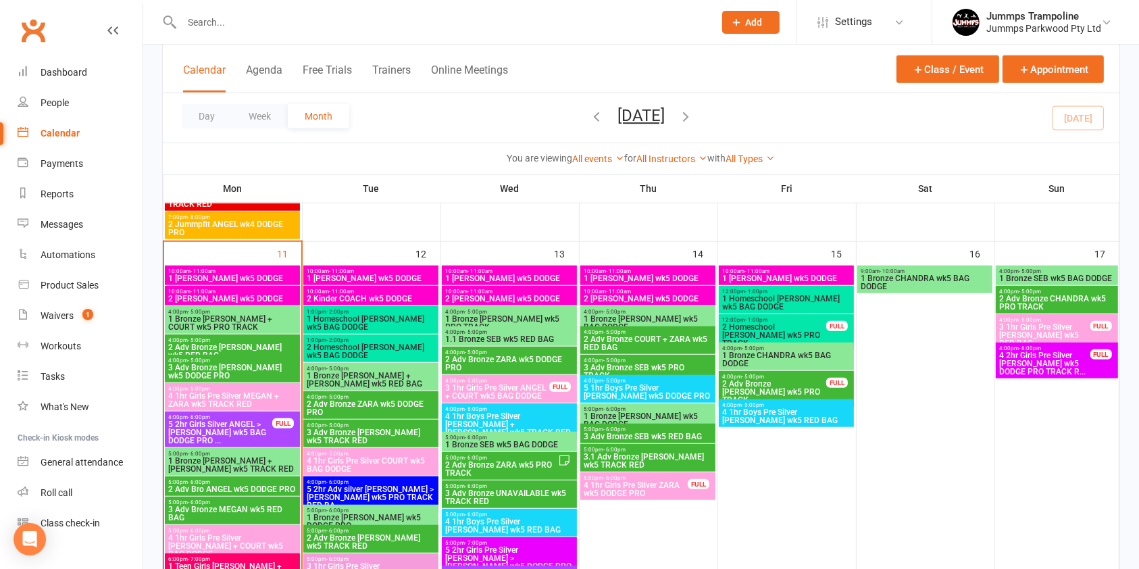
click at [212, 27] on input "text" at bounding box center [441, 22] width 527 height 19
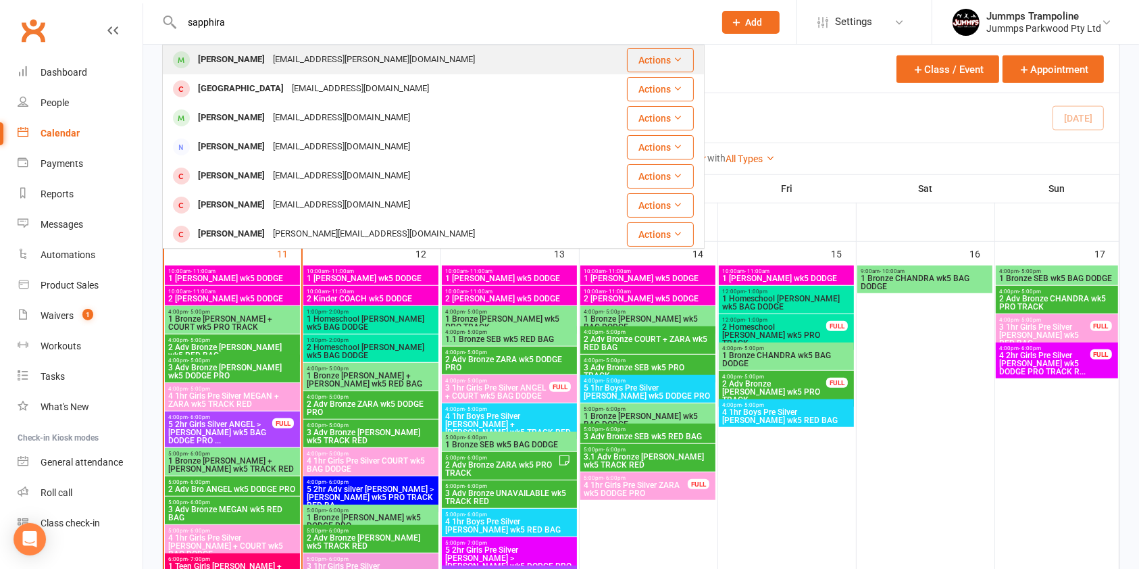
type input "sapphira"
click at [238, 59] on div "[PERSON_NAME]" at bounding box center [231, 60] width 75 height 20
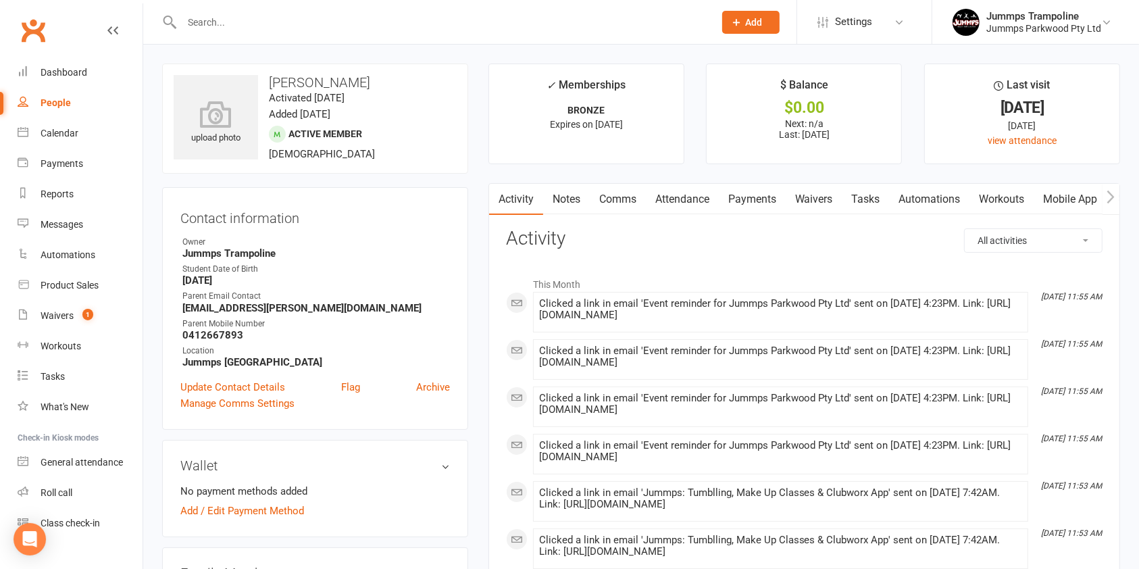
click at [685, 199] on link "Attendance" at bounding box center [682, 199] width 73 height 31
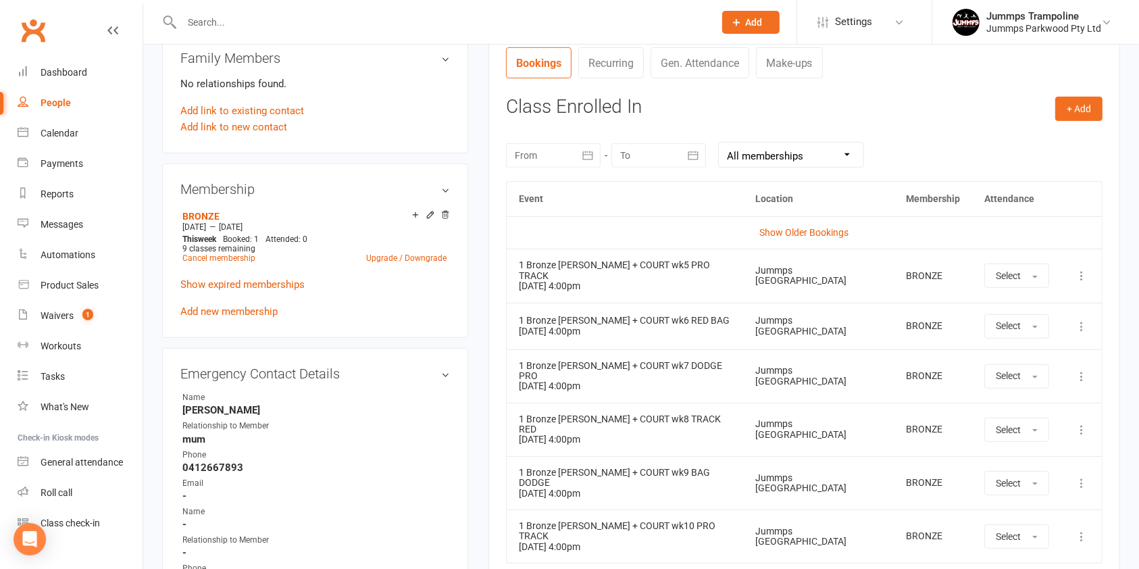
scroll to position [542, 0]
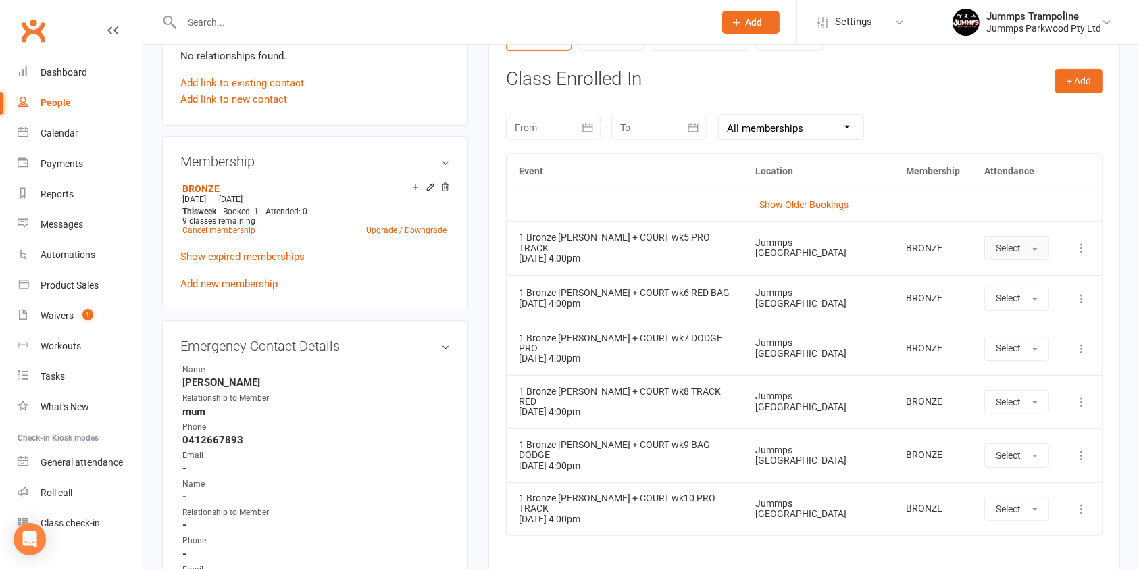
click at [995, 242] on span "Select" at bounding box center [1007, 247] width 25 height 11
click at [1002, 299] on span "Absent" at bounding box center [1011, 305] width 32 height 12
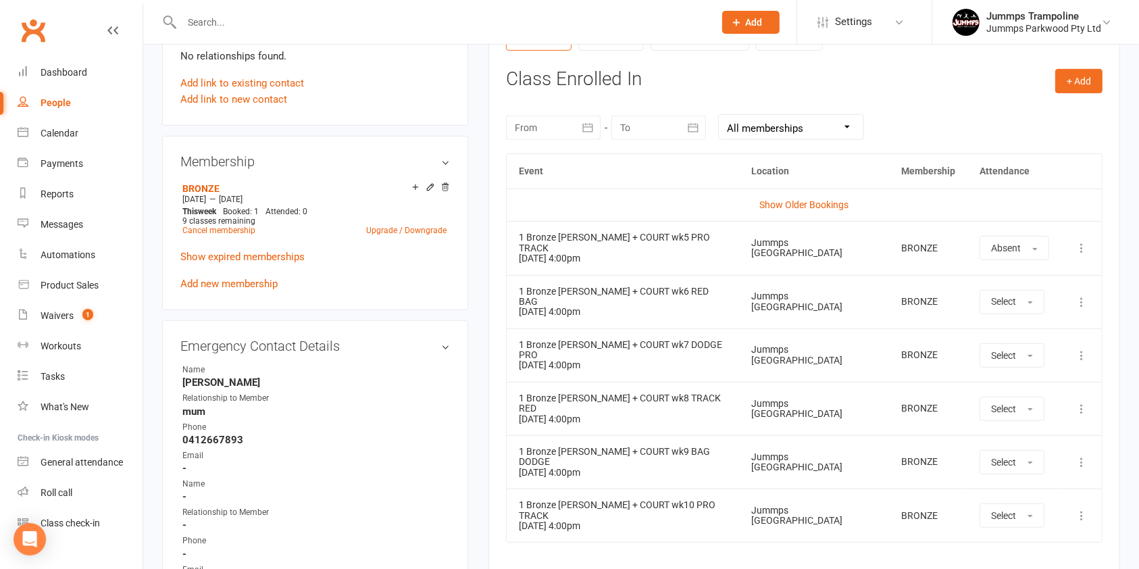
click at [215, 20] on input "text" at bounding box center [441, 22] width 527 height 19
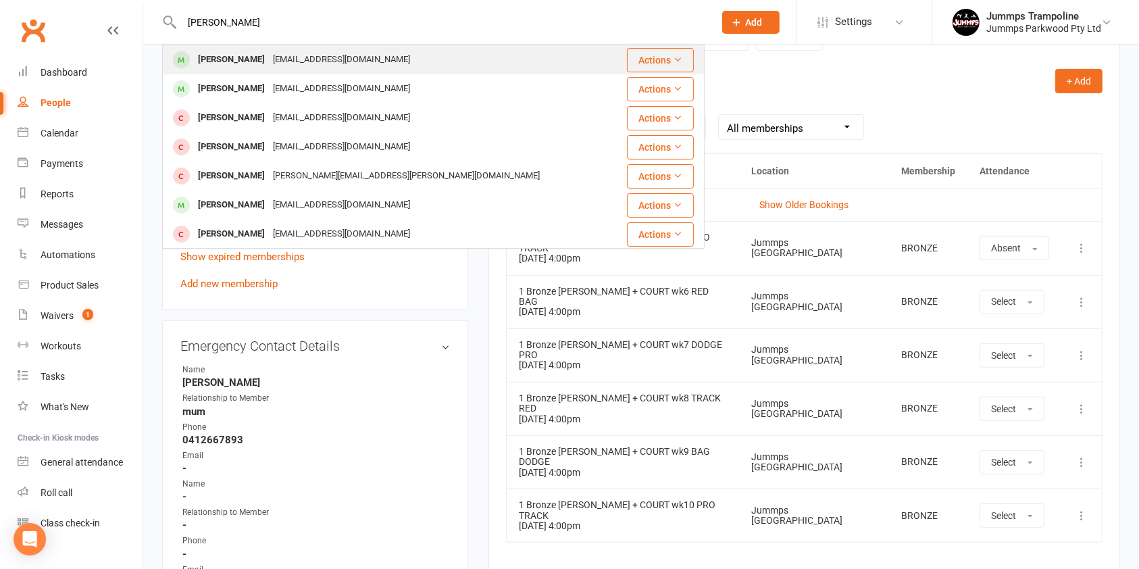
type input "[PERSON_NAME]"
click at [284, 60] on div "[EMAIL_ADDRESS][DOMAIN_NAME]" at bounding box center [341, 60] width 145 height 20
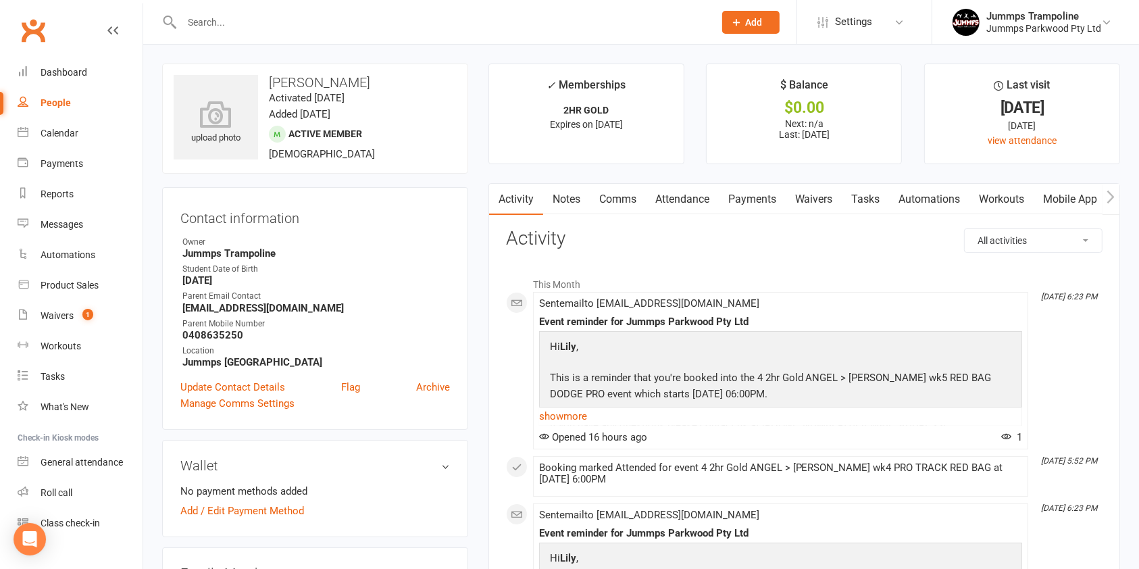
click at [675, 205] on link "Attendance" at bounding box center [682, 199] width 73 height 31
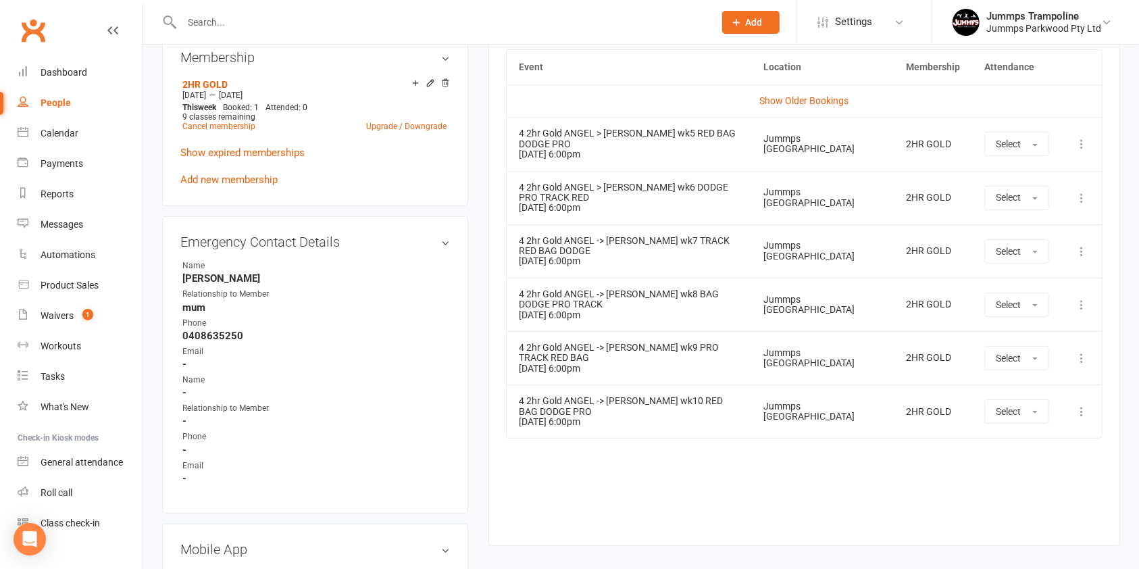
scroll to position [650, 0]
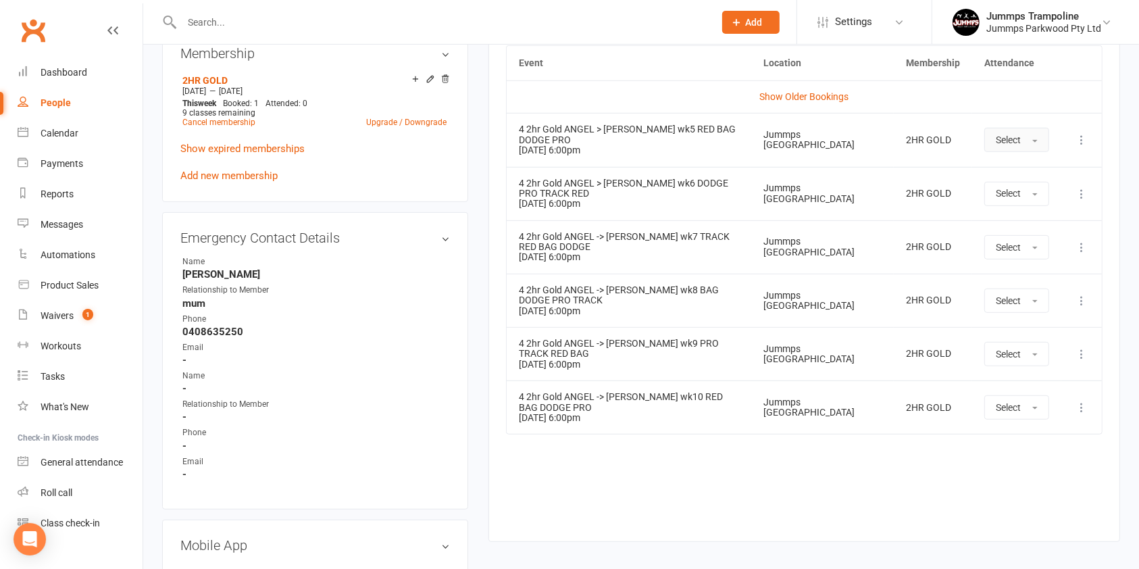
click at [1035, 140] on span "button" at bounding box center [1034, 141] width 5 height 3
click at [1024, 200] on link "Absent" at bounding box center [1052, 197] width 134 height 27
click at [340, 24] on input "text" at bounding box center [441, 22] width 527 height 19
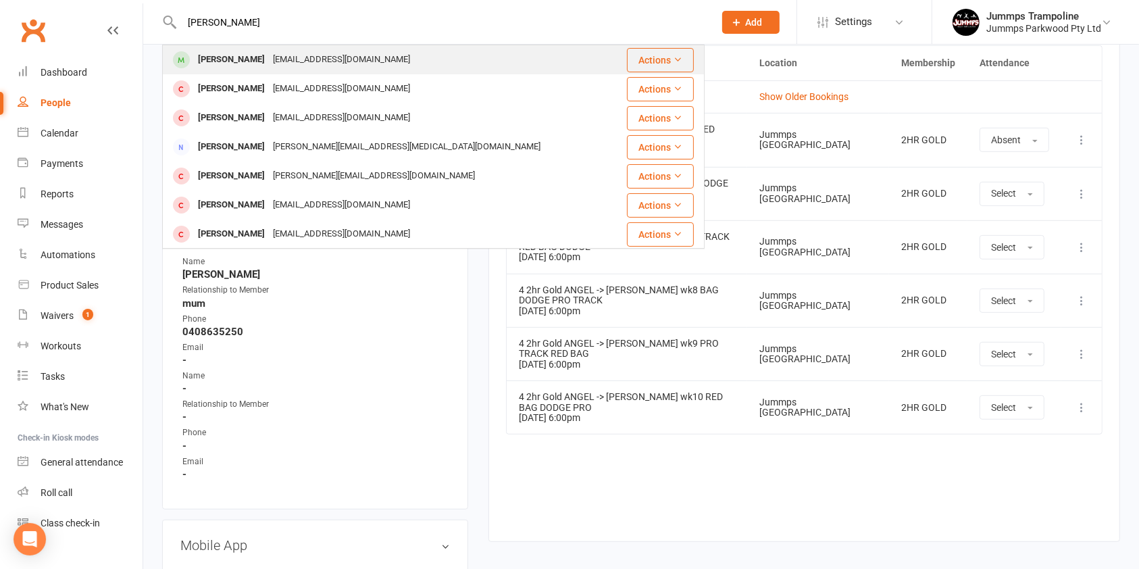
type input "[PERSON_NAME]"
click at [290, 59] on div "[EMAIL_ADDRESS][DOMAIN_NAME]" at bounding box center [341, 60] width 145 height 20
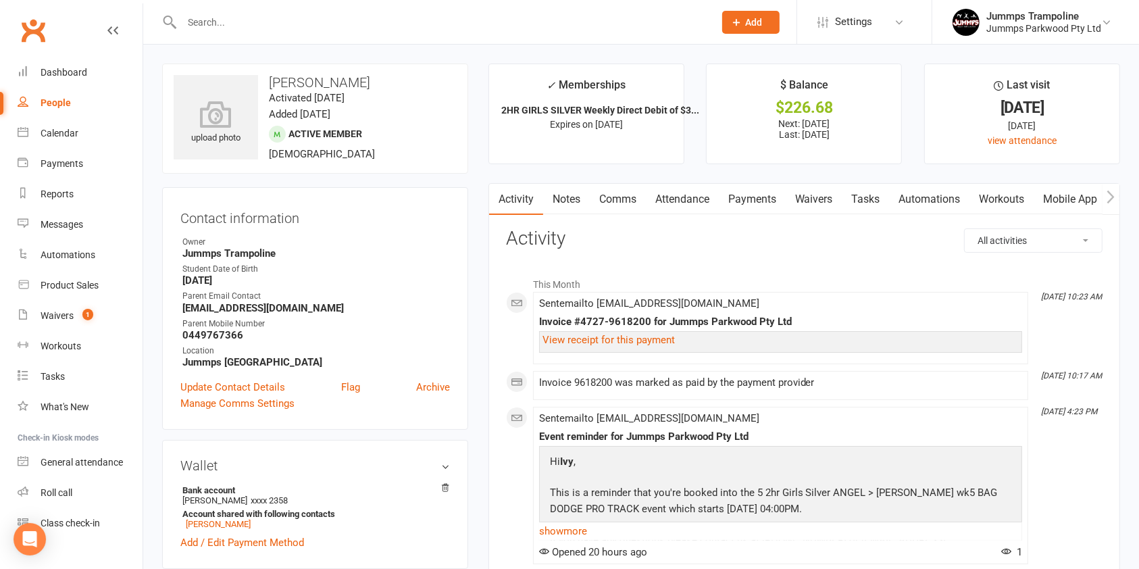
click at [683, 204] on link "Attendance" at bounding box center [682, 199] width 73 height 31
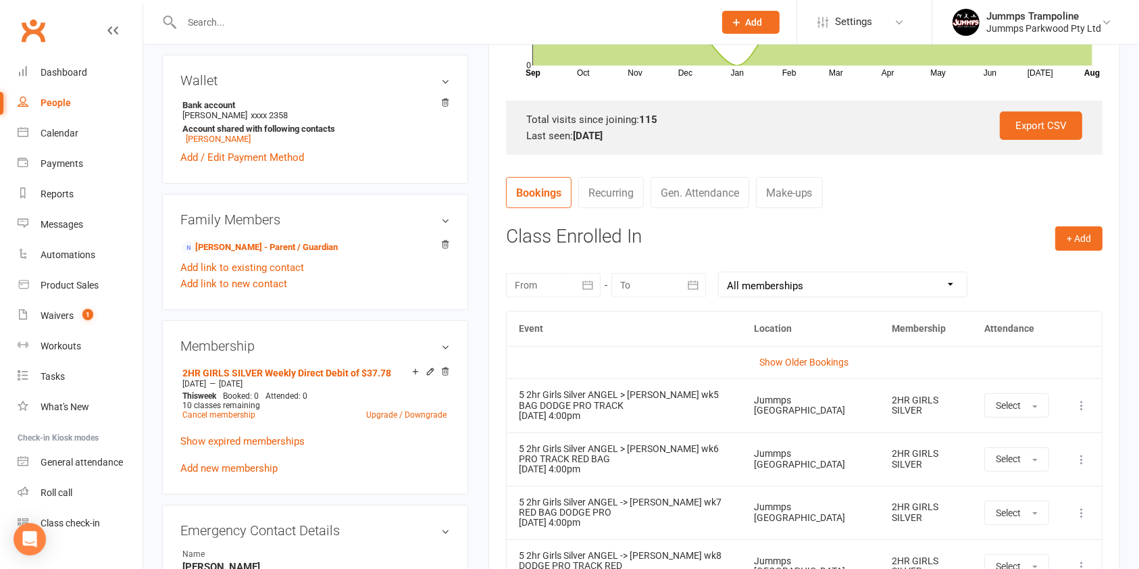
scroll to position [471, 0]
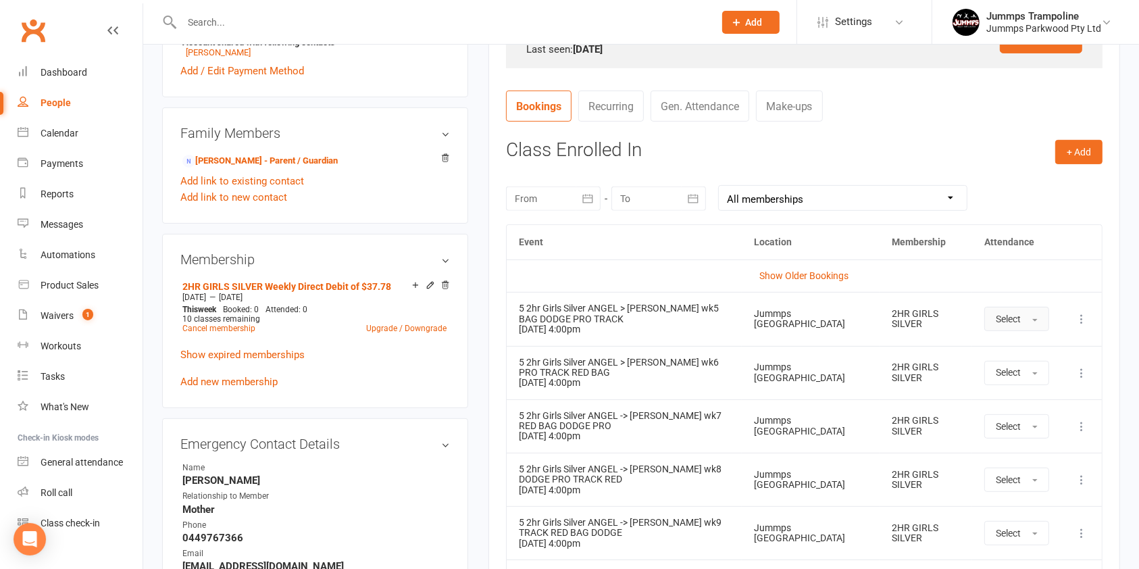
click at [1027, 319] on button "Select" at bounding box center [1016, 319] width 65 height 24
click at [1052, 383] on link "Absent" at bounding box center [1052, 376] width 134 height 27
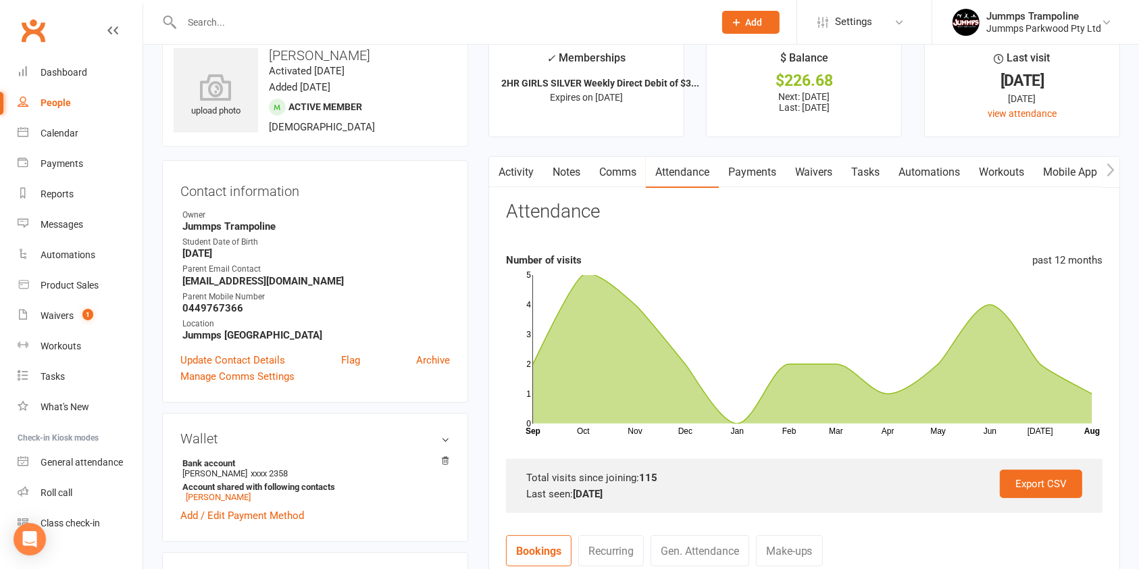
scroll to position [0, 0]
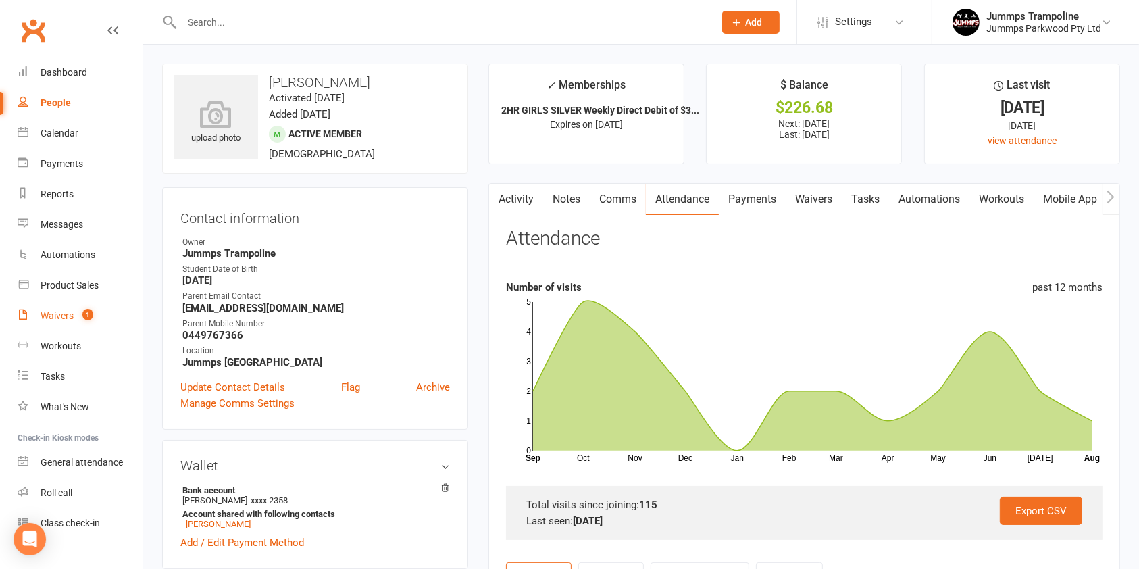
click at [69, 317] on div "Waivers" at bounding box center [57, 315] width 33 height 11
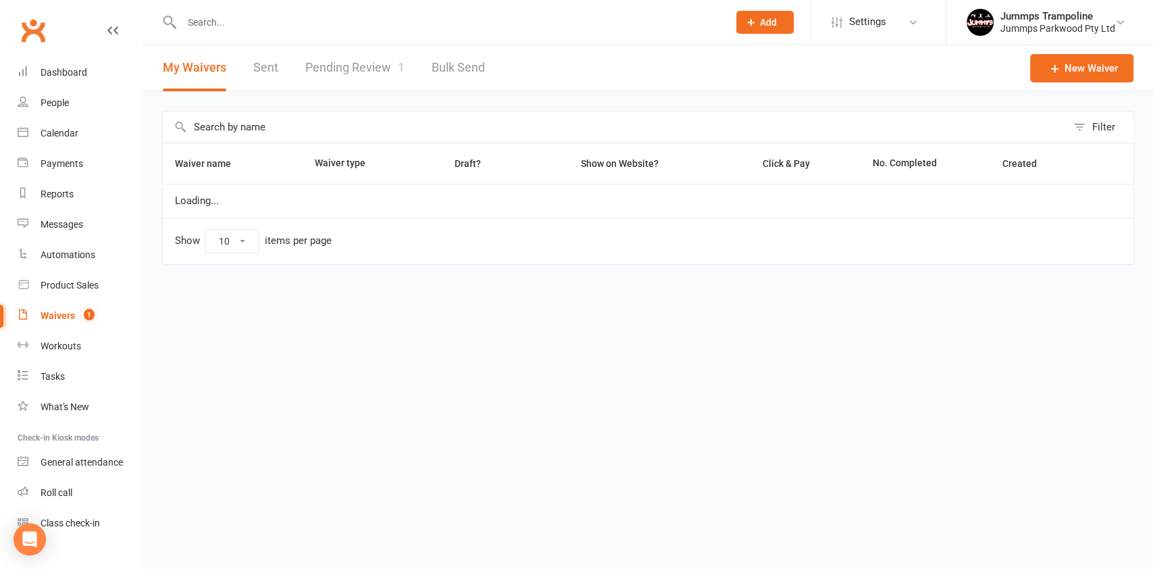
select select "25"
click at [373, 81] on link "Pending Review 1" at bounding box center [354, 68] width 99 height 47
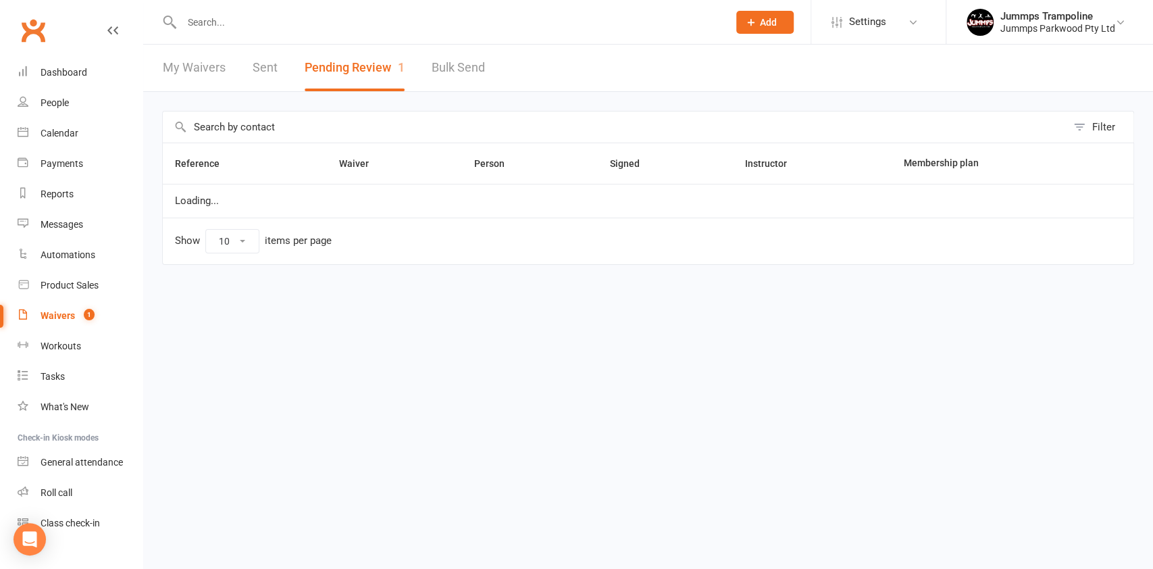
select select "100"
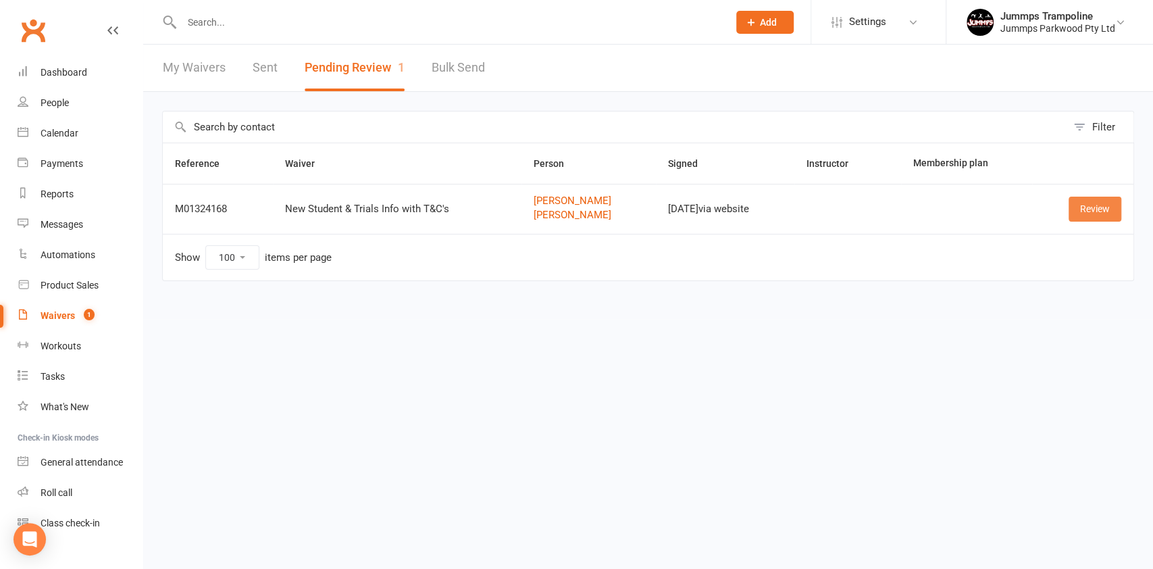
click at [1101, 205] on link "Review" at bounding box center [1094, 209] width 53 height 24
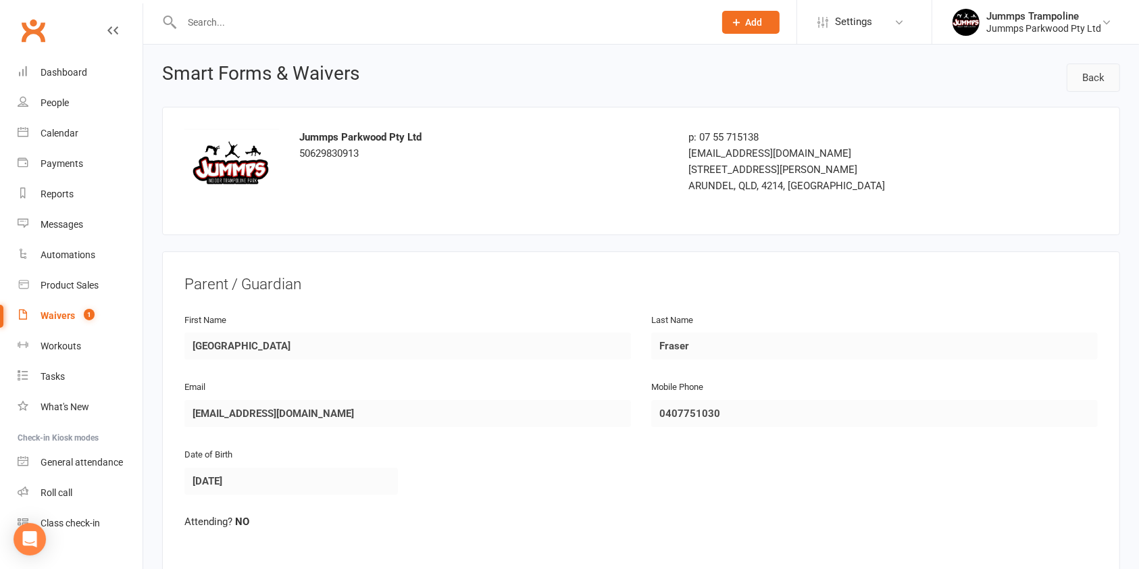
click at [1096, 76] on link "Back" at bounding box center [1092, 77] width 53 height 28
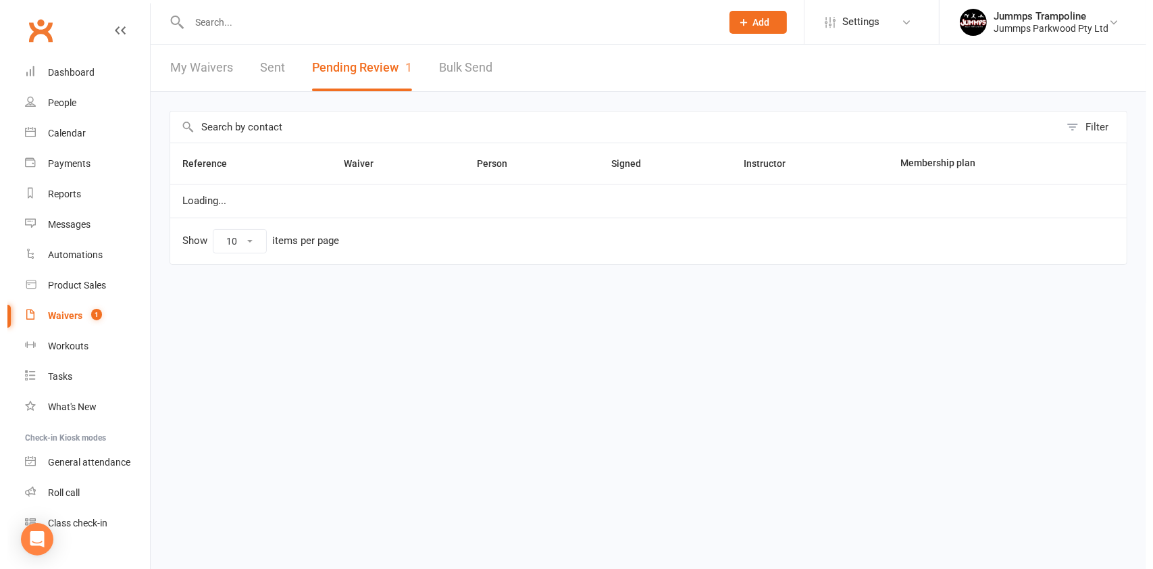
select select "100"
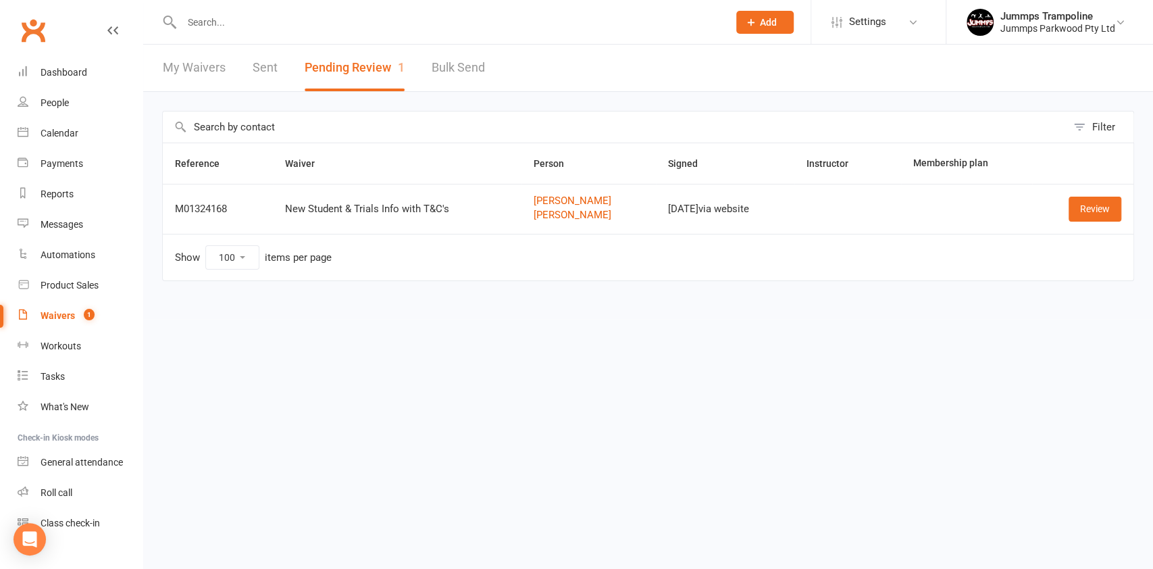
click at [271, 20] on input "text" at bounding box center [448, 22] width 541 height 19
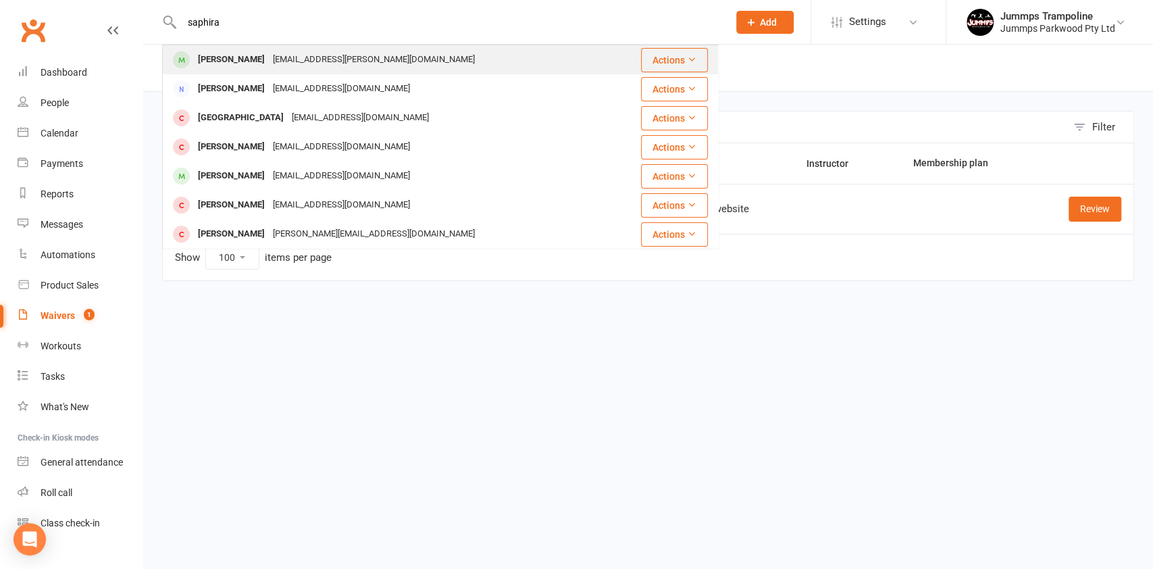
type input "saphira"
click at [328, 54] on div "[EMAIL_ADDRESS][PERSON_NAME][DOMAIN_NAME]" at bounding box center [374, 60] width 210 height 20
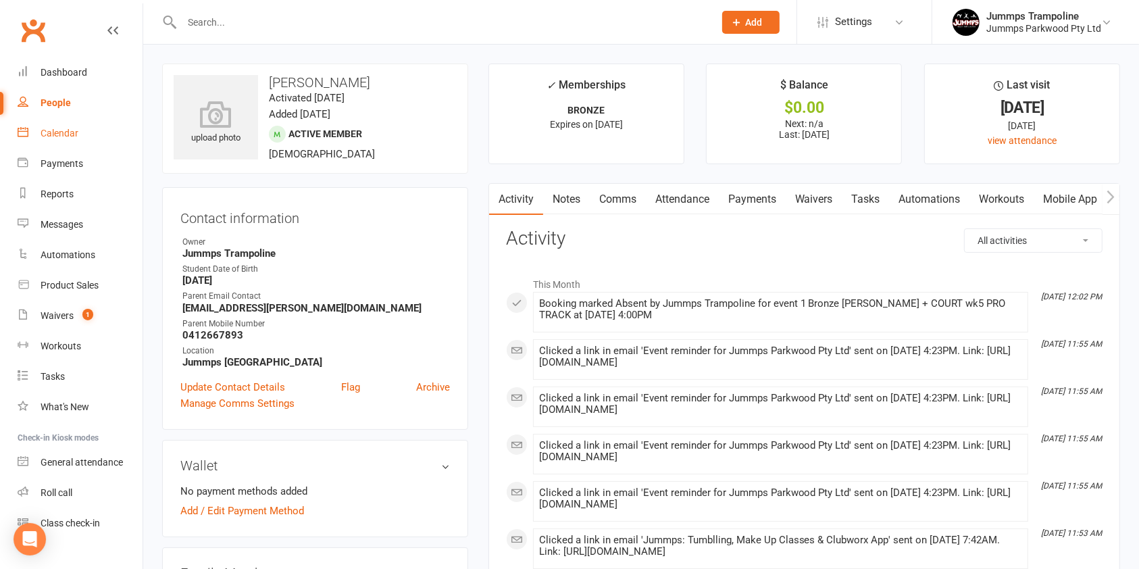
click at [63, 135] on div "Calendar" at bounding box center [60, 133] width 38 height 11
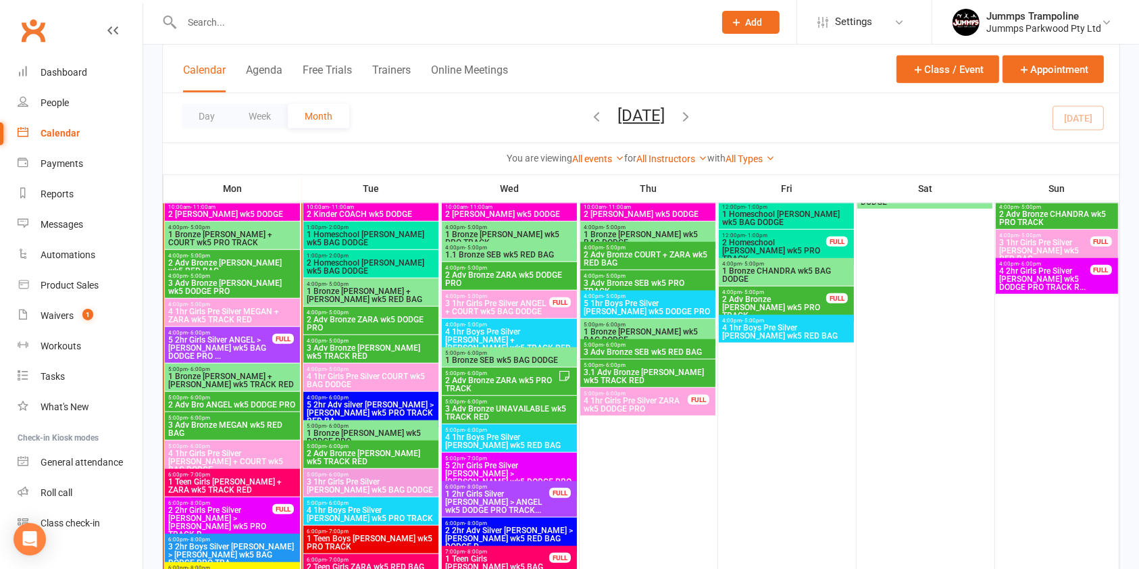
scroll to position [1090, 0]
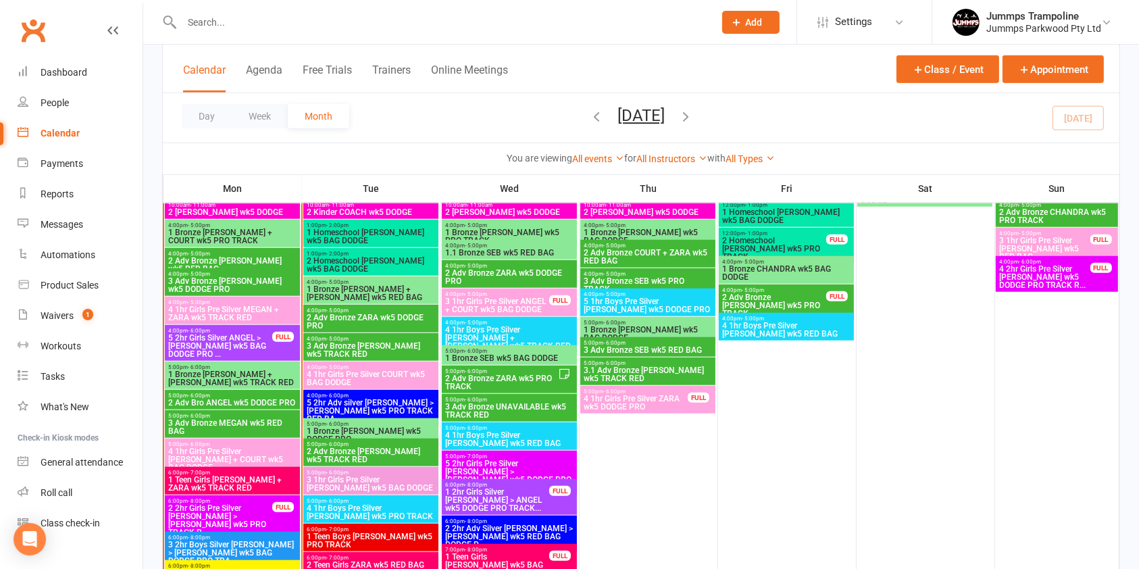
click at [247, 235] on span "1 Bronze [PERSON_NAME] + COURT wk5 PRO TRACK" at bounding box center [232, 236] width 130 height 16
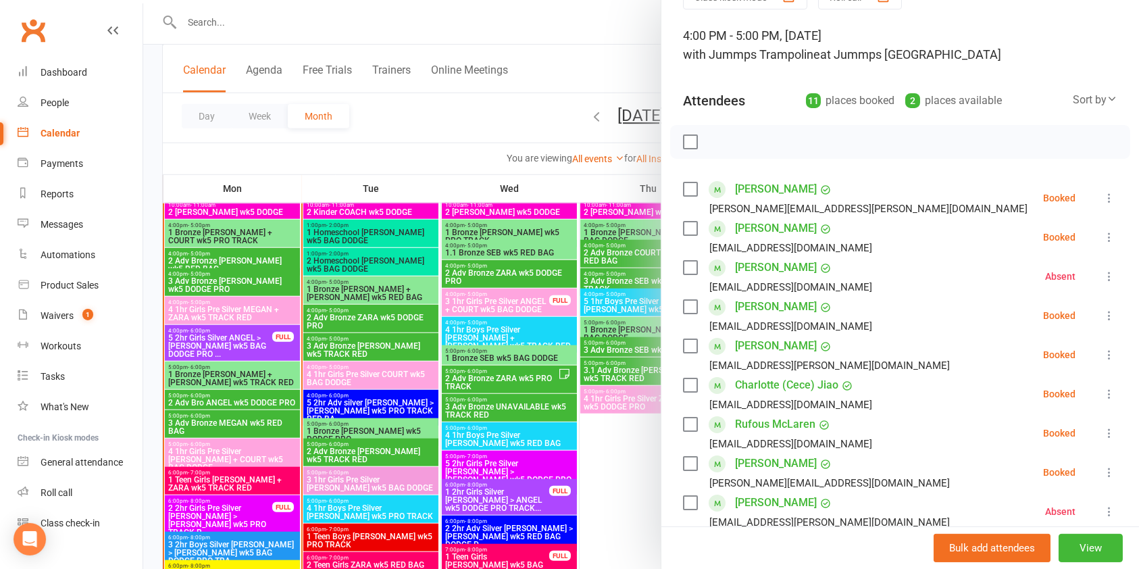
scroll to position [0, 0]
